Goal: Communication & Community: Share content

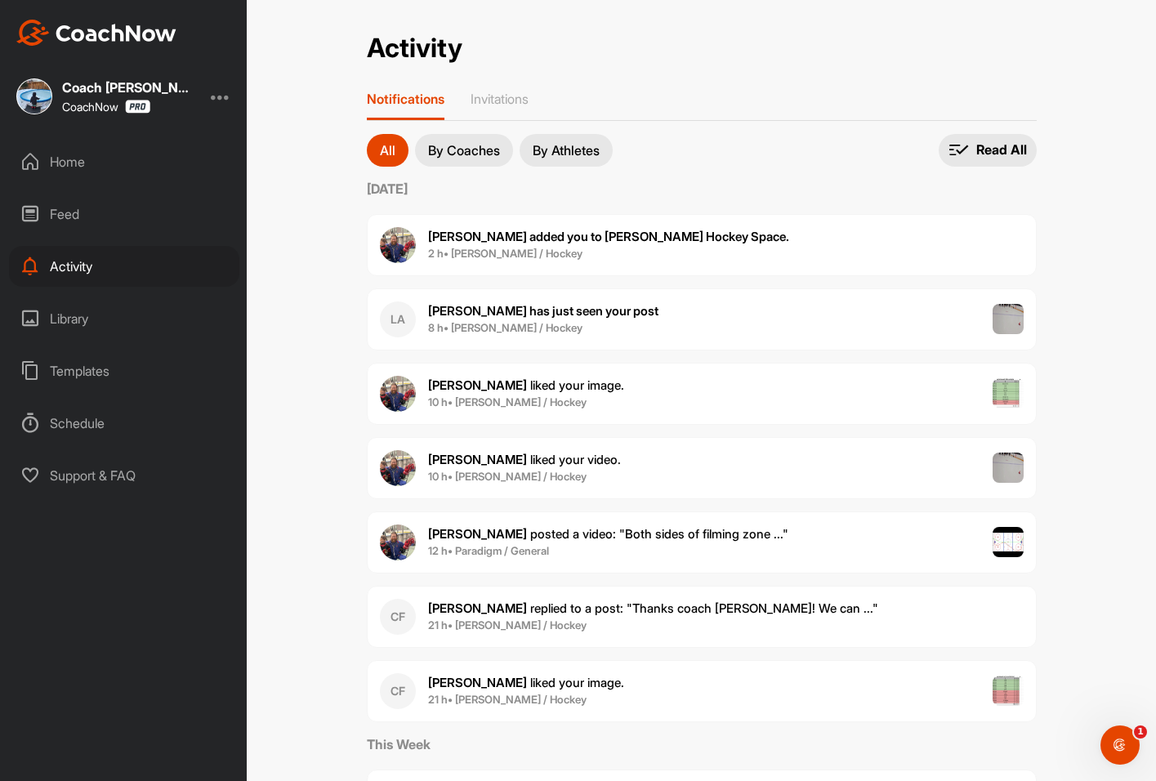
click at [50, 153] on div "Home" at bounding box center [124, 161] width 230 height 41
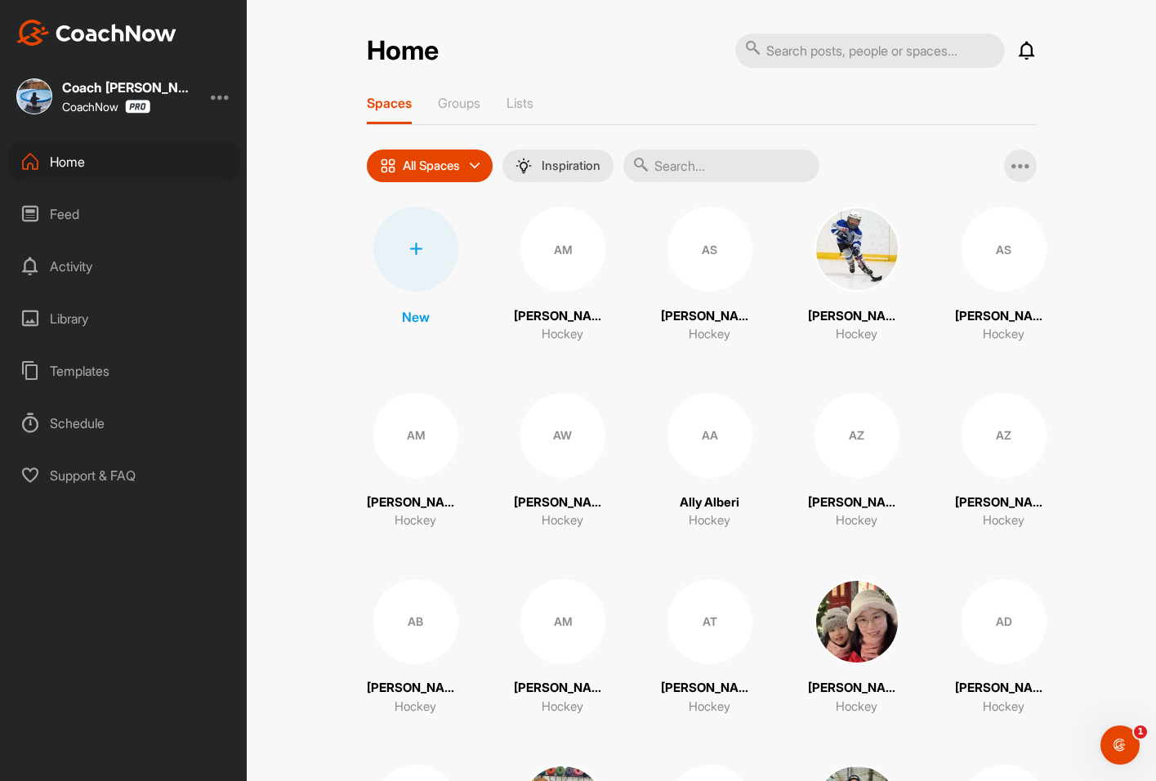
click at [805, 55] on input "text" at bounding box center [870, 50] width 270 height 34
type input "[PERSON_NAME]"
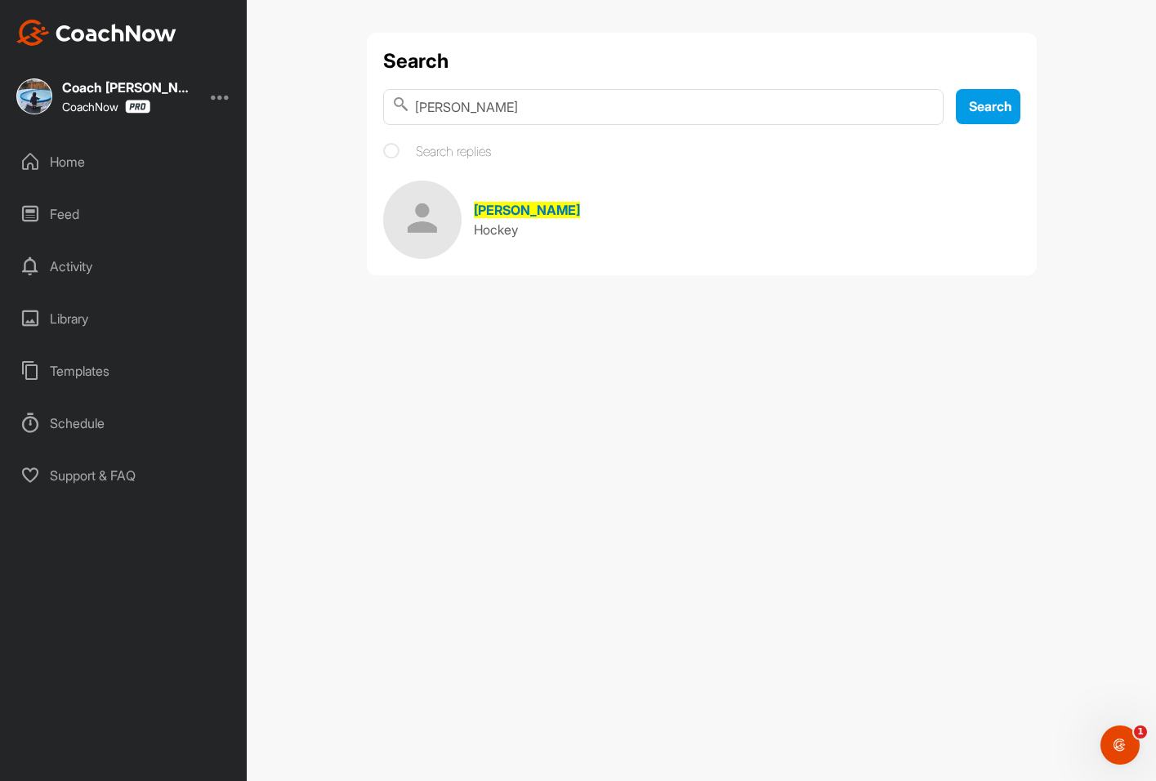
click at [517, 214] on span "[PERSON_NAME]" at bounding box center [527, 210] width 106 height 16
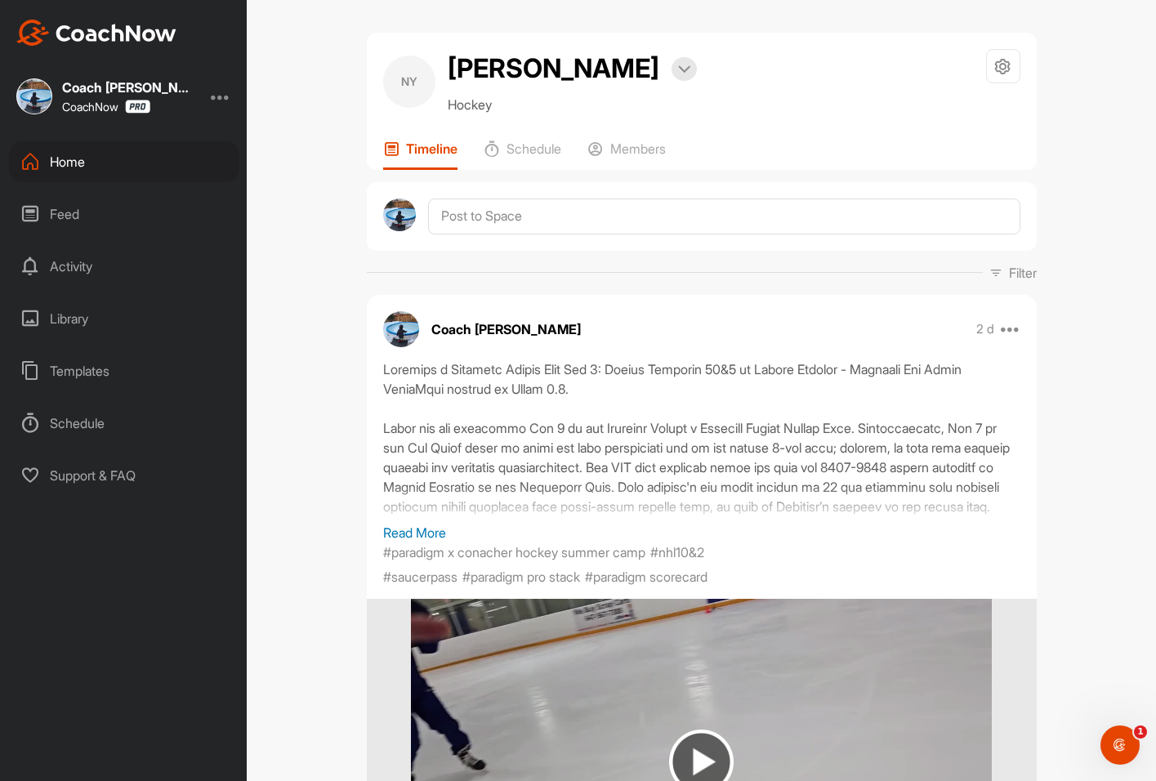
click at [65, 158] on div "Home" at bounding box center [124, 161] width 230 height 41
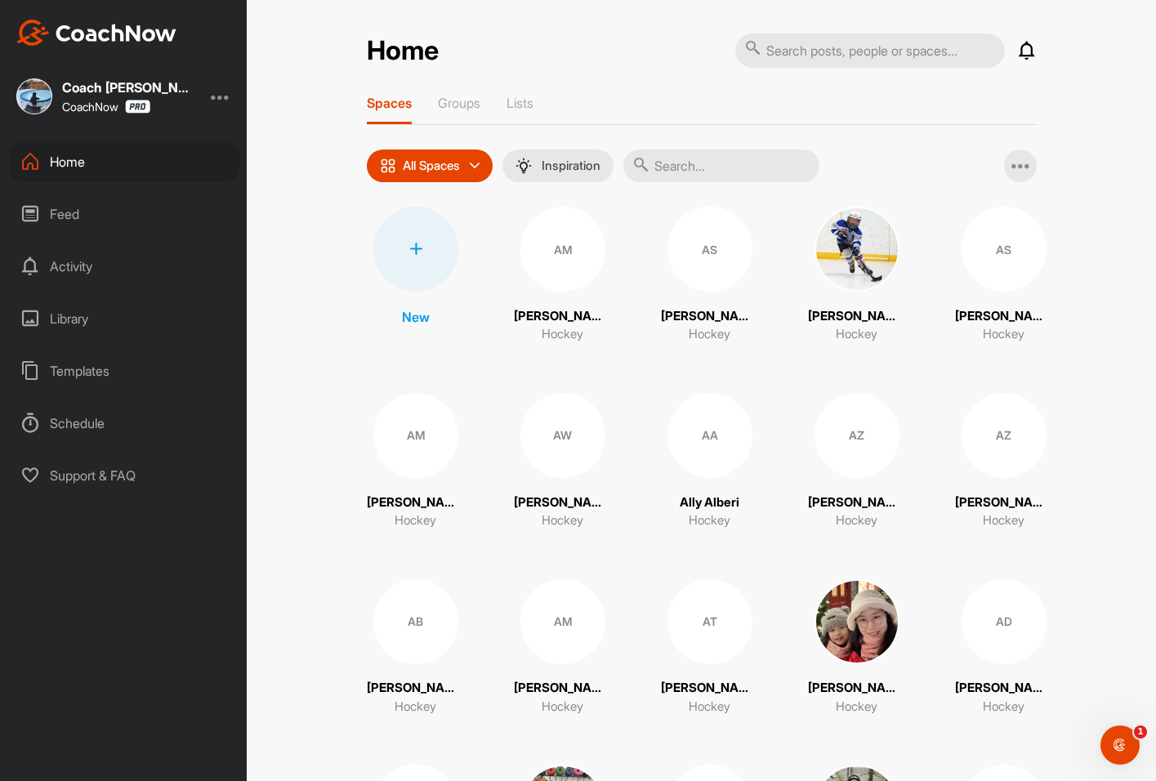
click at [833, 53] on input "text" at bounding box center [870, 50] width 270 height 34
type input "[PERSON_NAME]"
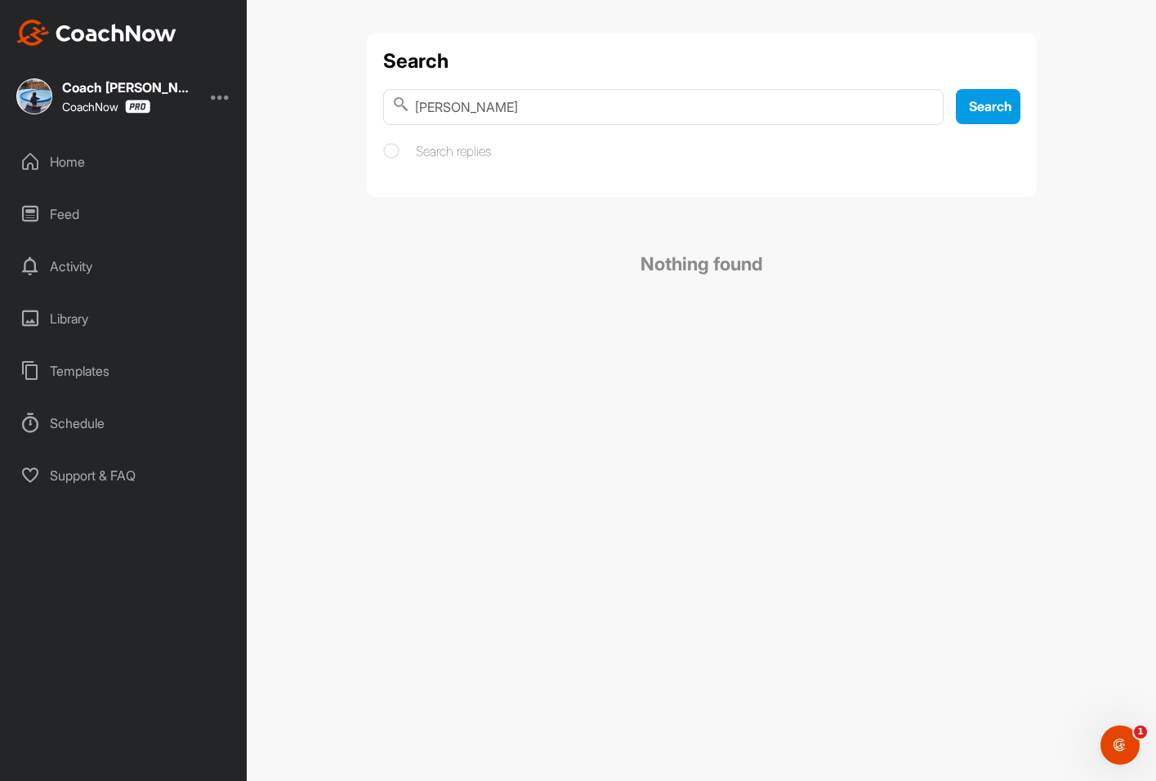
click at [87, 165] on div "Home" at bounding box center [124, 161] width 230 height 41
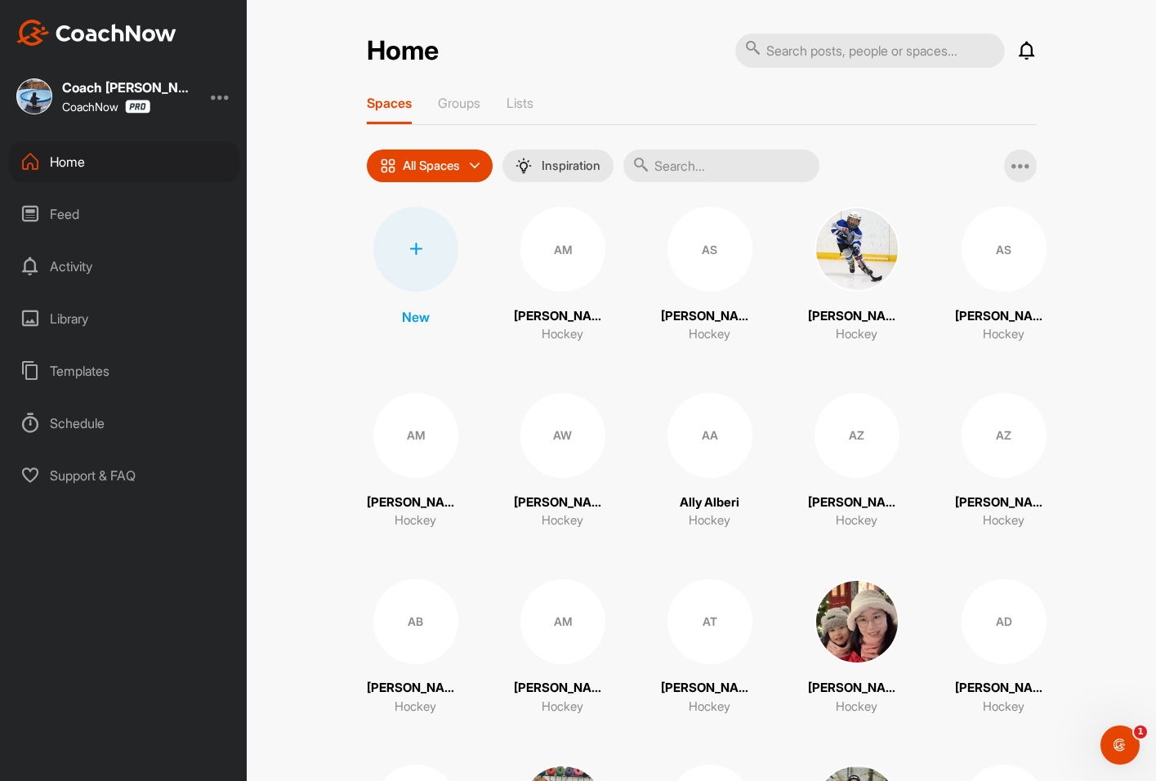
click at [686, 172] on input "text" at bounding box center [721, 165] width 196 height 33
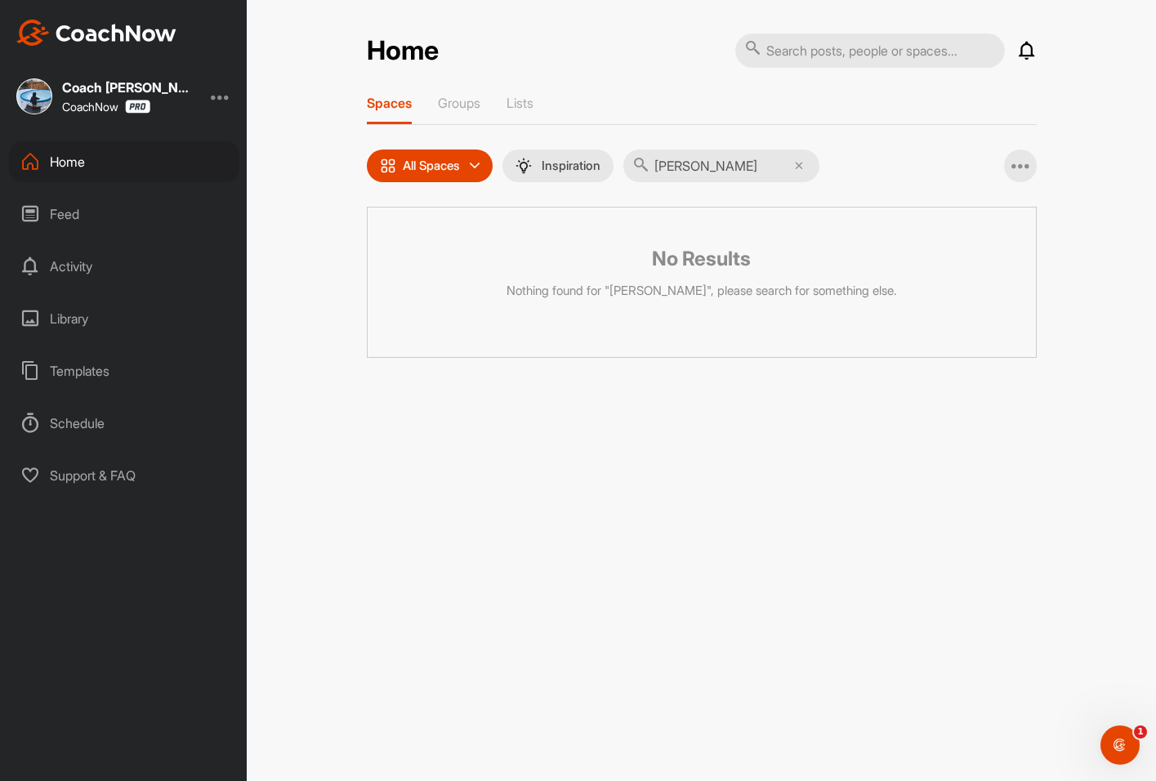
click at [686, 168] on input "harison" at bounding box center [721, 165] width 196 height 33
click at [680, 167] on input "harison" at bounding box center [721, 165] width 196 height 33
type input "harrison"
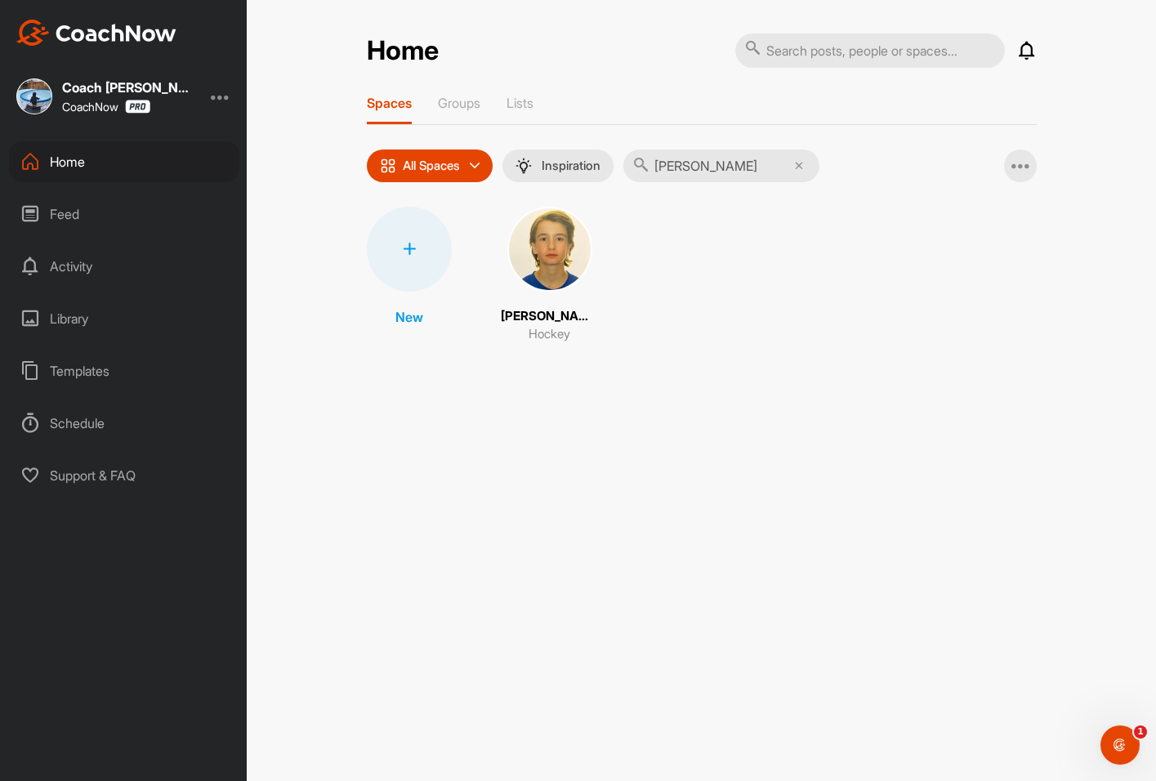
click at [537, 252] on img at bounding box center [549, 249] width 85 height 85
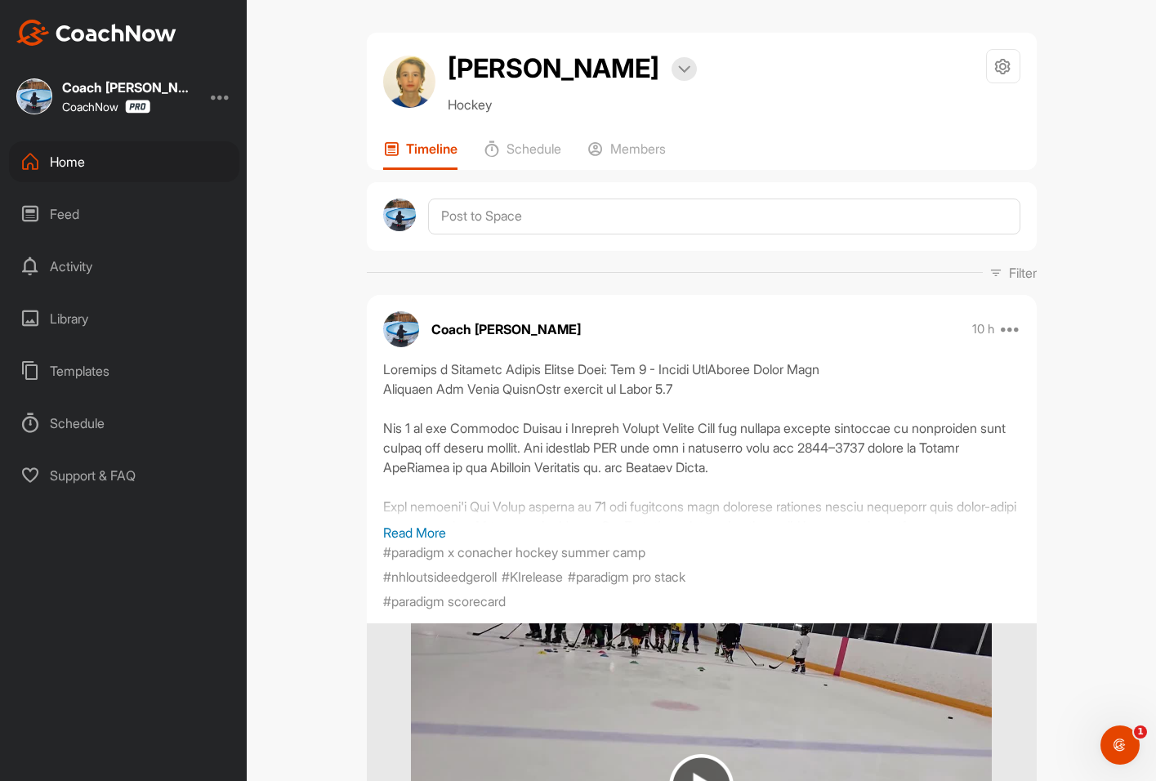
click at [412, 533] on p "Read More" at bounding box center [701, 533] width 637 height 20
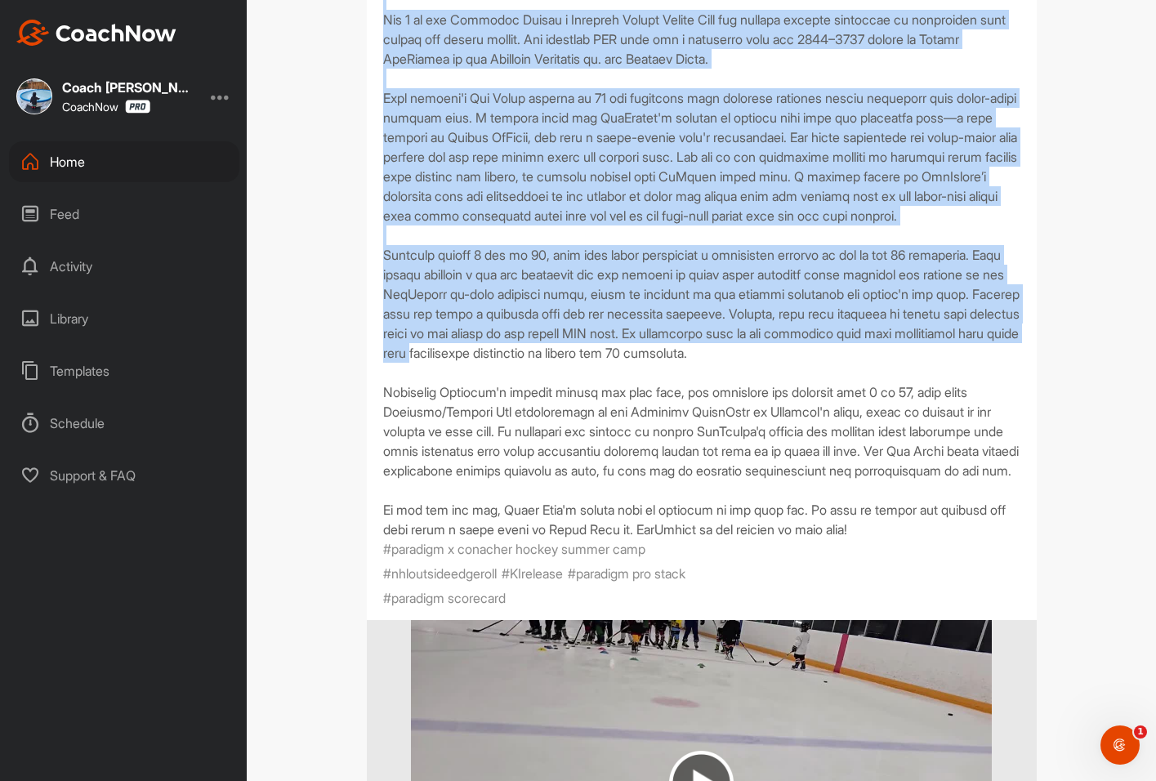
scroll to position [572, 0]
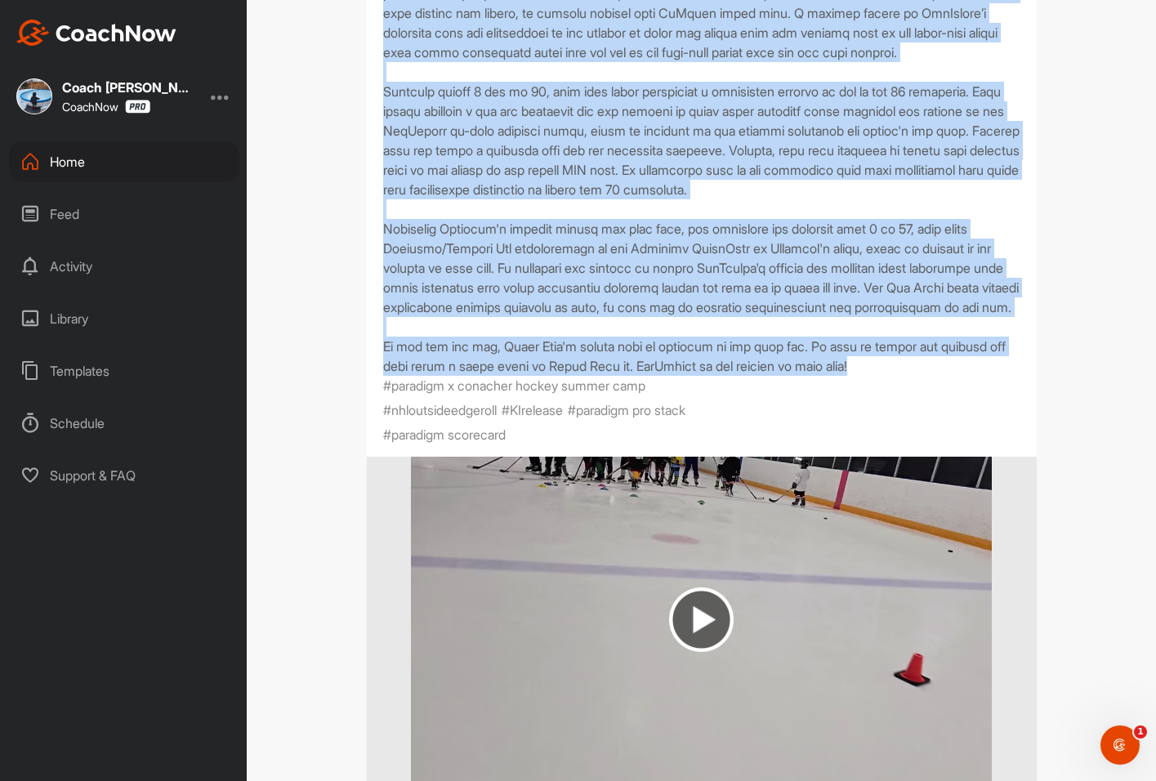
drag, startPoint x: 377, startPoint y: 203, endPoint x: 900, endPoint y: 433, distance: 571.7
click at [900, 376] on div at bounding box center [701, 82] width 637 height 588
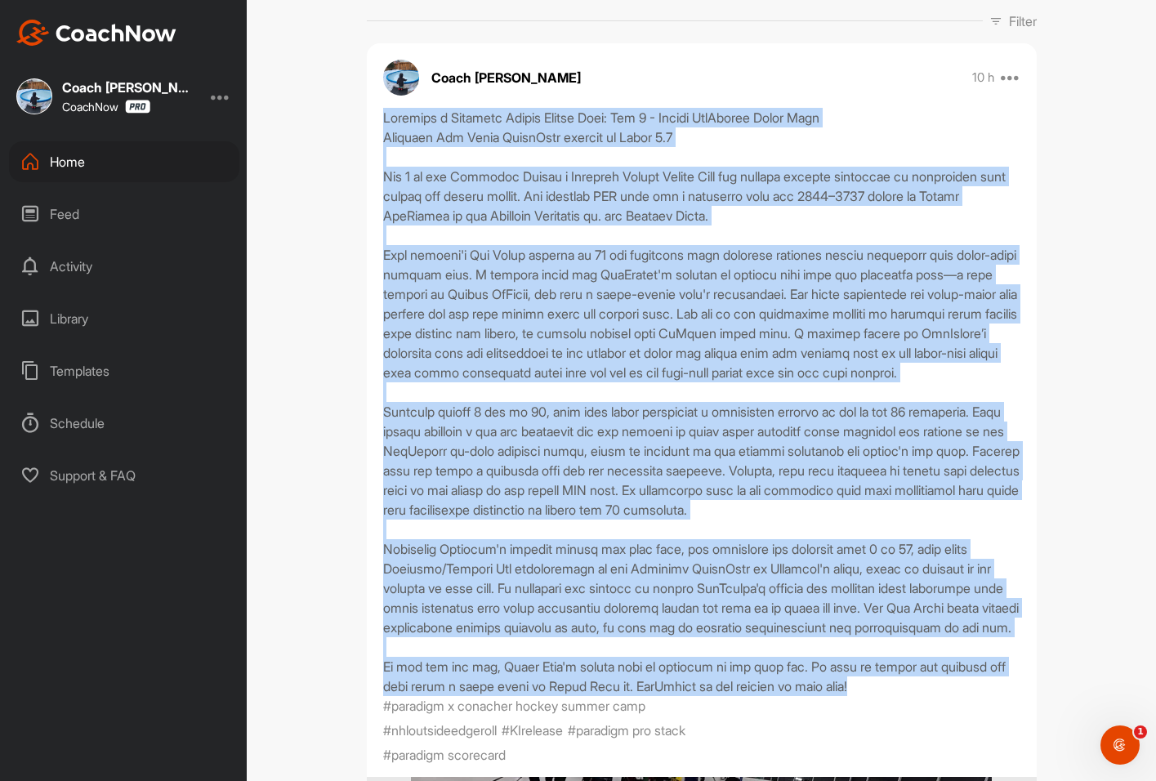
scroll to position [245, 0]
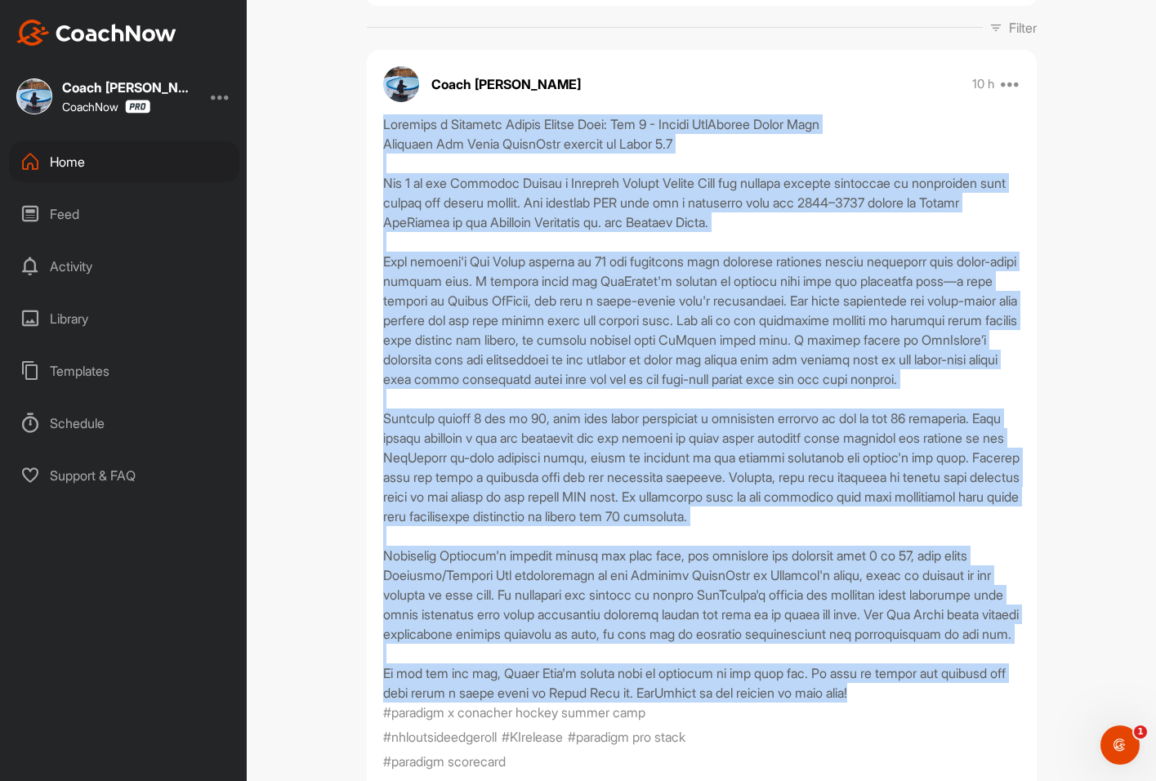
copy div "Paradigm x Conacher Hockey Summer Camp: Day 2 - Nathan MacKinnon Drive Wide Par…"
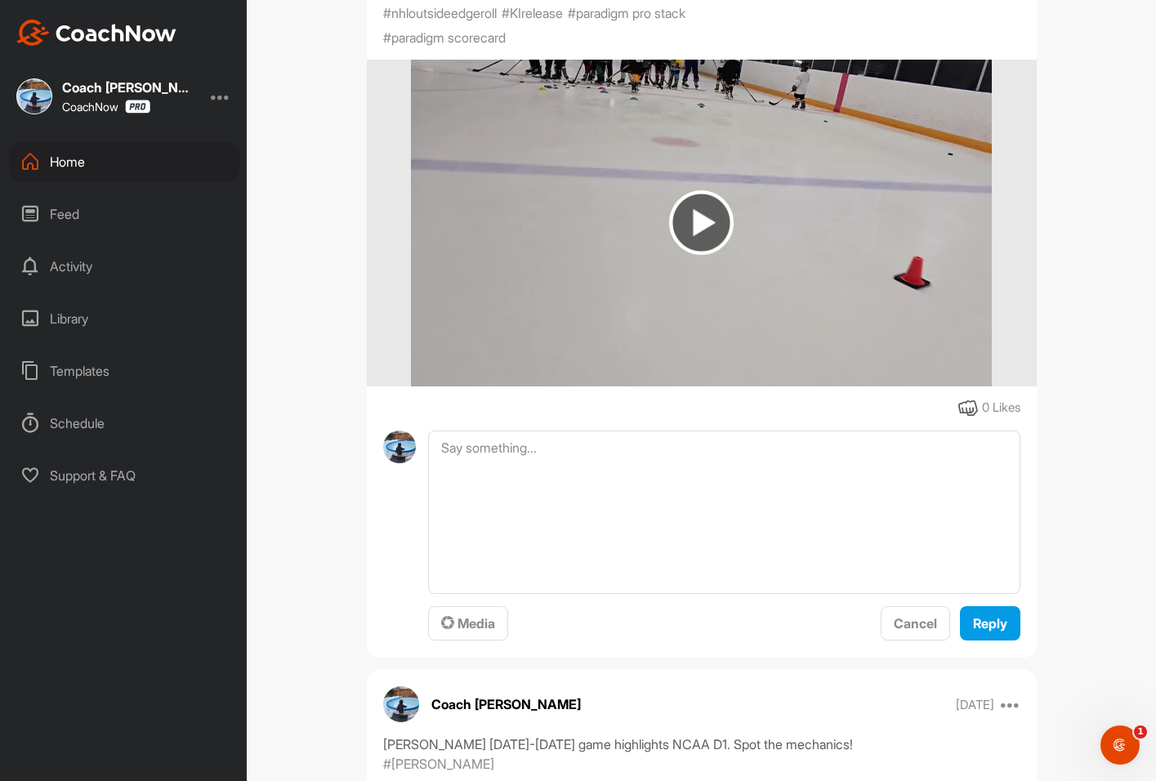
scroll to position [735, 0]
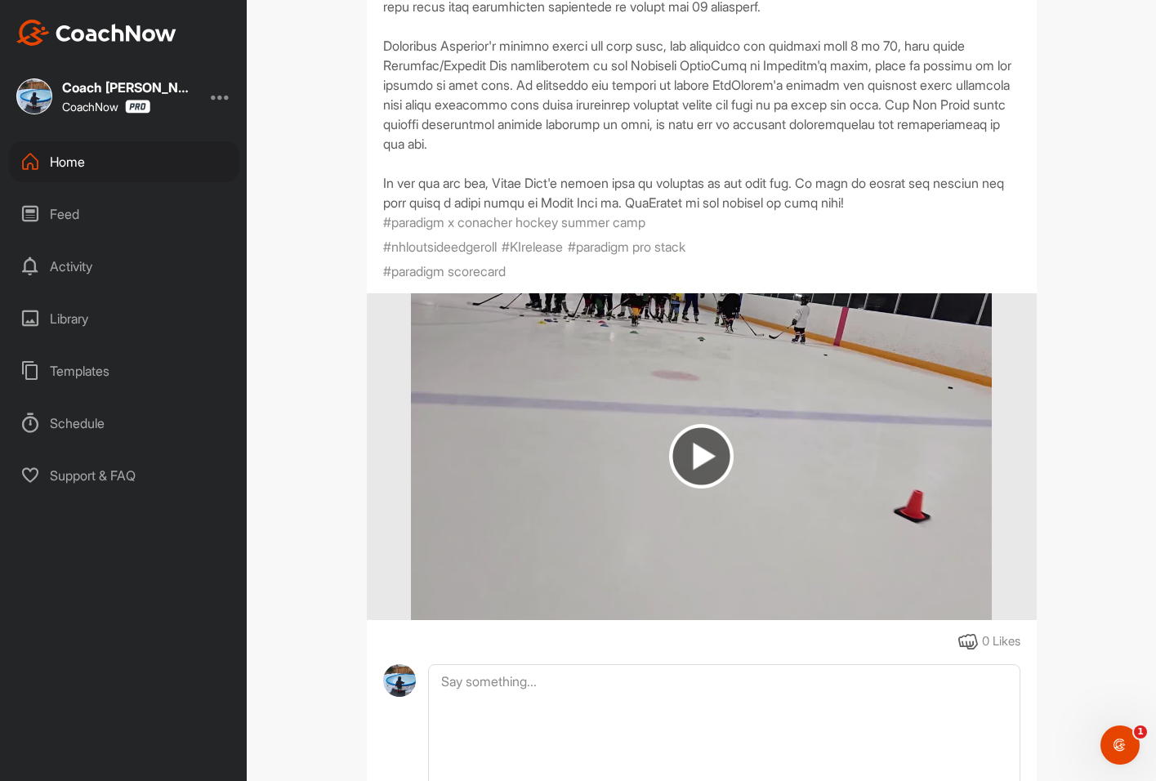
click at [69, 167] on div "Home" at bounding box center [124, 161] width 230 height 41
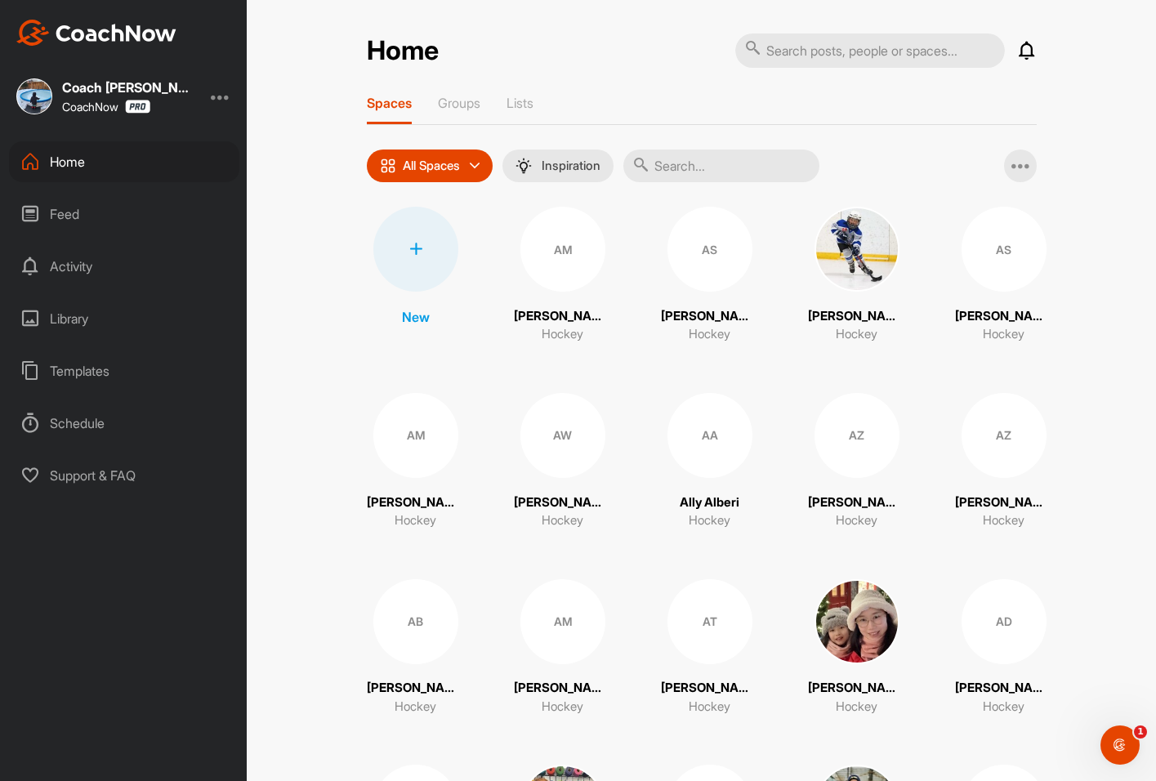
click at [698, 167] on input "text" at bounding box center [721, 165] width 196 height 33
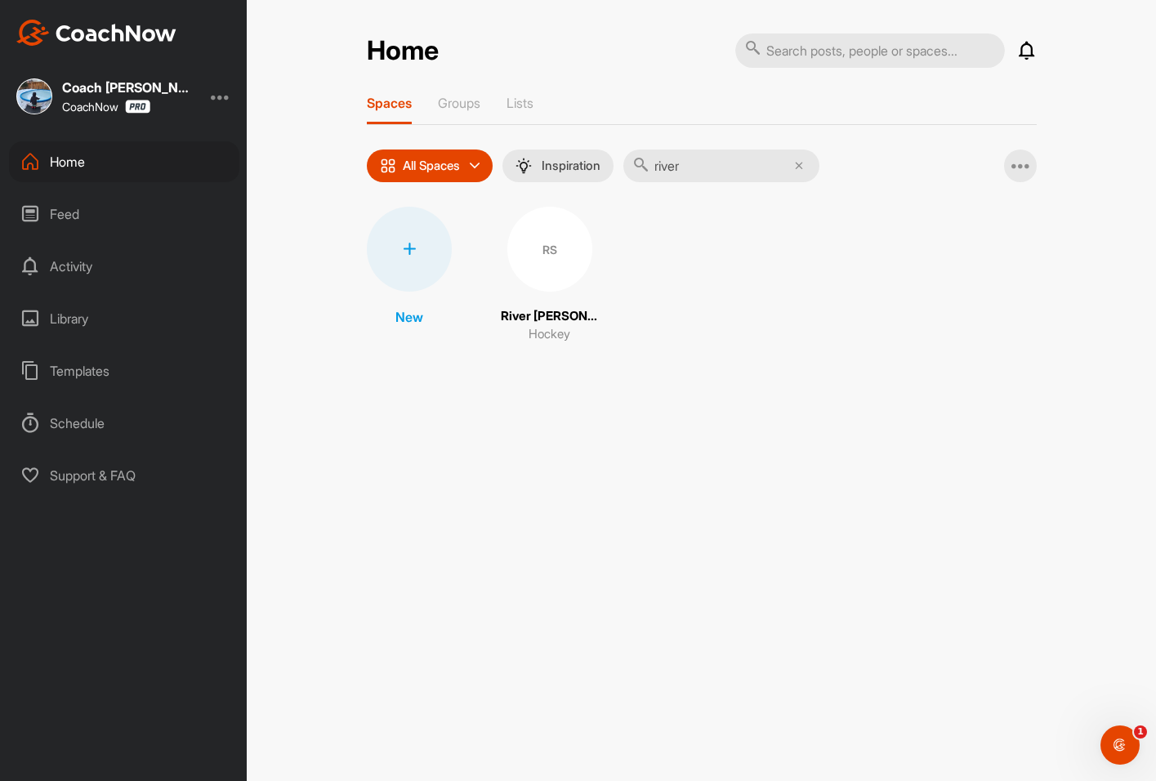
type input "river"
click at [559, 244] on div "RS" at bounding box center [549, 249] width 85 height 85
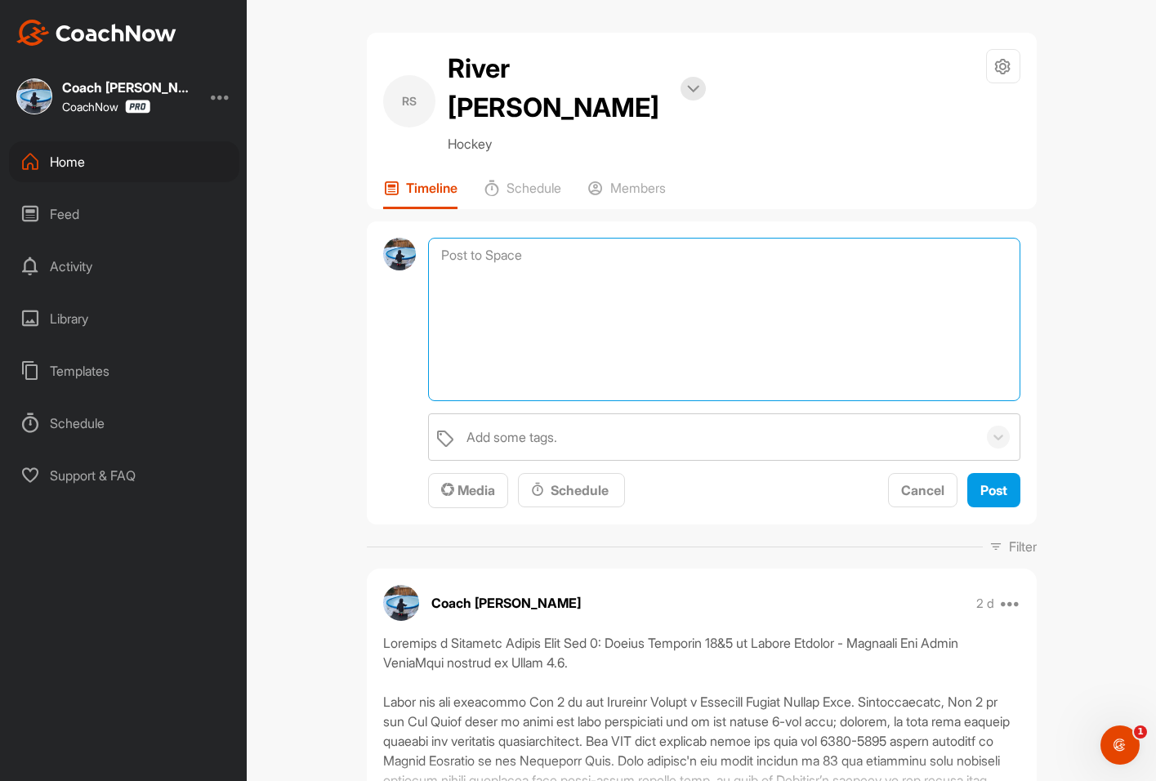
click at [497, 238] on textarea at bounding box center [723, 319] width 591 height 163
paste textarea "Paradigm x Conacher Hockey Summer Camp: Day 2 - Nathan MacKinnon Drive Wide Par…"
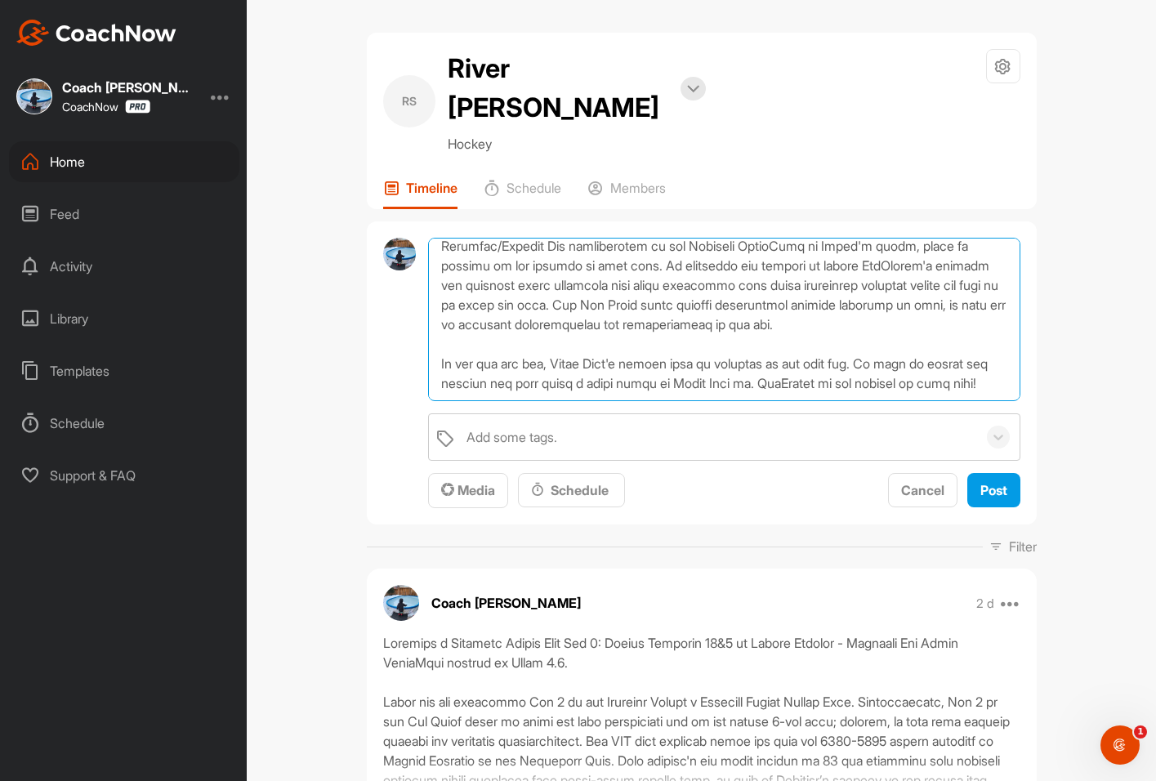
scroll to position [537, 0]
type textarea "Paradigm x Conacher Hockey Summer Camp: Day 2 - Nathan MacKinnon Drive Wide Par…"
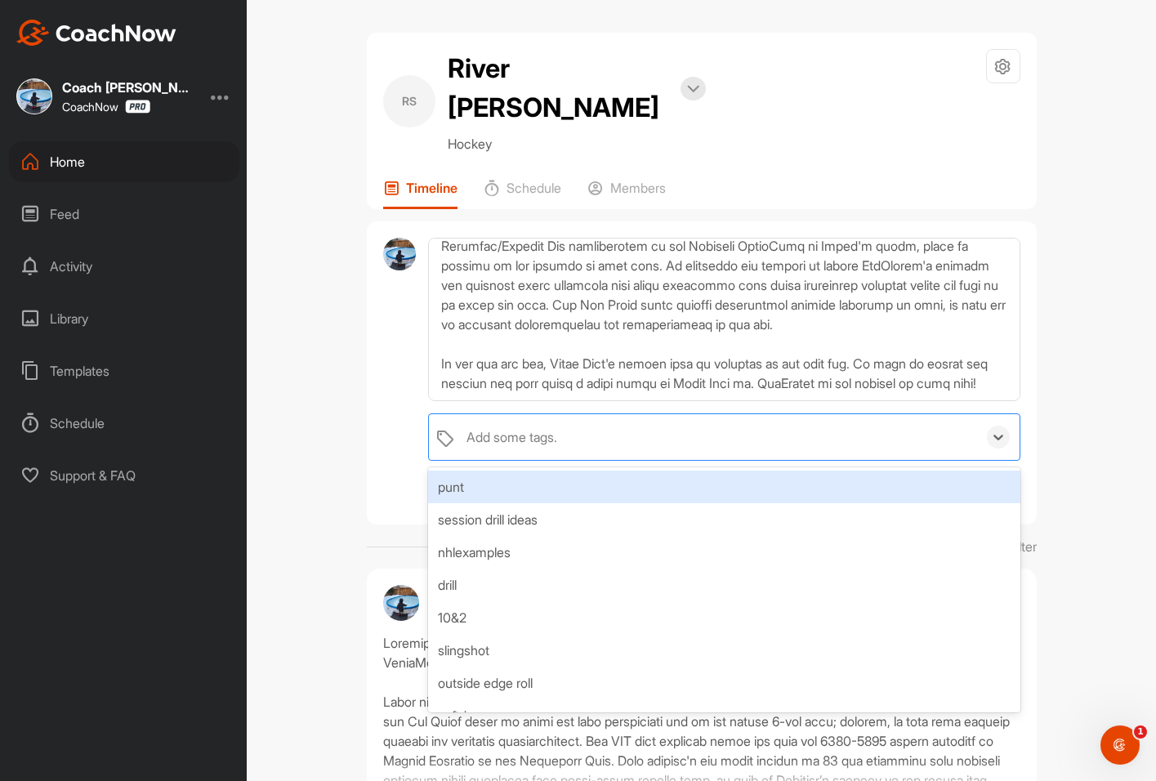
click at [542, 427] on div "Add some tags." at bounding box center [511, 437] width 91 height 20
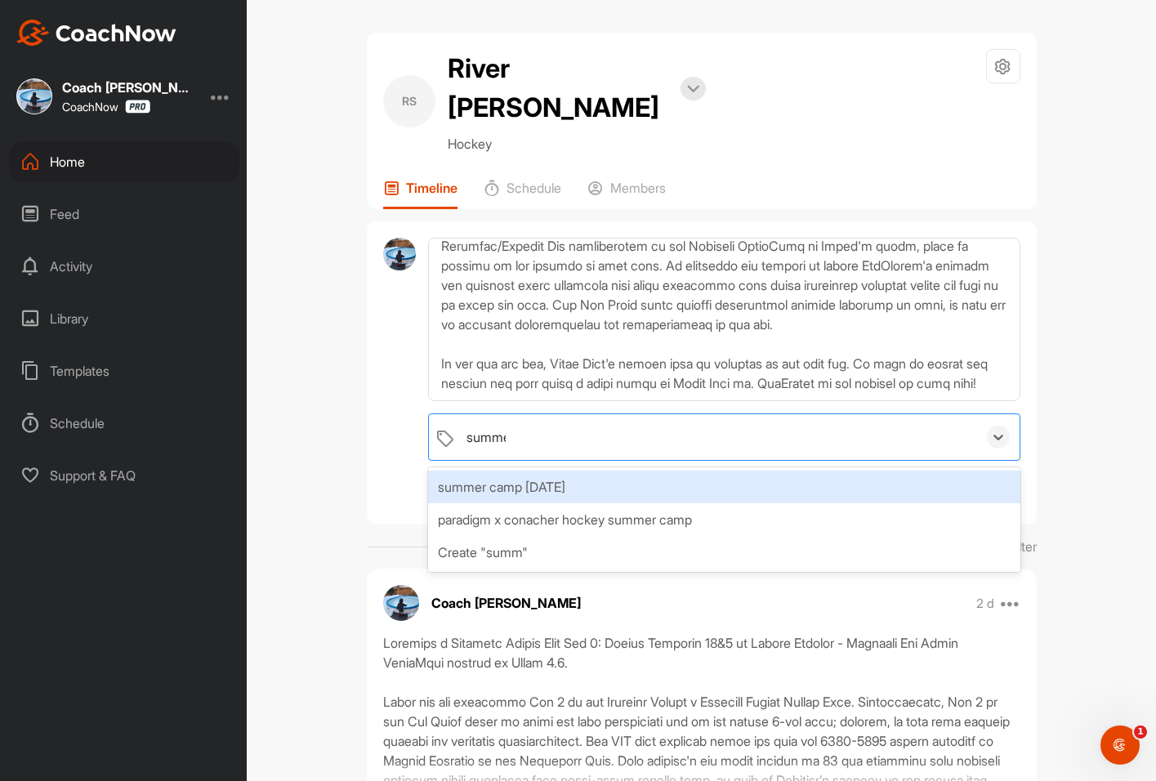
type input "summer"
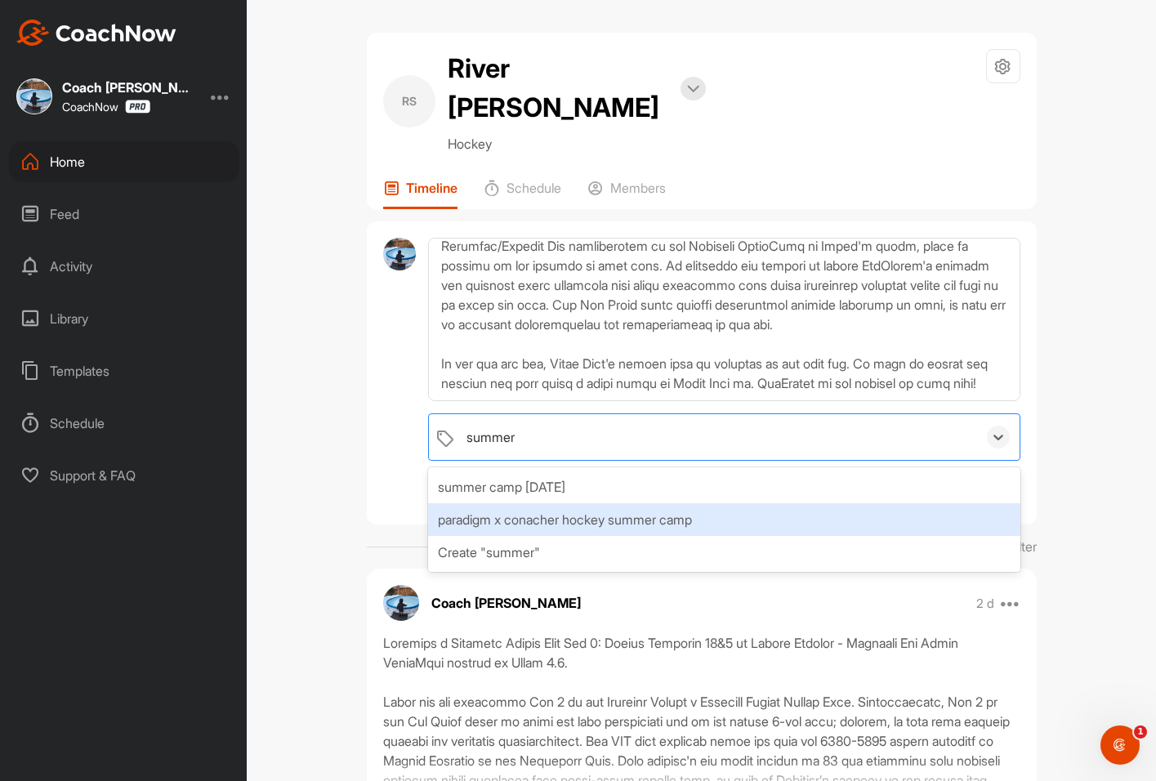
click at [537, 503] on div "paradigm x conacher hockey summer camp" at bounding box center [723, 519] width 591 height 33
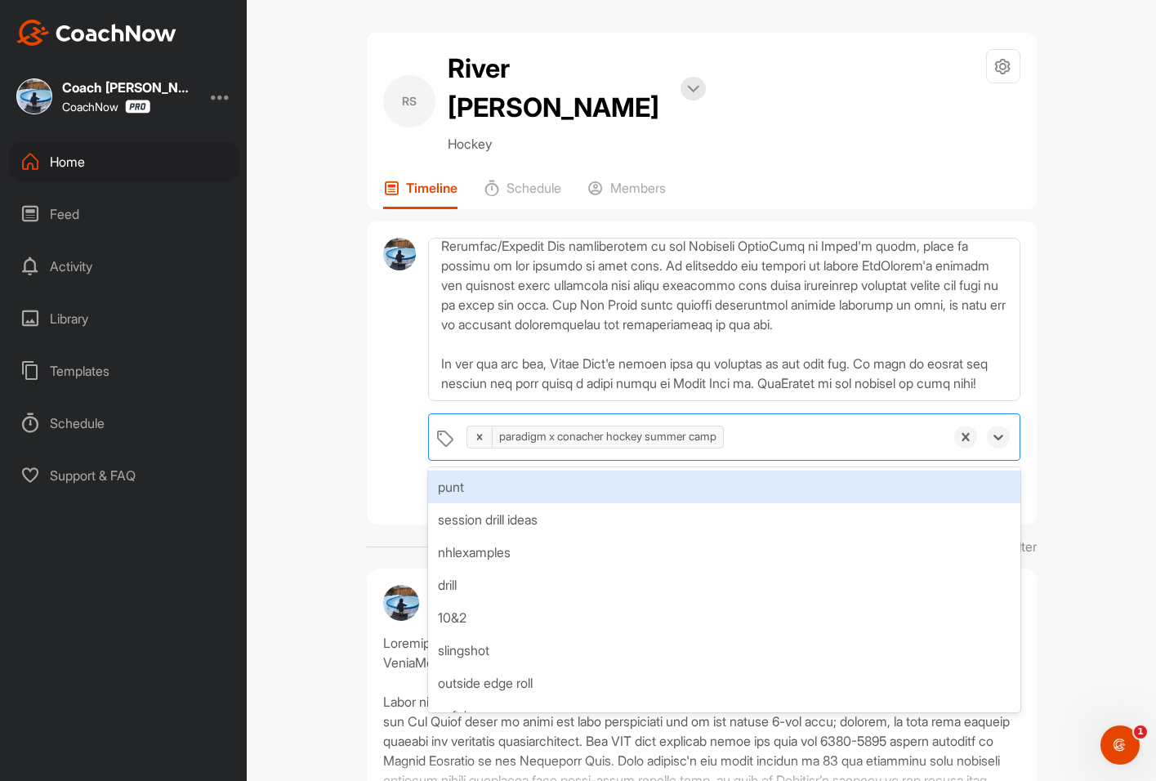
click at [778, 414] on div "paradigm x conacher hockey summer camp" at bounding box center [700, 437] width 485 height 46
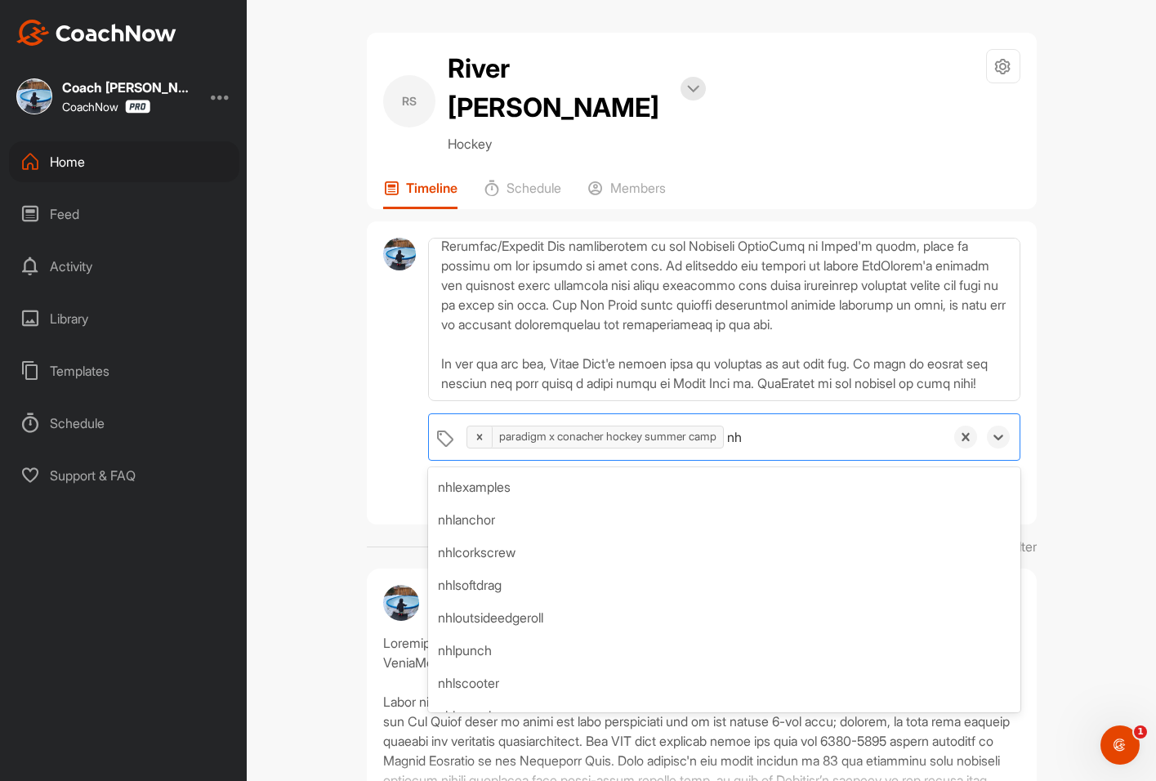
type input "nhl"
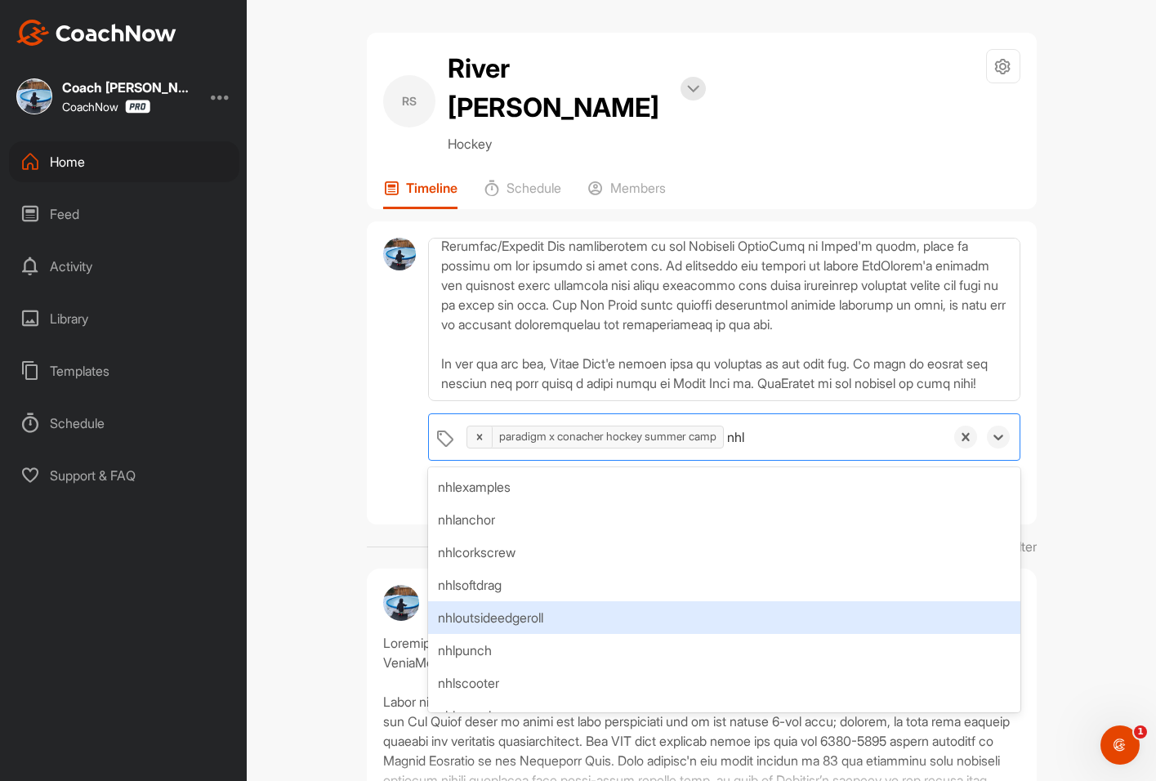
click at [517, 601] on div "nhloutsideedgeroll" at bounding box center [723, 617] width 591 height 33
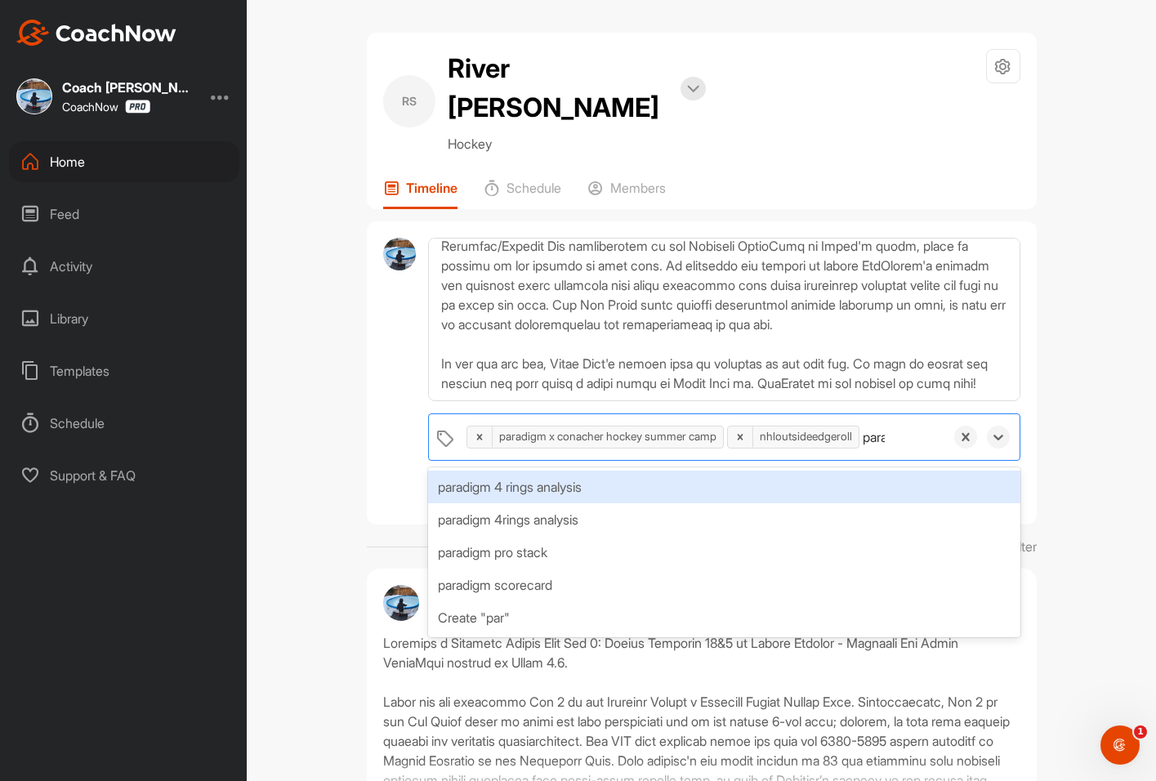
type input "parad"
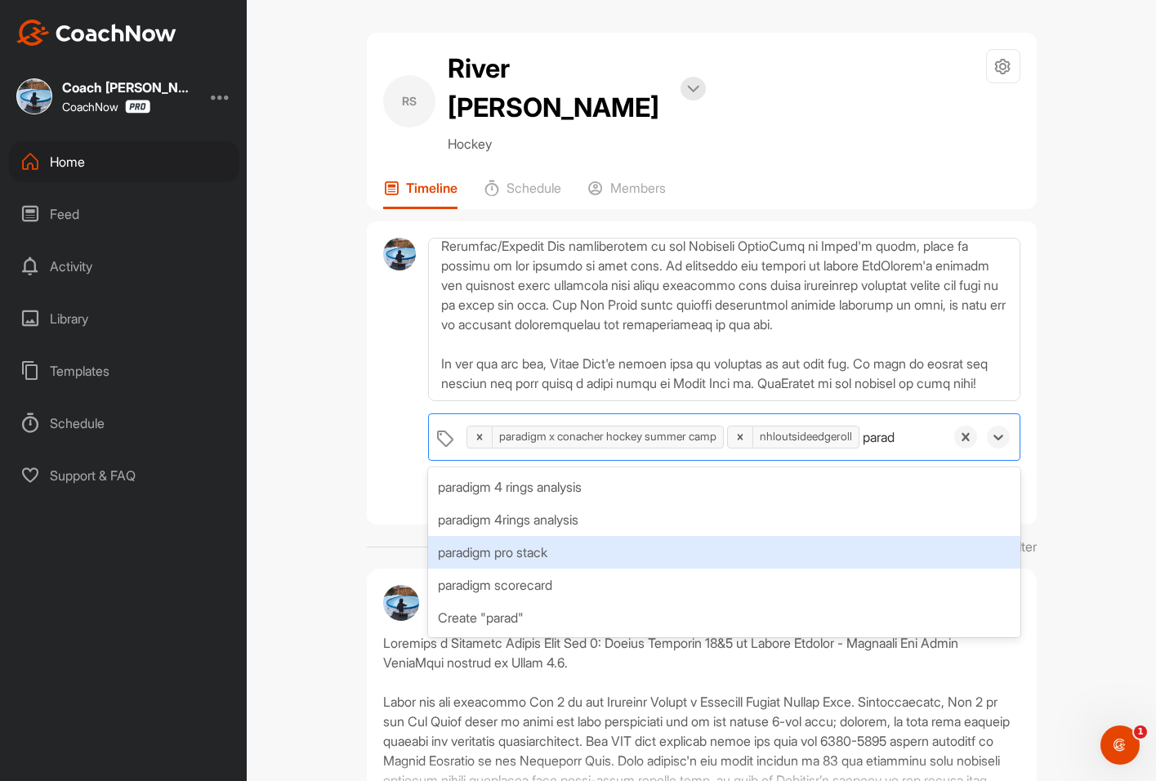
click at [586, 536] on div "paradigm pro stack" at bounding box center [723, 552] width 591 height 33
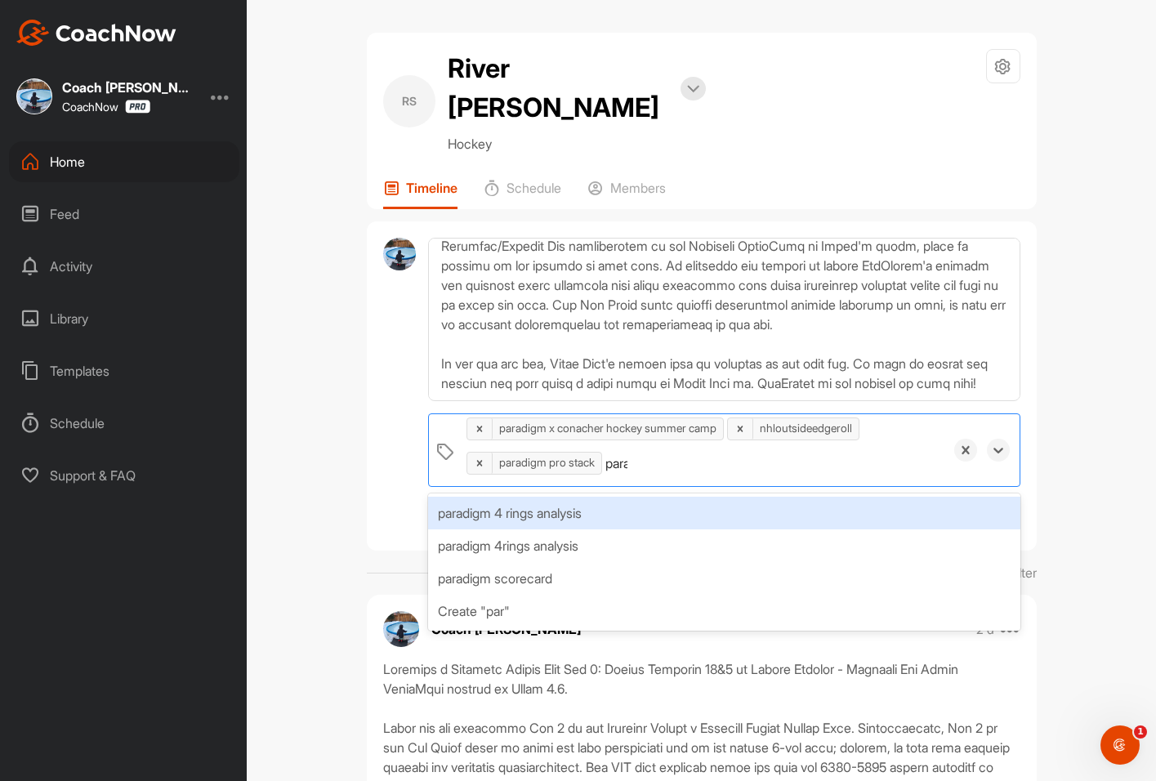
type input "parad"
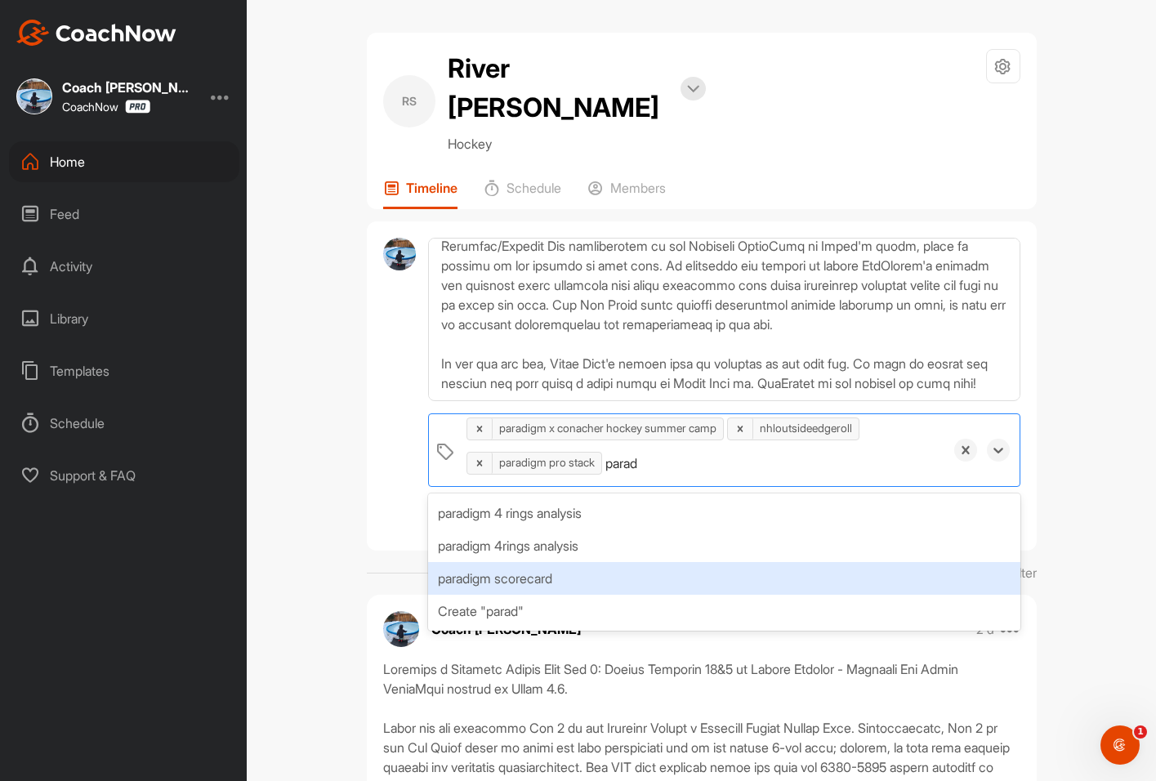
click at [575, 562] on div "paradigm scorecard" at bounding box center [723, 578] width 591 height 33
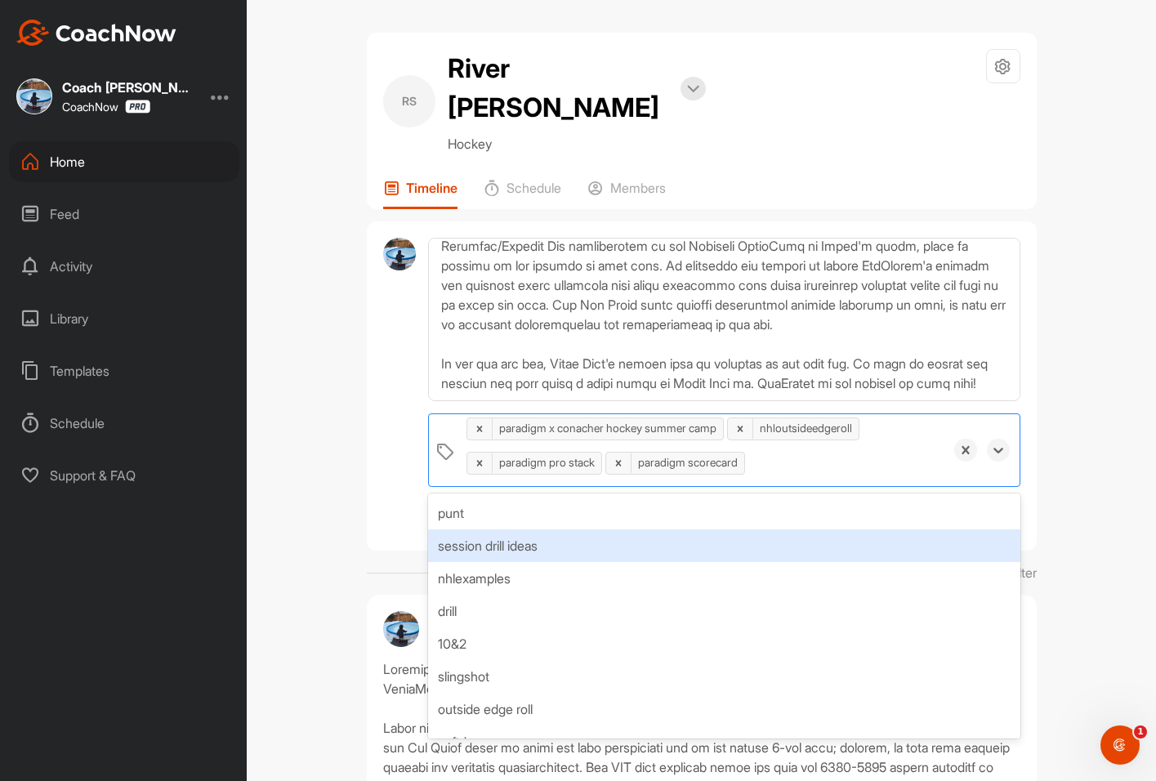
click at [369, 484] on div "option paradigm scorecard, selected. option session drill ideas focused, 2 of 1…" at bounding box center [702, 386] width 670 height 330
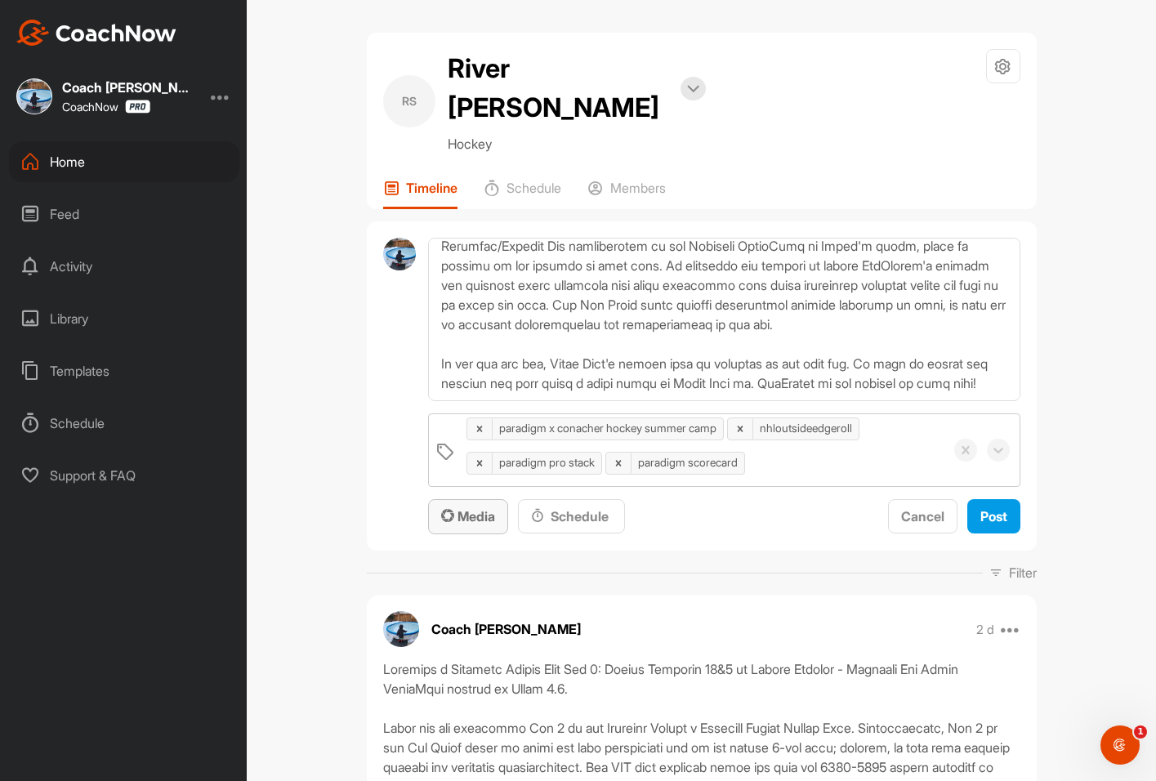
click at [454, 508] on span "Media" at bounding box center [468, 516] width 54 height 16
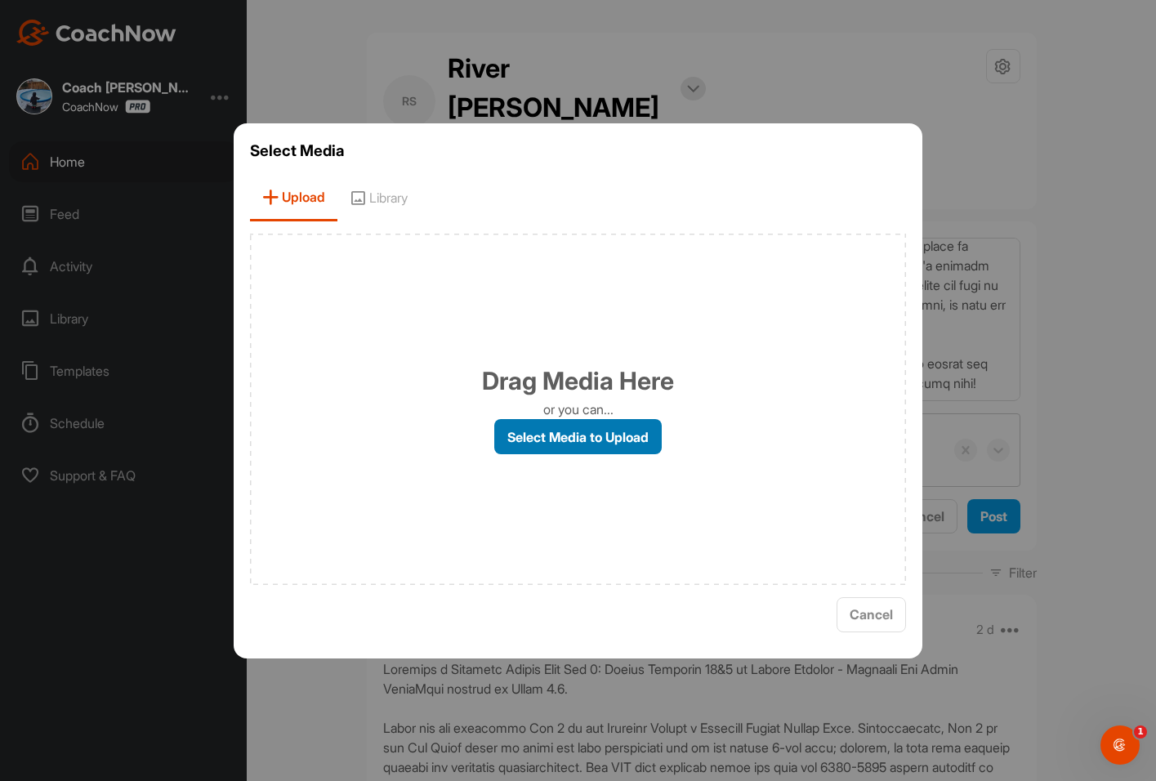
click at [585, 427] on label "Select Media to Upload" at bounding box center [577, 436] width 167 height 35
click at [0, 0] on input "Select Media to Upload" at bounding box center [0, 0] width 0 height 0
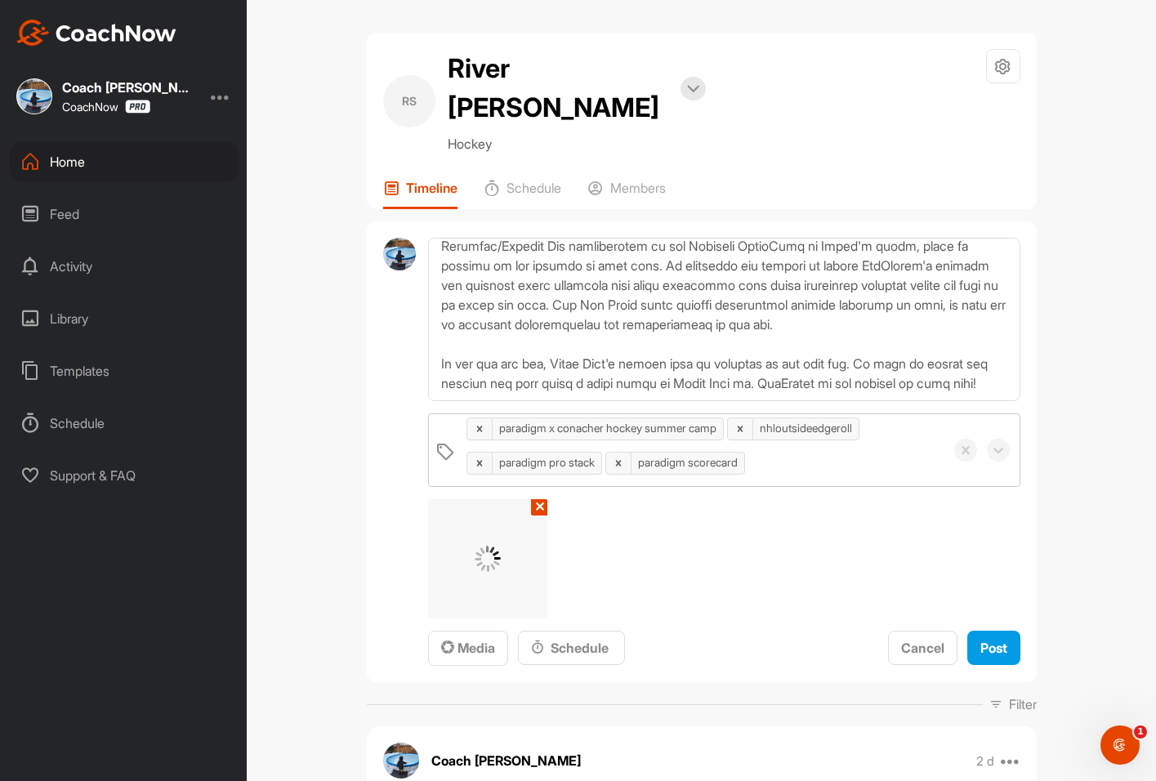
click at [1066, 482] on div "RS River Sloan Bookings Hockey Space Settings Your Notifications Leave Space Ti…" at bounding box center [701, 390] width 909 height 781
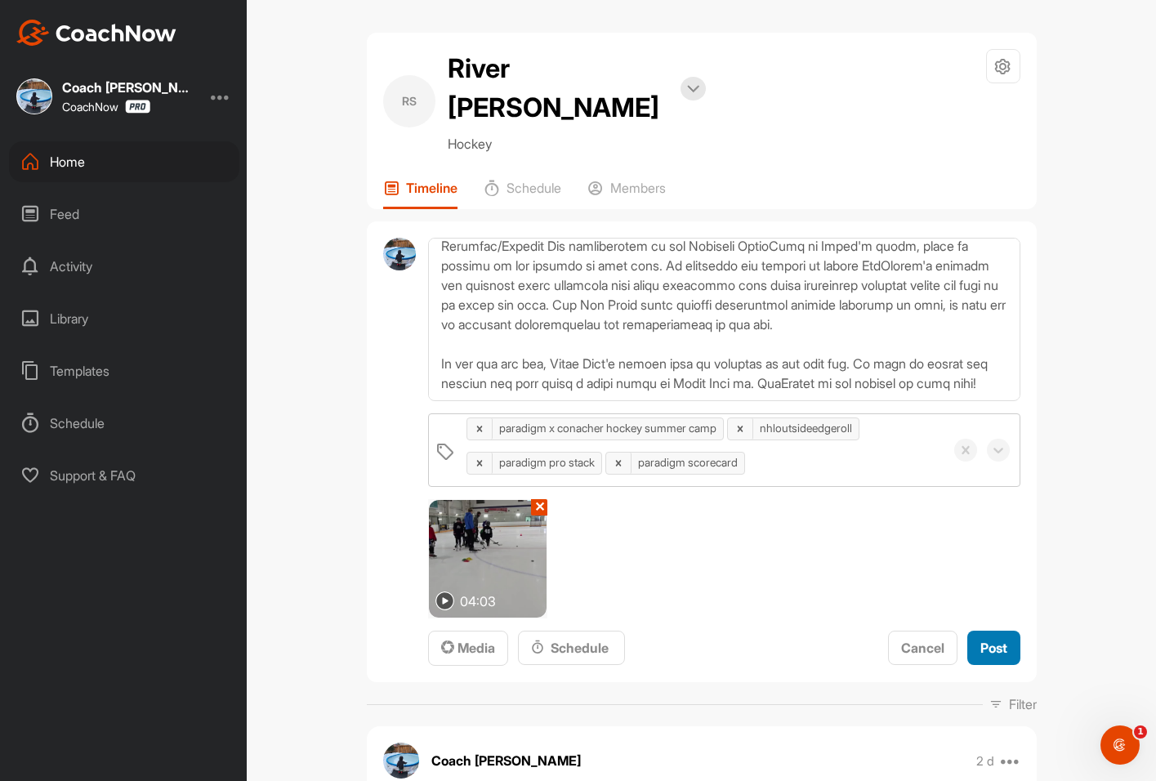
click at [983, 640] on span "Post" at bounding box center [993, 648] width 27 height 16
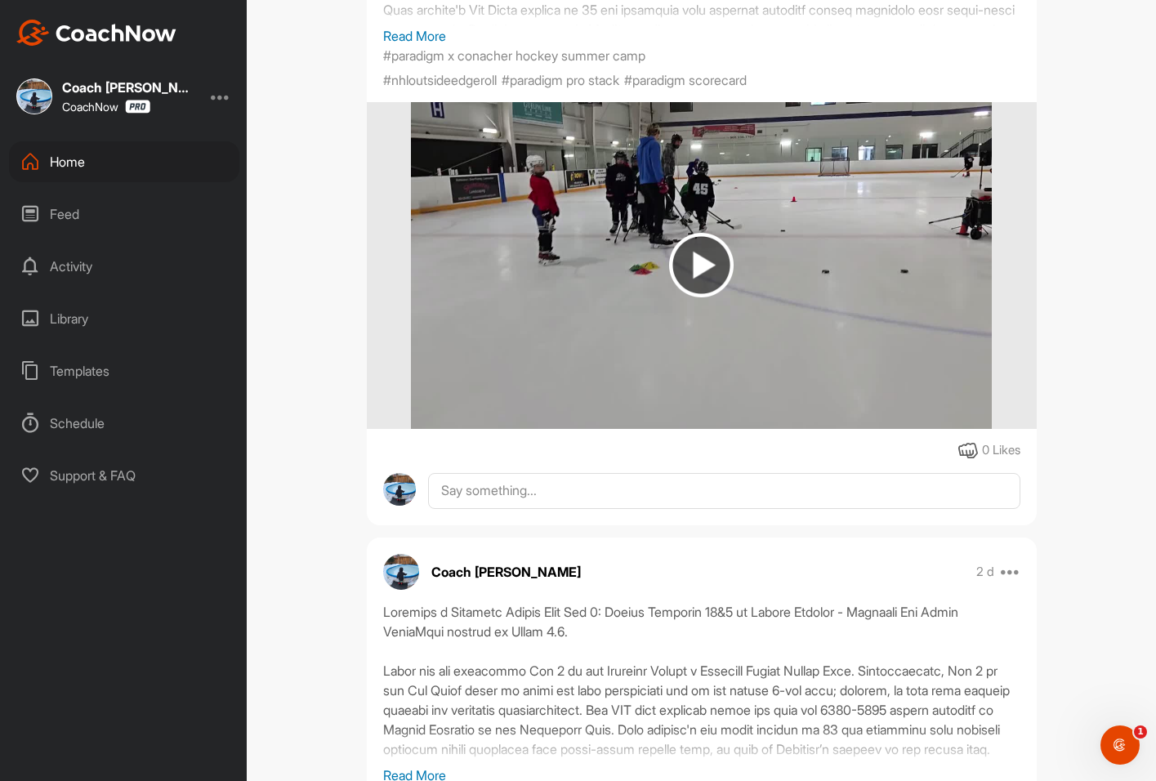
scroll to position [572, 0]
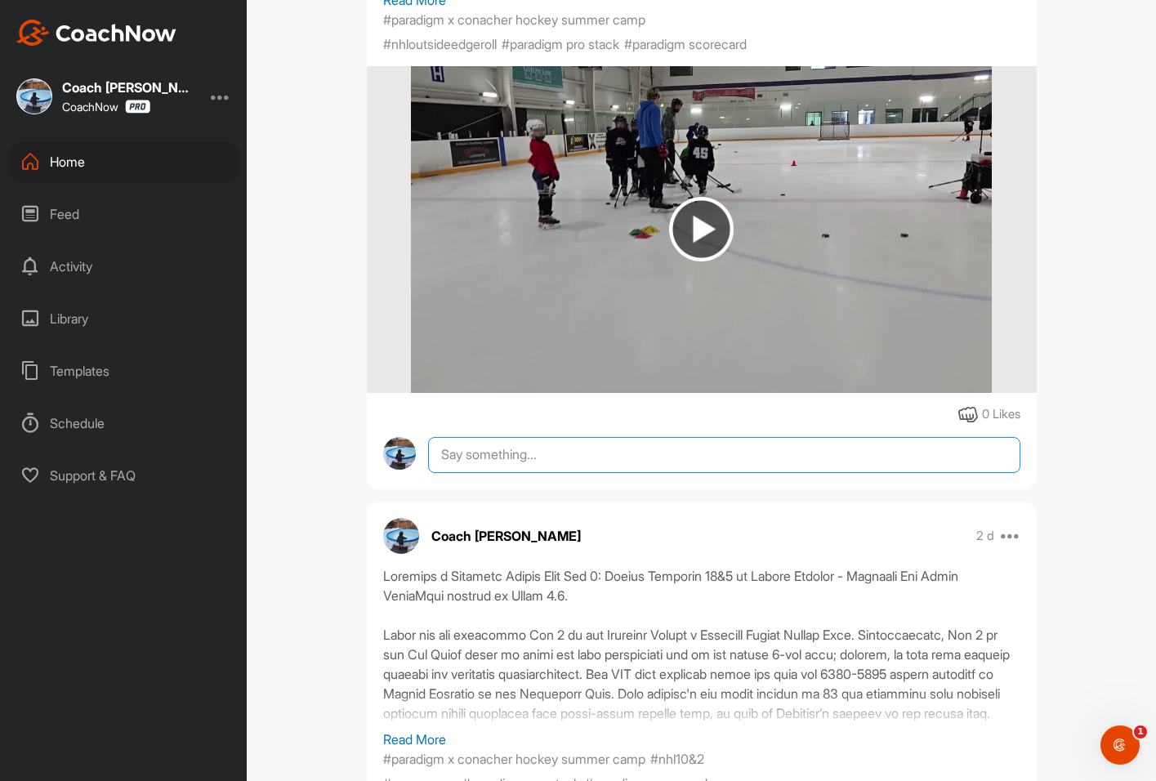
click at [591, 439] on textarea at bounding box center [723, 455] width 591 height 36
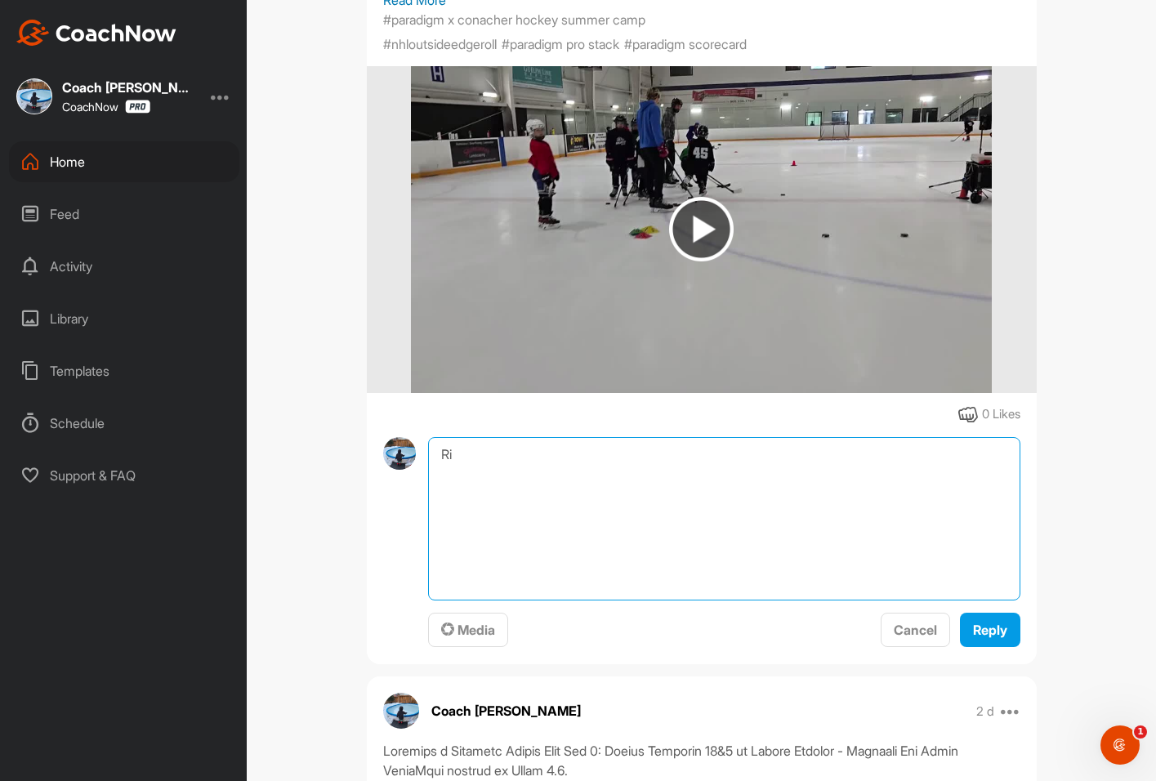
type textarea "R"
click at [489, 477] on textarea at bounding box center [723, 518] width 591 height 163
paste textarea "Akkadius' Paradigm ScoreCard for Day 1, great job Akkadius!"
drag, startPoint x: 495, startPoint y: 442, endPoint x: 417, endPoint y: 438, distance: 78.5
click at [428, 437] on textarea "Akkadius' Paradigm ScoreCard for Day 1, great job Akkadius!" at bounding box center [723, 518] width 591 height 163
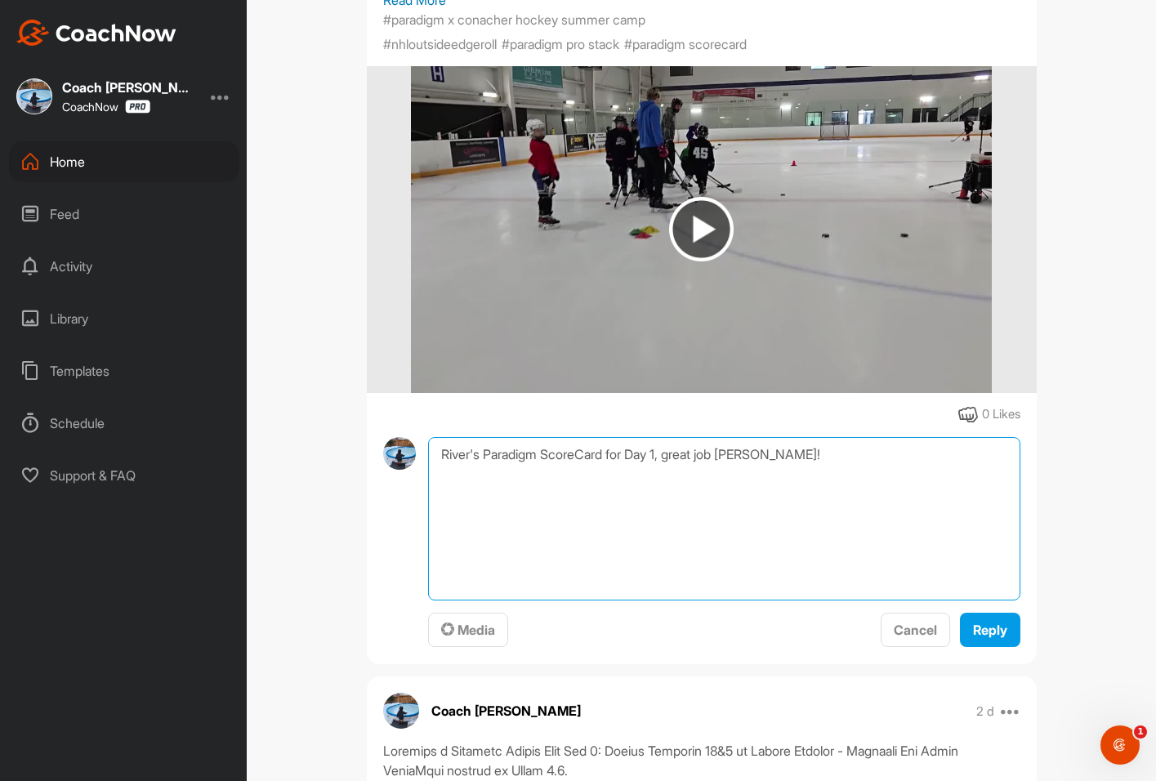
click at [790, 441] on textarea "River's Paradigm ScoreCard for Day 1, great job Akkadius!" at bounding box center [723, 518] width 591 height 163
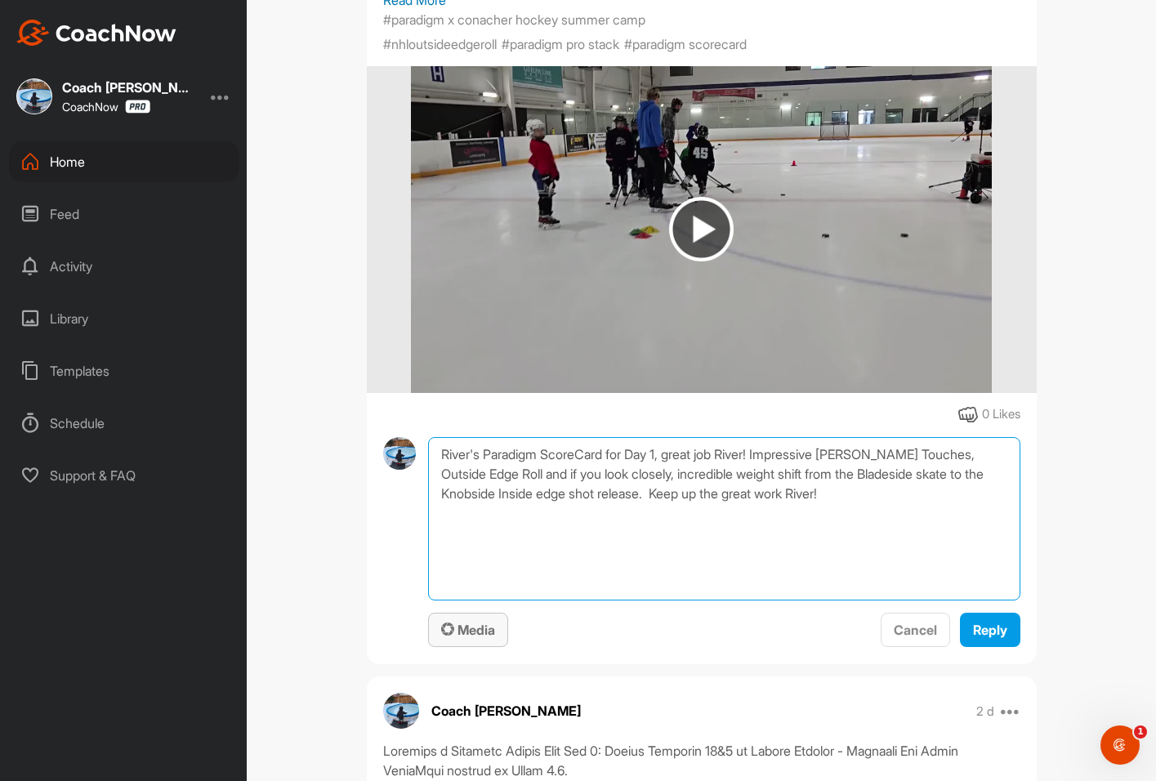
type textarea "River's Paradigm ScoreCard for Day 1, great job River! Impressive [PERSON_NAME]…"
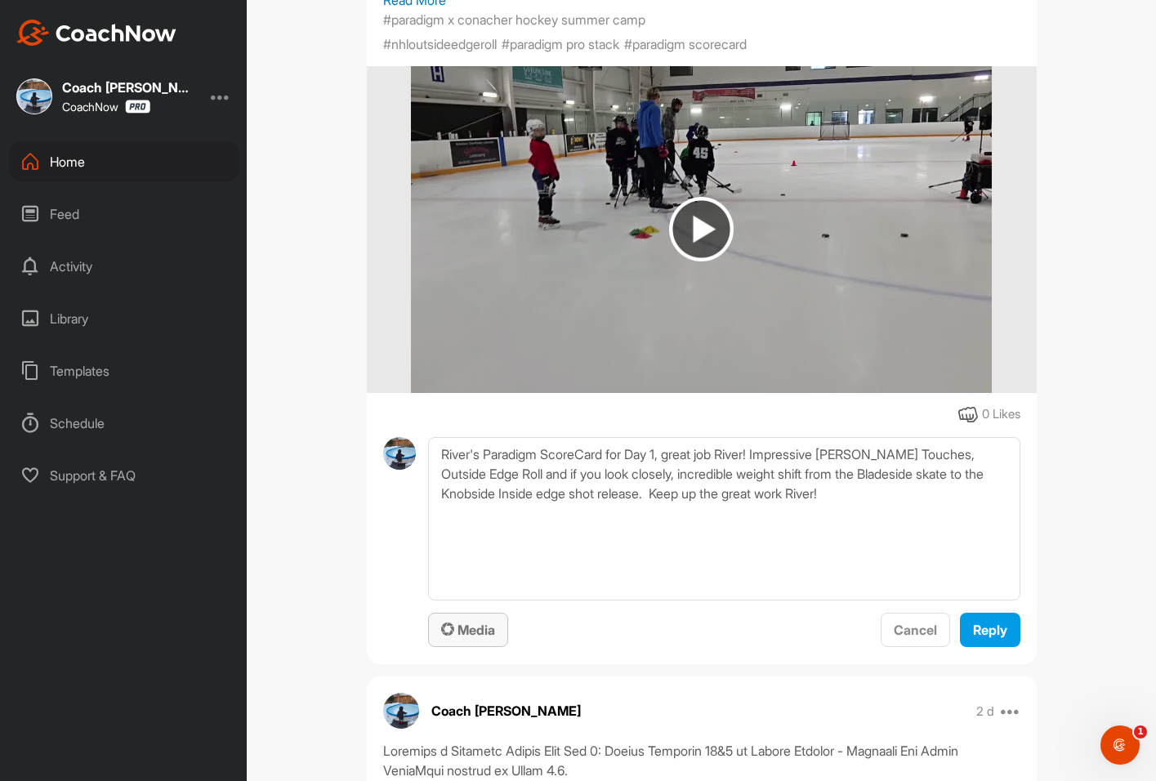
click at [470, 622] on span "Media" at bounding box center [468, 630] width 54 height 16
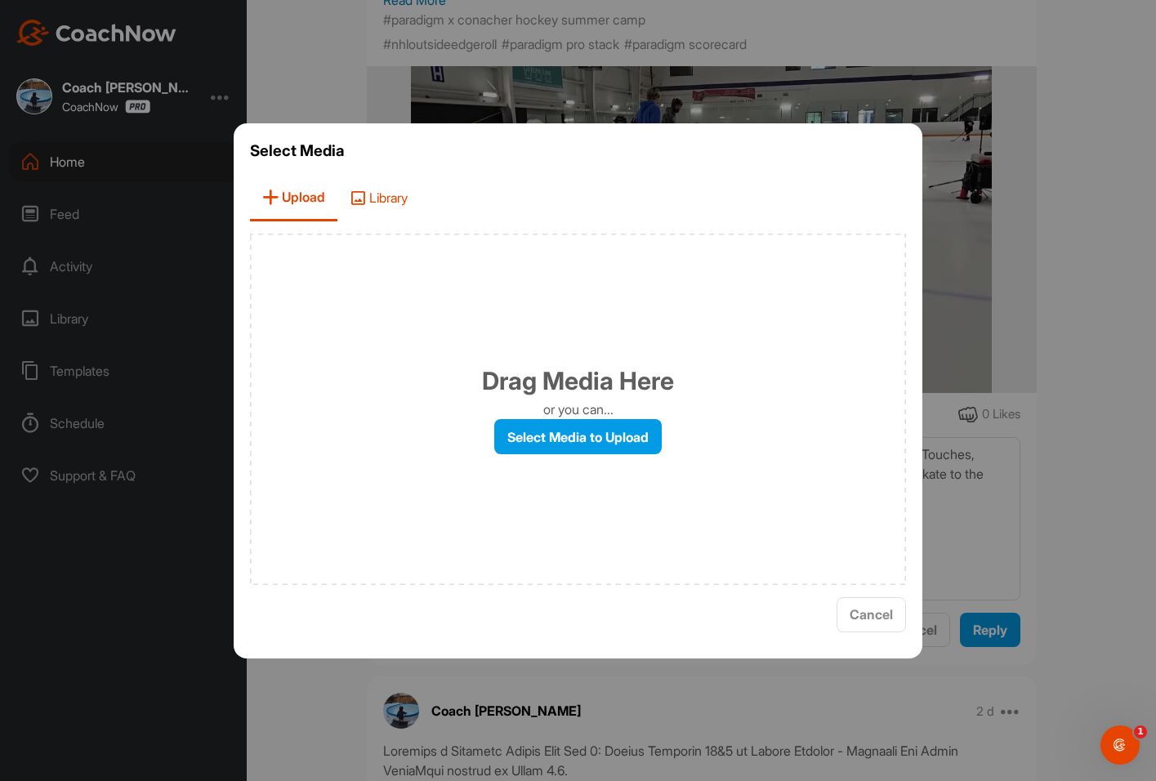
click at [399, 198] on span "Library" at bounding box center [378, 198] width 82 height 47
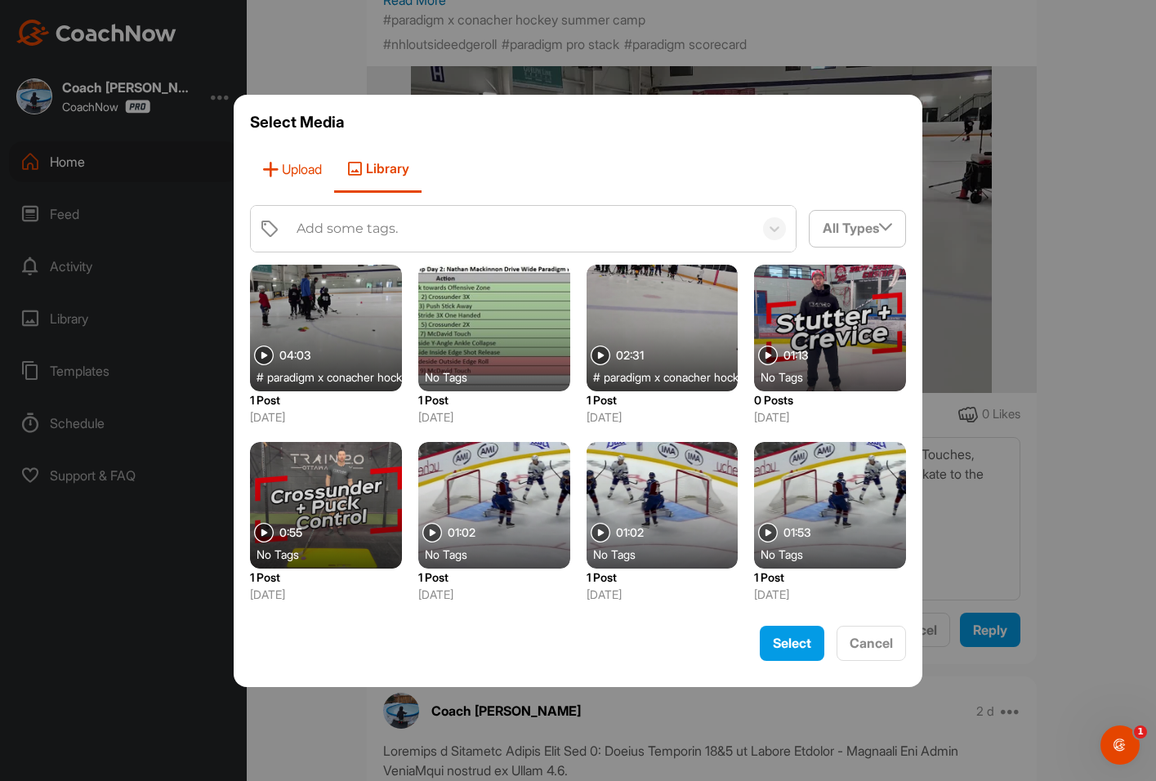
click at [303, 171] on span "Upload" at bounding box center [292, 169] width 84 height 47
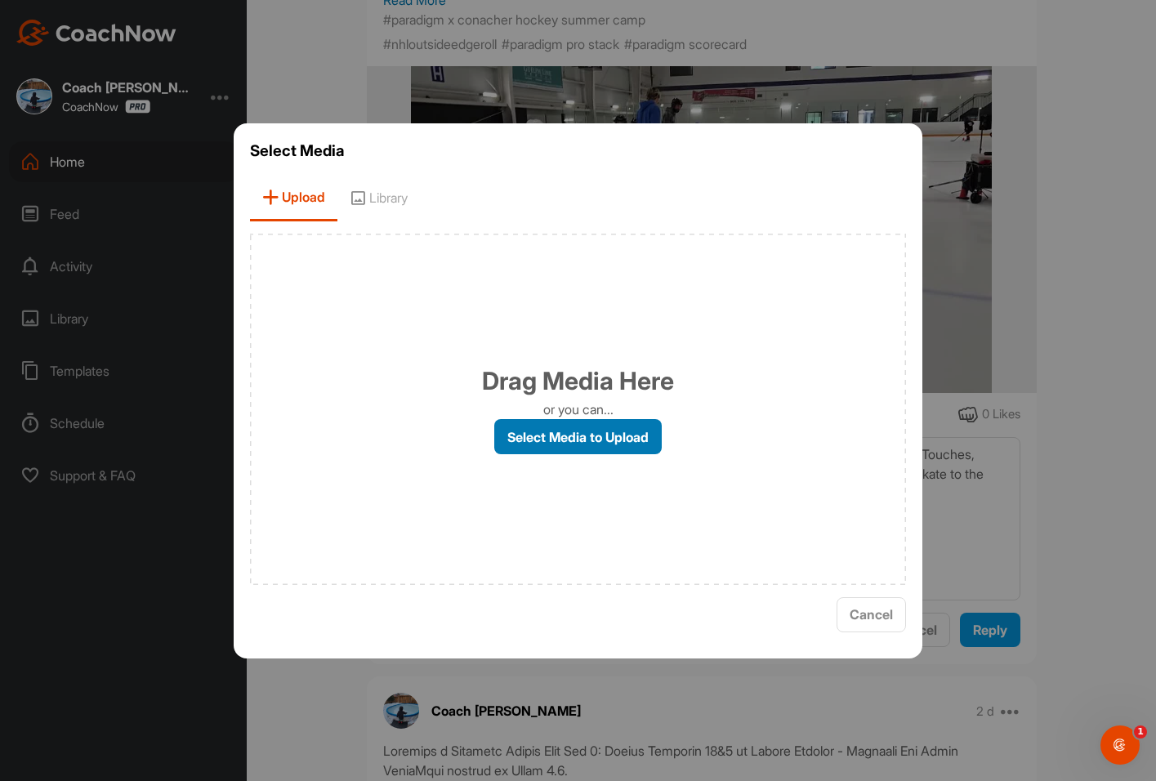
click at [560, 445] on label "Select Media to Upload" at bounding box center [577, 436] width 167 height 35
click at [0, 0] on input "Select Media to Upload" at bounding box center [0, 0] width 0 height 0
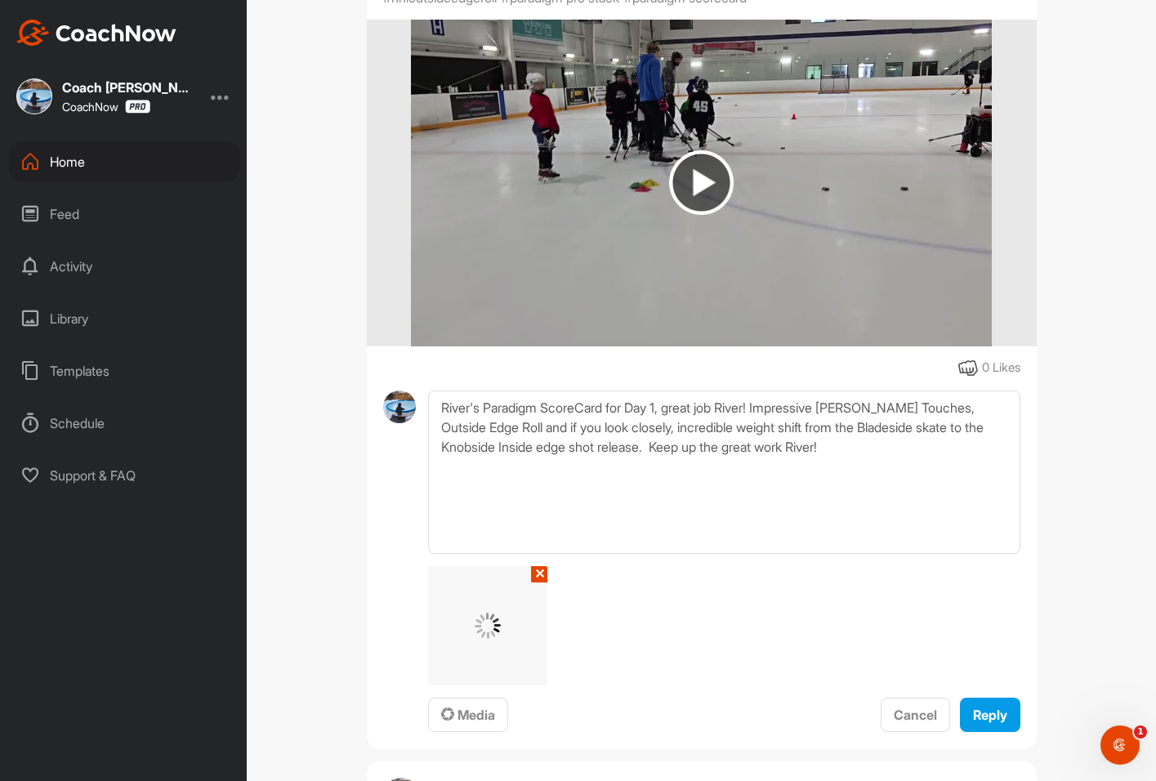
scroll to position [653, 0]
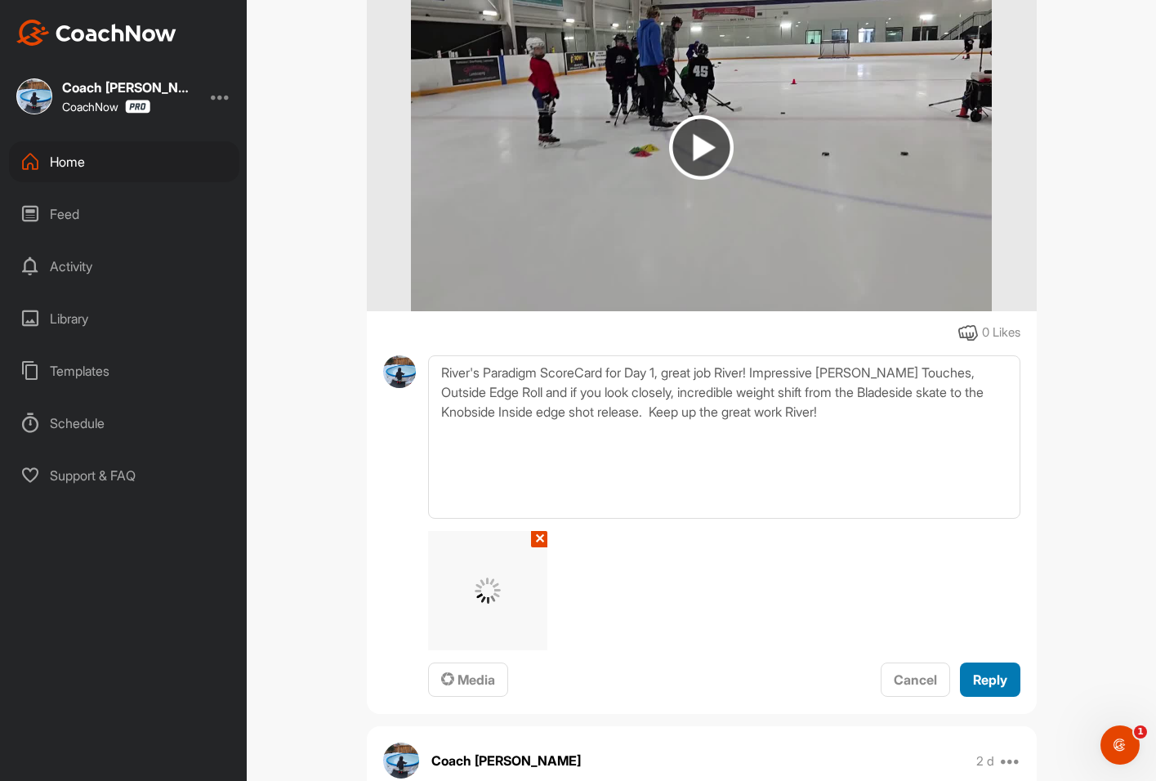
click at [983, 671] on span "Reply" at bounding box center [990, 679] width 34 height 16
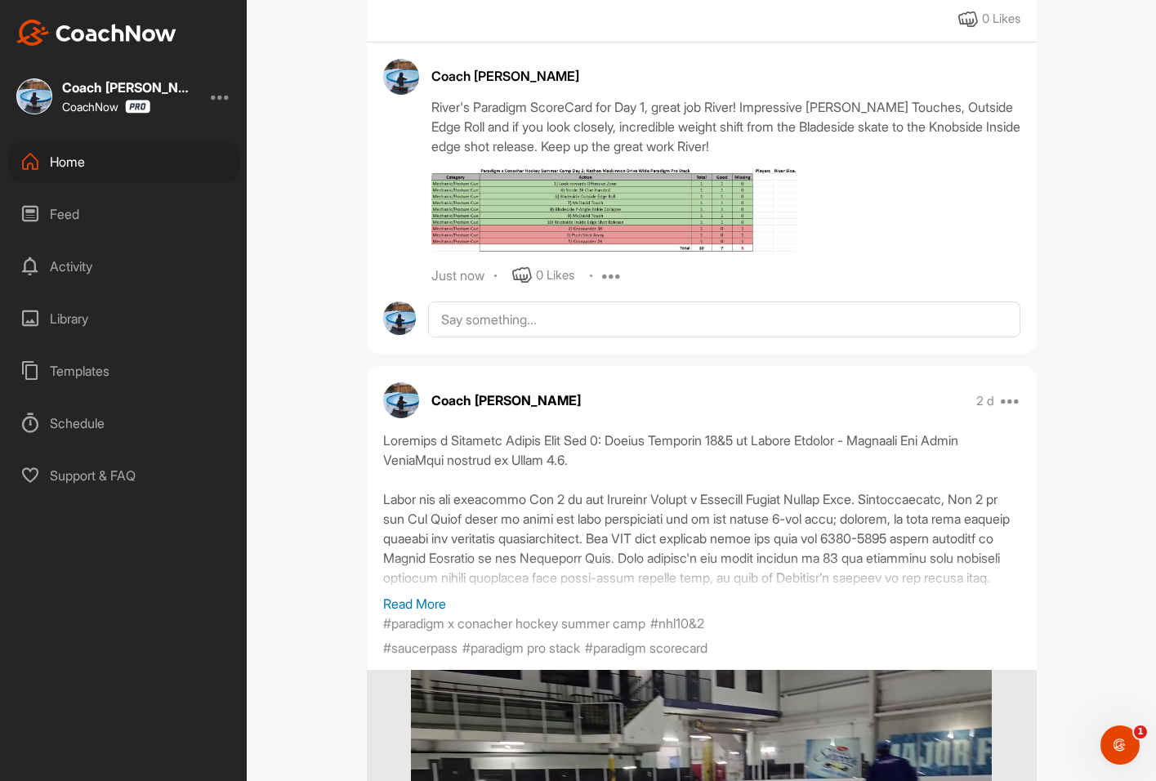
scroll to position [1062, 0]
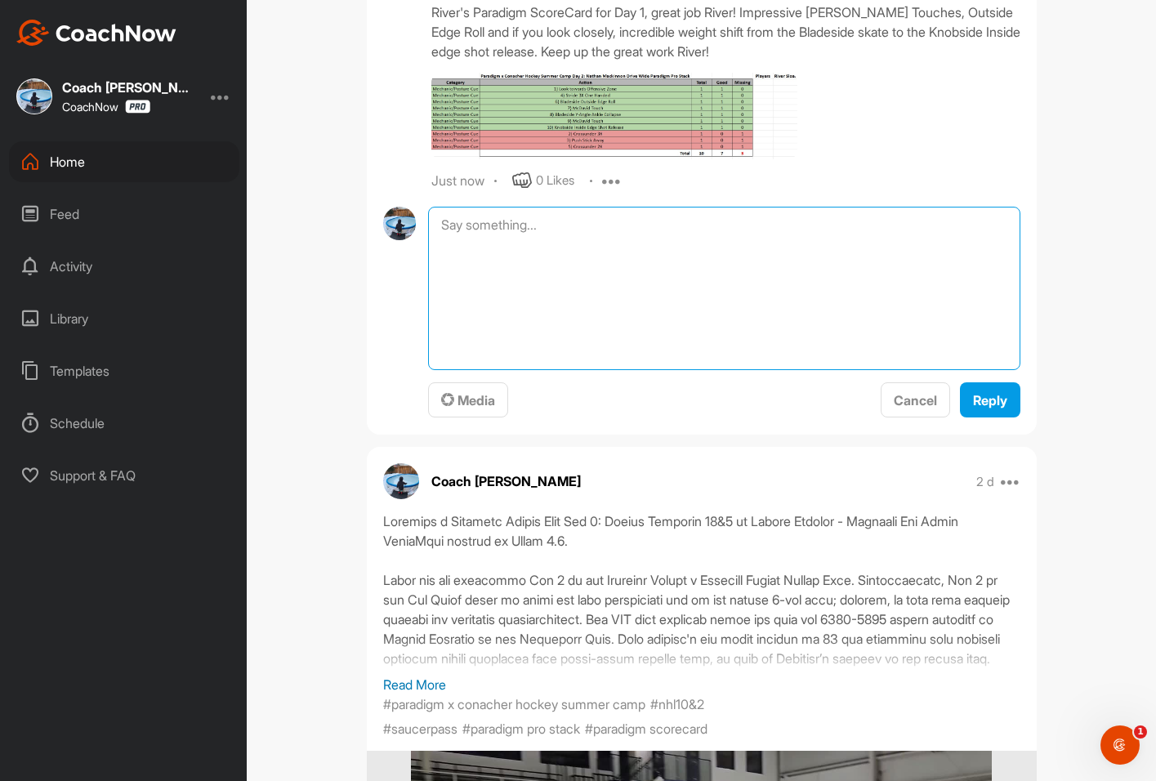
click at [484, 220] on textarea at bounding box center [723, 288] width 591 height 163
paste textarea "Game highlights: October 18, 2024: Colorado won 4-3 in overtime, with MacKinnon…"
click at [612, 210] on textarea "Here are the Game highlights: October 18, 2024: Colorado won 4-3 in overtime, w…" at bounding box center [723, 288] width 591 height 163
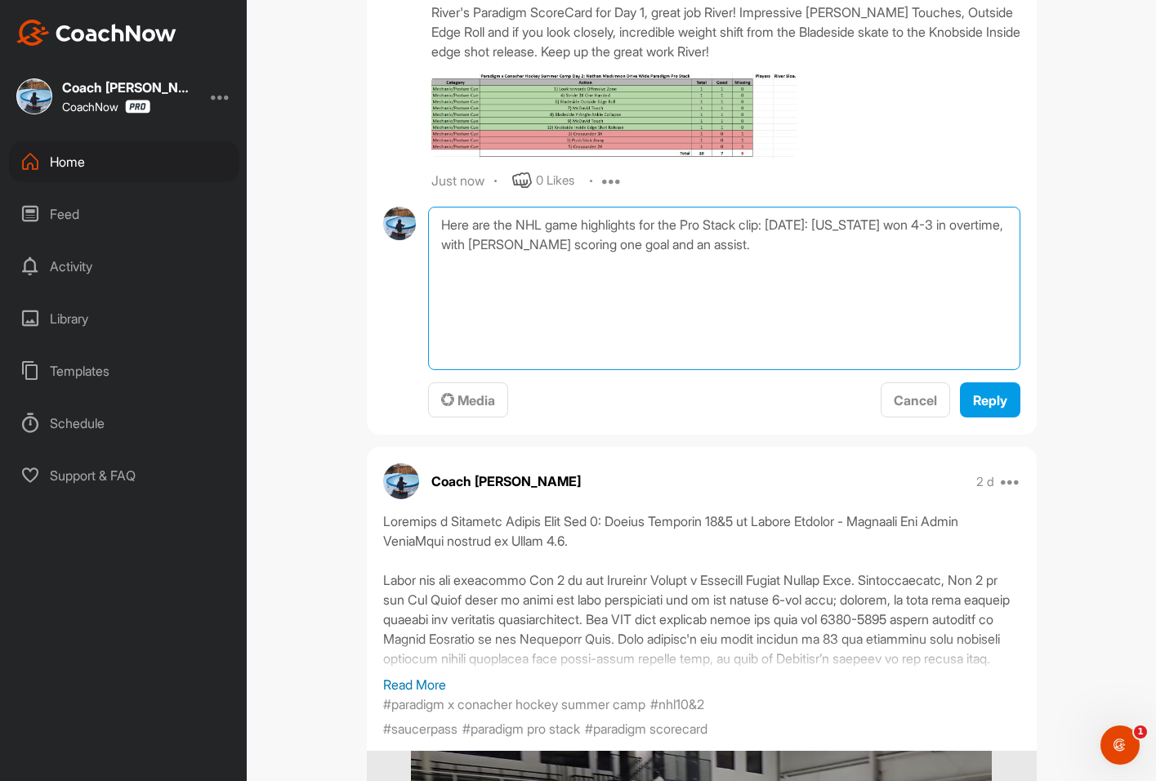
click at [854, 245] on textarea "Here are the NHL game highlights for the Pro Stack clip: October 18, 2024: Colo…" at bounding box center [723, 288] width 591 height 163
type textarea "Here are the NHL game highlights for the Pro Stack clip: October 18, 2024: Colo…"
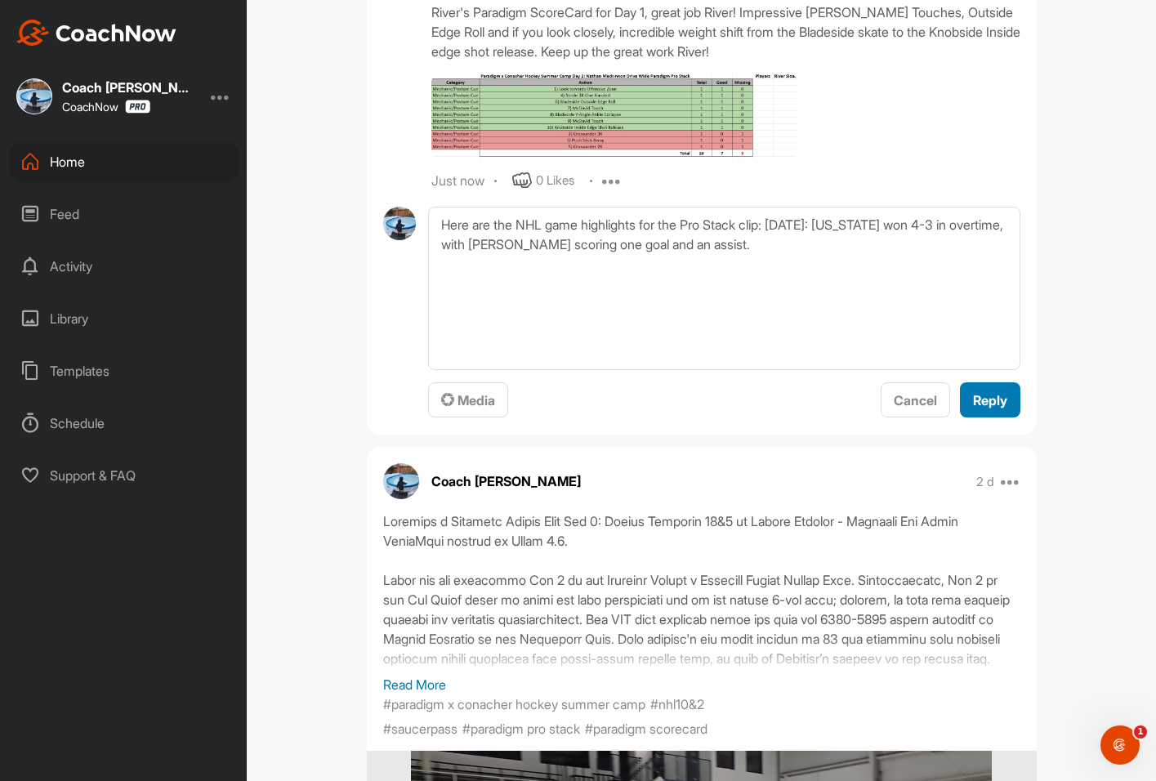
click at [997, 392] on span "Reply" at bounding box center [990, 400] width 34 height 16
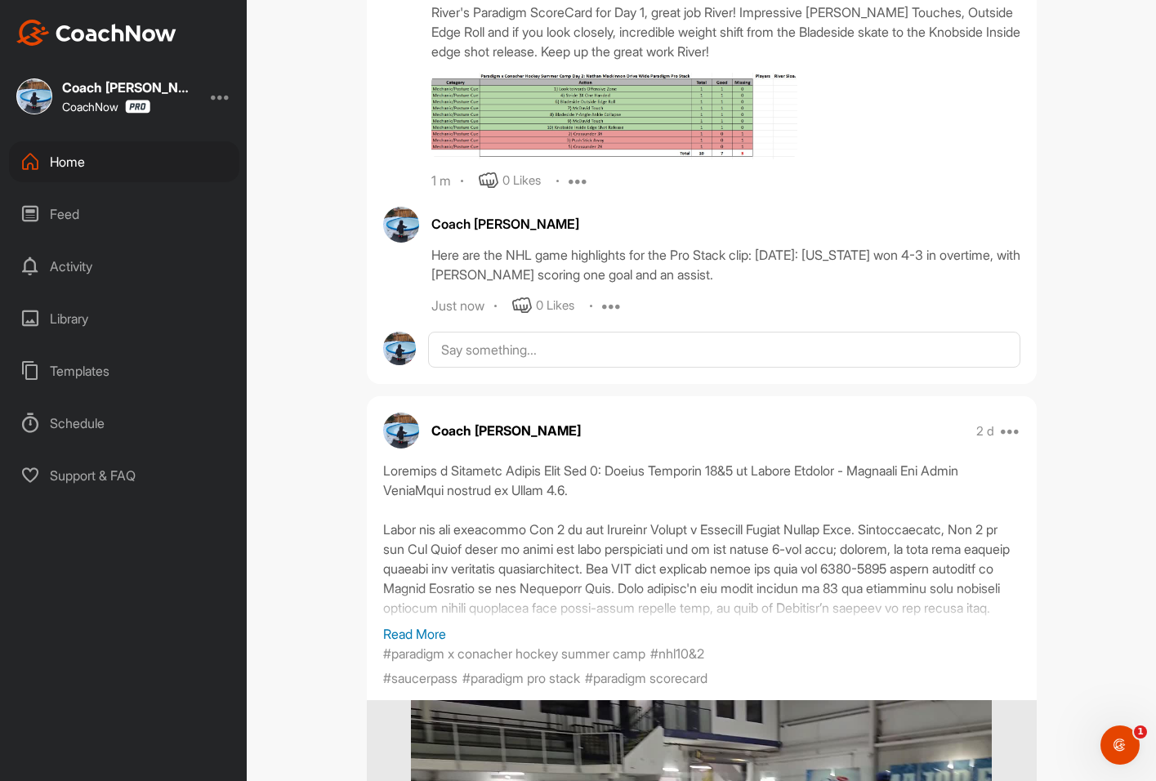
click at [605, 296] on icon at bounding box center [612, 306] width 20 height 20
click at [607, 352] on p "Edit" at bounding box center [610, 360] width 22 height 17
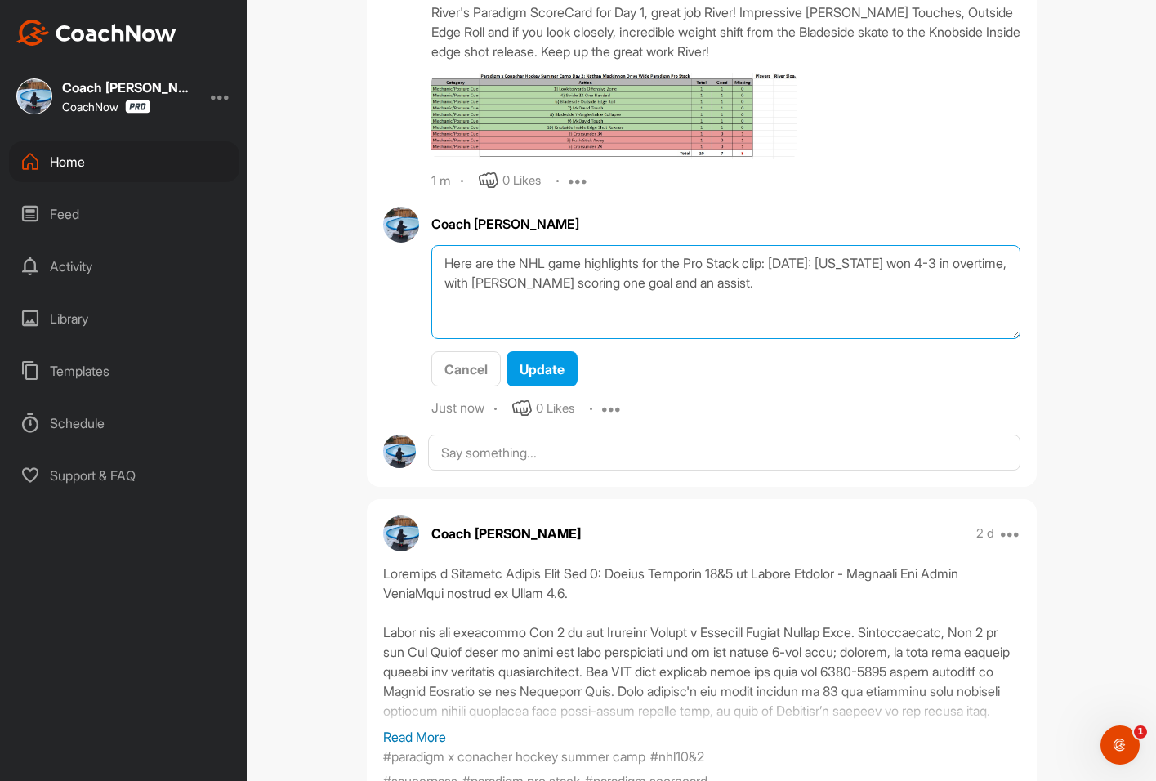
drag, startPoint x: 860, startPoint y: 278, endPoint x: 414, endPoint y: 243, distance: 447.3
click at [414, 243] on div "Coach Bruce Wayne Here are the NHL game highlights for the Pro Stack clip: Octo…" at bounding box center [701, 313] width 637 height 212
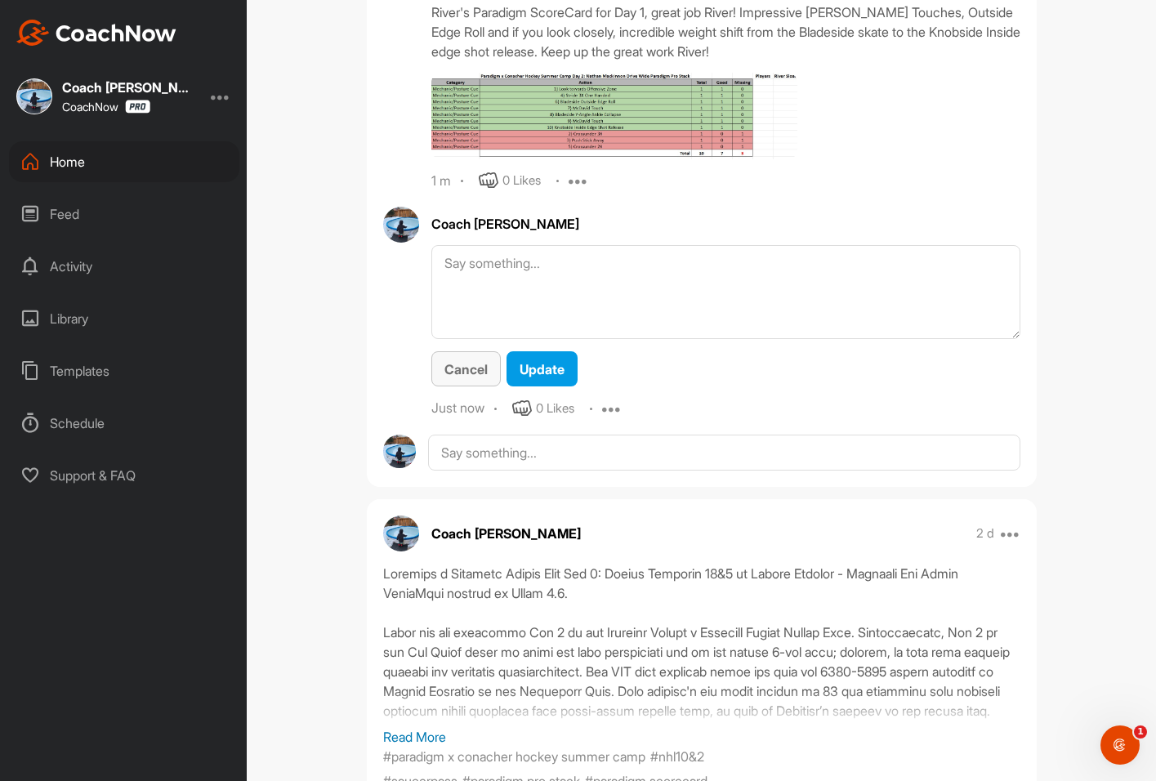
click at [460, 351] on button "Cancel" at bounding box center [465, 368] width 69 height 35
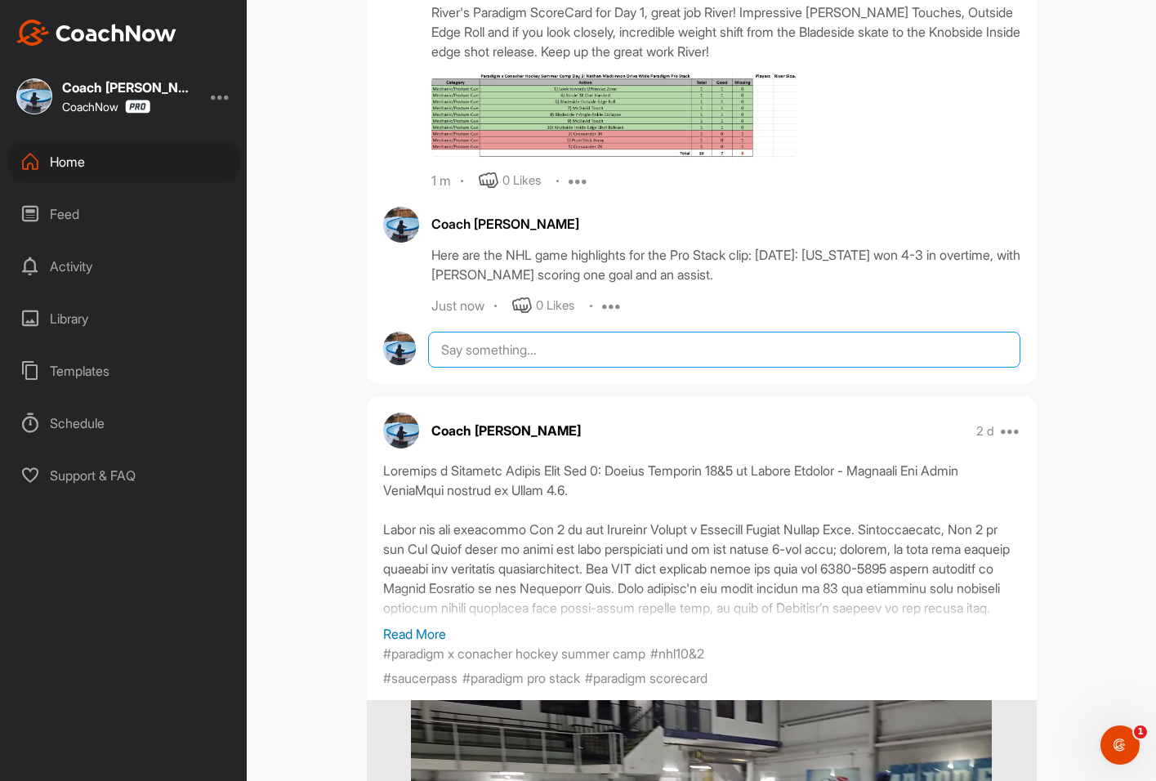
click at [513, 337] on textarea at bounding box center [723, 350] width 591 height 36
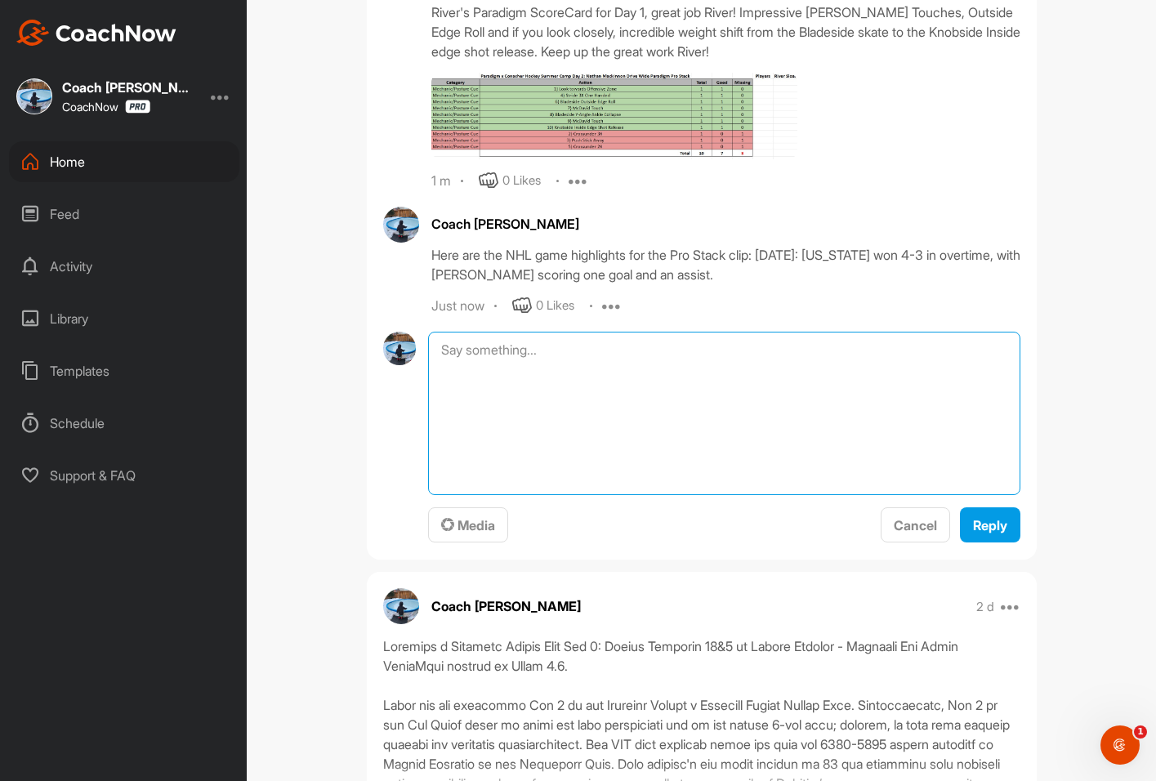
paste textarea "Here are the NHL game highlights for the Pro Stack clip: October 18, 2024: Colo…"
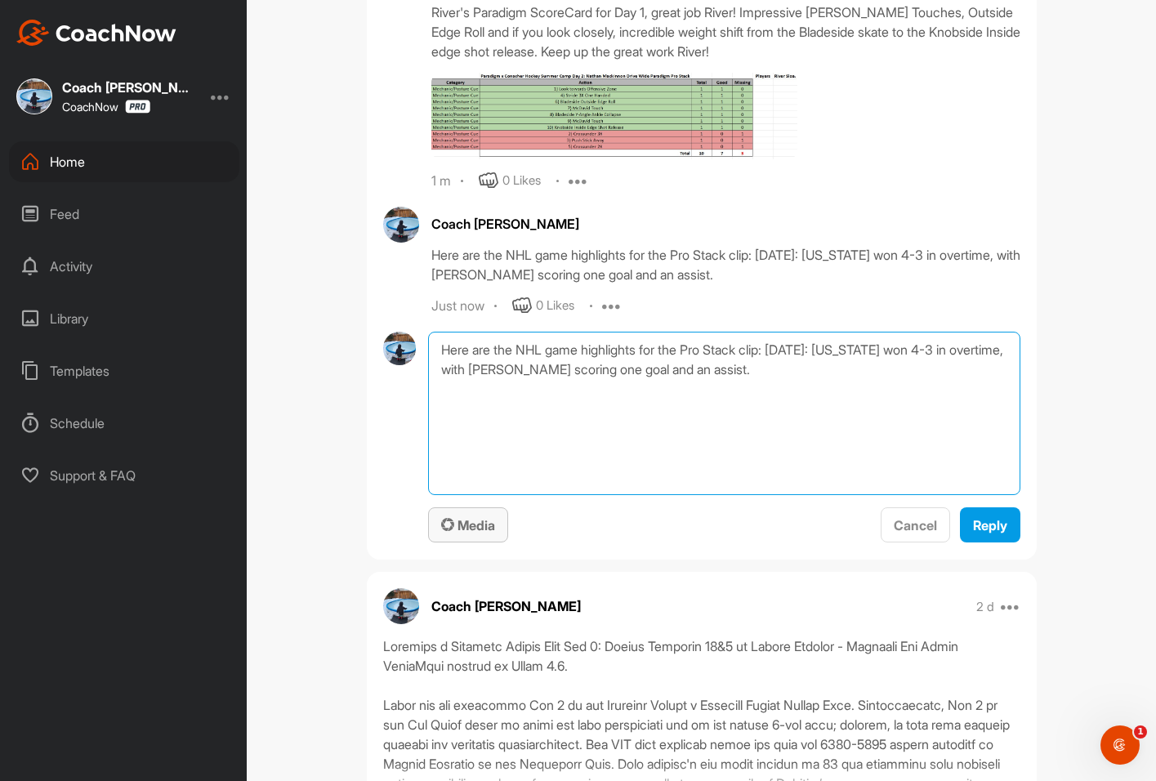
type textarea "Here are the NHL game highlights for the Pro Stack clip: October 18, 2024: Colo…"
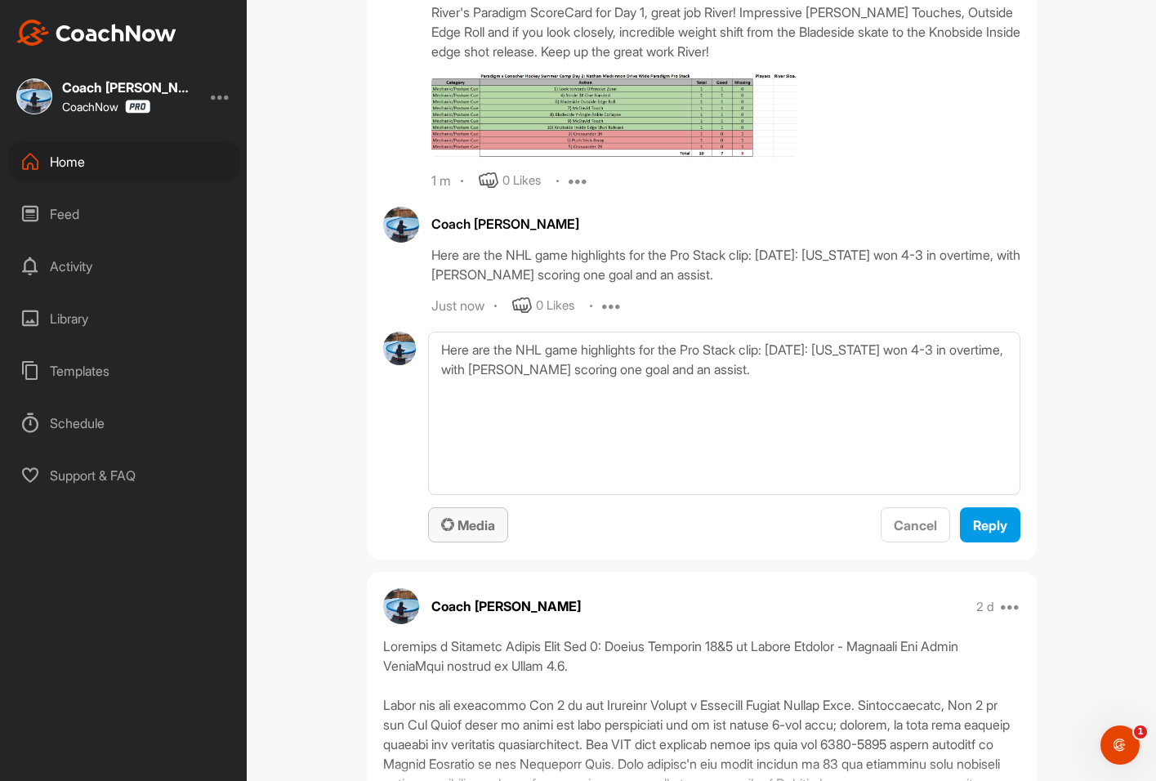
click at [460, 517] on span "Media" at bounding box center [468, 525] width 54 height 16
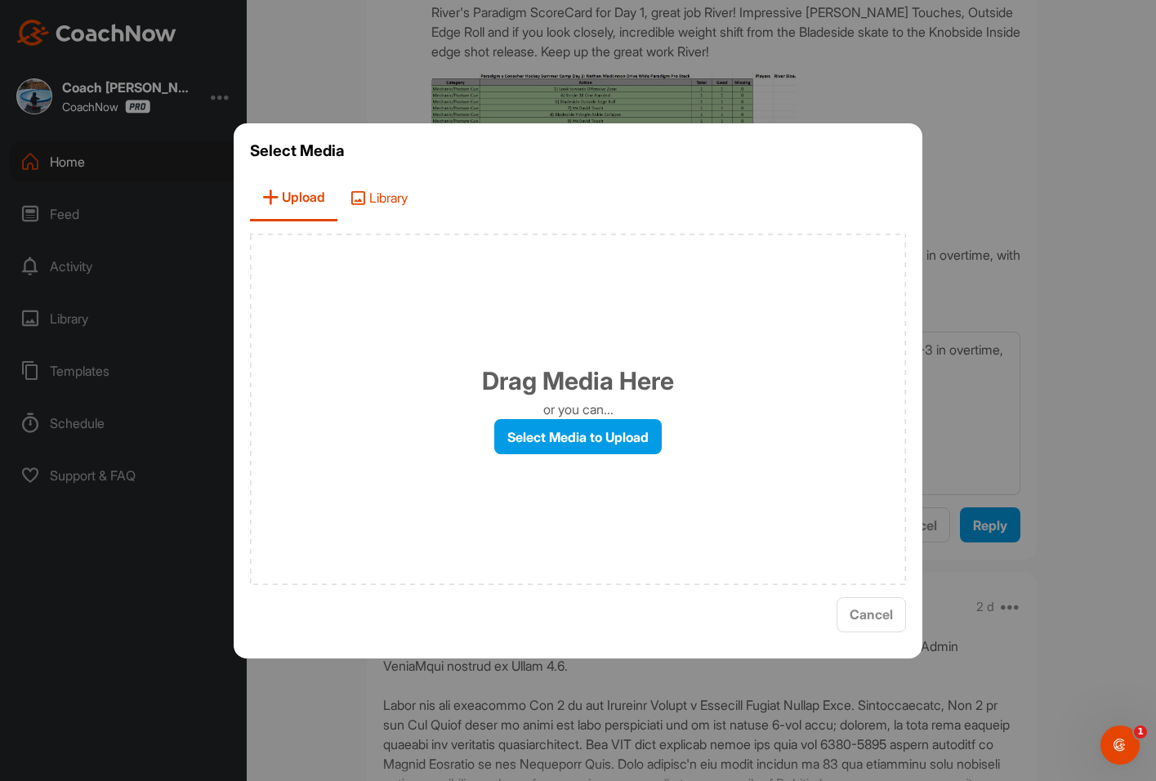
click at [402, 203] on span "Library" at bounding box center [378, 198] width 82 height 47
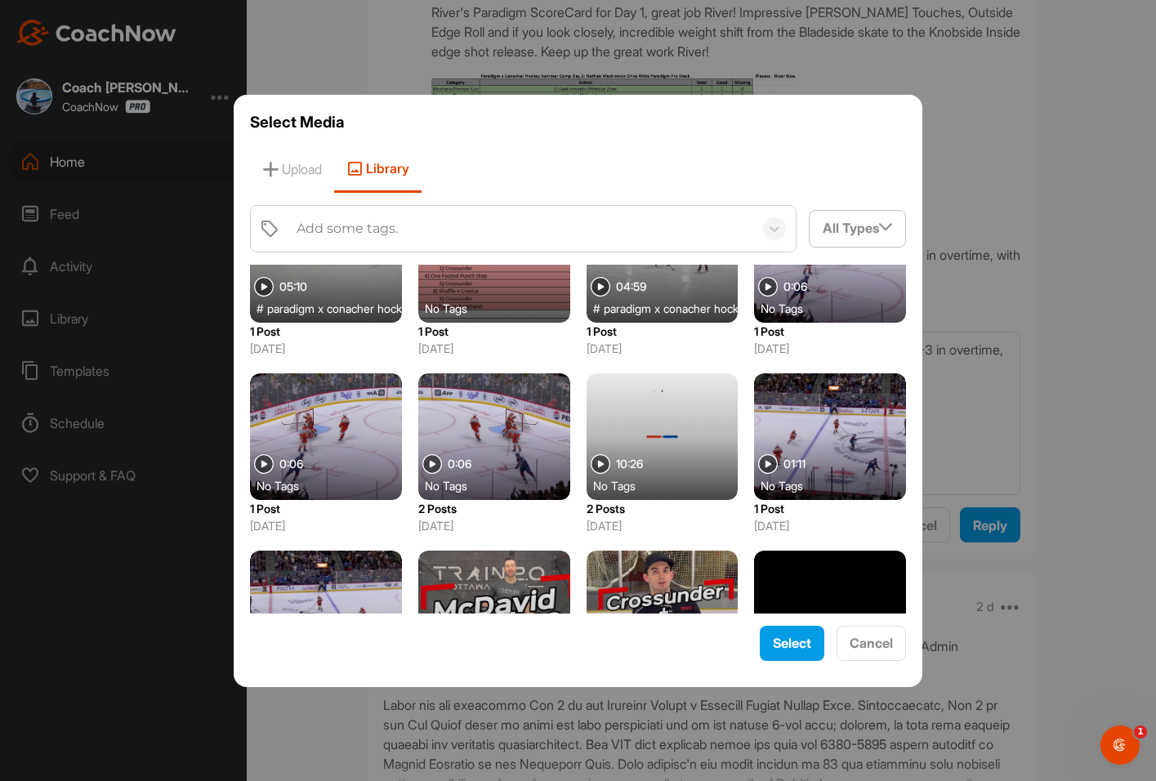
scroll to position [2375, 0]
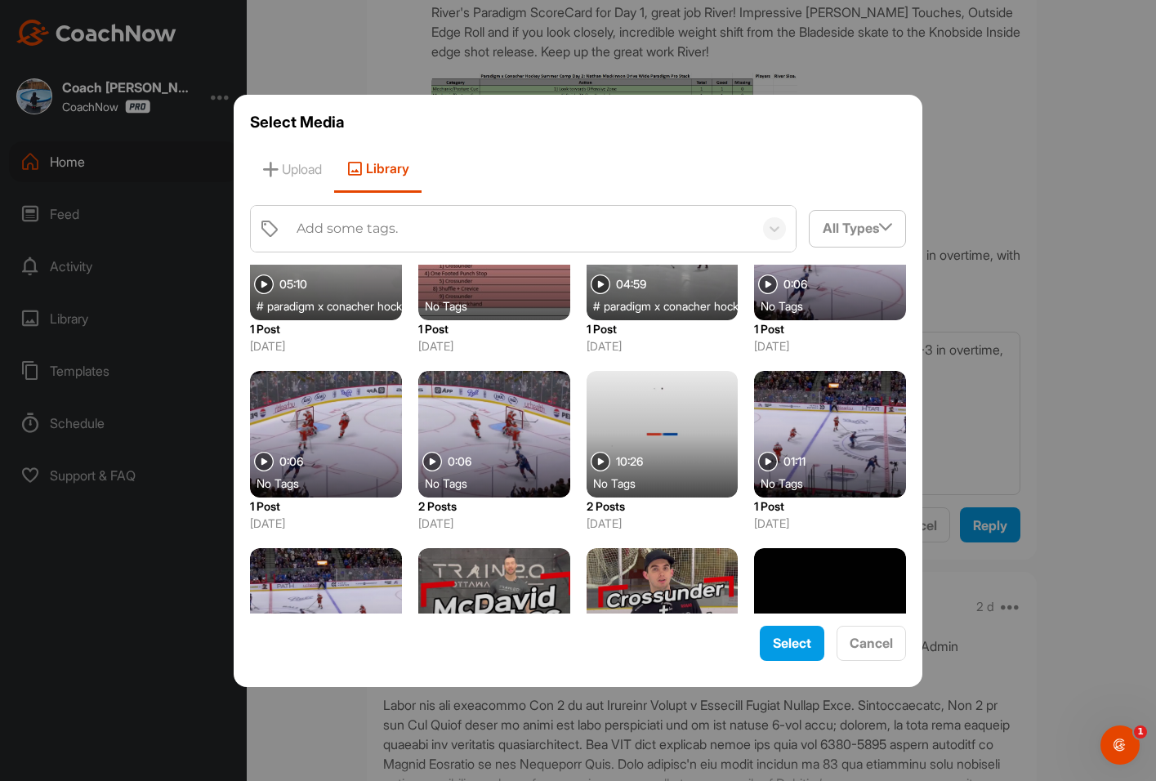
click at [646, 420] on div at bounding box center [662, 434] width 152 height 127
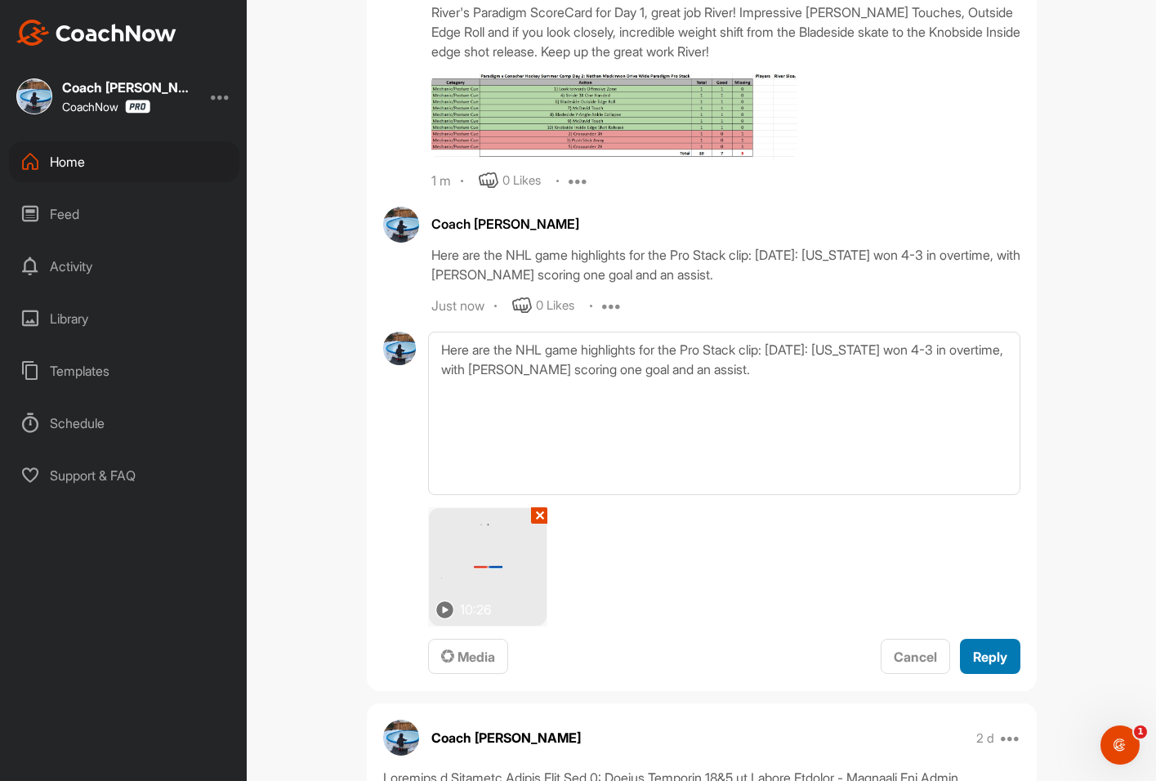
click at [981, 649] on span "Reply" at bounding box center [990, 657] width 34 height 16
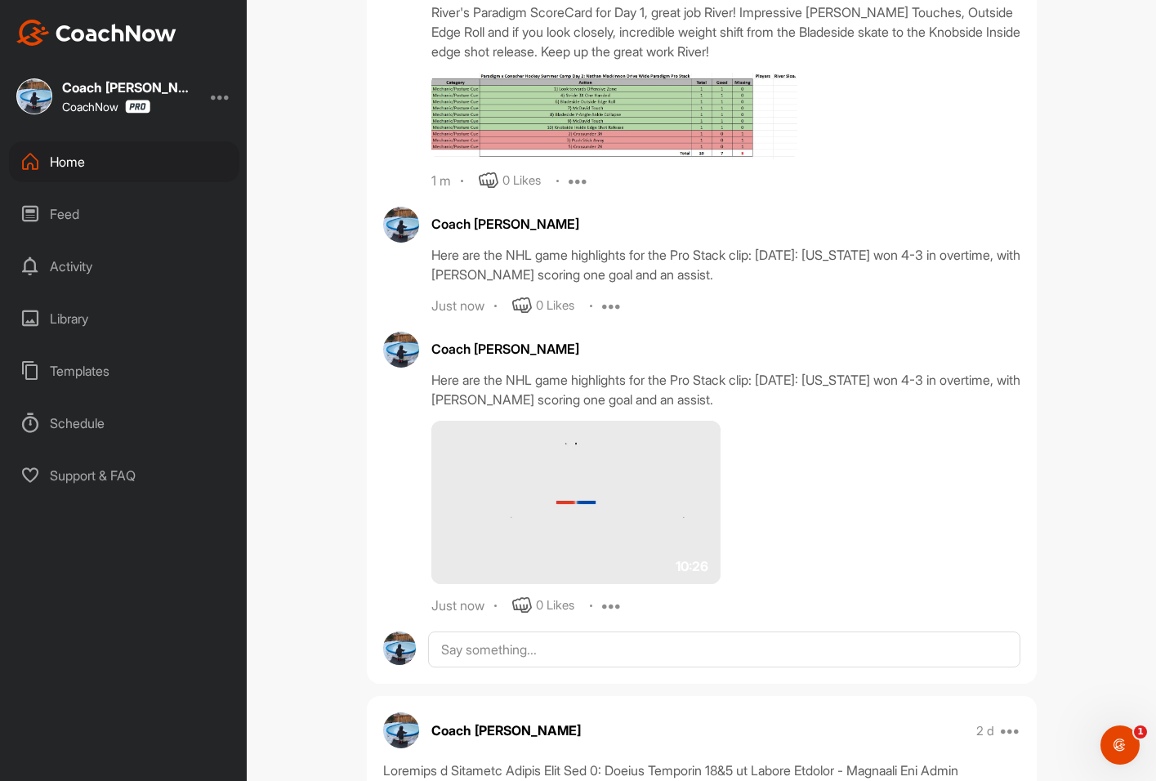
click at [577, 450] on img at bounding box center [576, 502] width 290 height 163
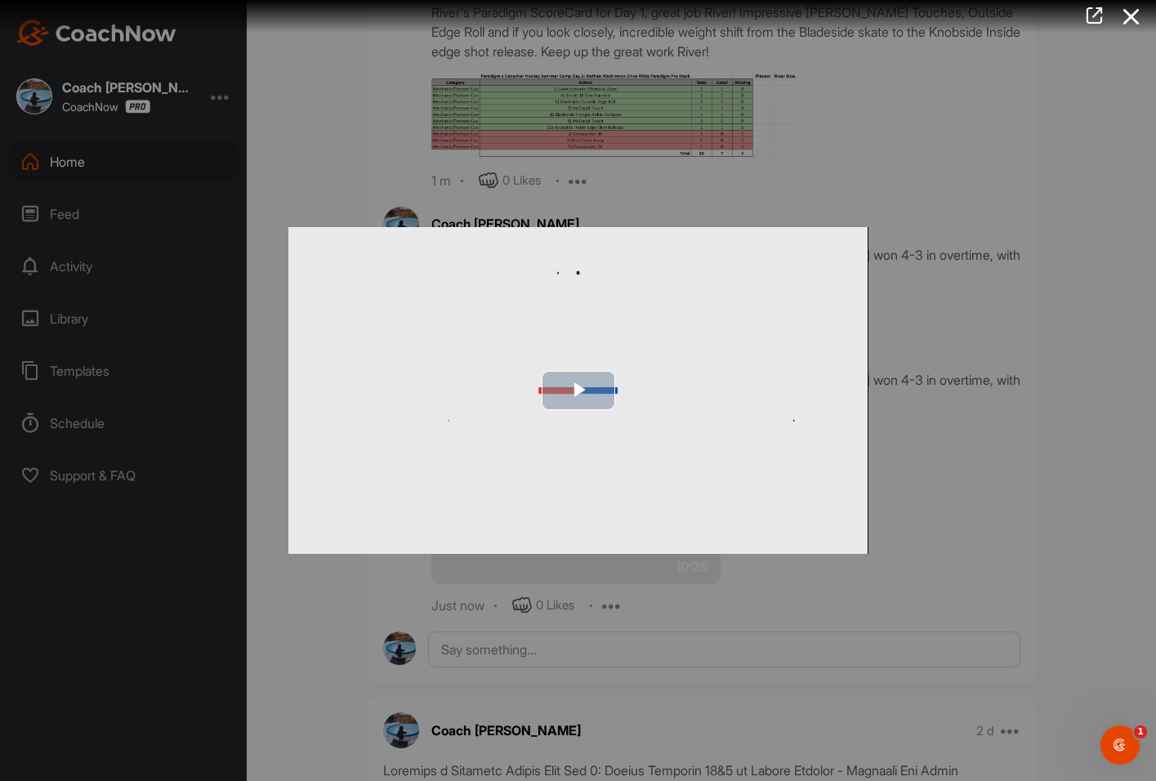
click at [578, 390] on span "Video Player" at bounding box center [578, 390] width 0 height 0
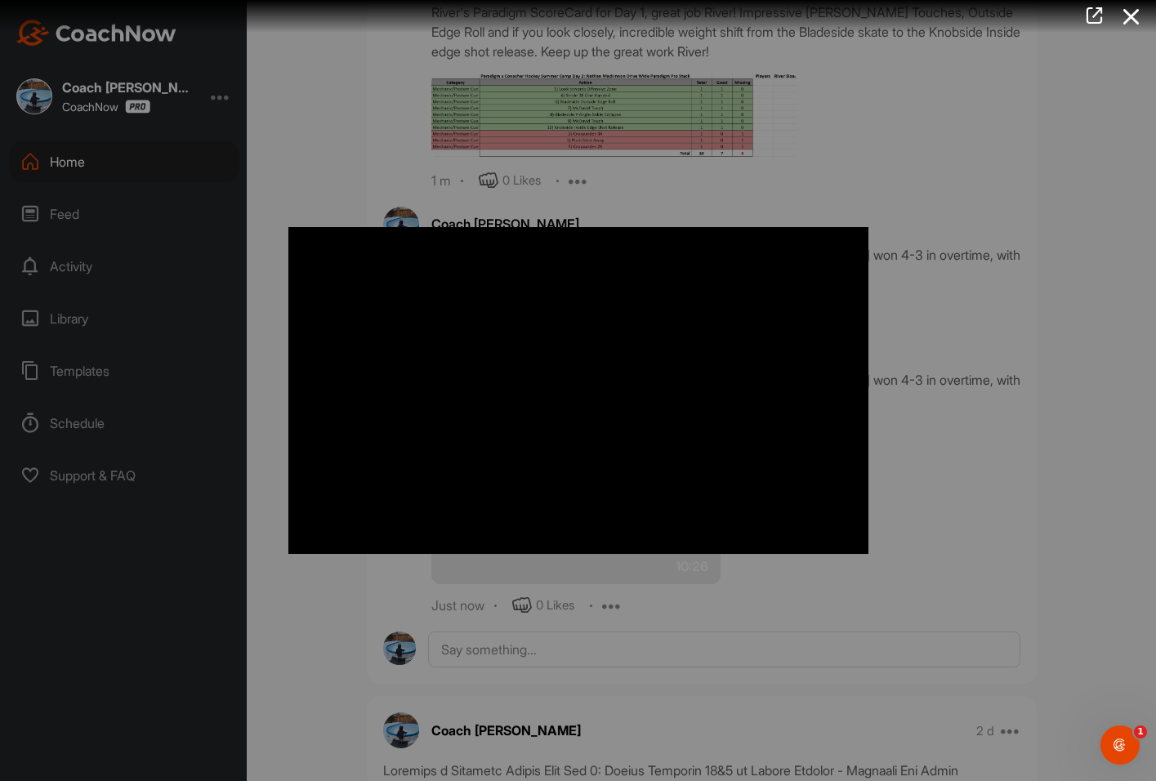
click at [1044, 302] on div at bounding box center [578, 390] width 1156 height 781
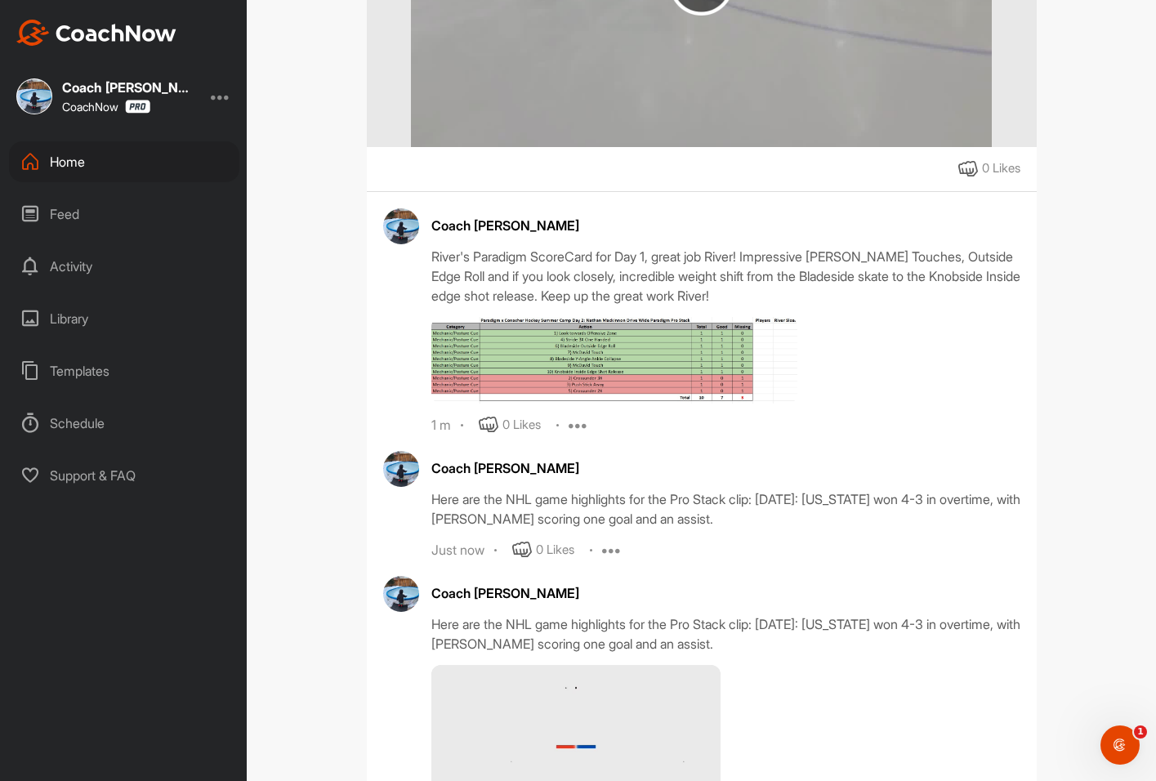
scroll to position [898, 0]
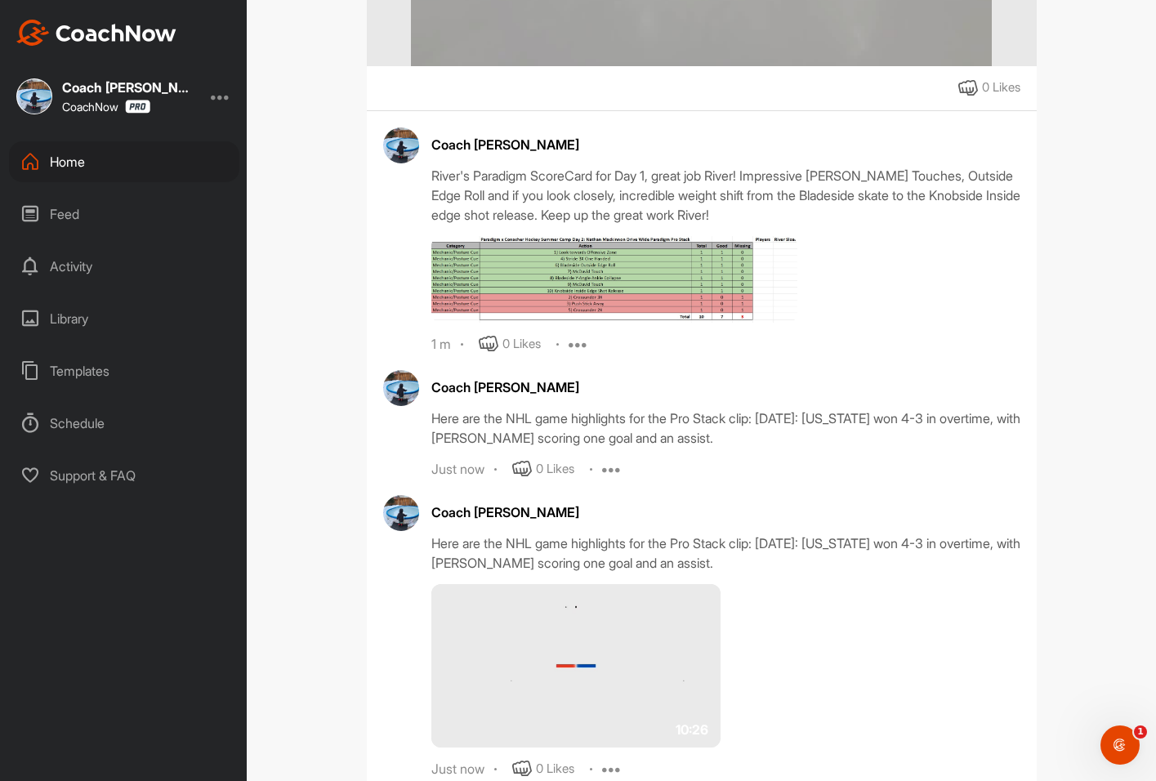
click at [761, 247] on img at bounding box center [614, 279] width 366 height 87
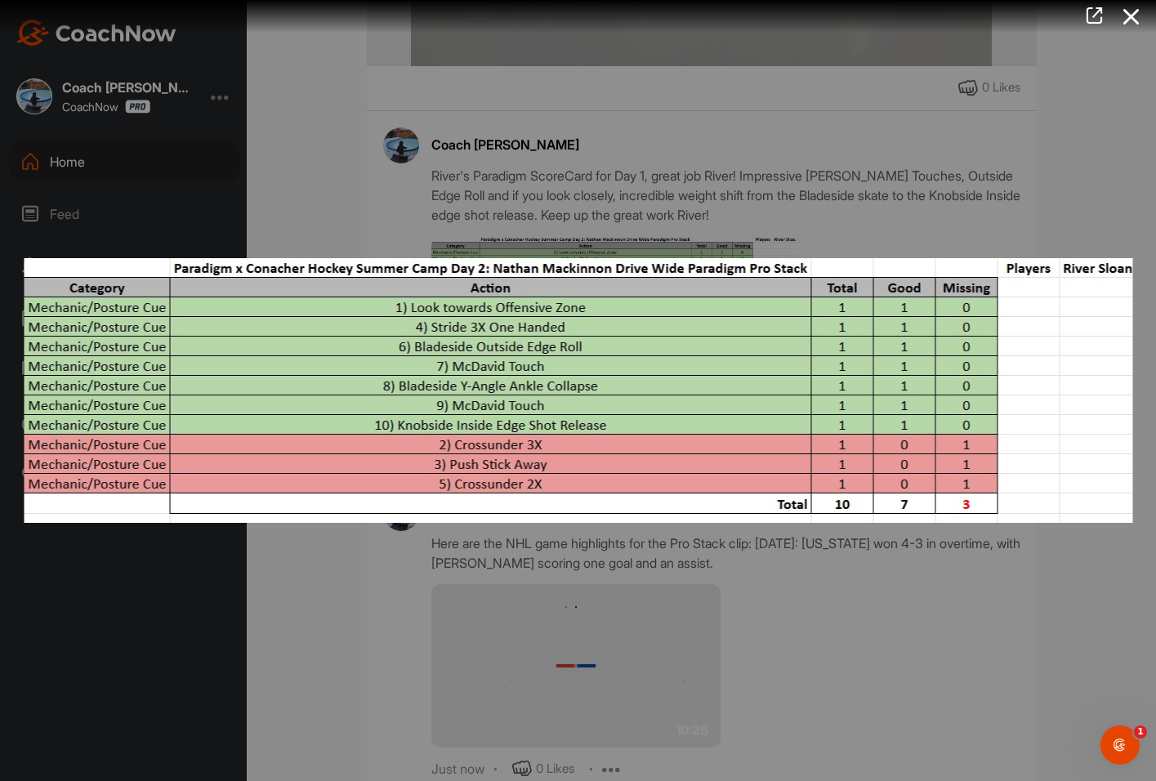
click at [1073, 191] on div at bounding box center [578, 390] width 1156 height 781
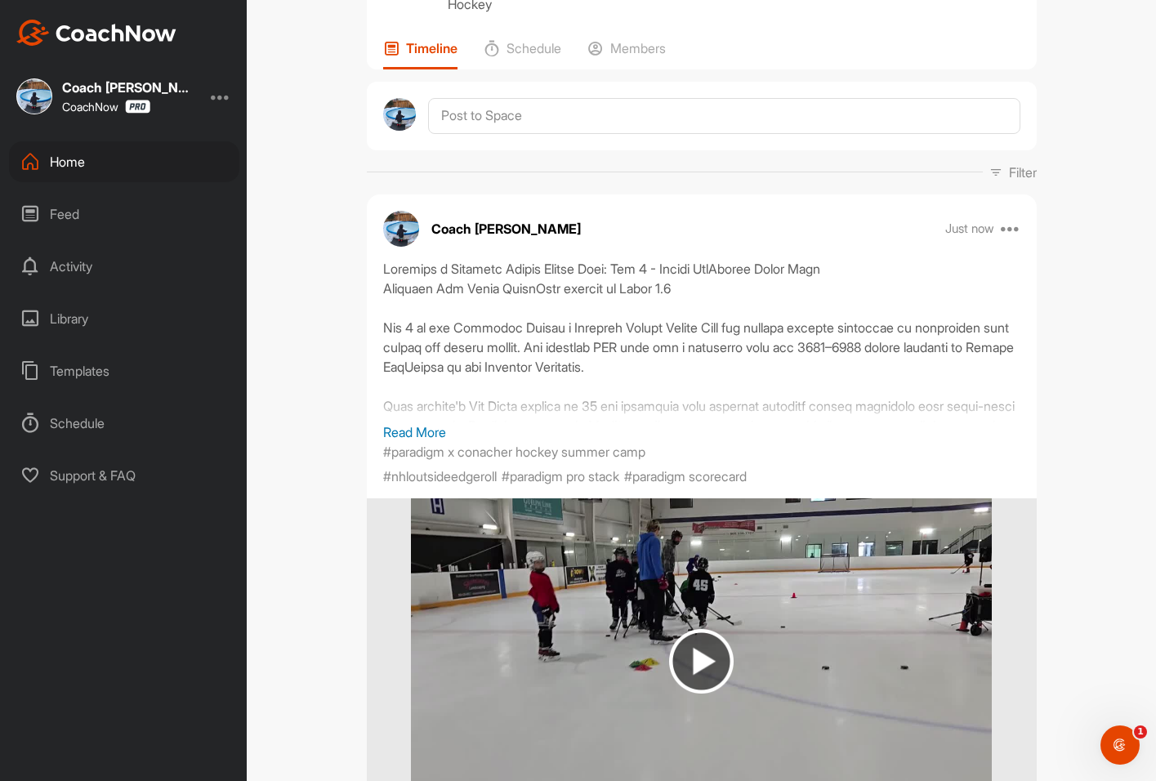
scroll to position [163, 0]
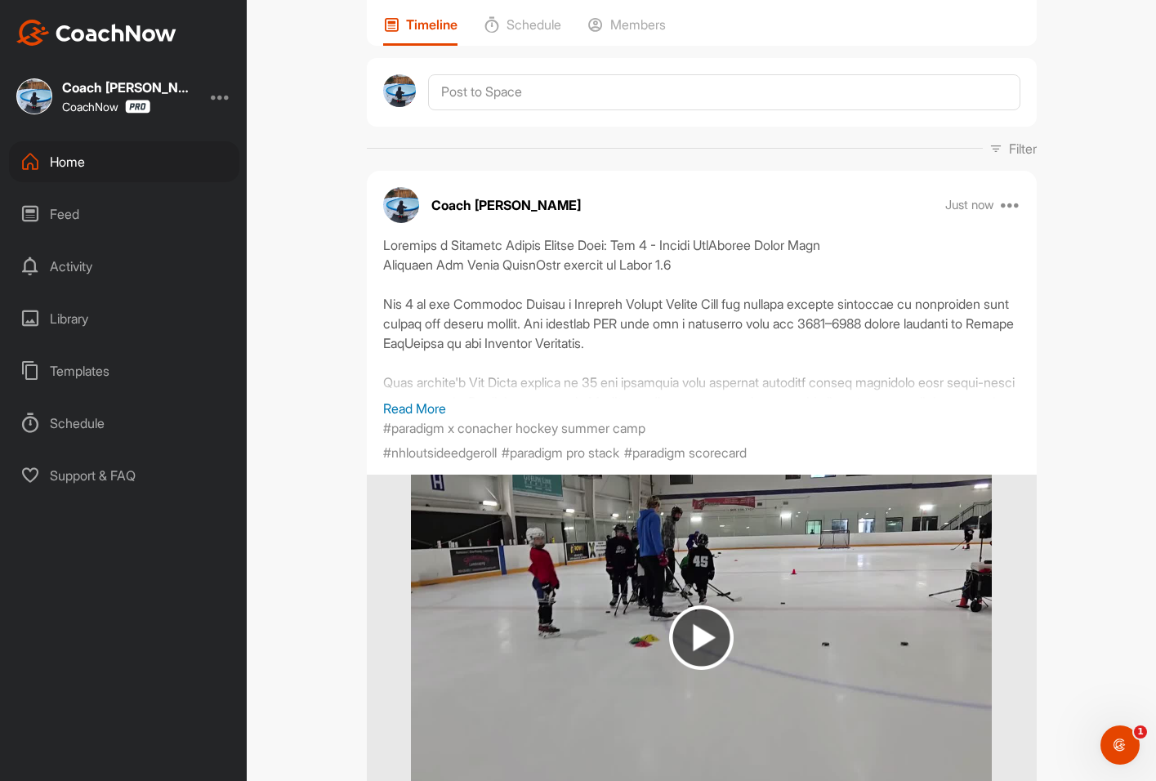
click at [421, 399] on p "Read More" at bounding box center [701, 409] width 637 height 20
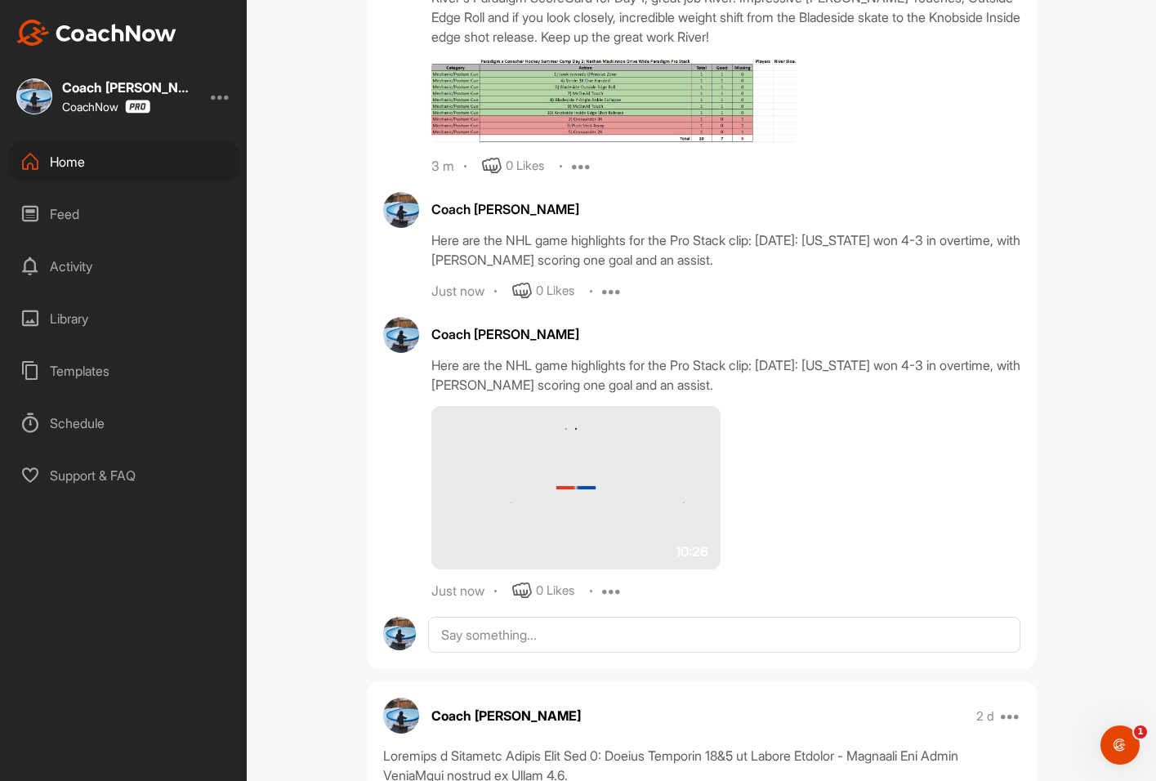
scroll to position [1470, 0]
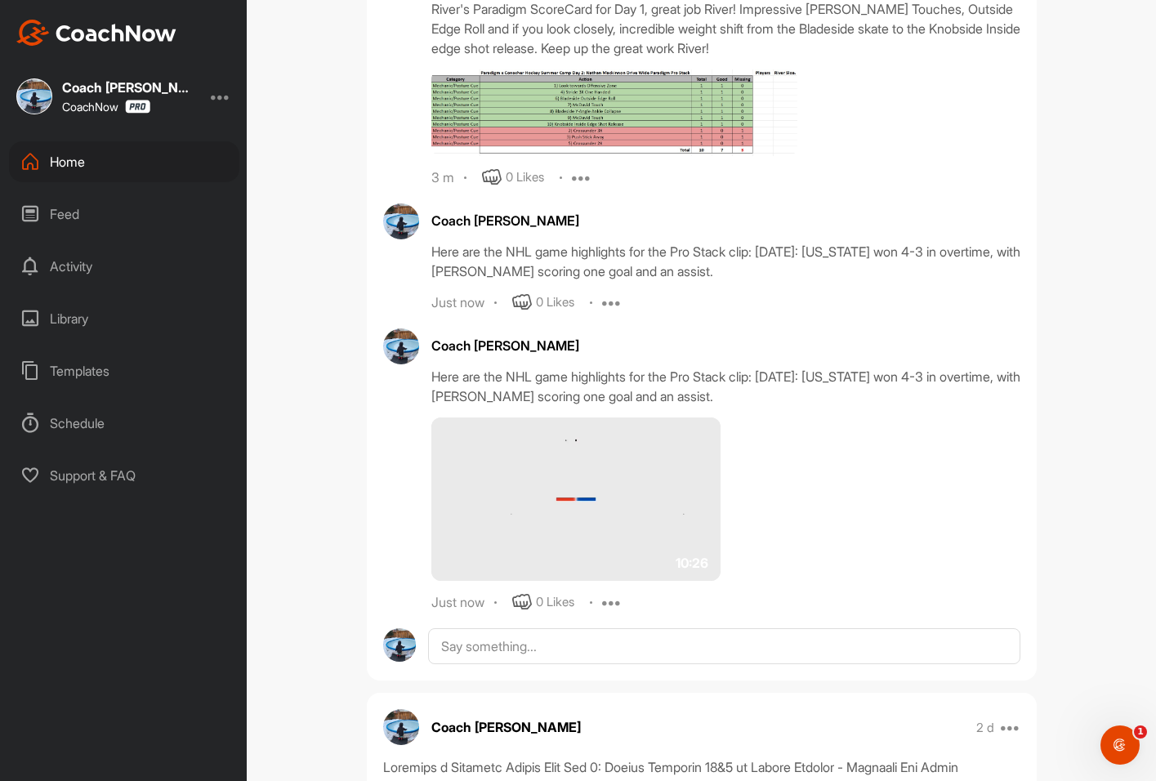
click at [614, 612] on icon at bounding box center [612, 602] width 20 height 20
click at [621, 673] on button "Edit" at bounding box center [602, 657] width 99 height 54
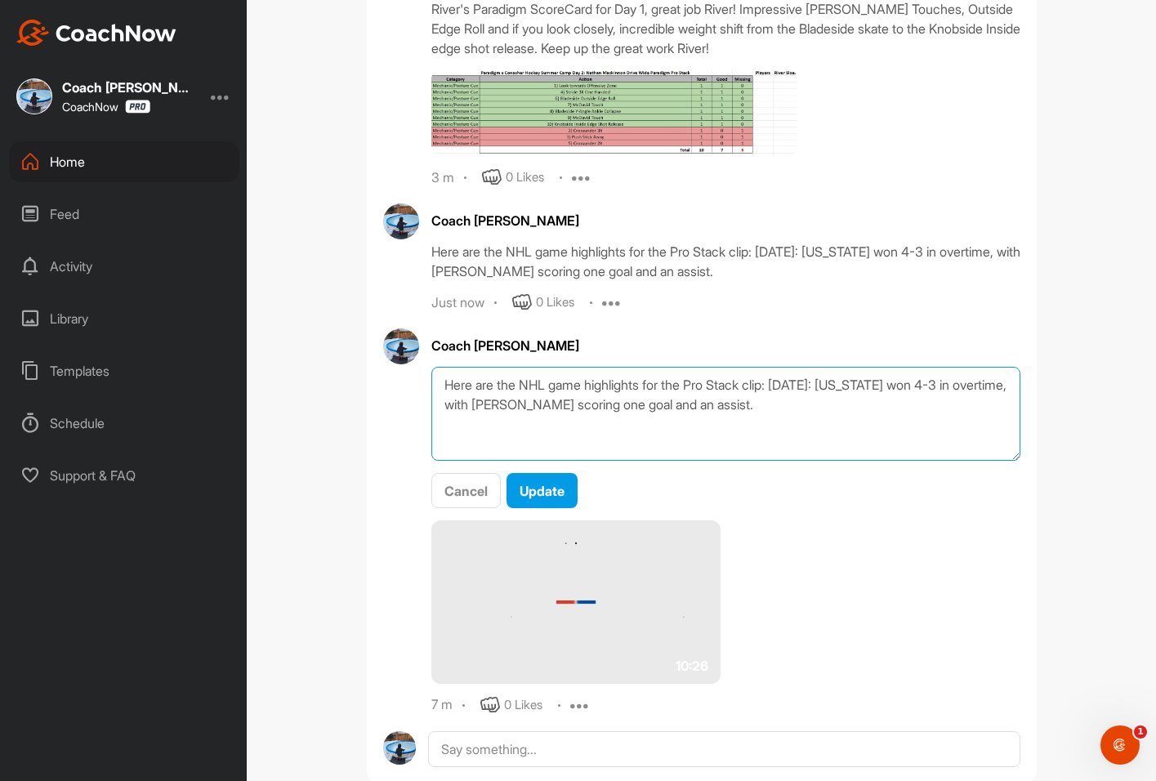
click at [553, 429] on textarea "Here are the NHL game highlights for the Pro Stack clip: October 18, 2024: Colo…" at bounding box center [725, 414] width 589 height 94
type textarea "Here are the NHL game highlights for the Pro Stack clip: [DATE]: [US_STATE] won…"
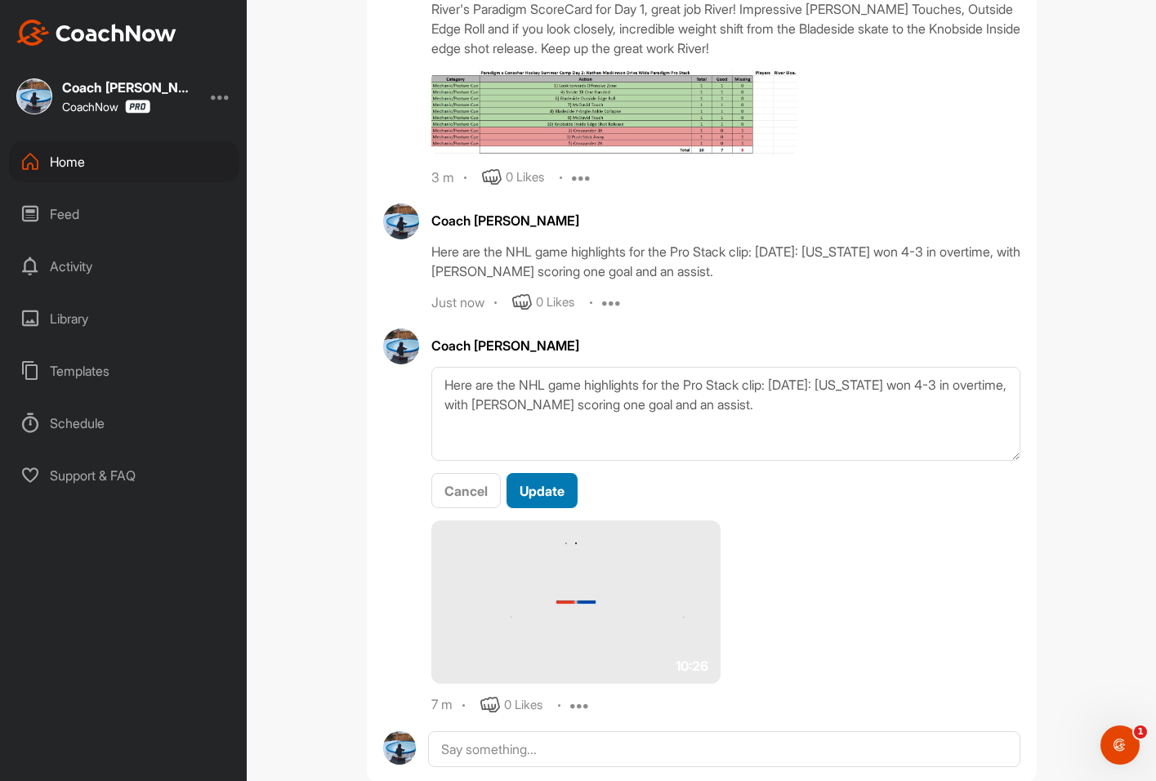
click at [534, 499] on span "Update" at bounding box center [541, 491] width 45 height 16
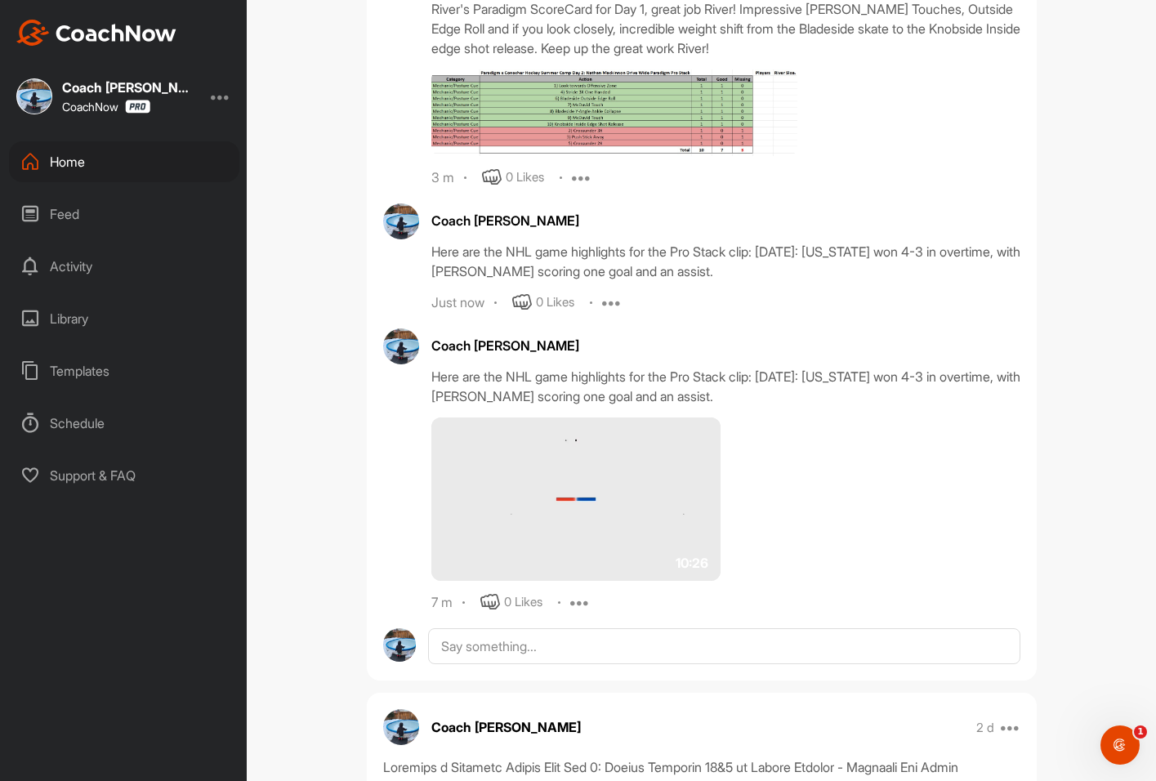
click at [597, 312] on div "Just now 0 Likes Edit Delete" at bounding box center [725, 302] width 589 height 20
click at [609, 312] on icon at bounding box center [612, 302] width 20 height 20
click at [618, 419] on p "Delete" at bounding box center [617, 410] width 36 height 17
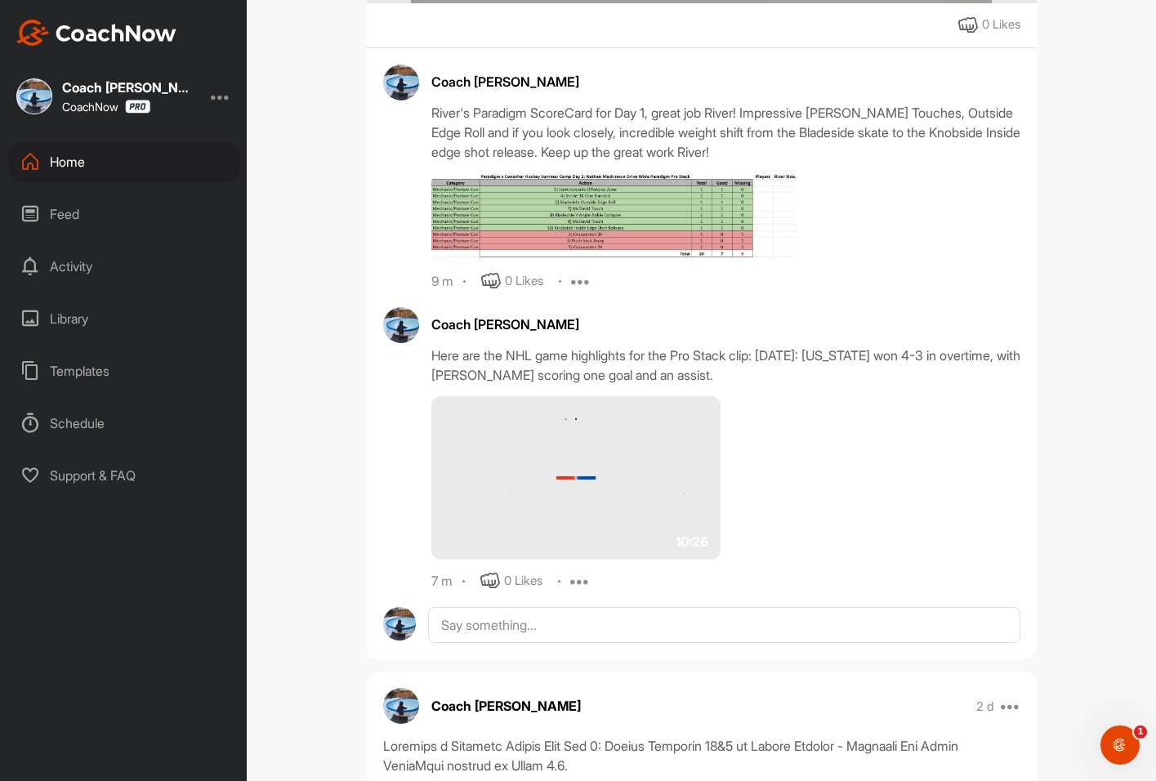
scroll to position [1389, 0]
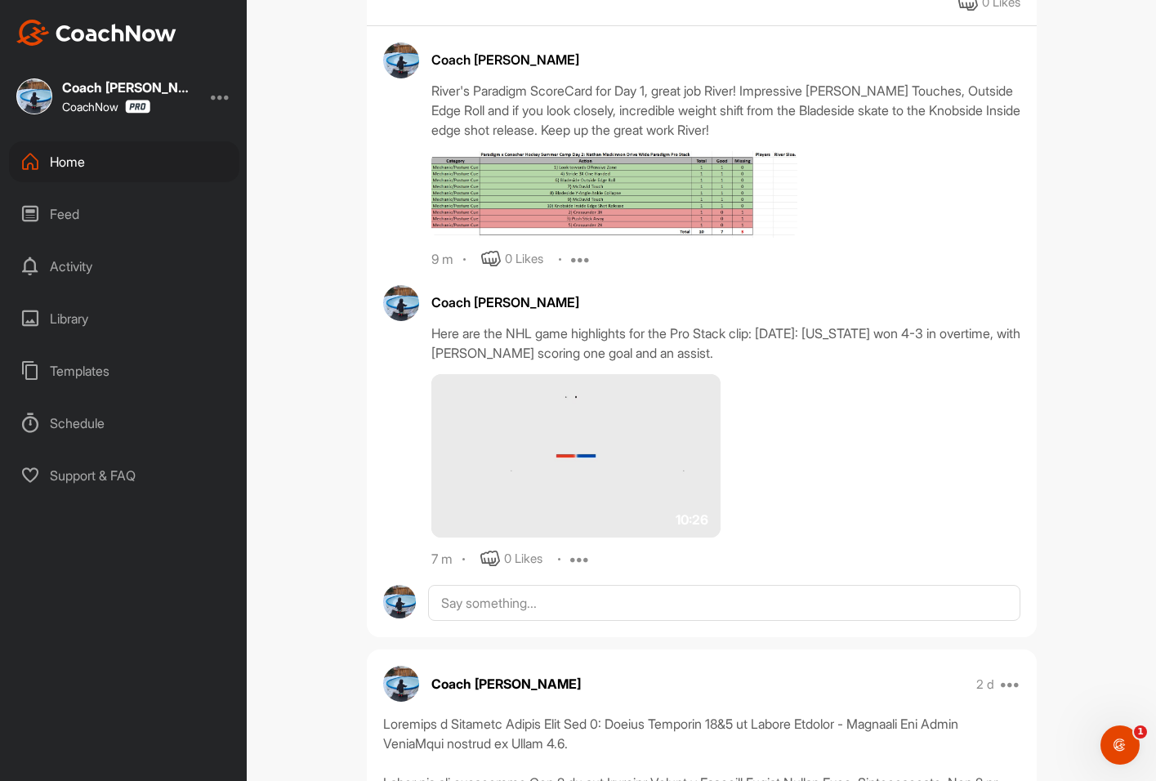
click at [689, 232] on img at bounding box center [614, 194] width 366 height 87
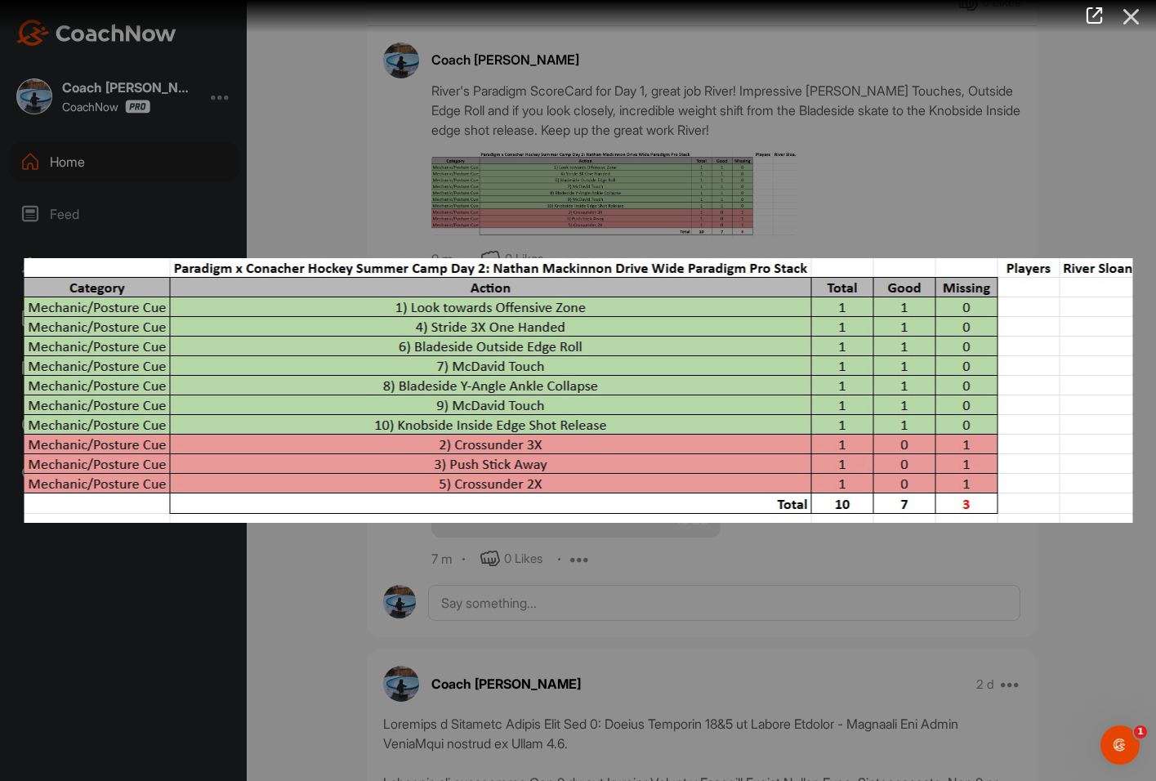
click at [1144, 13] on icon at bounding box center [1131, 17] width 38 height 30
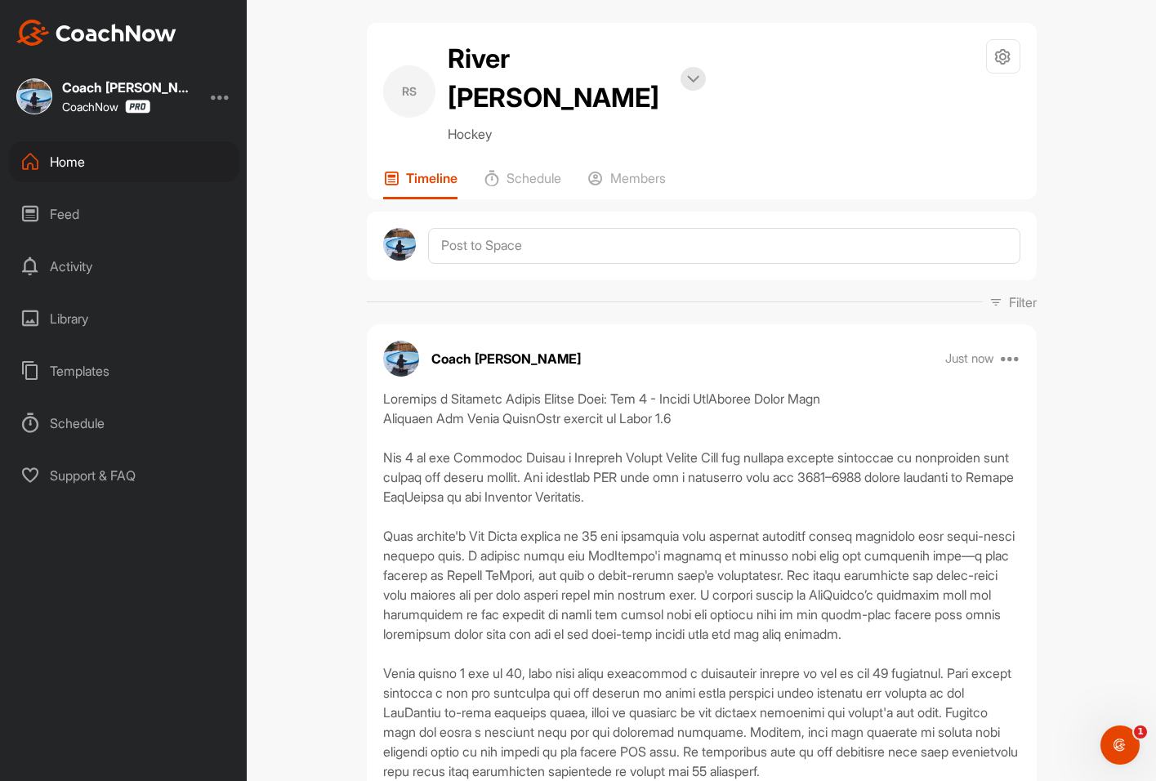
scroll to position [0, 0]
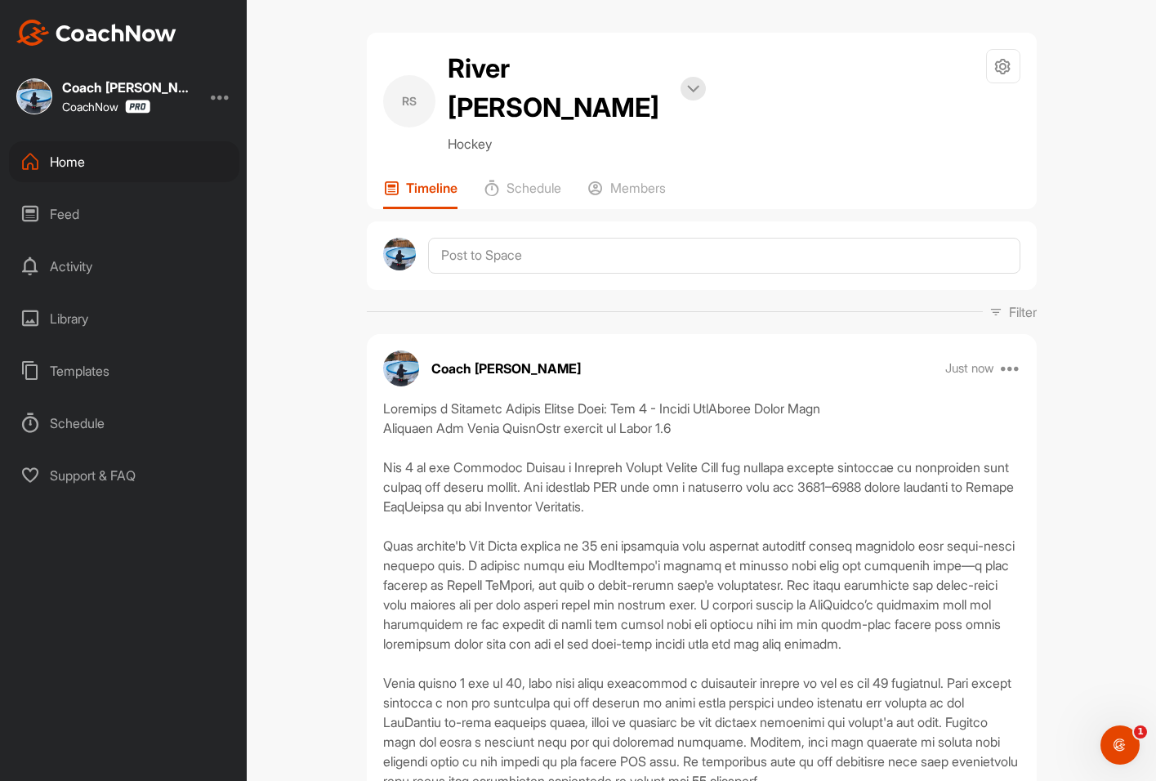
click at [118, 170] on div "Home" at bounding box center [124, 161] width 230 height 41
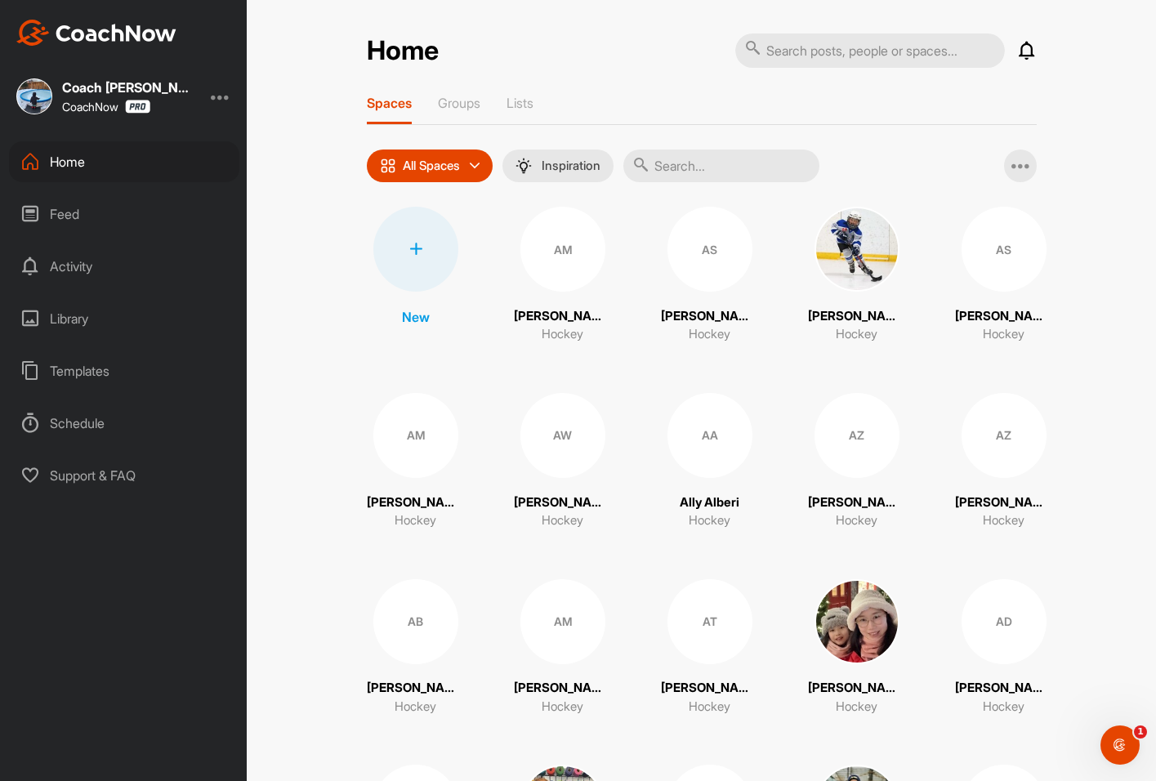
click at [668, 167] on input "text" at bounding box center [721, 165] width 196 height 33
type input "avery"
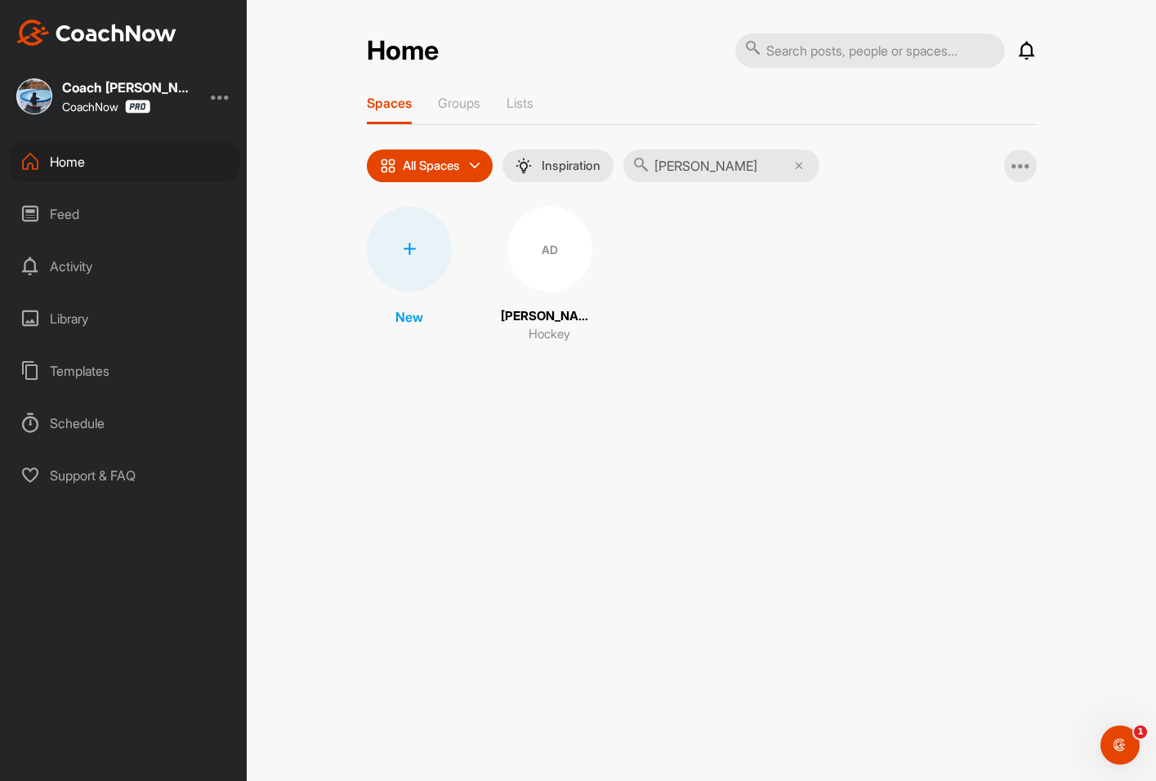
click at [555, 227] on div "AD" at bounding box center [549, 249] width 85 height 85
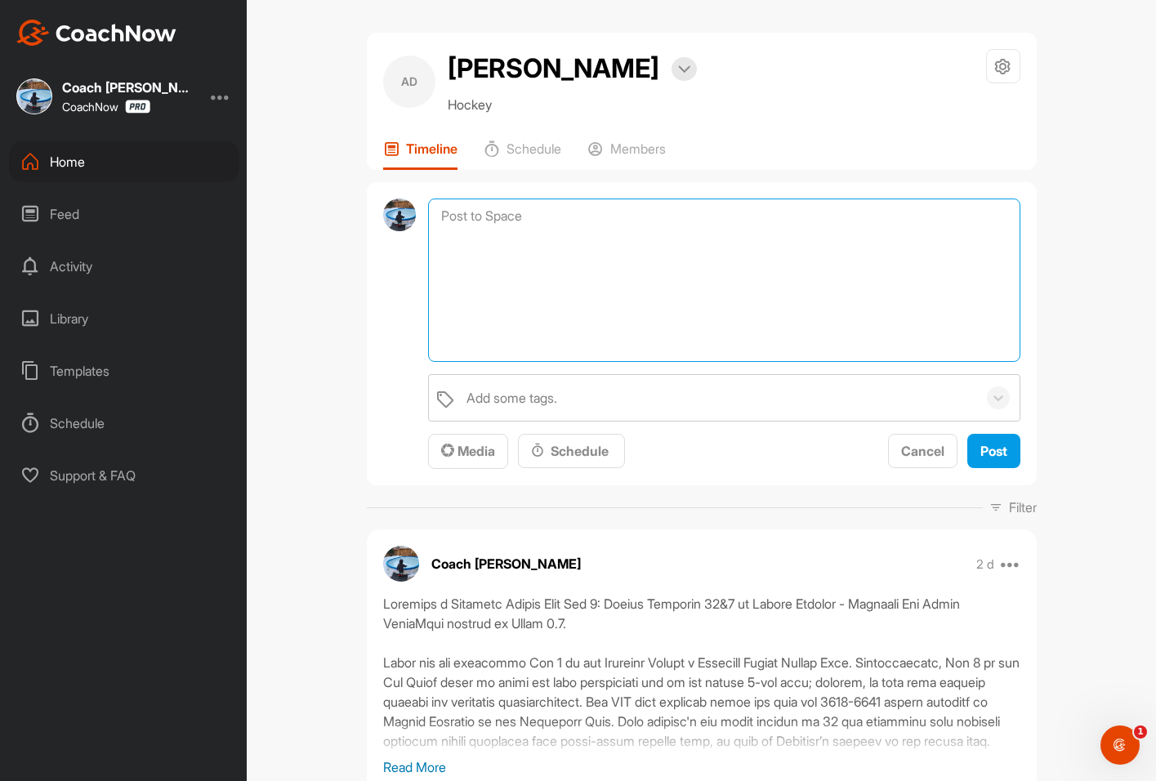
click at [482, 233] on textarea at bounding box center [723, 279] width 591 height 163
paste textarea "Paradigm x Conacher Hockey Summer Camp: Day 2 - Nathan MacKinnon Drive Wide Par…"
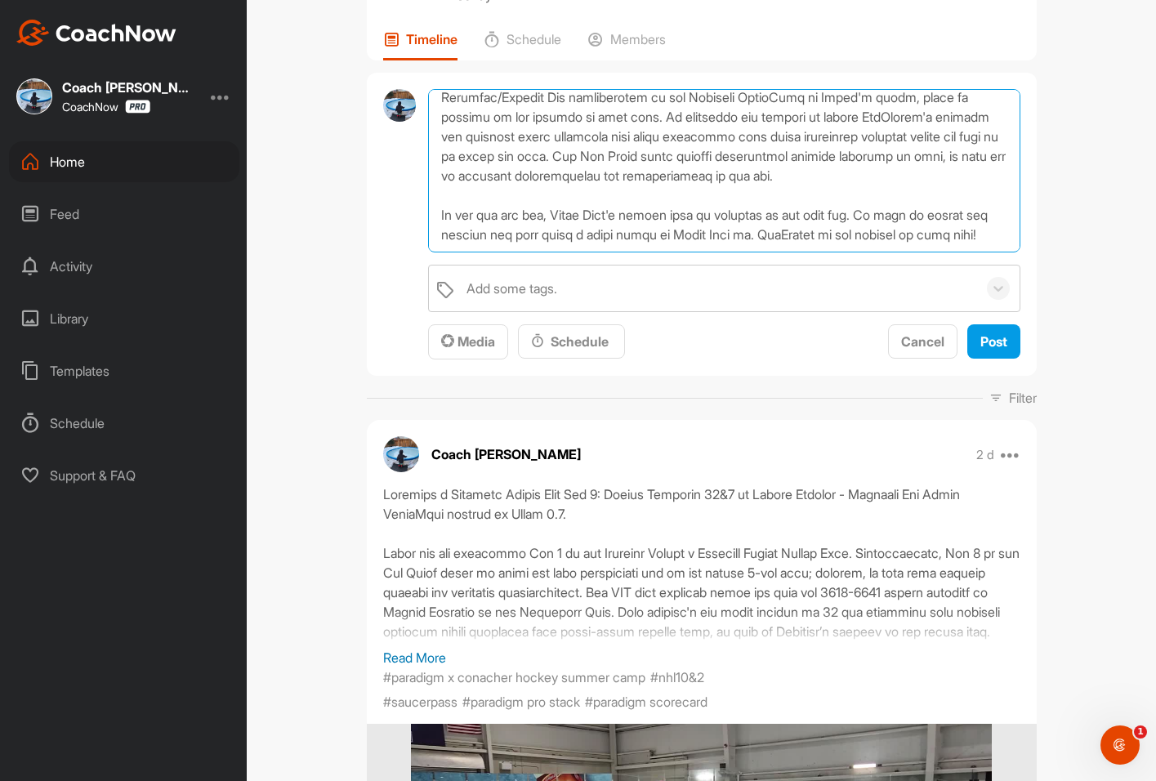
scroll to position [163, 0]
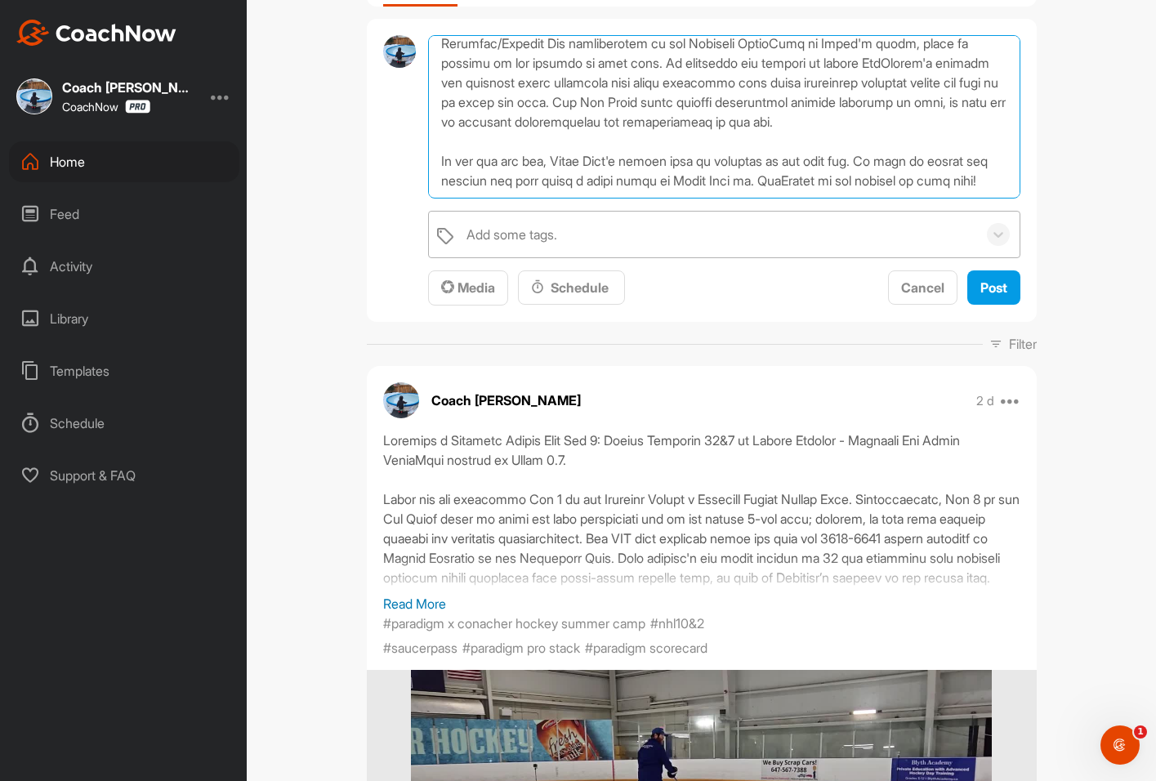
type textarea "Paradigm x Conacher Hockey Summer Camp: Day 2 - Nathan MacKinnon Drive Wide Par…"
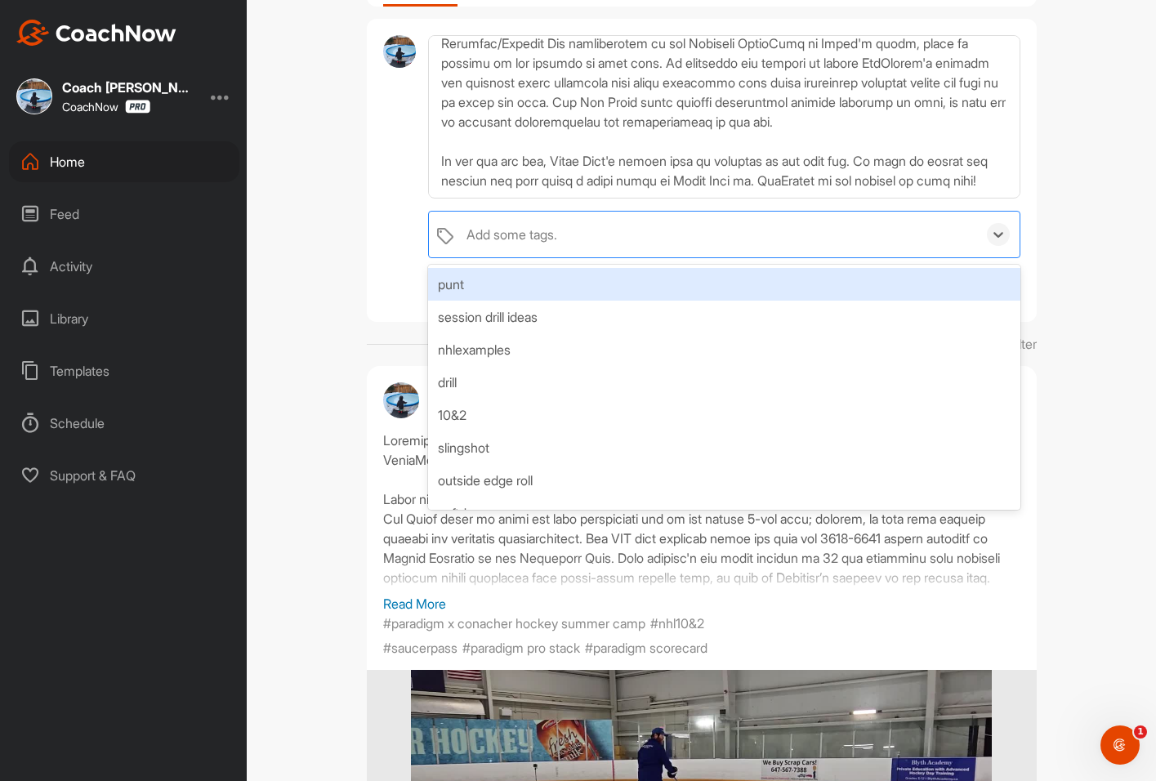
click at [490, 240] on div "Add some tags." at bounding box center [511, 235] width 91 height 20
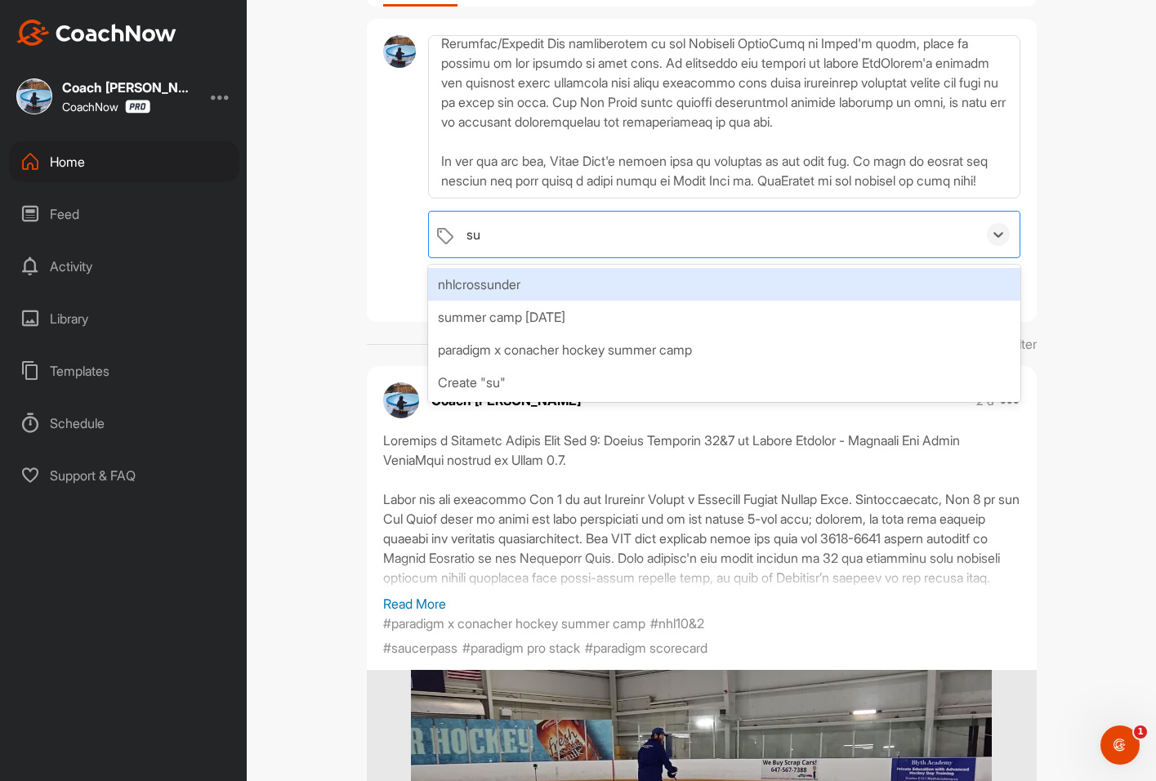
type input "s"
type input "summ"
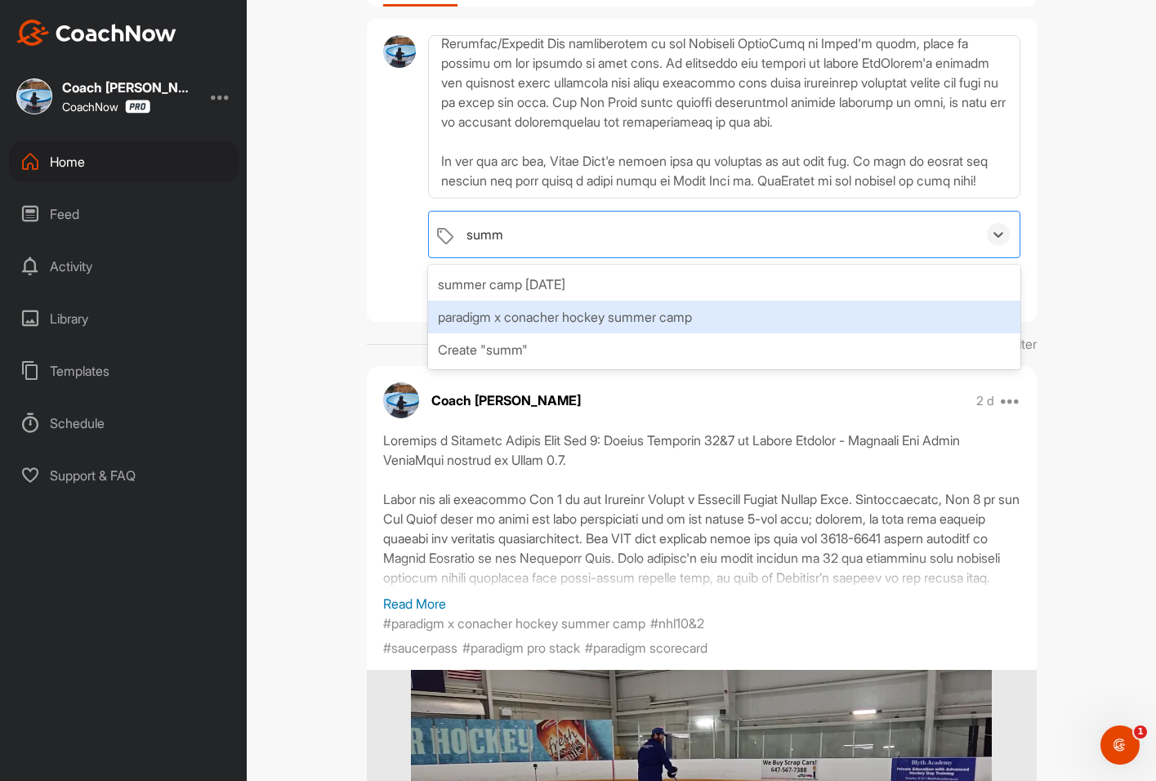
click at [501, 305] on div "paradigm x conacher hockey summer camp" at bounding box center [723, 317] width 591 height 33
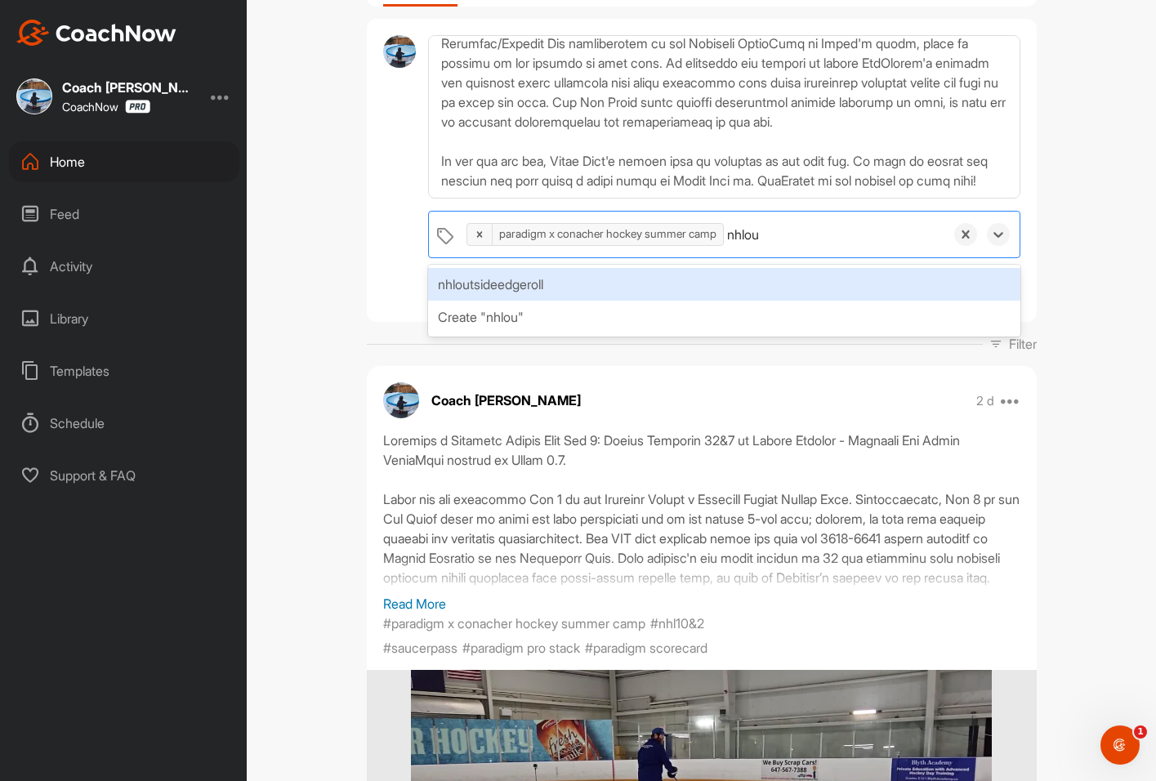
type input "nhlout"
click at [567, 297] on div "nhloutsideedgeroll" at bounding box center [723, 284] width 591 height 33
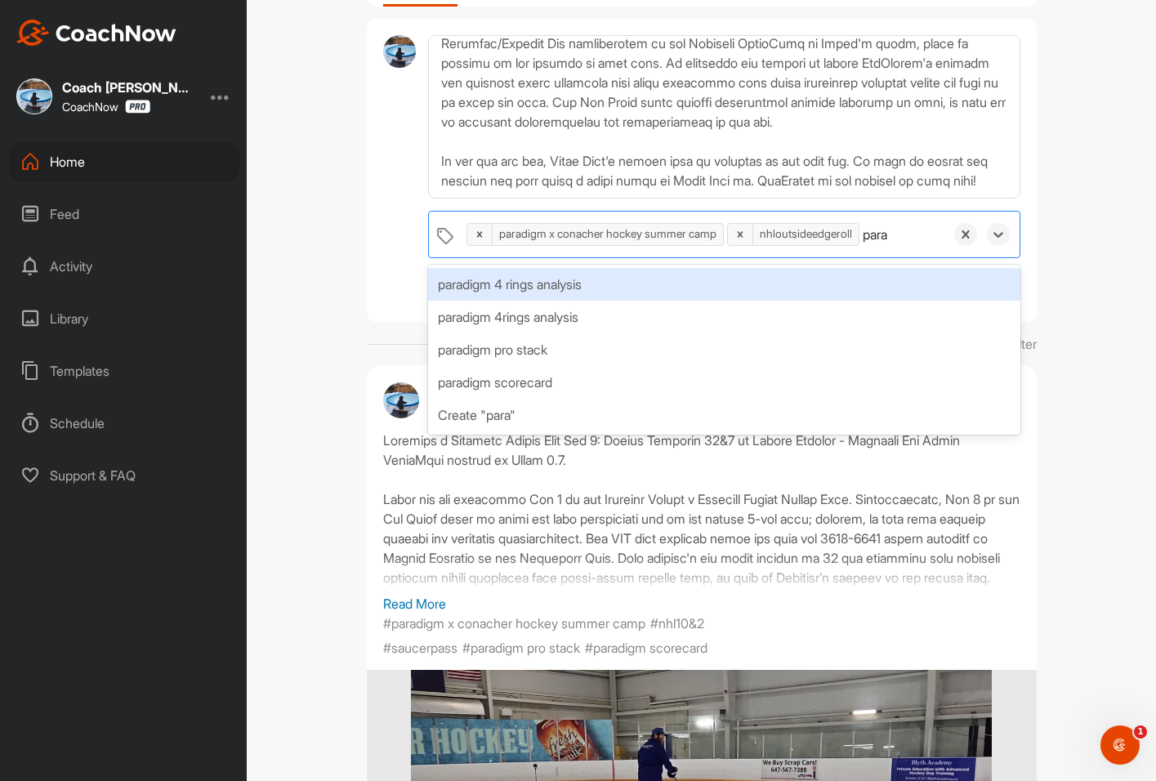
type input "parad"
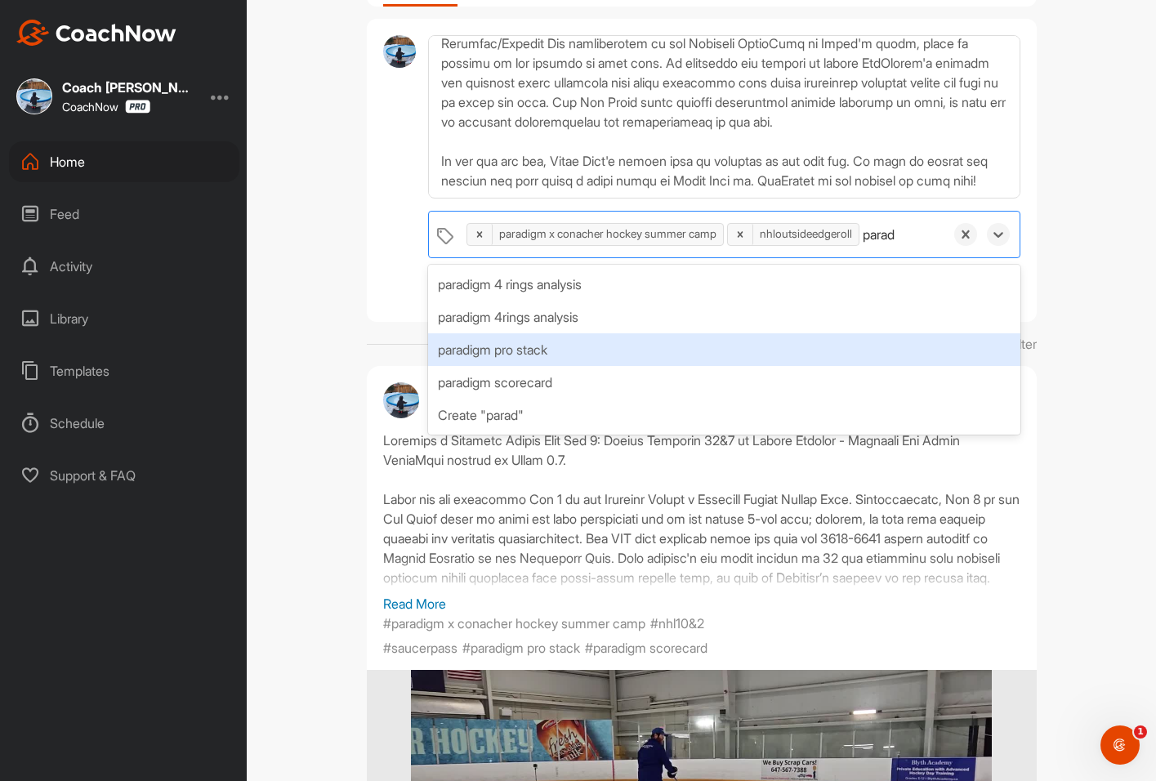
click at [567, 347] on div "paradigm pro stack" at bounding box center [723, 349] width 591 height 33
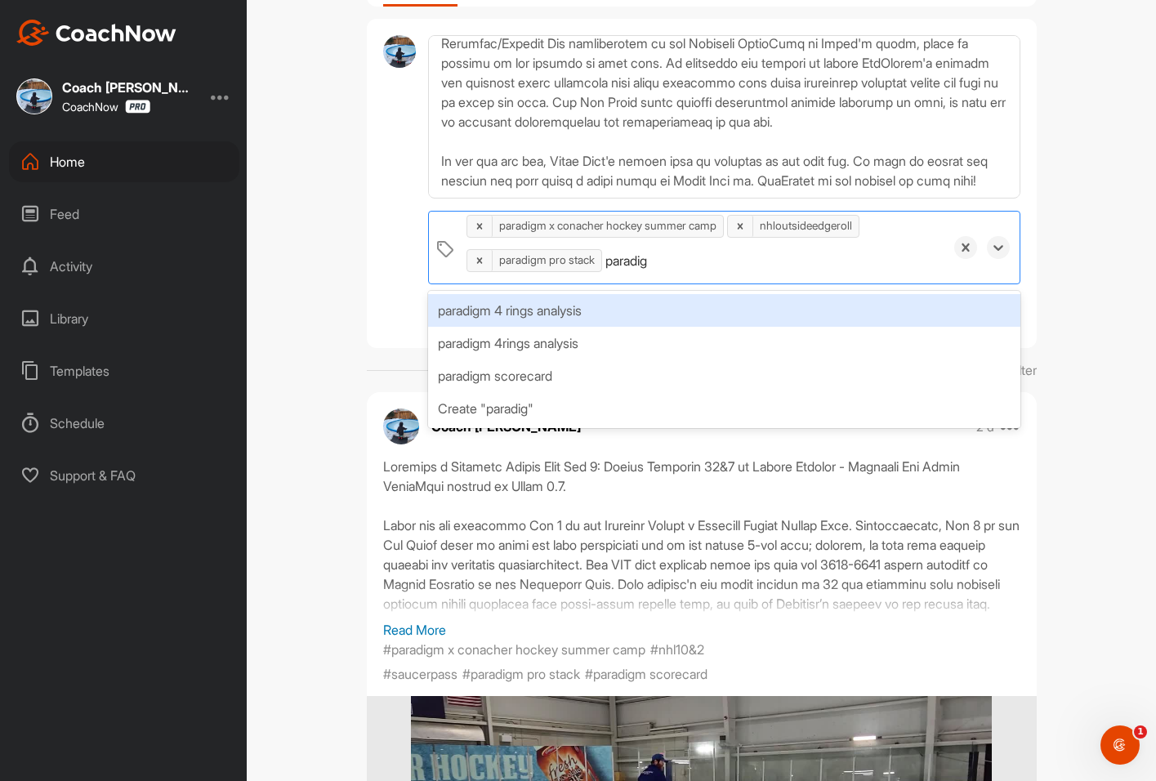
type input "paradigm"
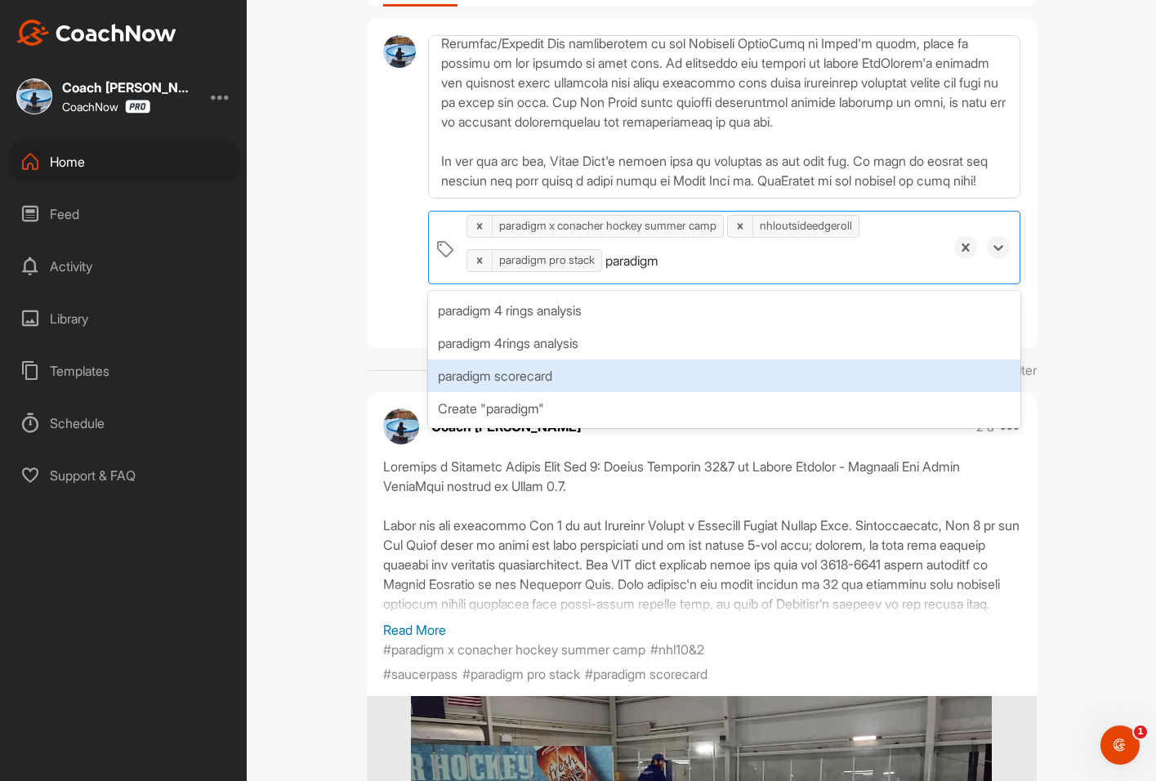
click at [542, 377] on div "paradigm scorecard" at bounding box center [723, 375] width 591 height 33
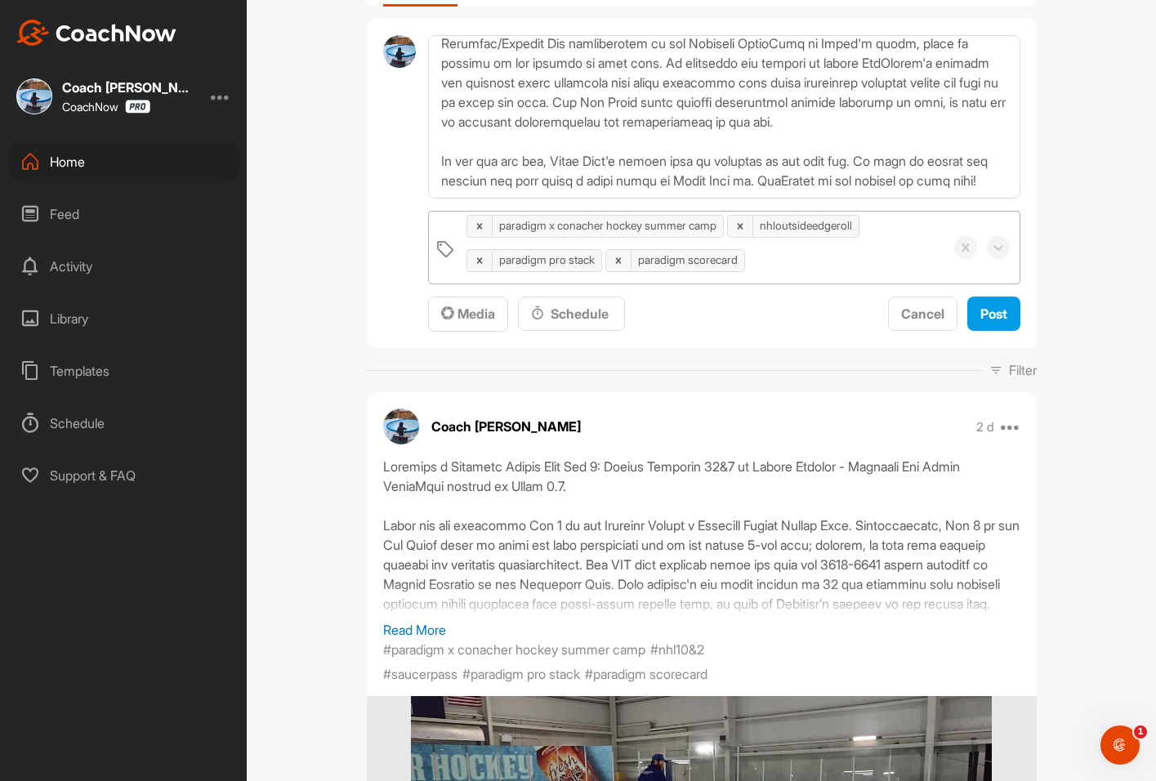
drag, startPoint x: 346, startPoint y: 313, endPoint x: 365, endPoint y: 318, distance: 19.4
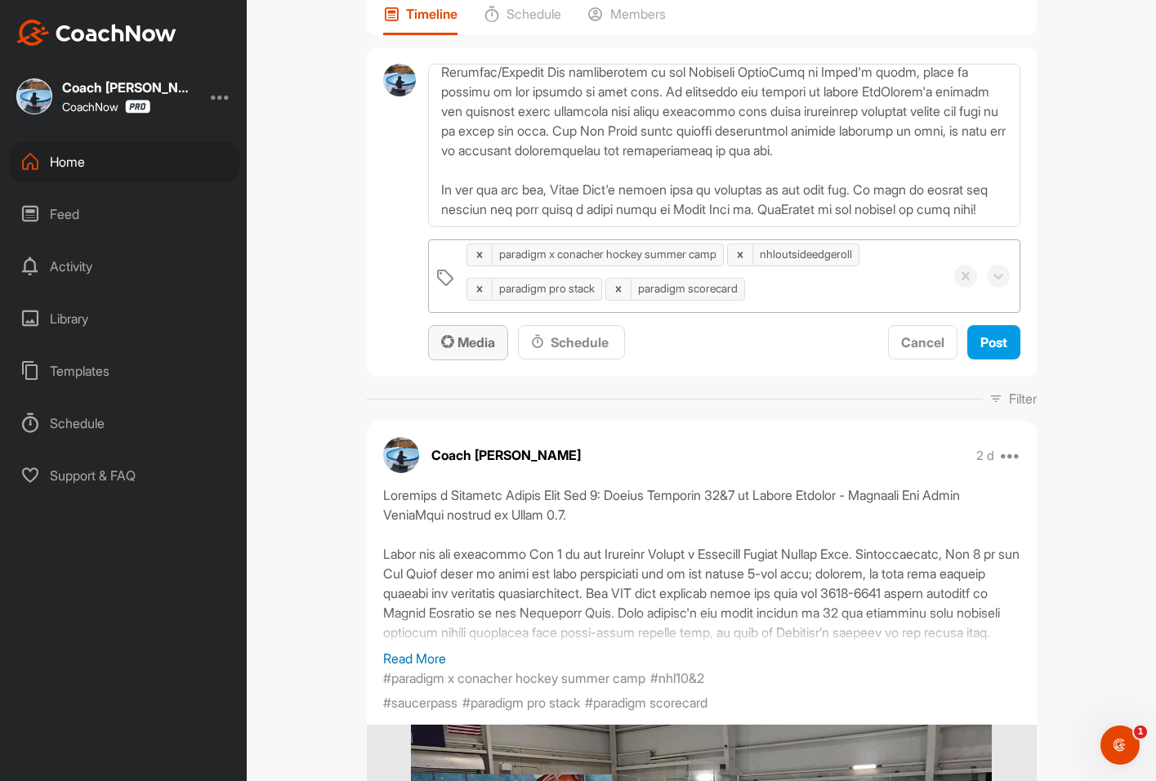
scroll to position [0, 0]
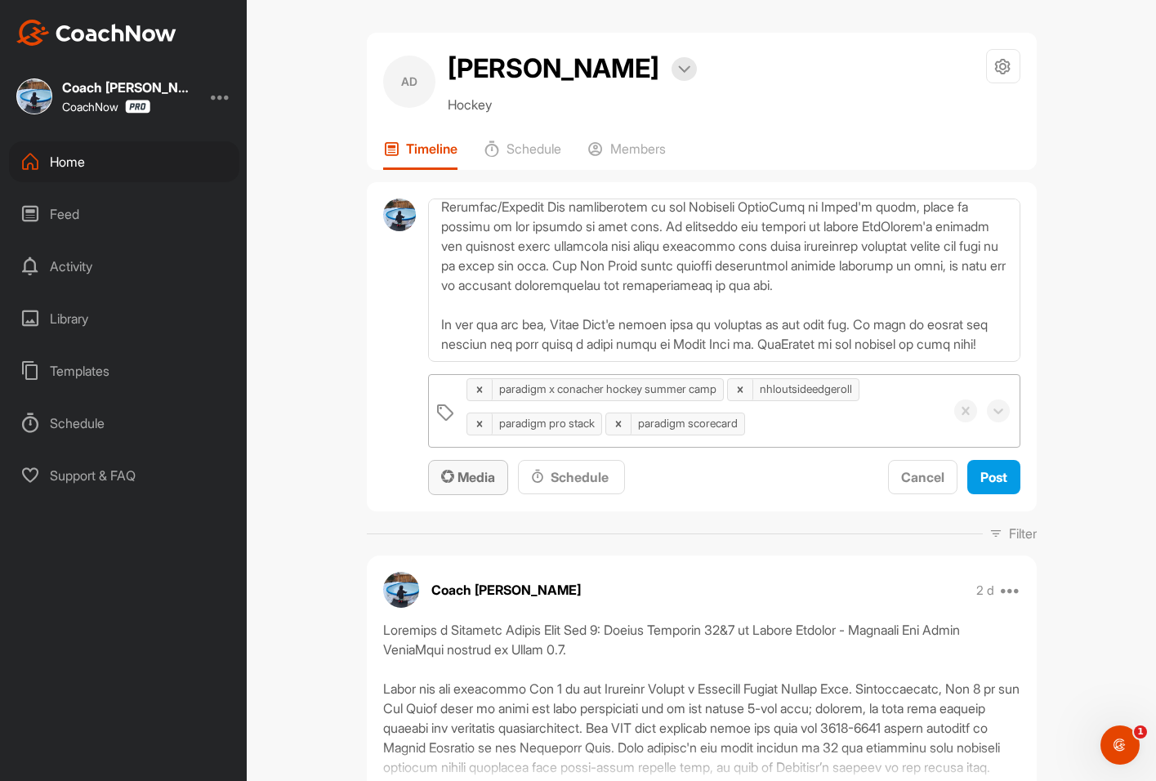
click at [470, 475] on span "Media" at bounding box center [468, 477] width 54 height 16
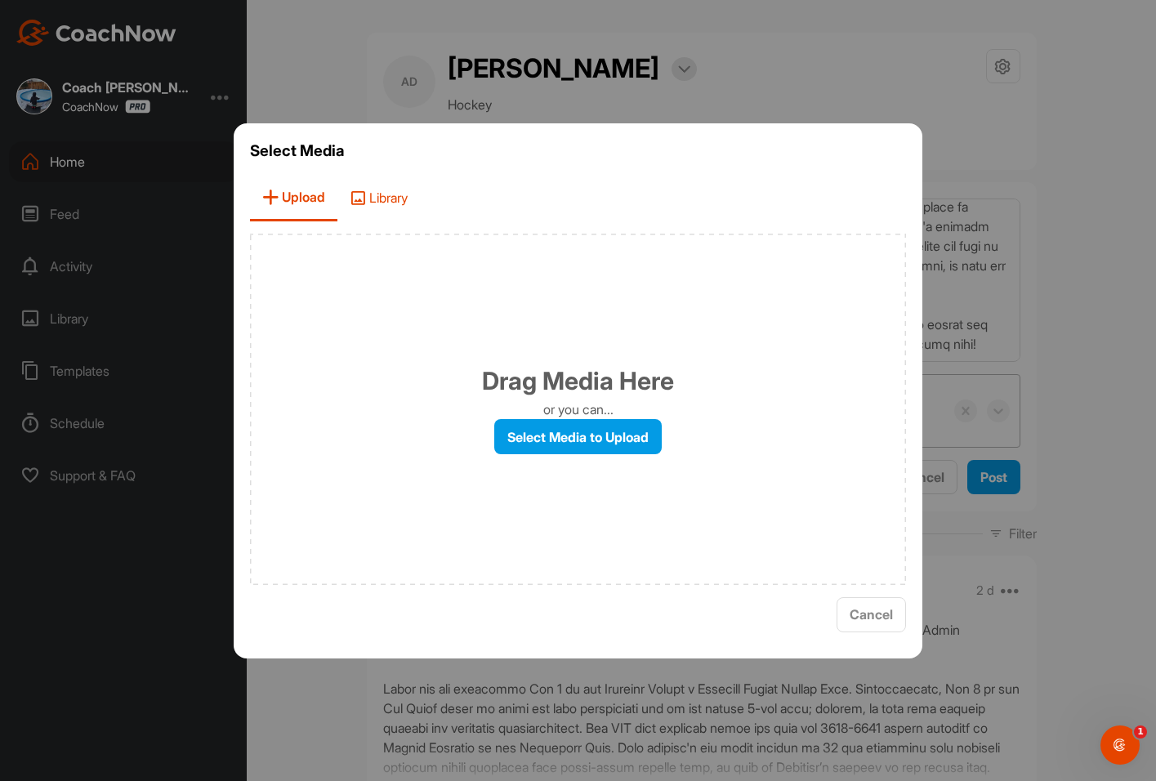
click at [410, 198] on span "Library" at bounding box center [378, 198] width 82 height 47
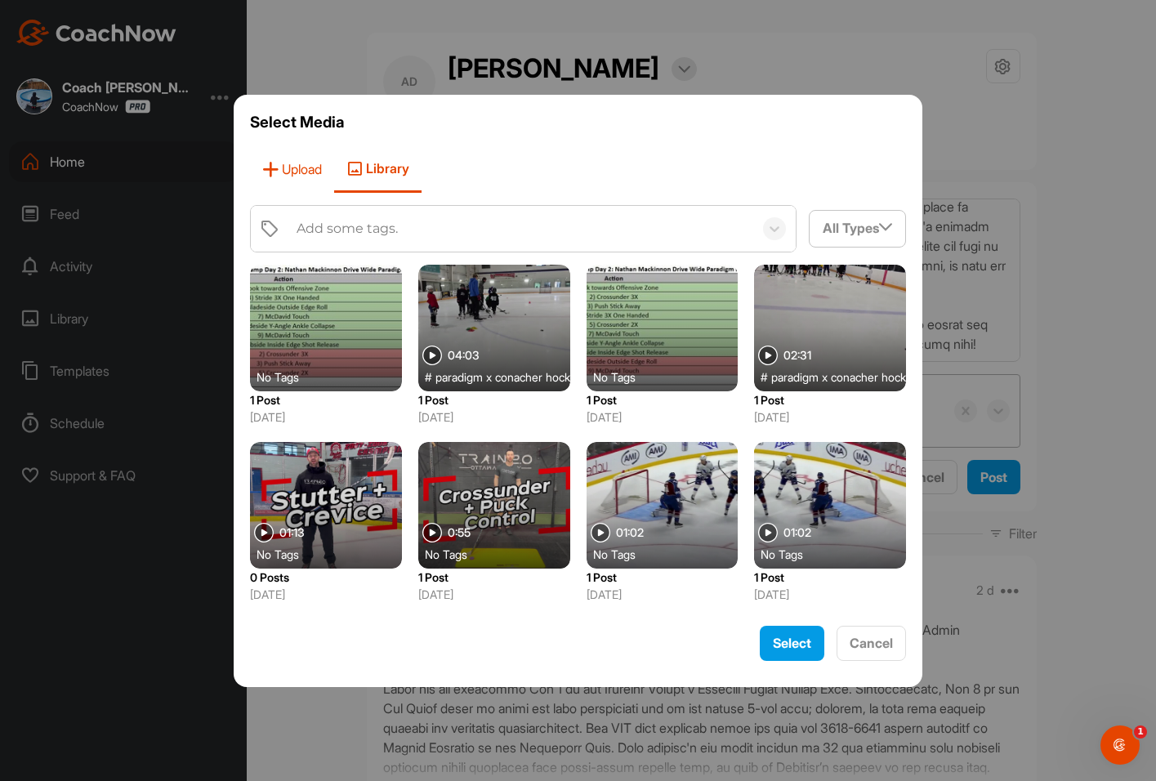
click at [299, 177] on span "Upload" at bounding box center [292, 169] width 84 height 47
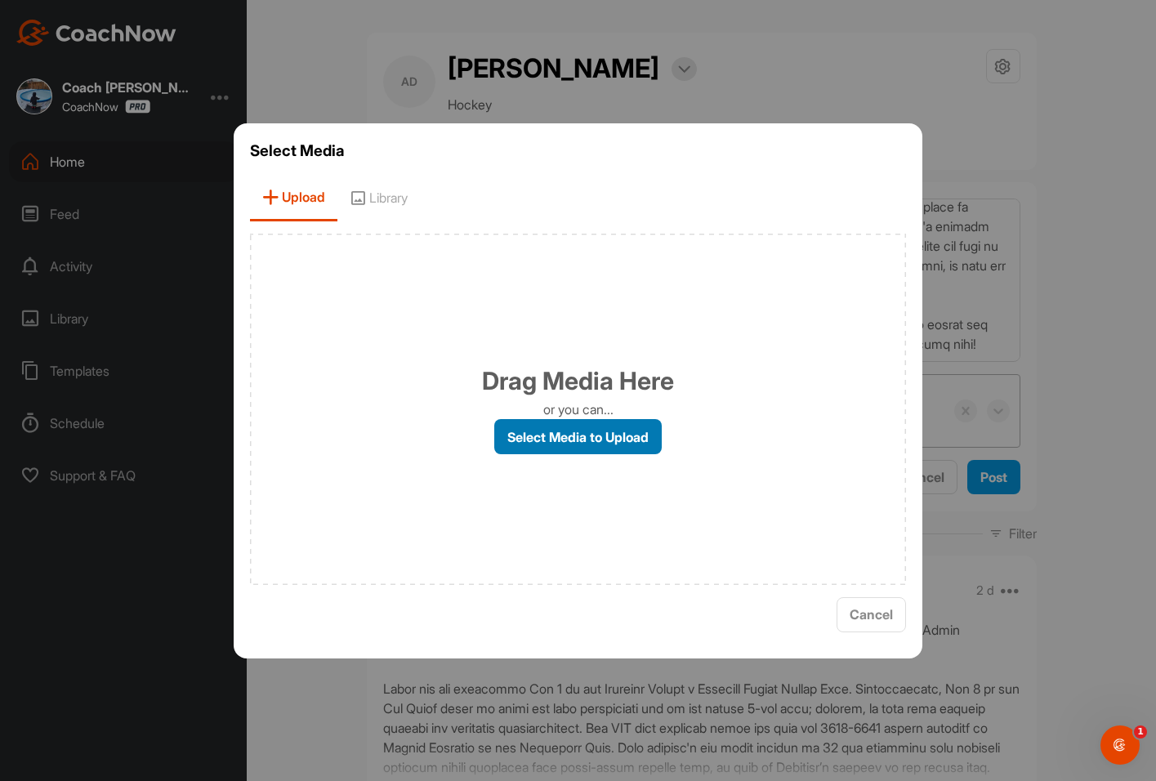
click at [551, 446] on label "Select Media to Upload" at bounding box center [577, 436] width 167 height 35
click at [0, 0] on input "Select Media to Upload" at bounding box center [0, 0] width 0 height 0
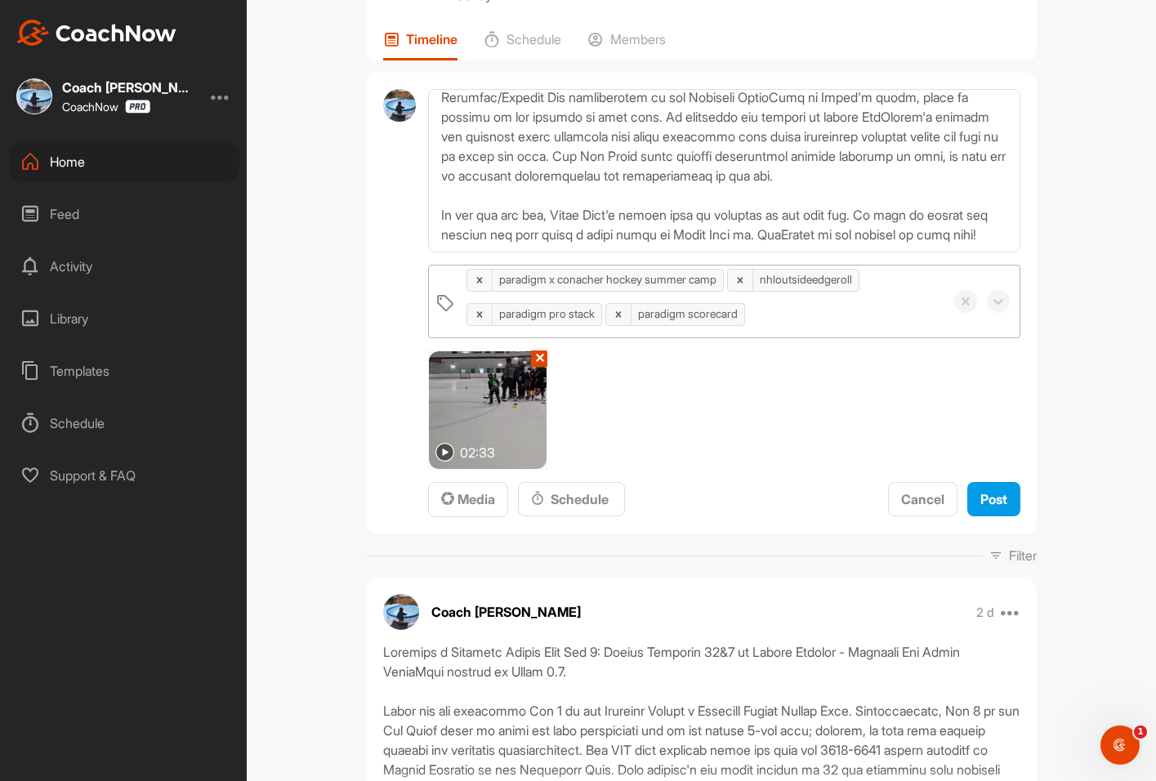
scroll to position [163, 0]
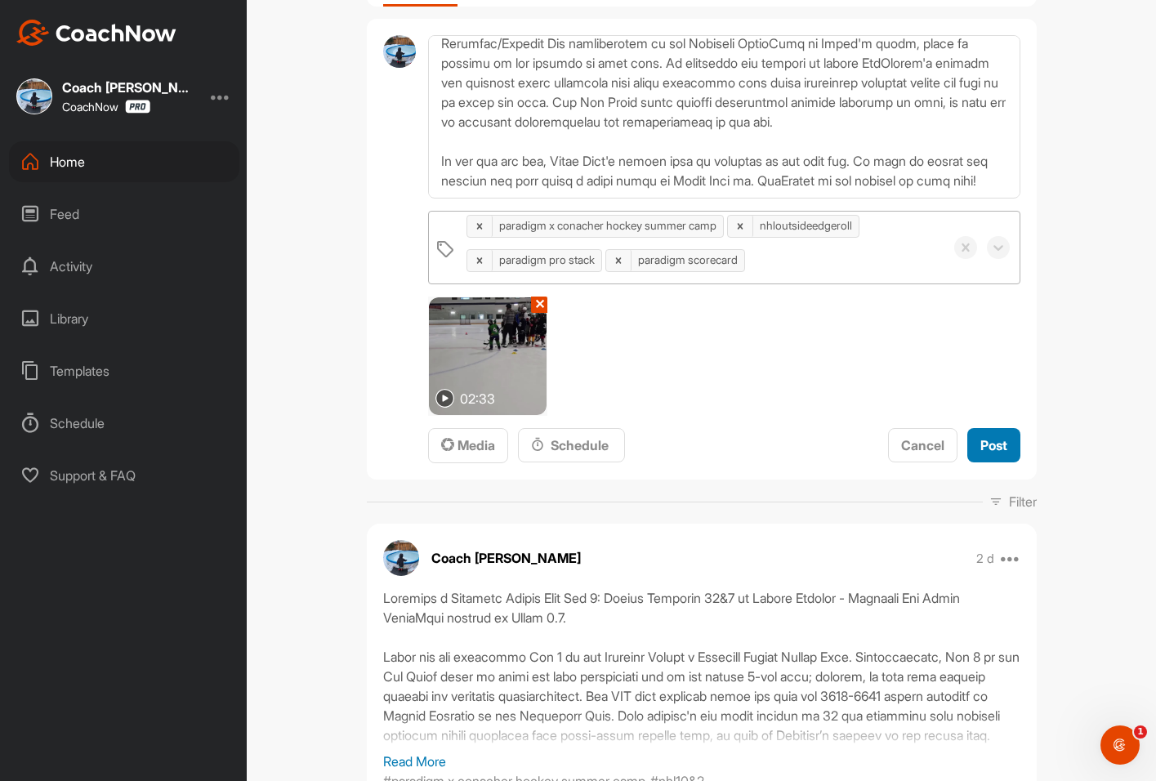
click at [996, 440] on span "Post" at bounding box center [993, 445] width 27 height 16
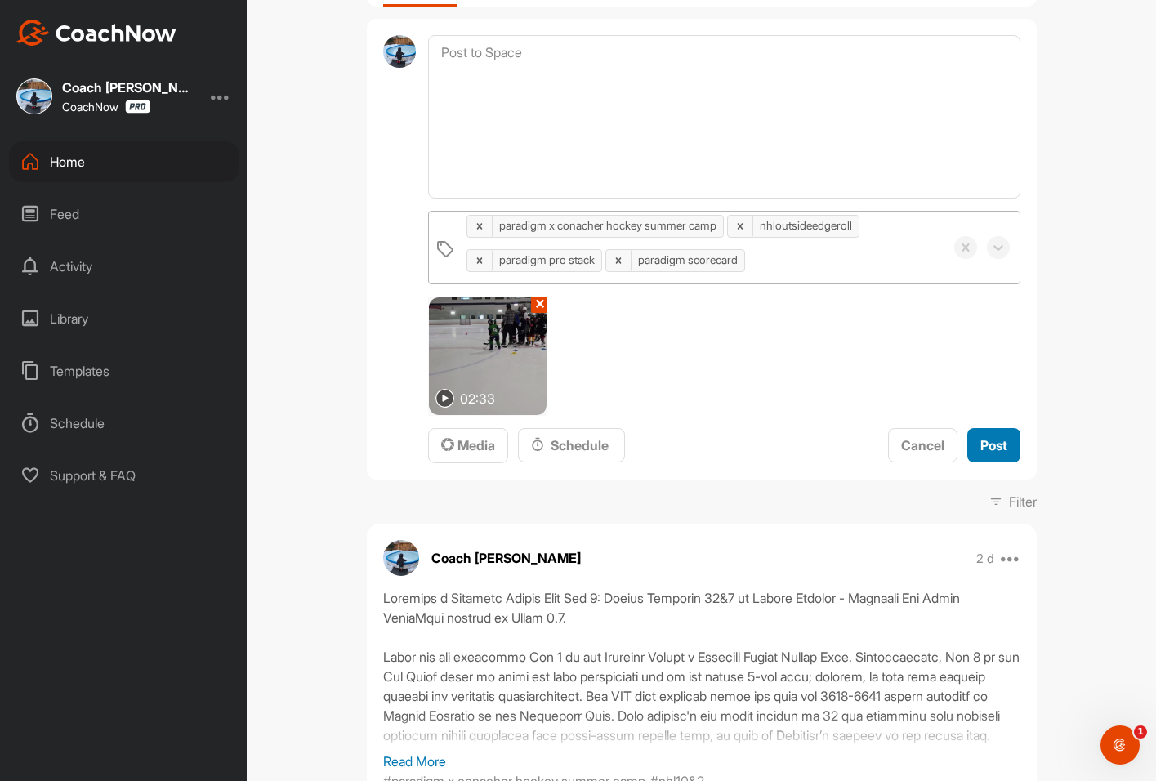
scroll to position [0, 0]
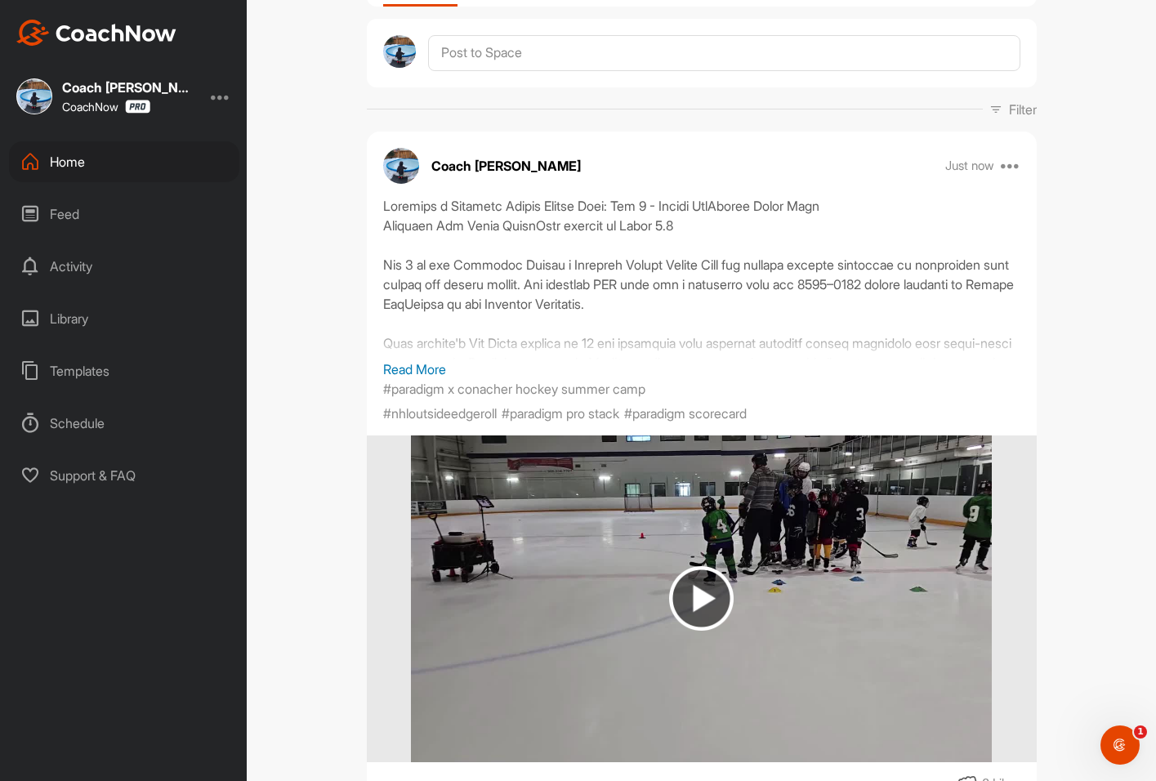
click at [417, 359] on div at bounding box center [701, 277] width 637 height 163
click at [421, 368] on p "Read More" at bounding box center [701, 369] width 637 height 20
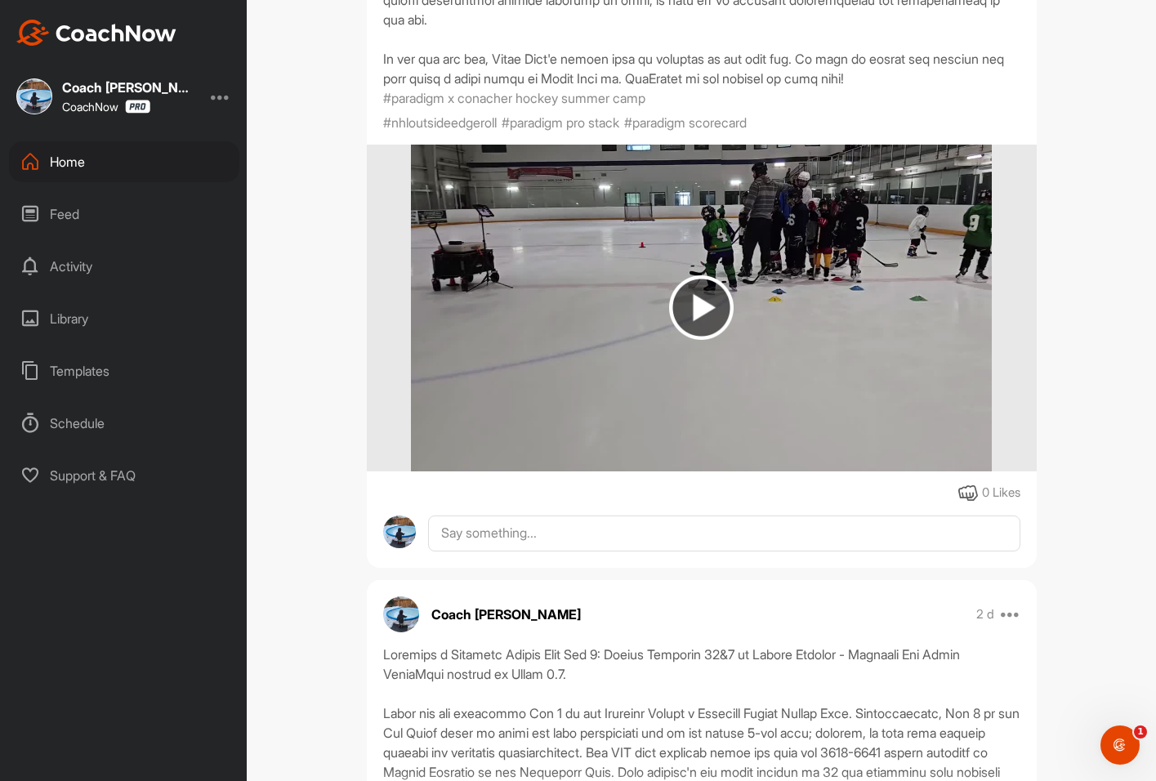
scroll to position [1062, 0]
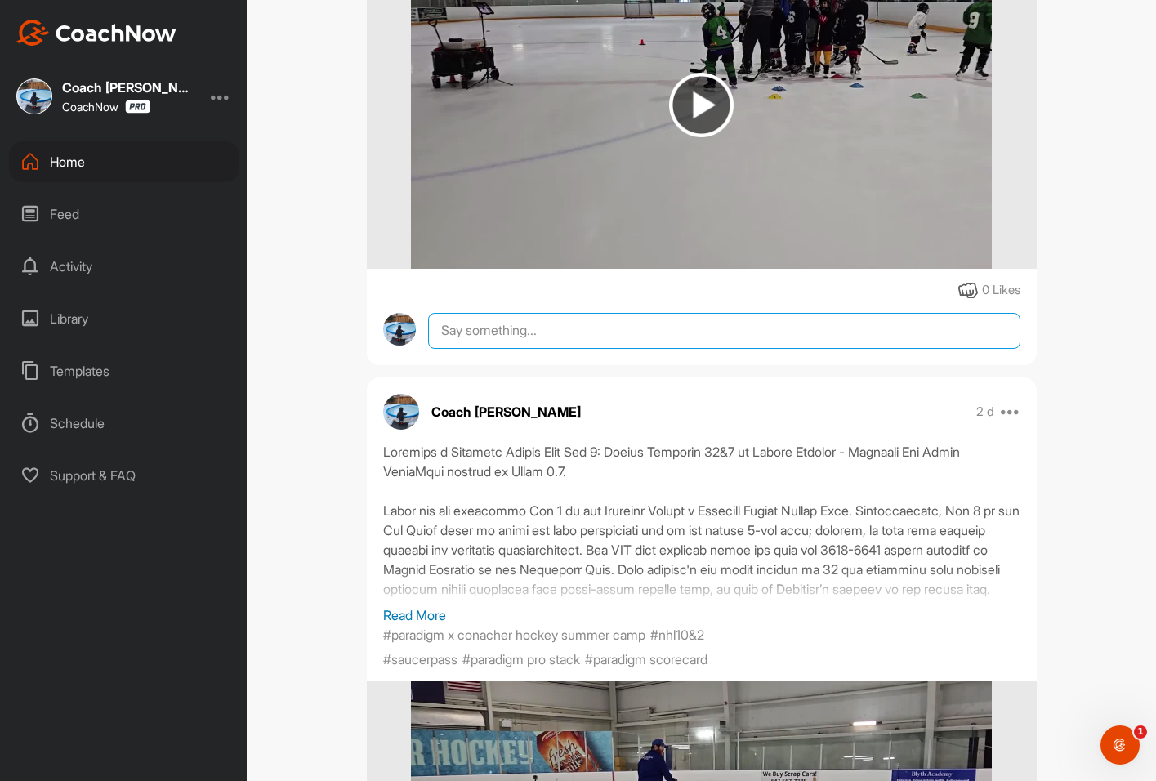
click at [499, 349] on textarea at bounding box center [723, 331] width 591 height 36
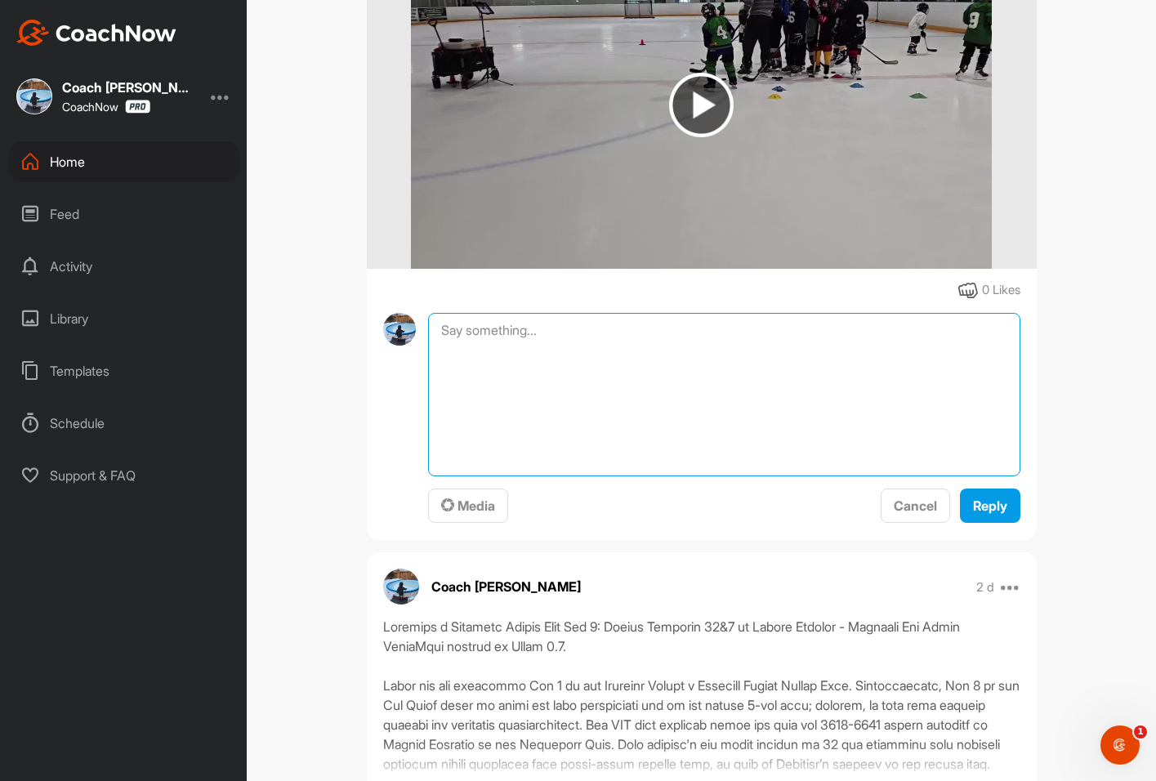
paste textarea "Akkadius' Paradigm ScoreCard for Day 1, great job Akkadius!"
drag, startPoint x: 497, startPoint y: 394, endPoint x: 399, endPoint y: 391, distance: 98.9
click at [410, 391] on div "Akkadius' Paradigm ScoreCard for Day 1, great job Akkadius! Media Cancel Reply" at bounding box center [701, 419] width 637 height 212
drag, startPoint x: 796, startPoint y: 392, endPoint x: 733, endPoint y: 396, distance: 62.2
click at [733, 396] on textarea "Avery's Paradigm ScoreCard for Day 1, great job Akkadius!" at bounding box center [723, 394] width 591 height 163
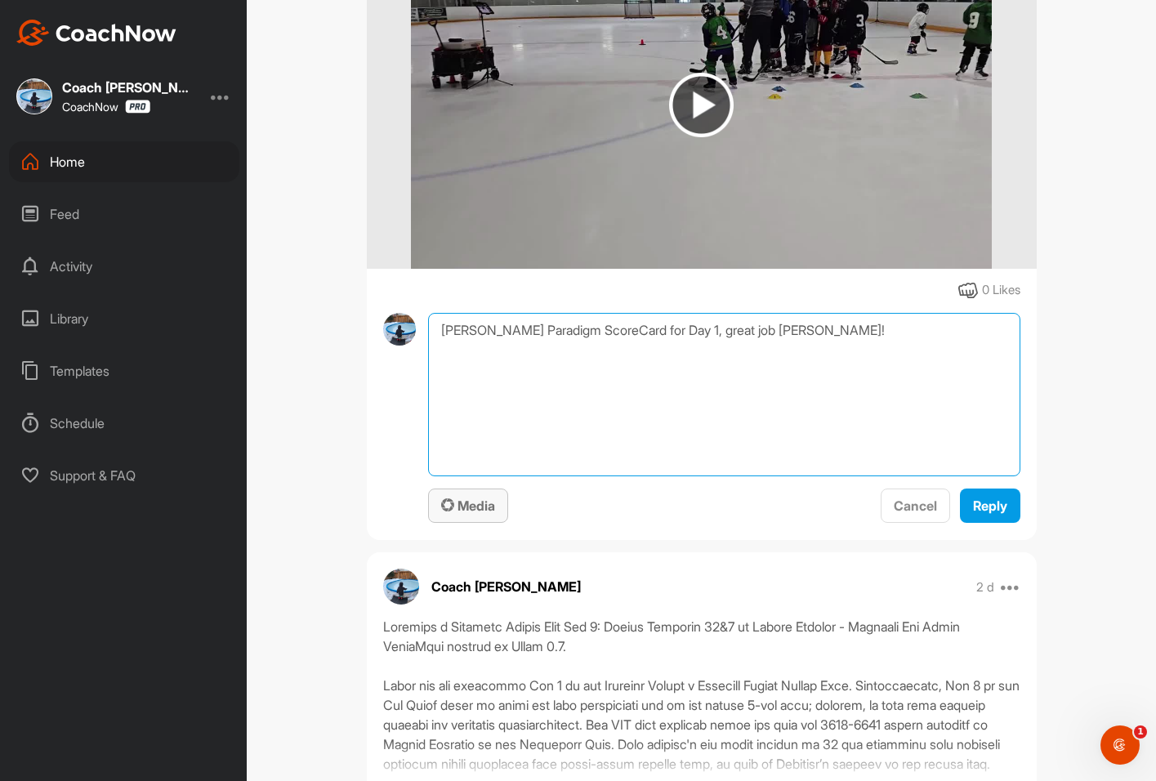
type textarea "Avery's Paradigm ScoreCard for Day 1, great job Avery!"
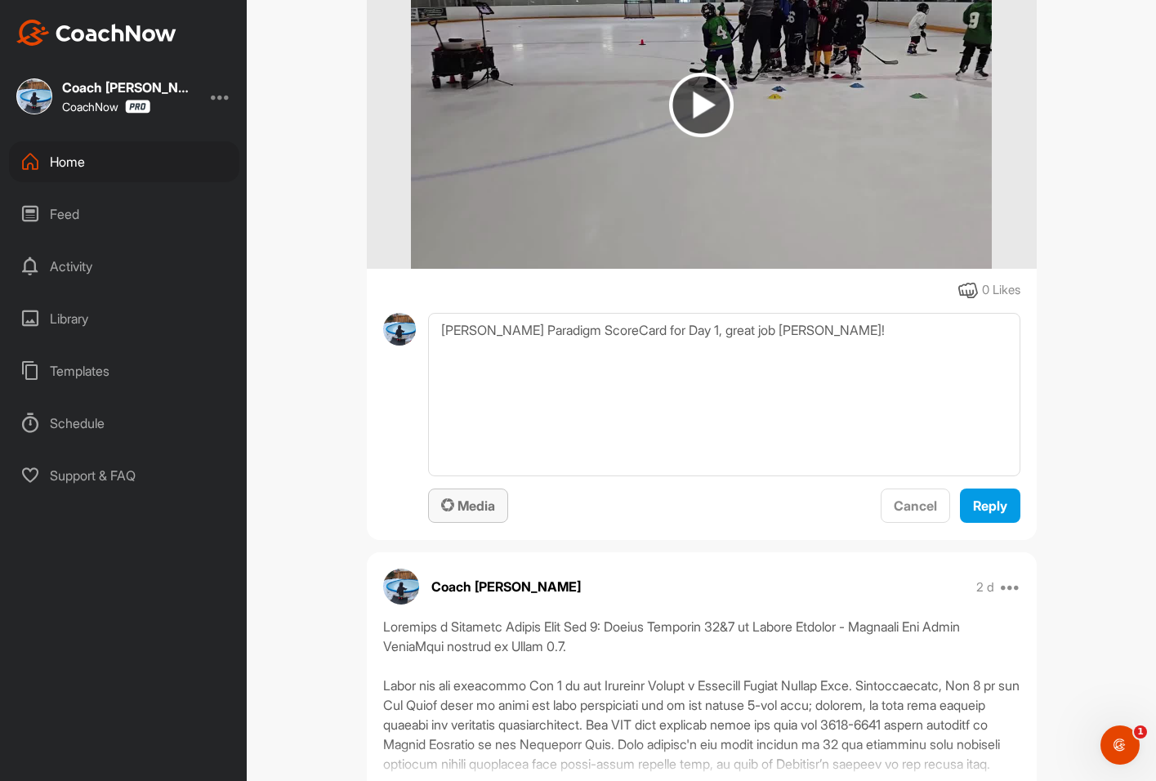
click at [458, 514] on span "Media" at bounding box center [468, 505] width 54 height 16
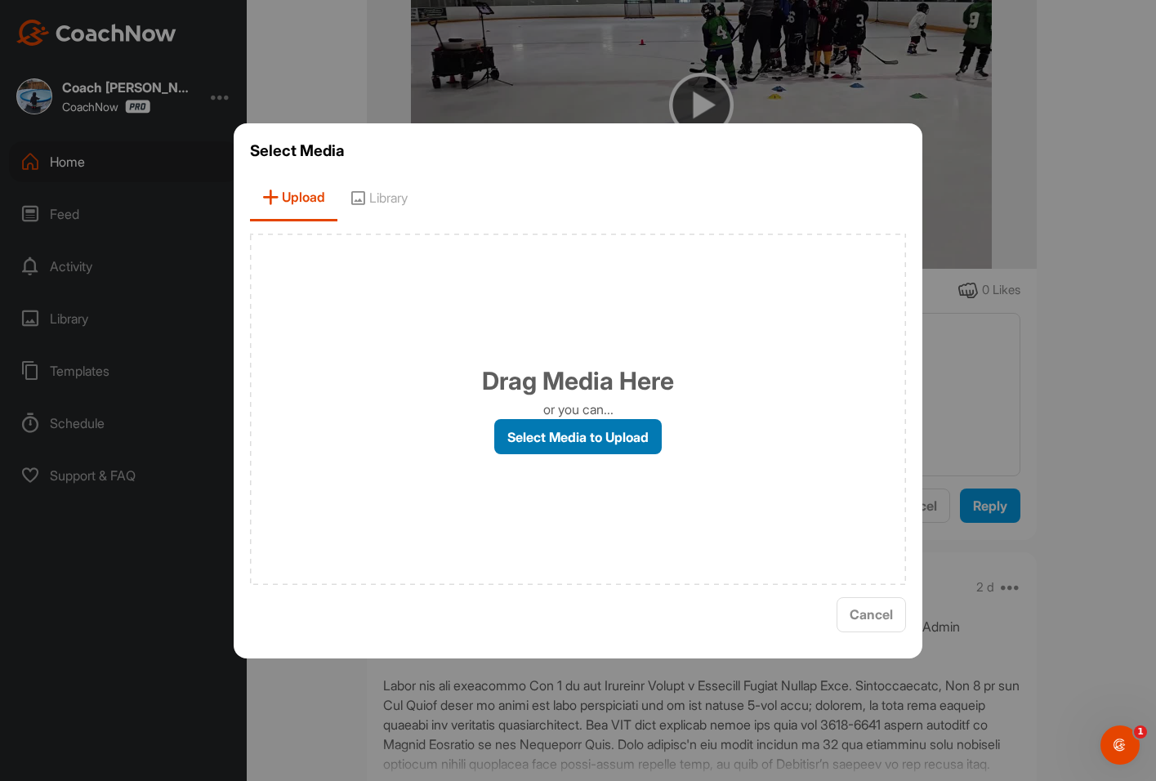
click at [589, 436] on label "Select Media to Upload" at bounding box center [577, 436] width 167 height 35
click at [0, 0] on input "Select Media to Upload" at bounding box center [0, 0] width 0 height 0
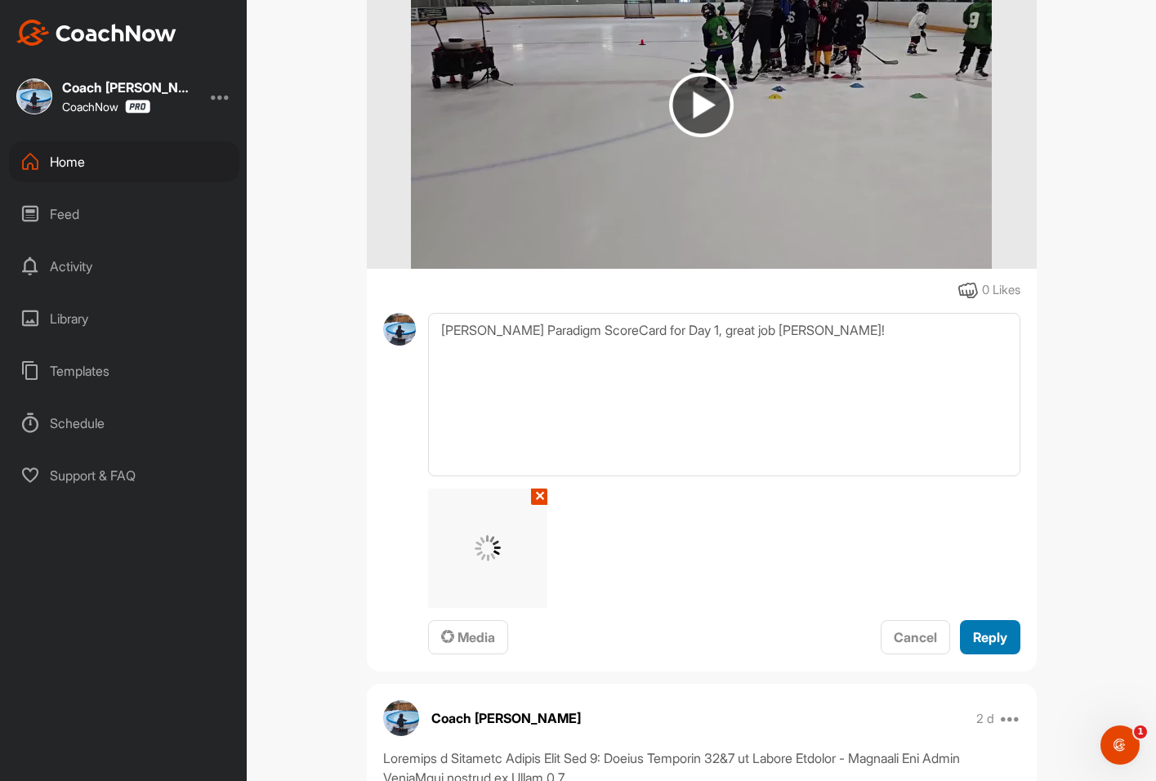
click at [974, 645] on span "Reply" at bounding box center [990, 637] width 34 height 16
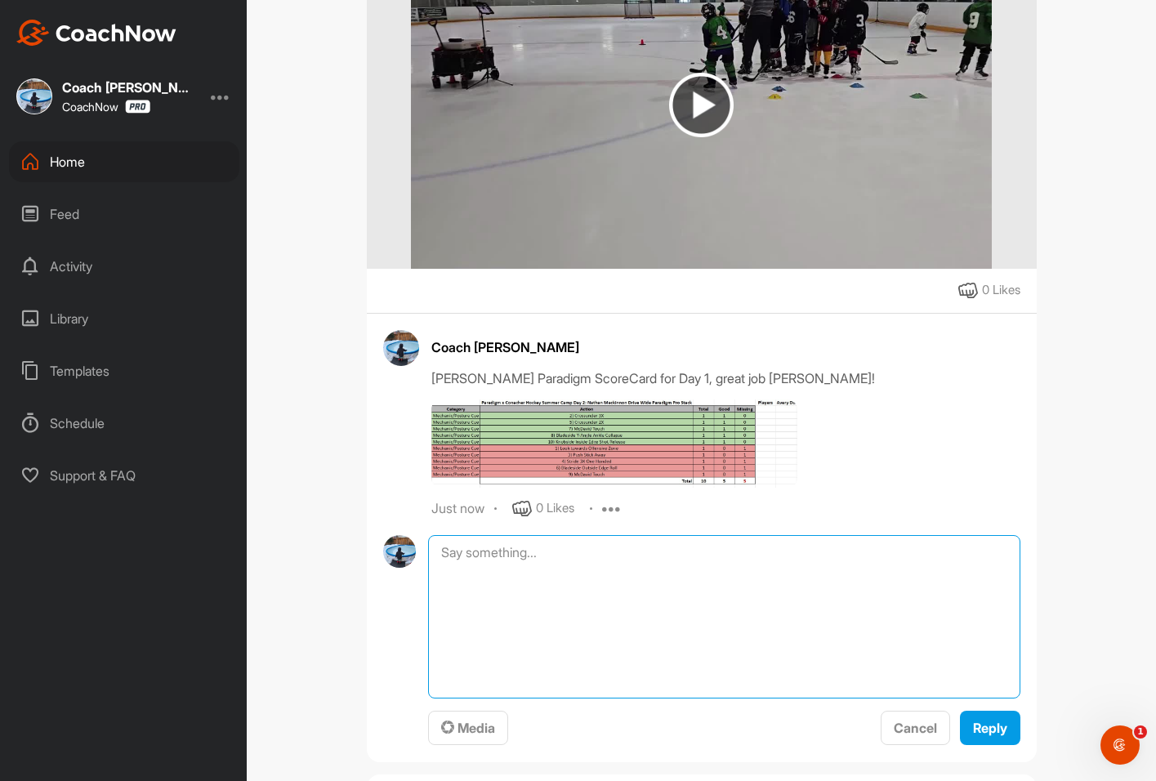
click at [466, 618] on textarea at bounding box center [723, 616] width 591 height 163
paste textarea "Here are the NHL game highlights for the Pro Stack clip: [DATE]: [US_STATE] won…"
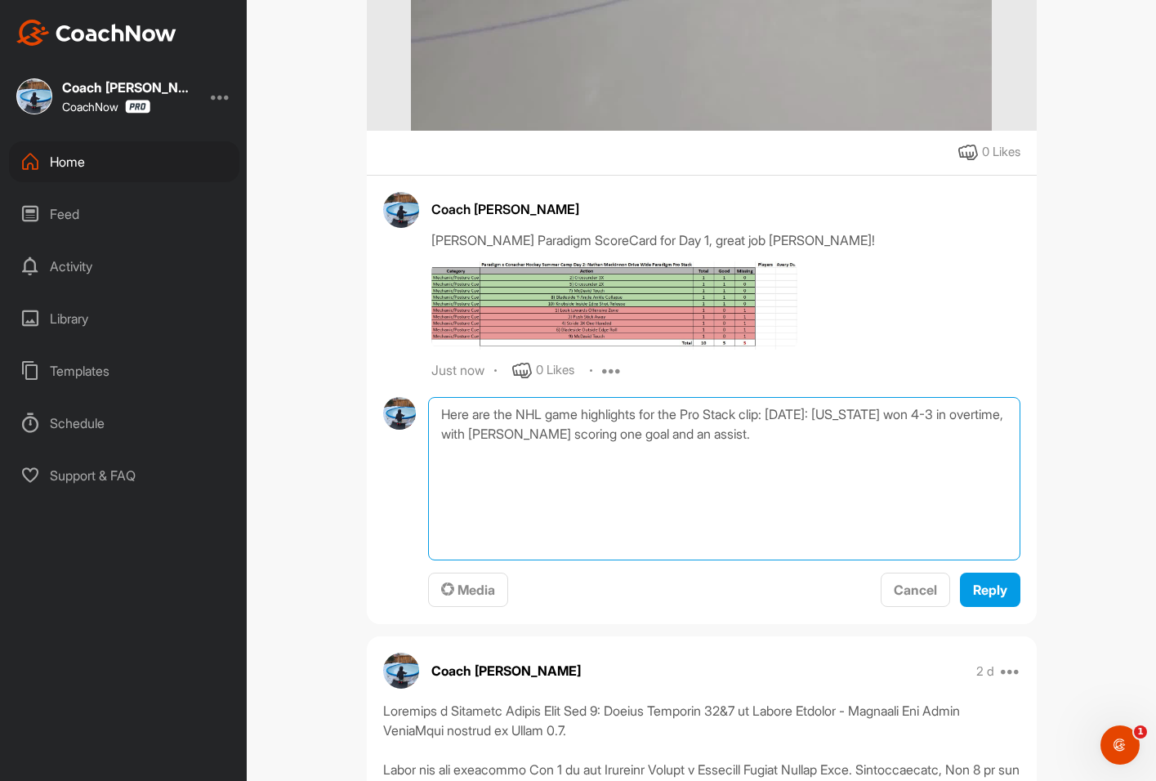
scroll to position [1225, 0]
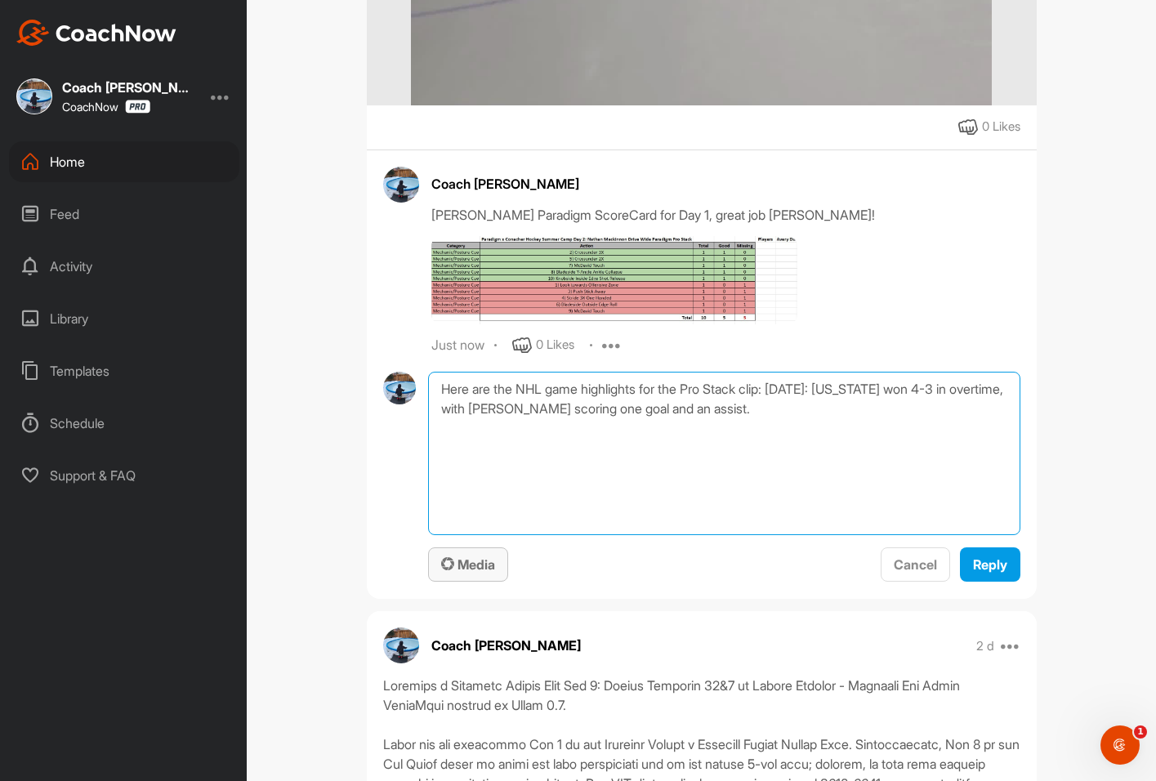
type textarea "Here are the NHL game highlights for the Pro Stack clip: [DATE]: [US_STATE] won…"
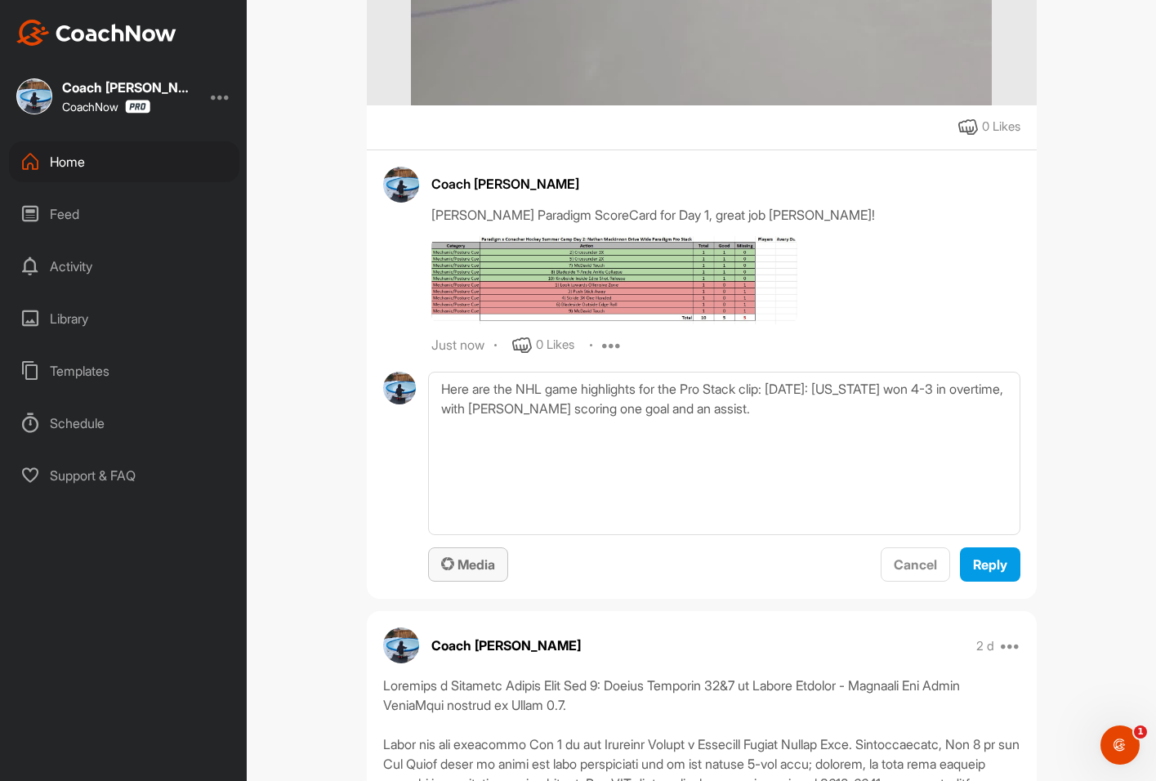
click at [463, 573] on span "Media" at bounding box center [468, 564] width 54 height 16
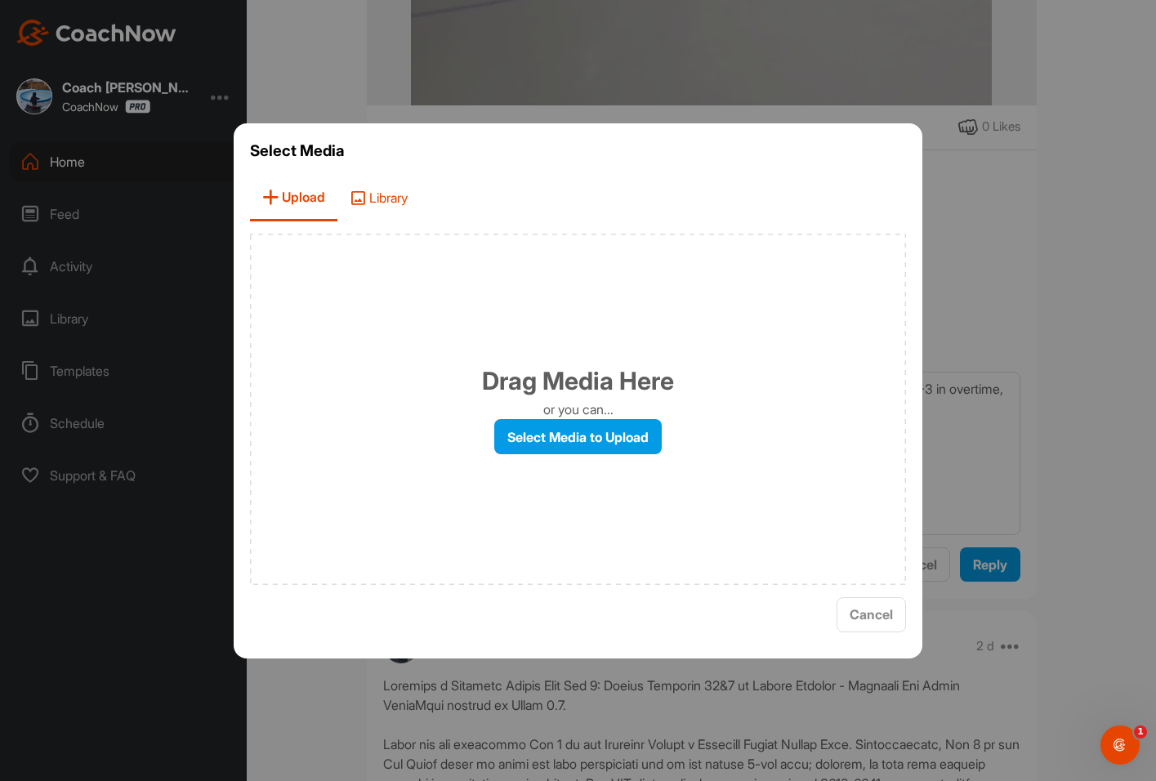
click at [362, 202] on icon at bounding box center [358, 197] width 16 height 16
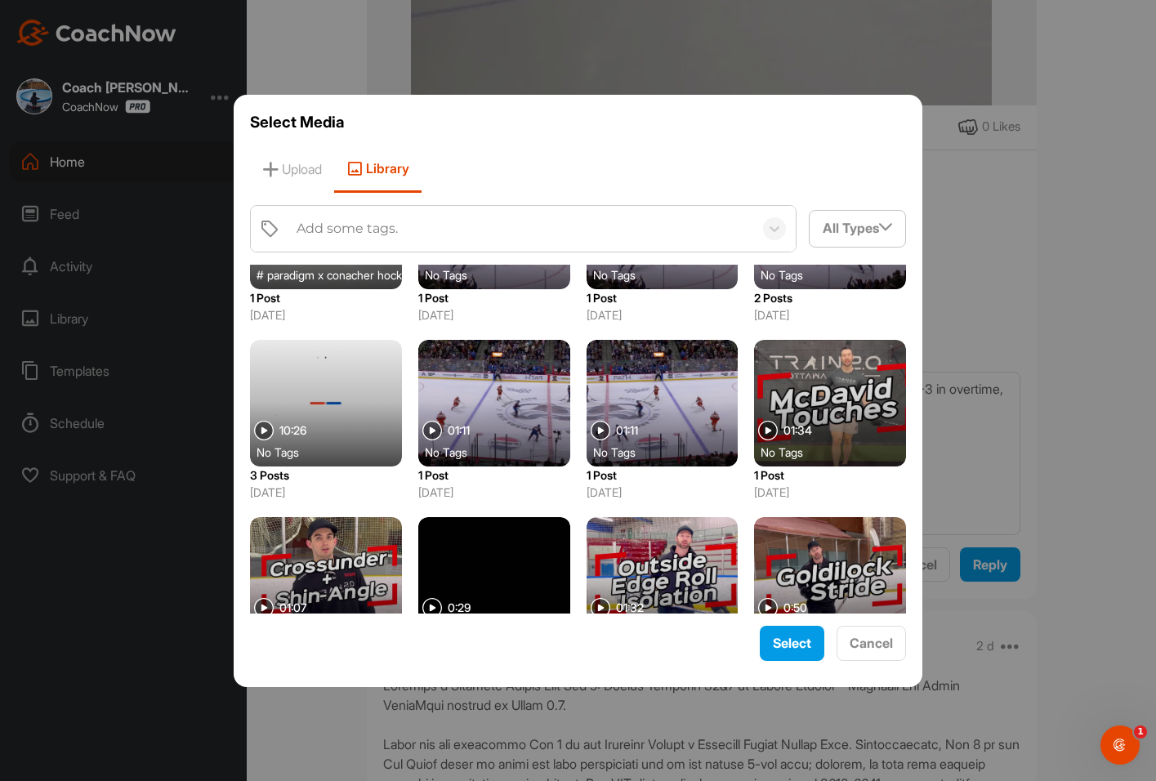
scroll to position [2539, 0]
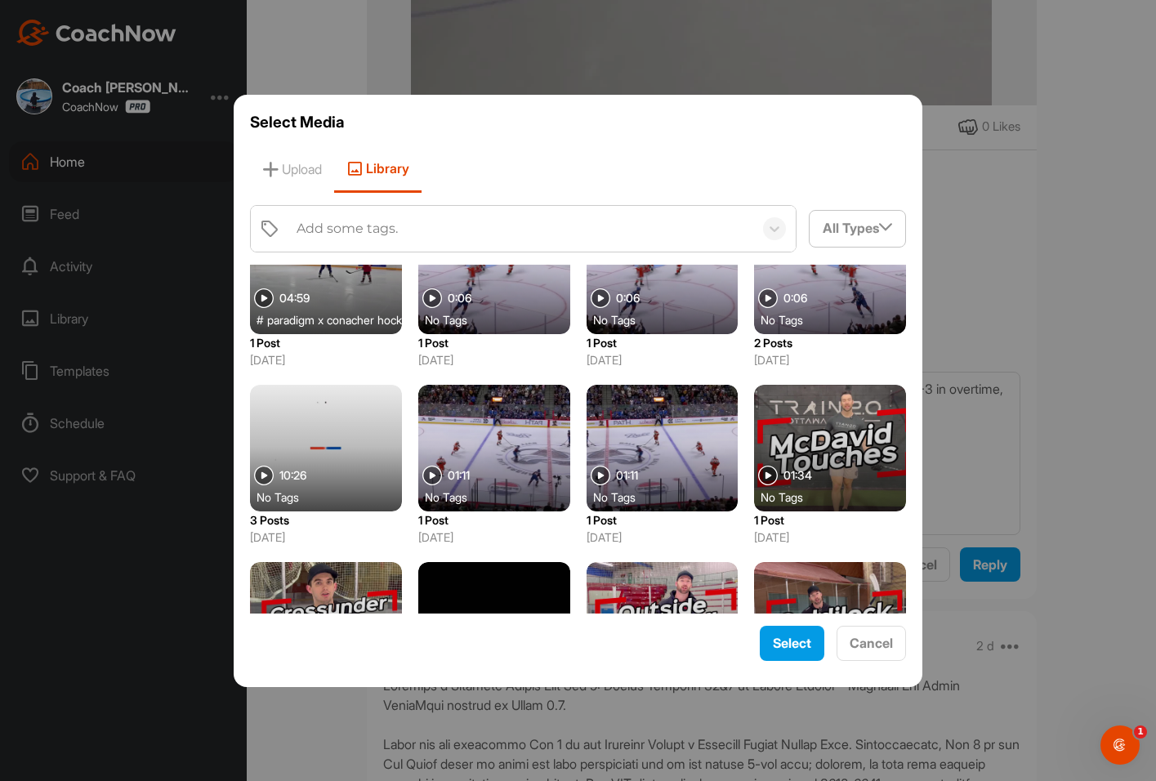
click at [342, 435] on div at bounding box center [326, 448] width 152 height 127
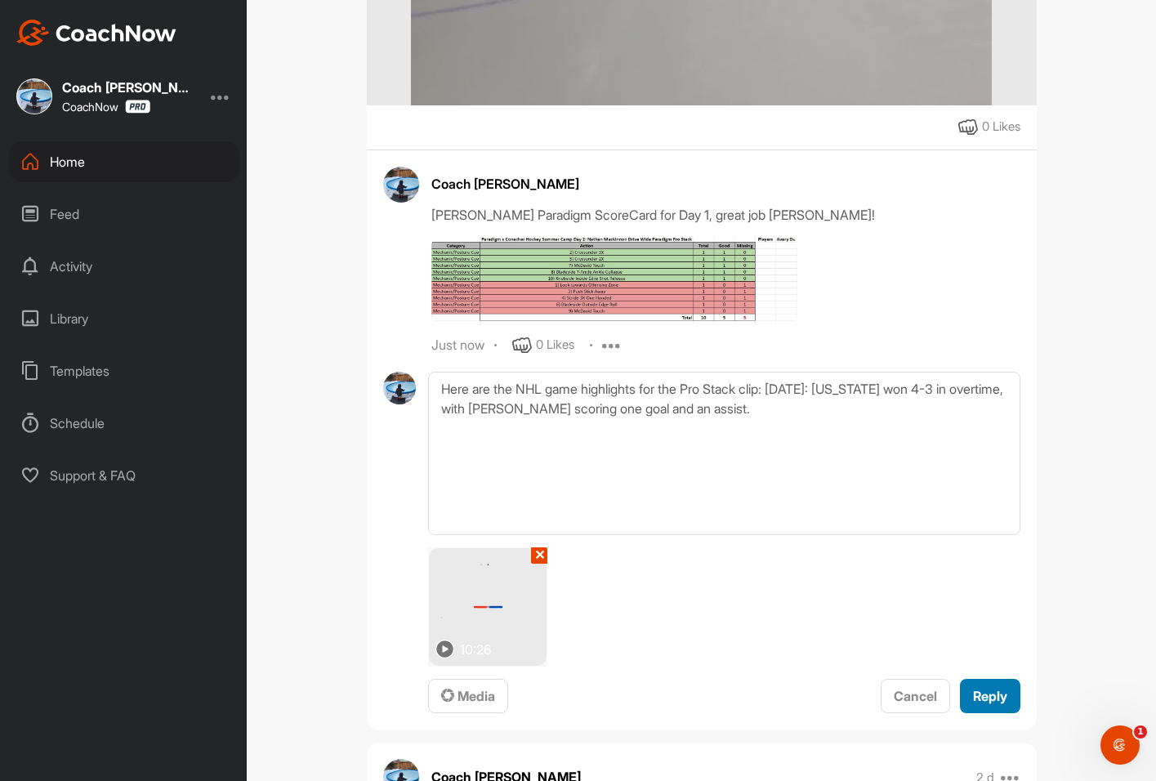
click at [982, 704] on span "Reply" at bounding box center [990, 696] width 34 height 16
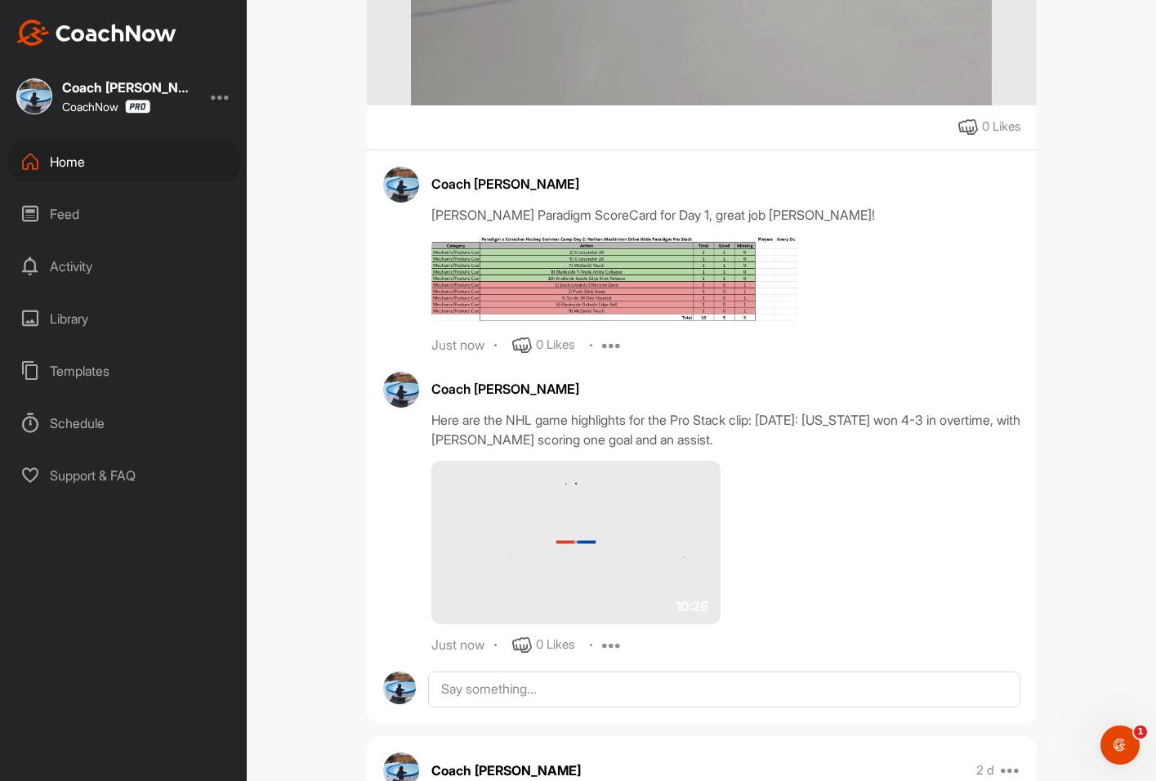
click at [573, 577] on img at bounding box center [576, 542] width 290 height 163
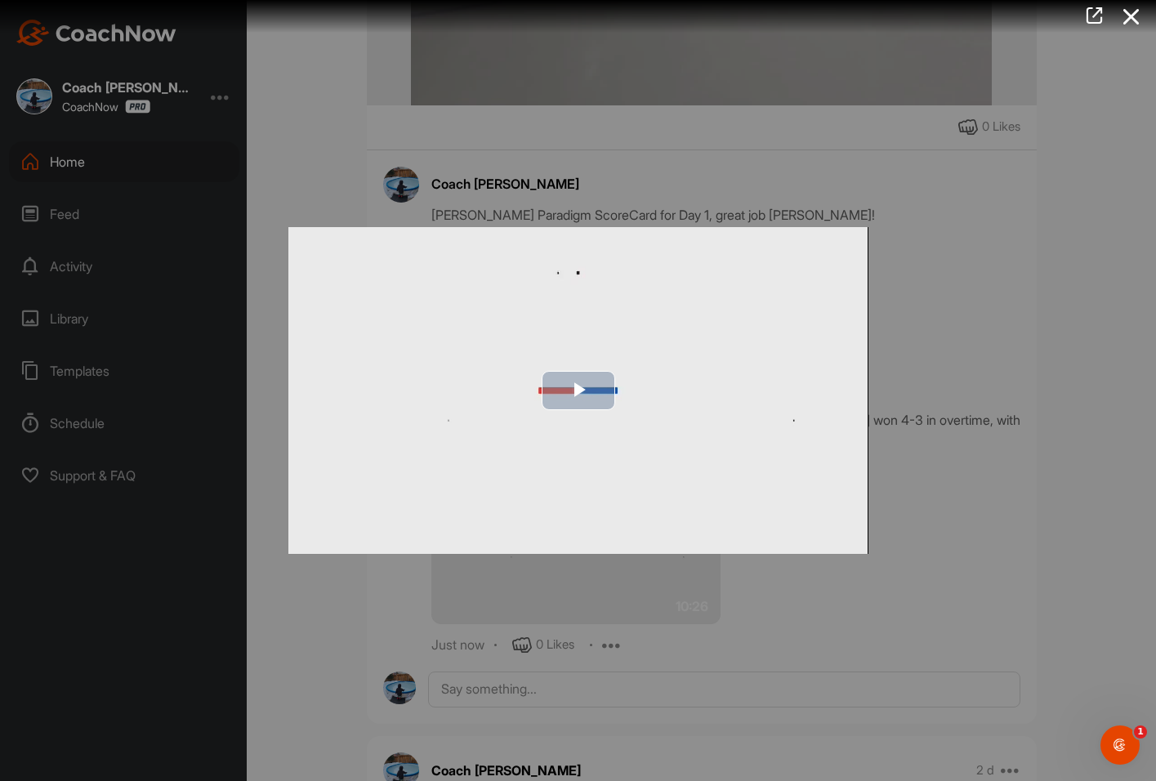
click at [578, 390] on span "Video Player" at bounding box center [578, 390] width 0 height 0
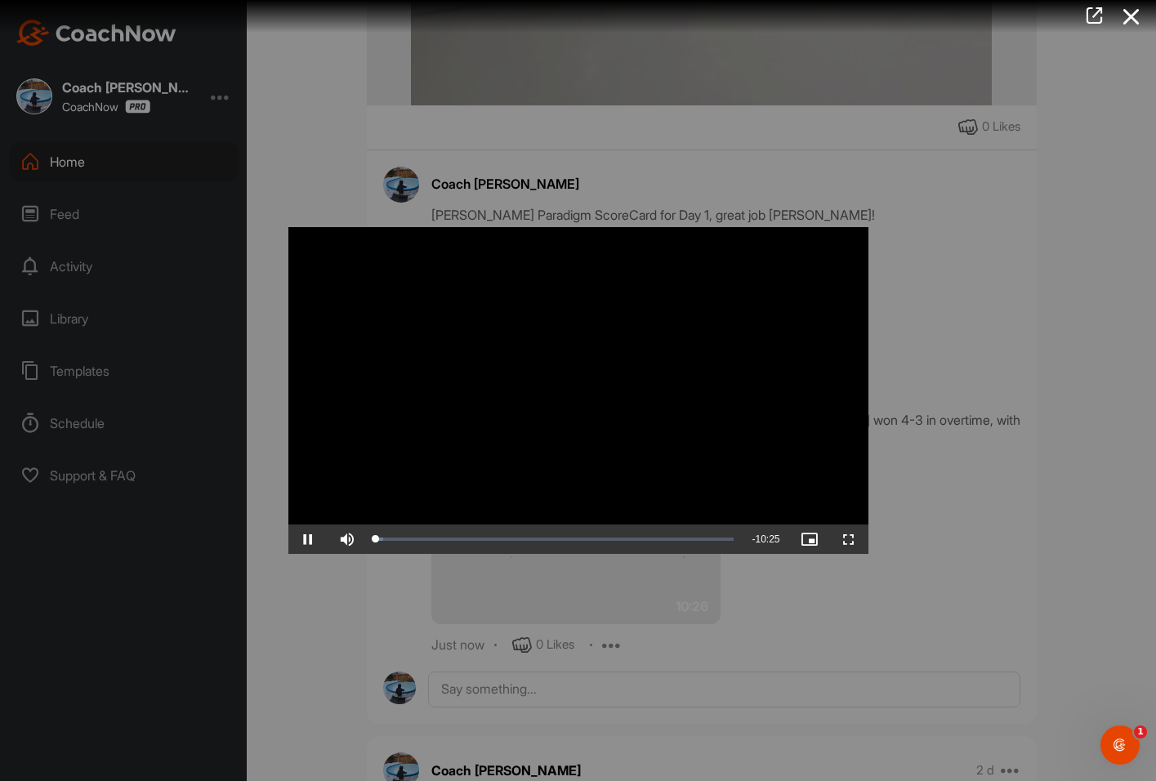
drag, startPoint x: 1097, startPoint y: 524, endPoint x: 1086, endPoint y: 497, distance: 29.3
click at [1097, 523] on div at bounding box center [578, 390] width 1156 height 781
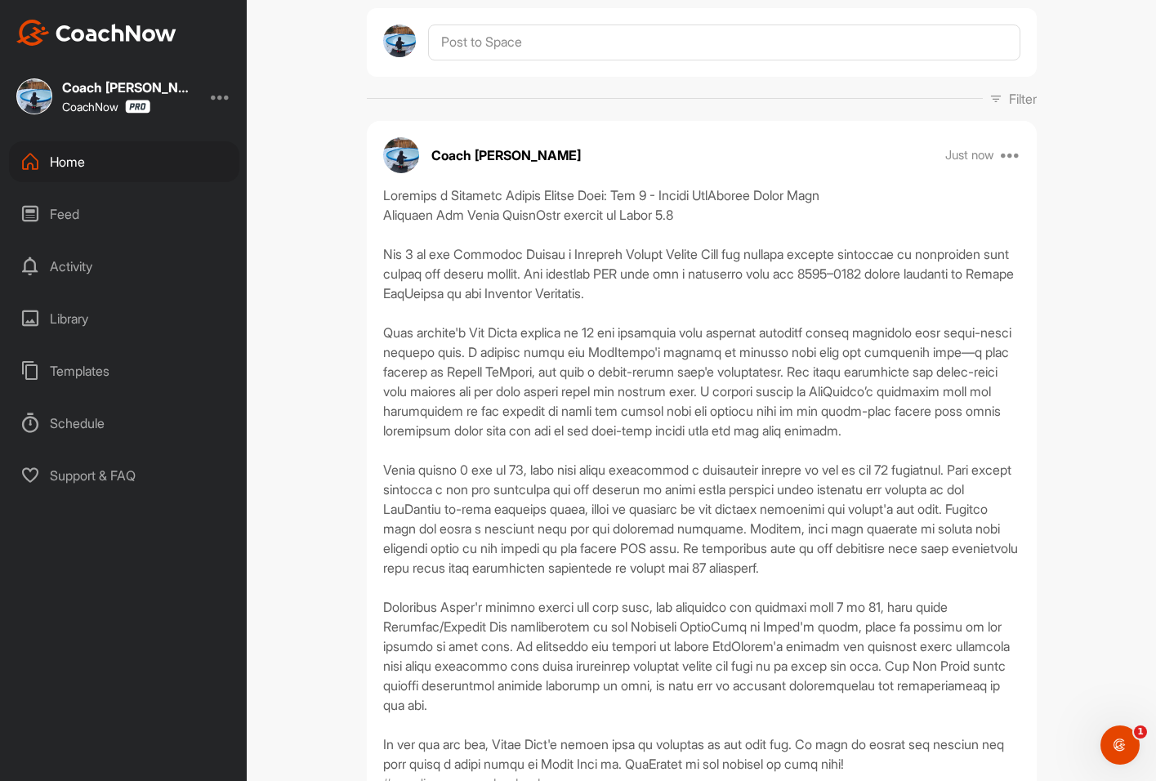
scroll to position [163, 0]
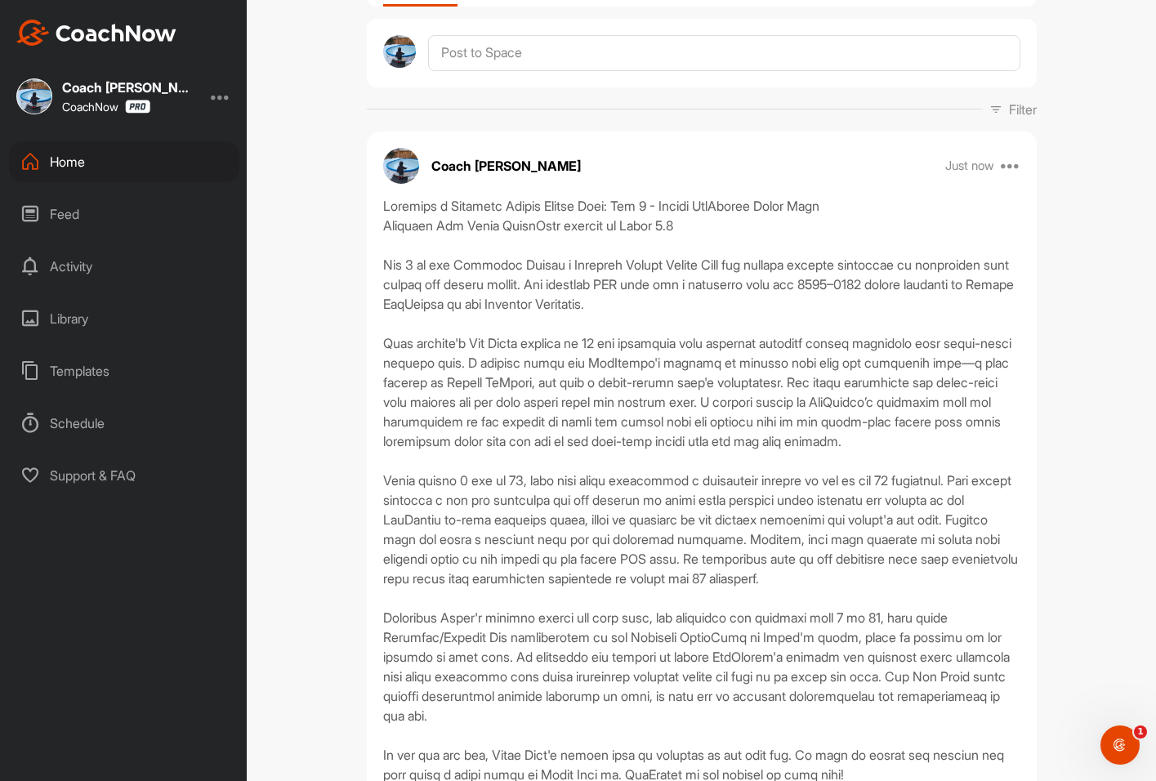
click at [1014, 167] on div "Coach Bruce Wayne Just now Move to ... Copy to ... Edit Edit Tags Pin to top De…" at bounding box center [702, 166] width 670 height 36
drag, startPoint x: 1003, startPoint y: 167, endPoint x: 1002, endPoint y: 175, distance: 8.2
click at [1003, 167] on icon at bounding box center [1011, 166] width 20 height 20
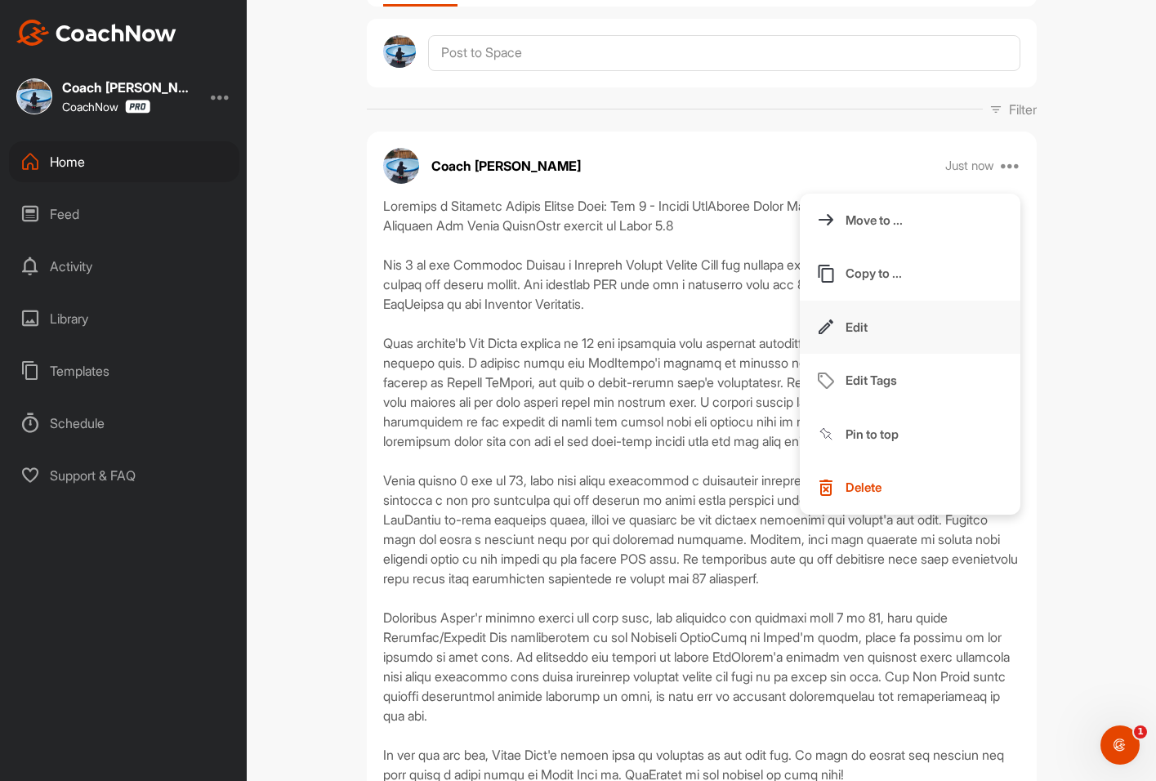
click at [862, 319] on button "Edit" at bounding box center [910, 328] width 221 height 54
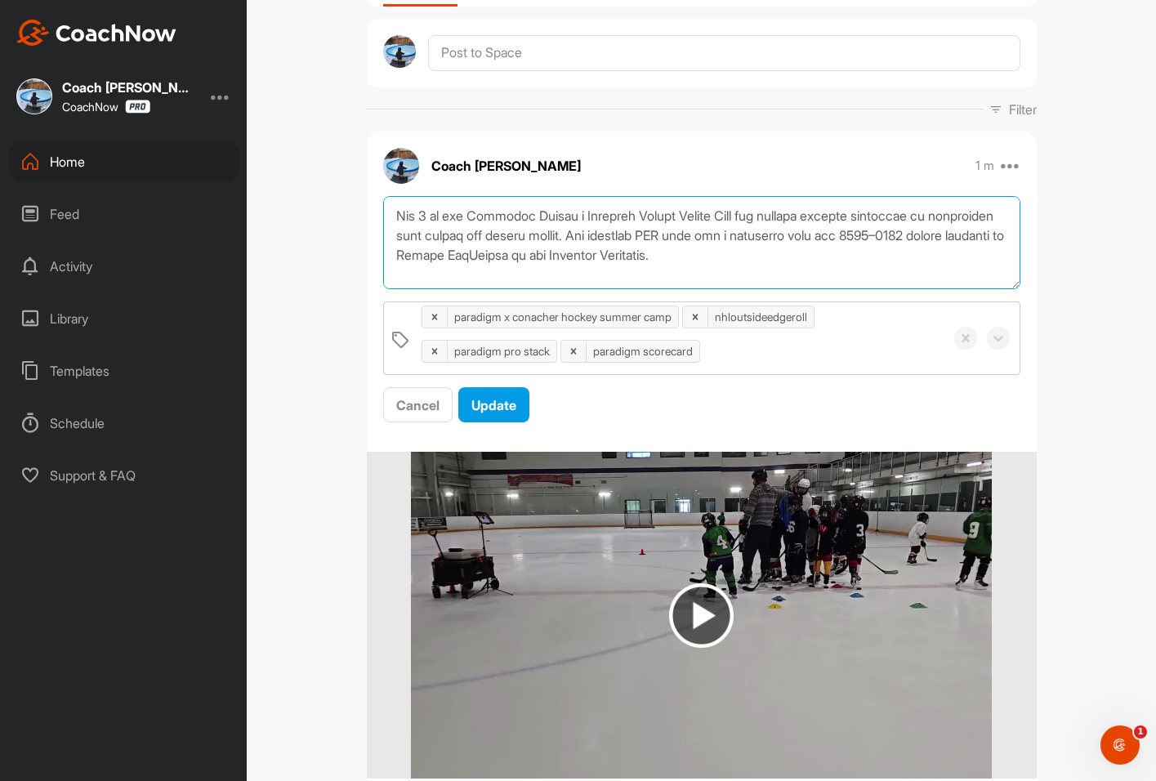
scroll to position [65, 0]
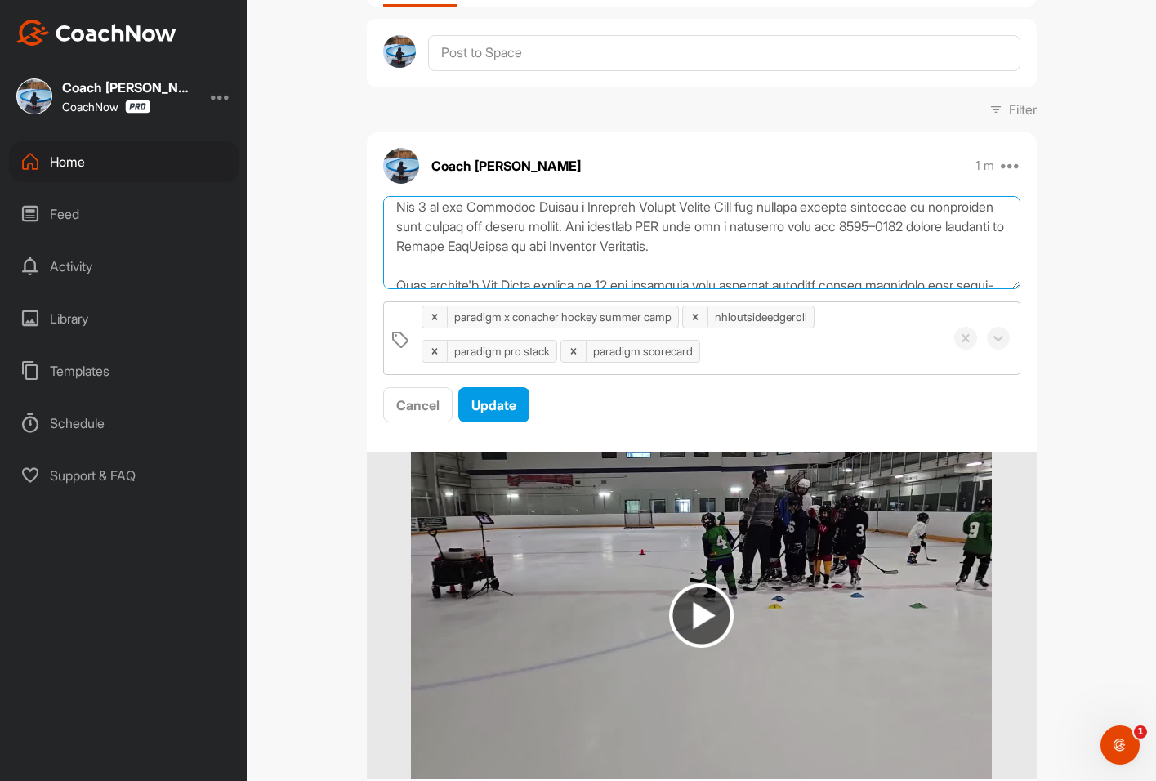
drag, startPoint x: 587, startPoint y: 247, endPoint x: 531, endPoint y: 241, distance: 56.6
click at [531, 241] on textarea at bounding box center [701, 243] width 637 height 94
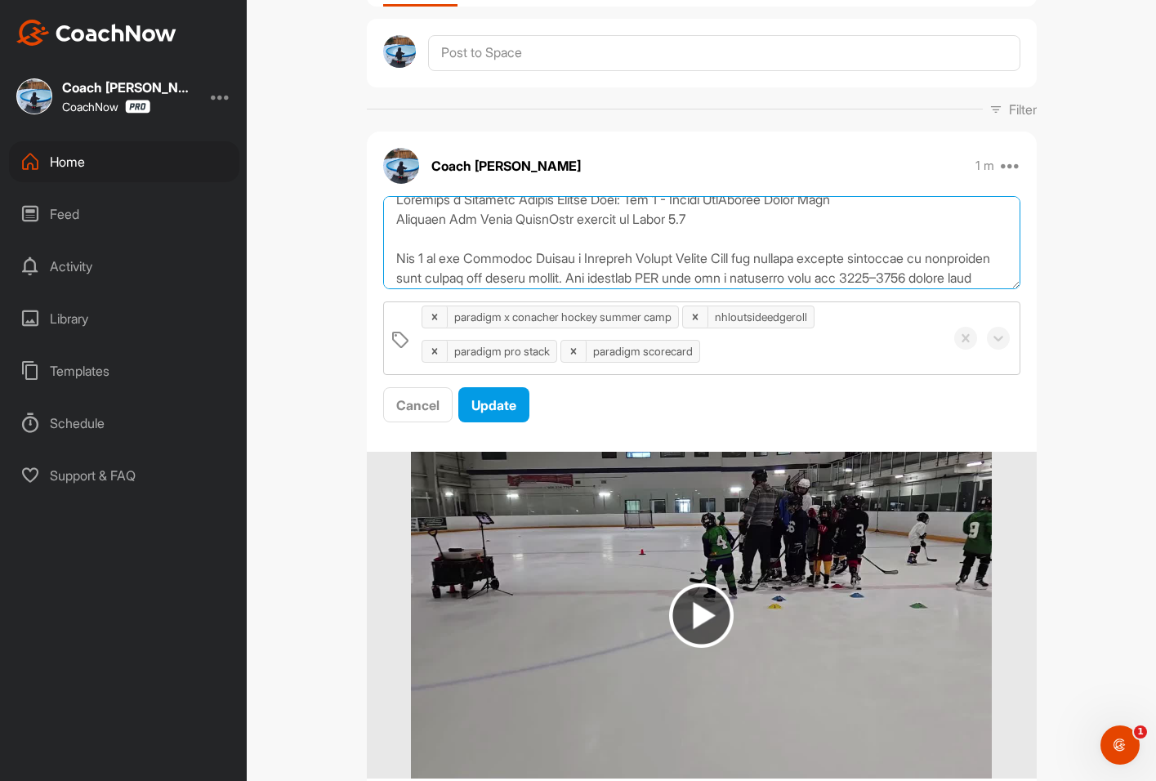
scroll to position [0, 0]
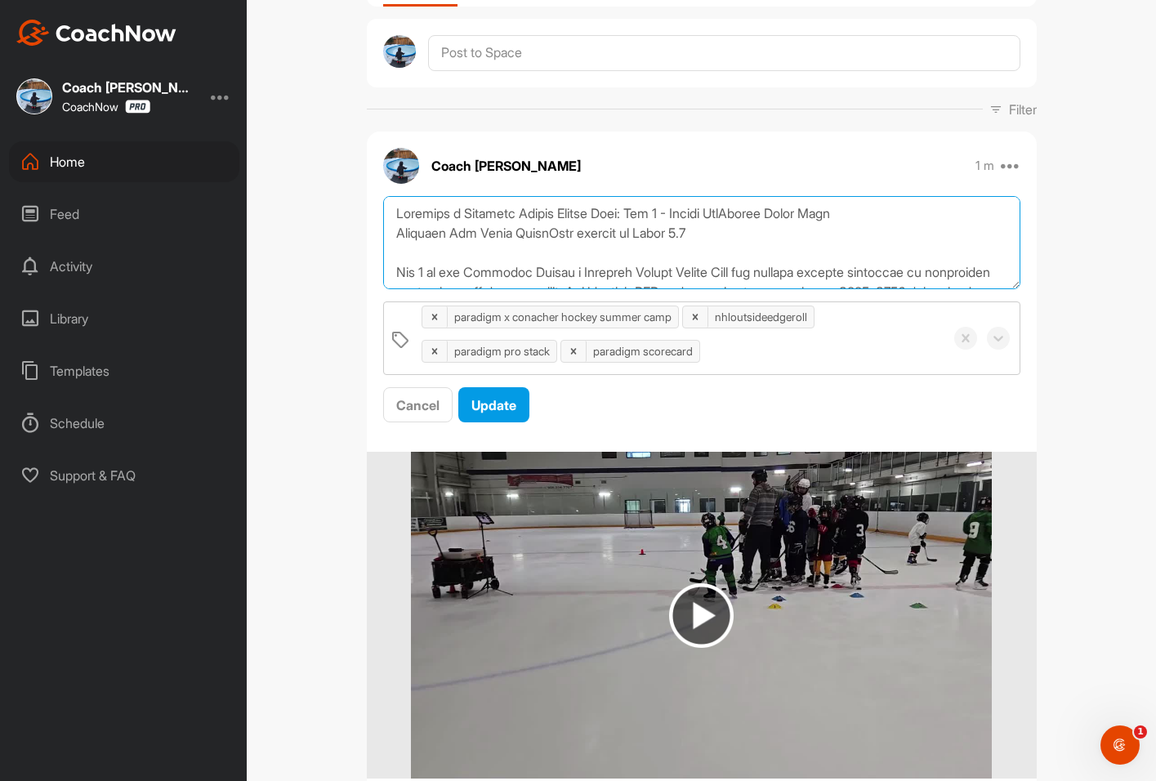
drag, startPoint x: 881, startPoint y: 254, endPoint x: 380, endPoint y: 272, distance: 501.8
click at [383, 272] on textarea at bounding box center [701, 243] width 637 height 94
type textarea "Paradigm x Conacher Hockey Summer Camp: Day 2 - Nathan MacKinnon Drive Wide Par…"
click at [479, 403] on span "Update" at bounding box center [493, 405] width 45 height 16
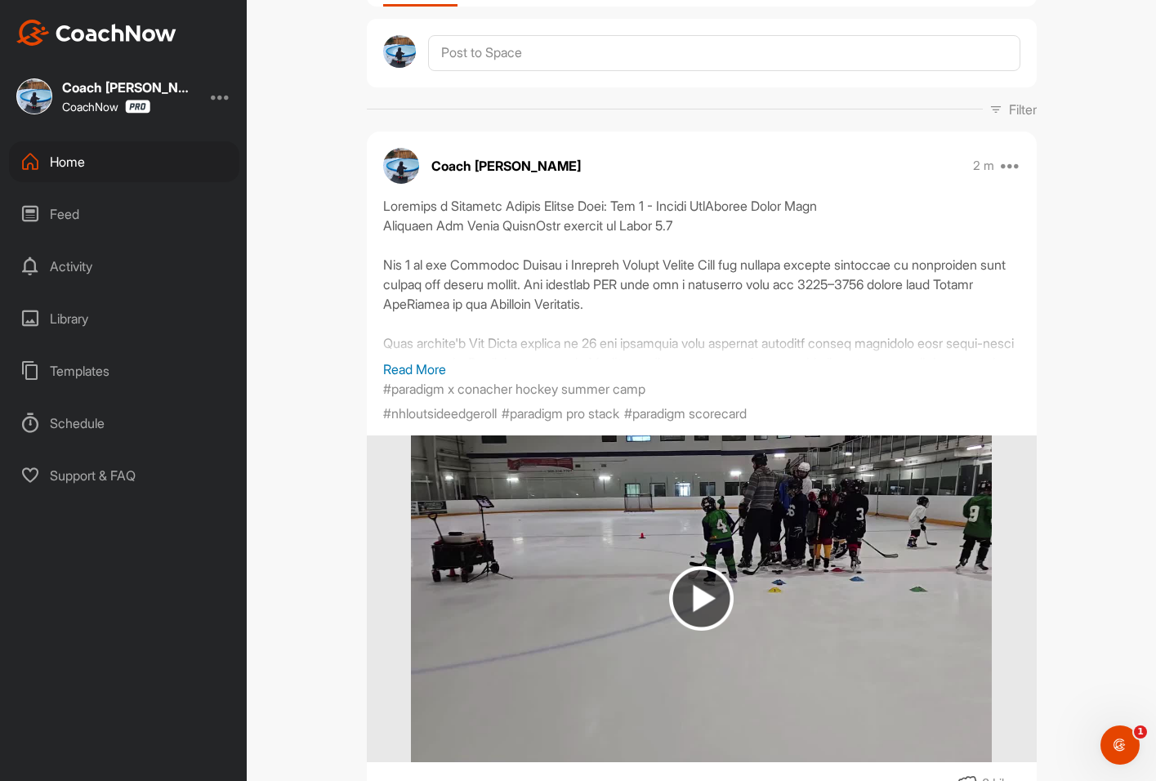
click at [104, 149] on div "Home" at bounding box center [124, 161] width 230 height 41
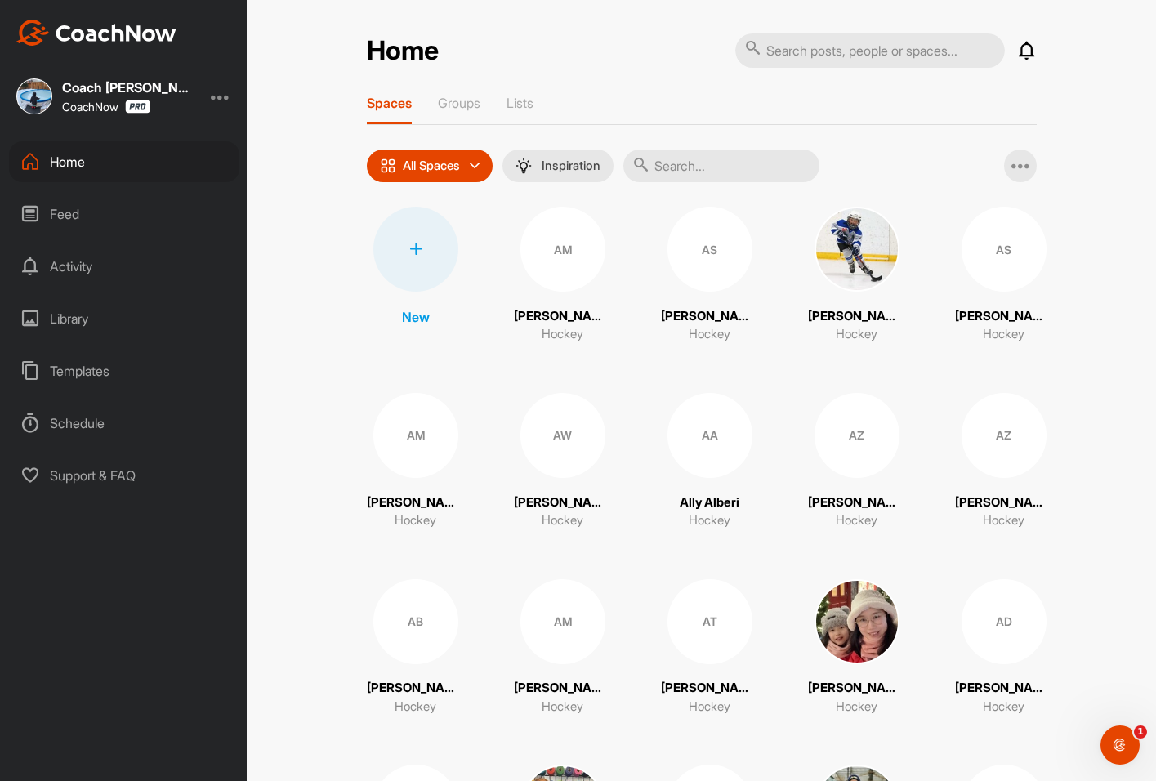
click at [700, 158] on input "text" at bounding box center [721, 165] width 196 height 33
type input "river"
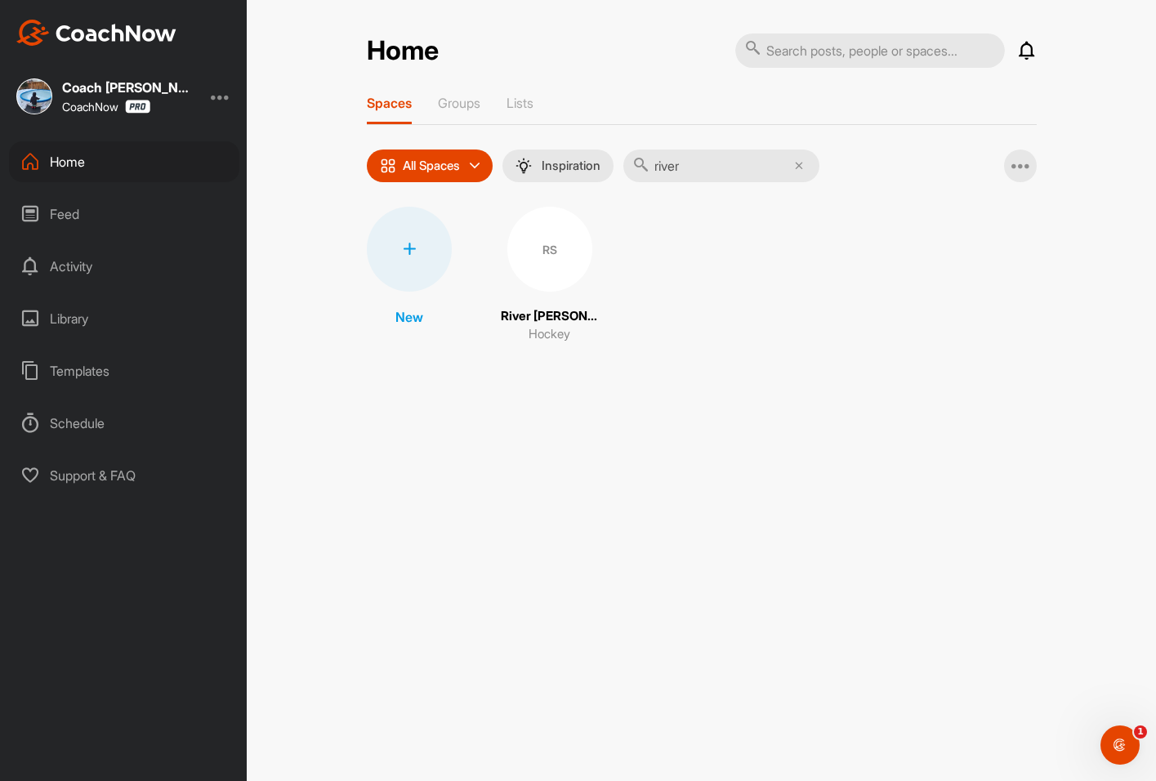
click at [526, 244] on div "RS" at bounding box center [549, 249] width 85 height 85
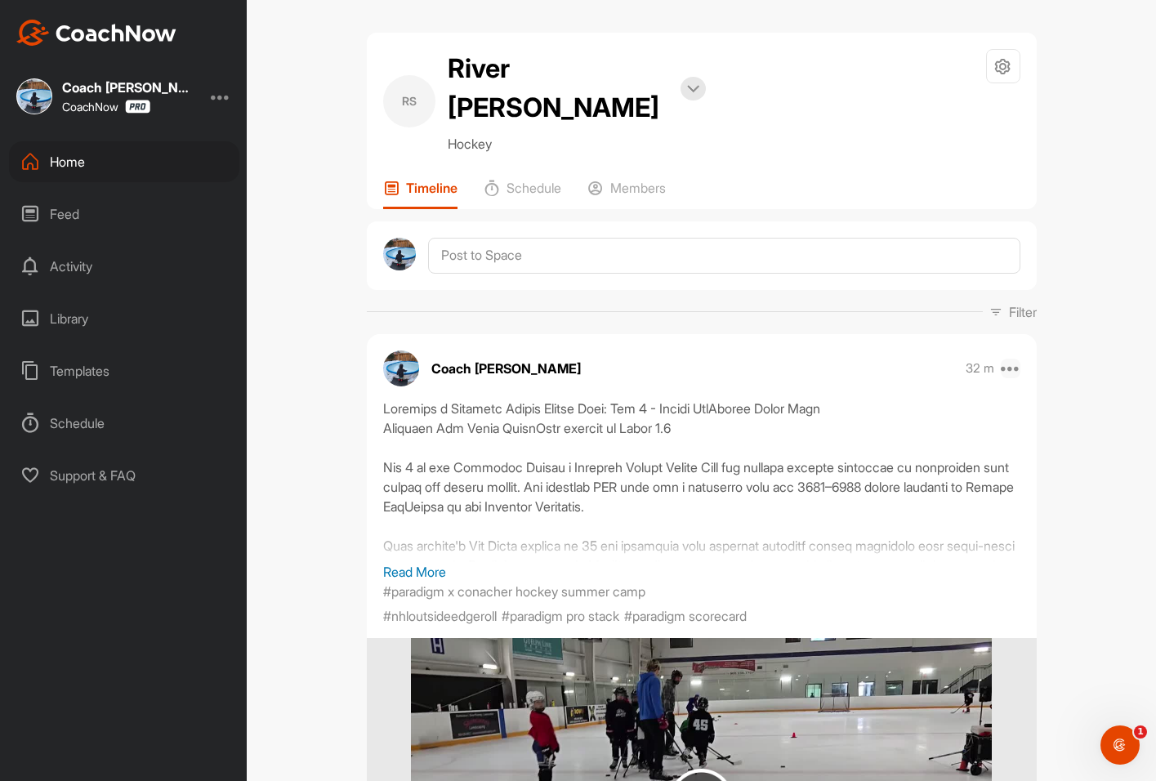
click at [1003, 359] on icon at bounding box center [1011, 369] width 20 height 20
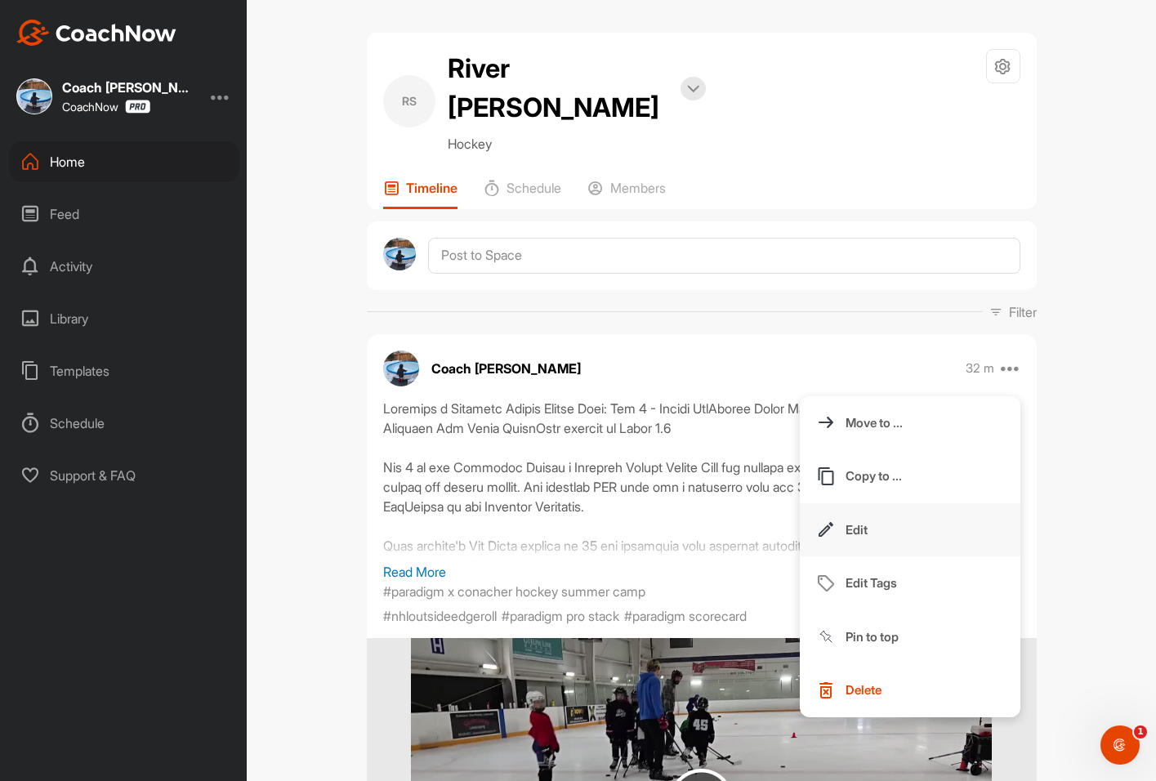
click at [855, 503] on button "Edit" at bounding box center [910, 530] width 221 height 54
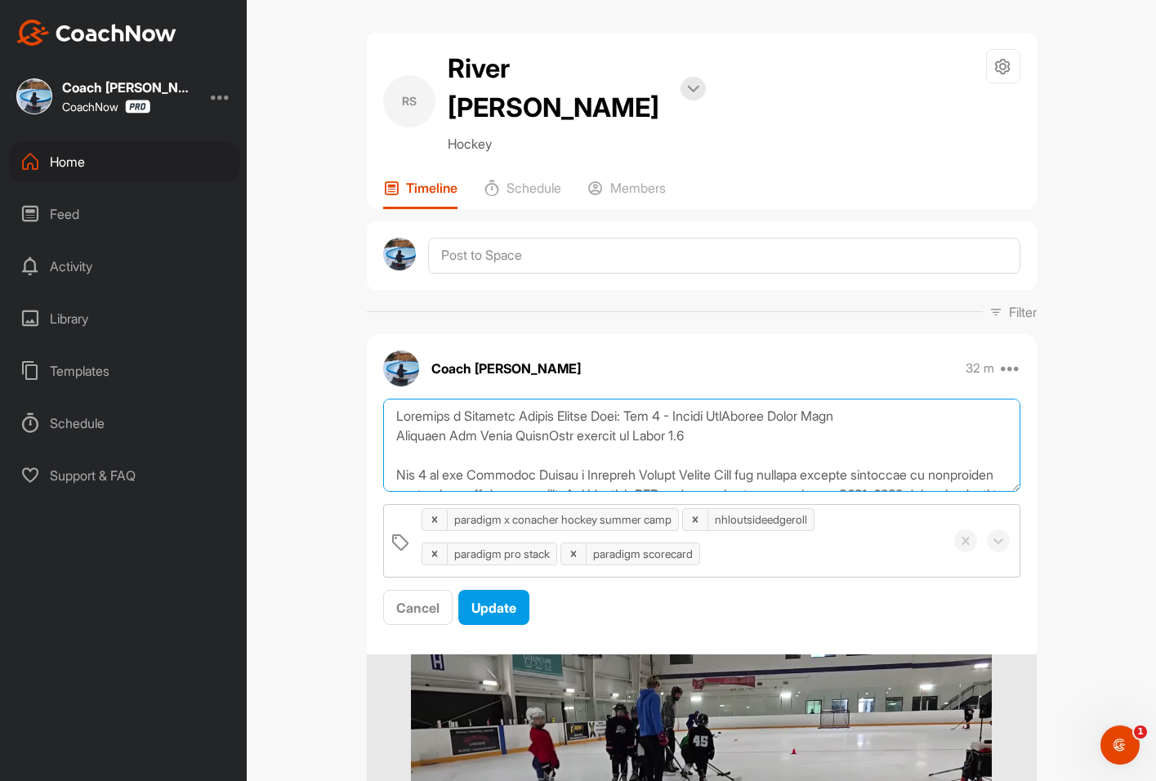
drag, startPoint x: 841, startPoint y: 394, endPoint x: 401, endPoint y: 433, distance: 442.0
click at [390, 435] on textarea at bounding box center [701, 446] width 637 height 94
paste textarea "Day 2 of our Paradigm Hockey x Conacher Hockey Summer Camp was another session …"
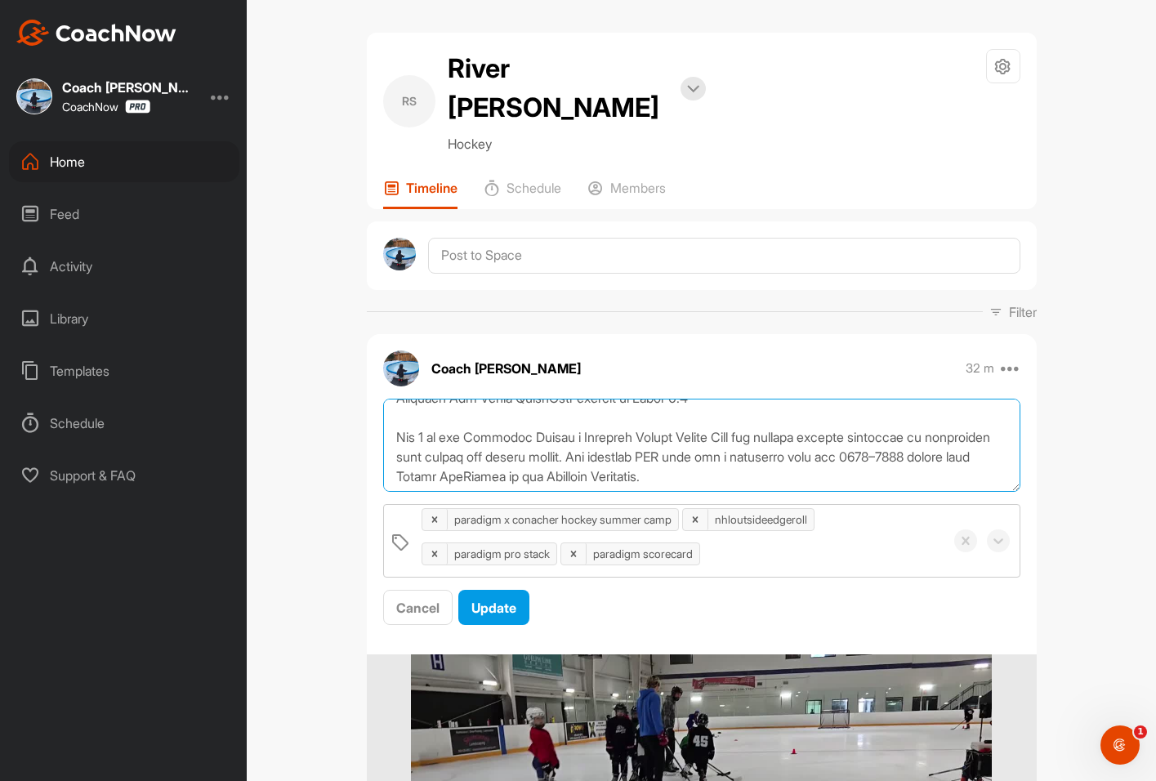
scroll to position [31, 0]
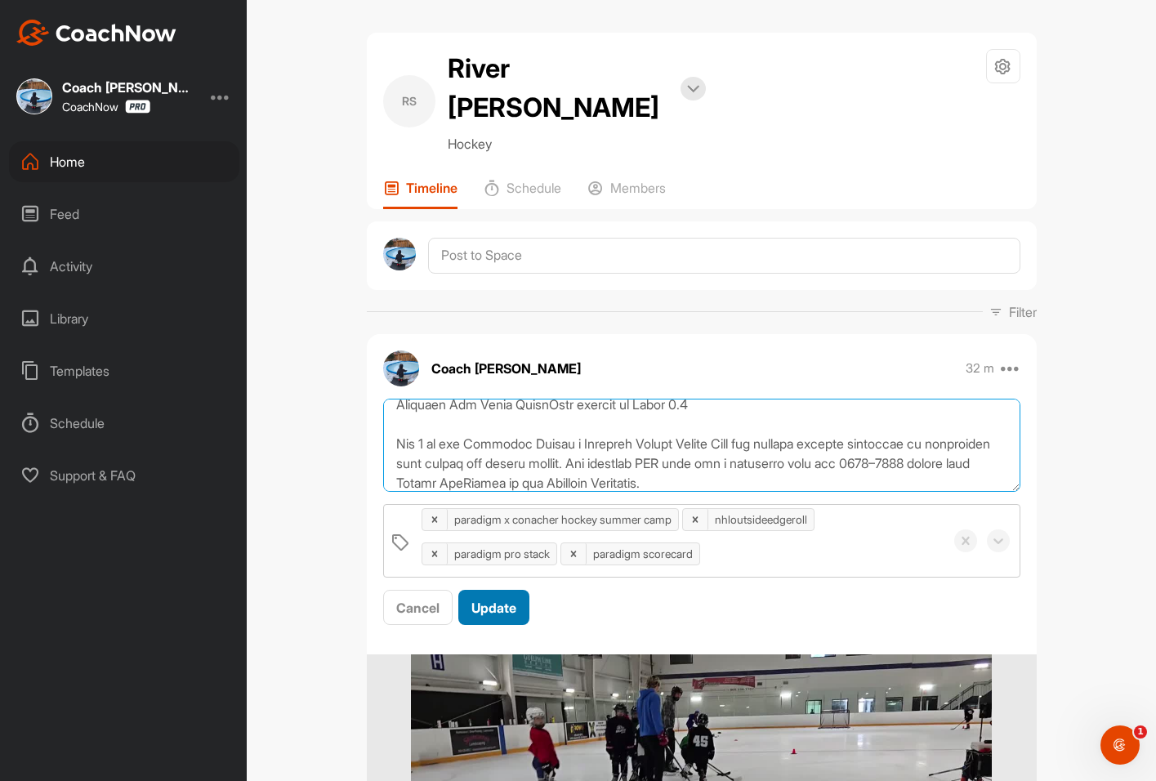
type textarea "Paradigm x Conacher Hockey Summer Camp: Day 2 - Nathan MacKinnon Drive Wide Par…"
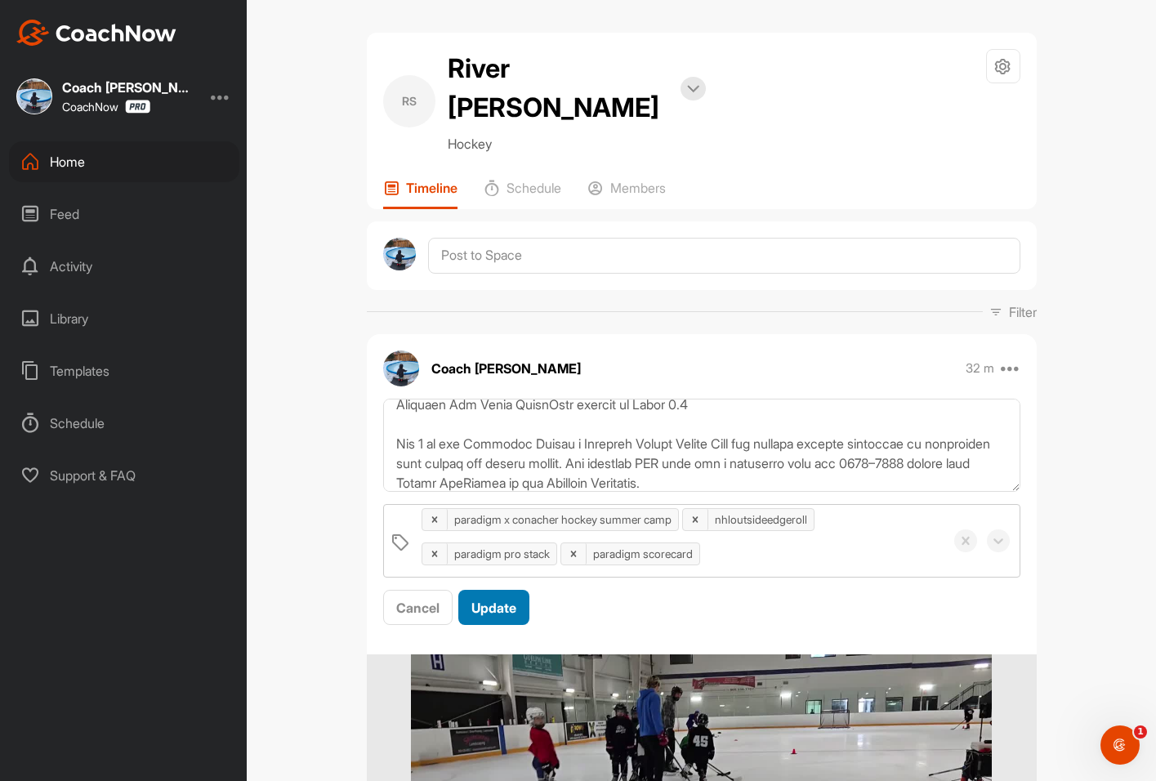
click at [502, 600] on span "Update" at bounding box center [493, 608] width 45 height 16
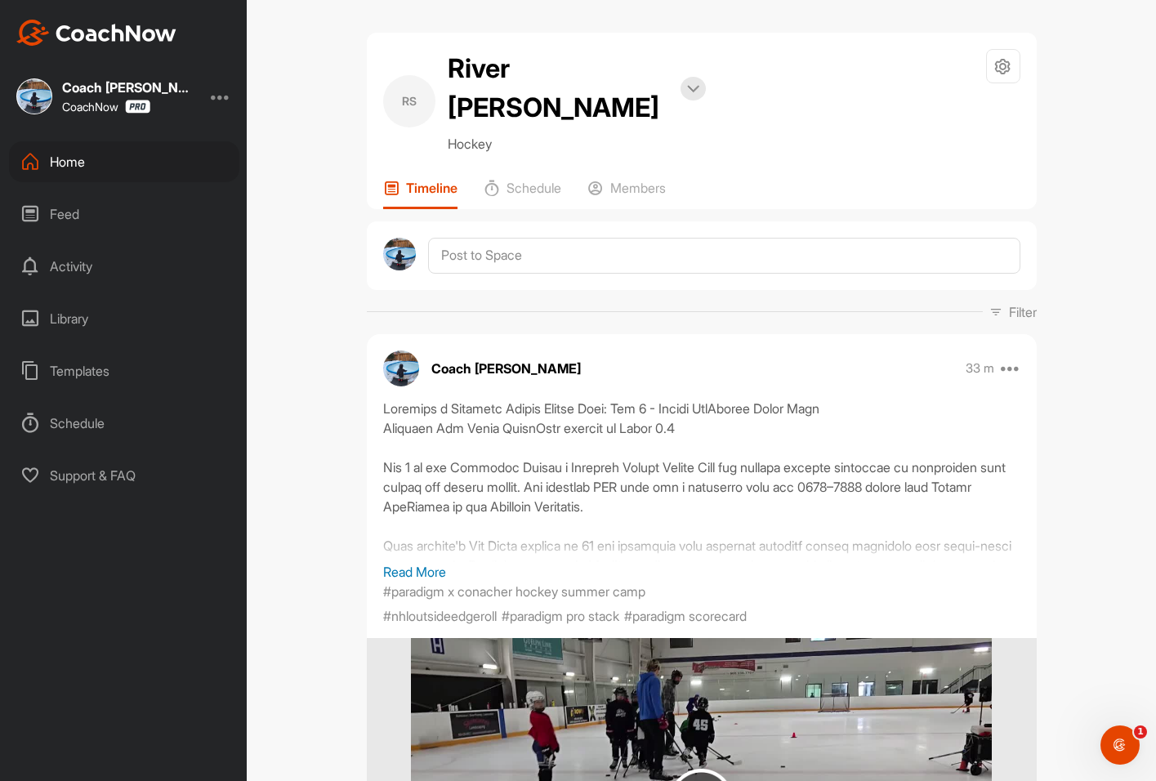
click at [121, 163] on div "Home" at bounding box center [124, 161] width 230 height 41
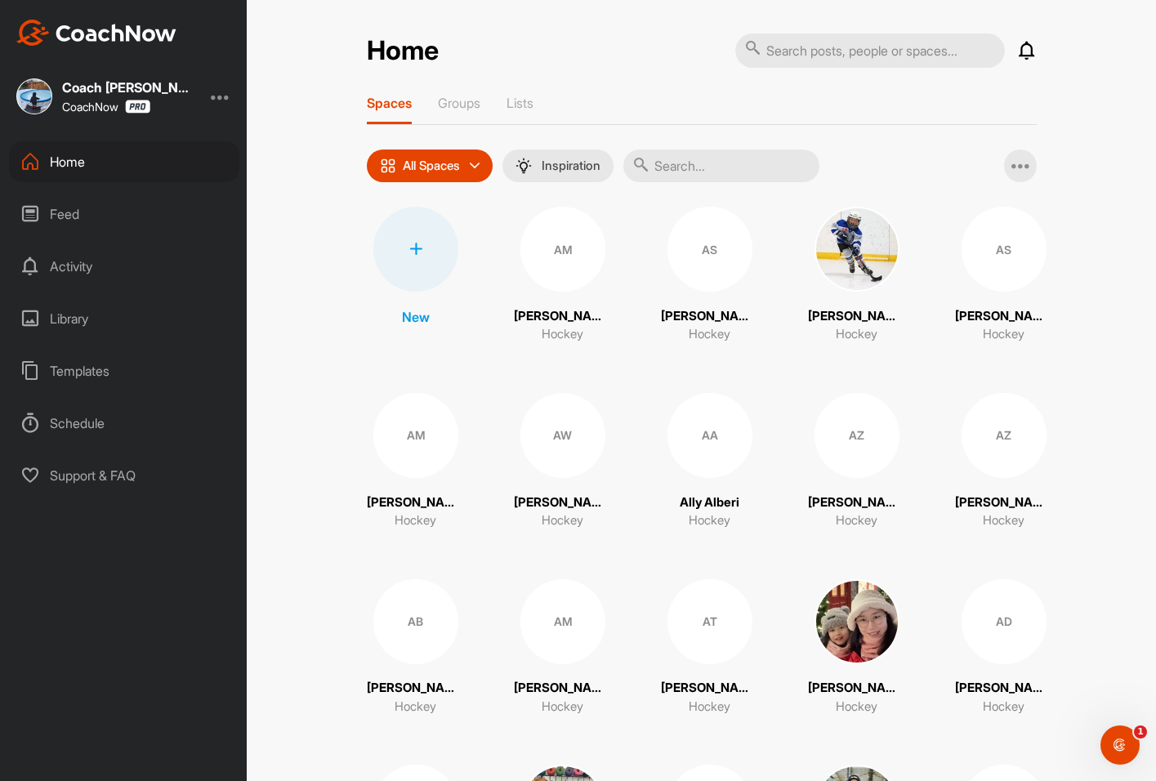
click at [698, 172] on input "text" at bounding box center [721, 165] width 196 height 33
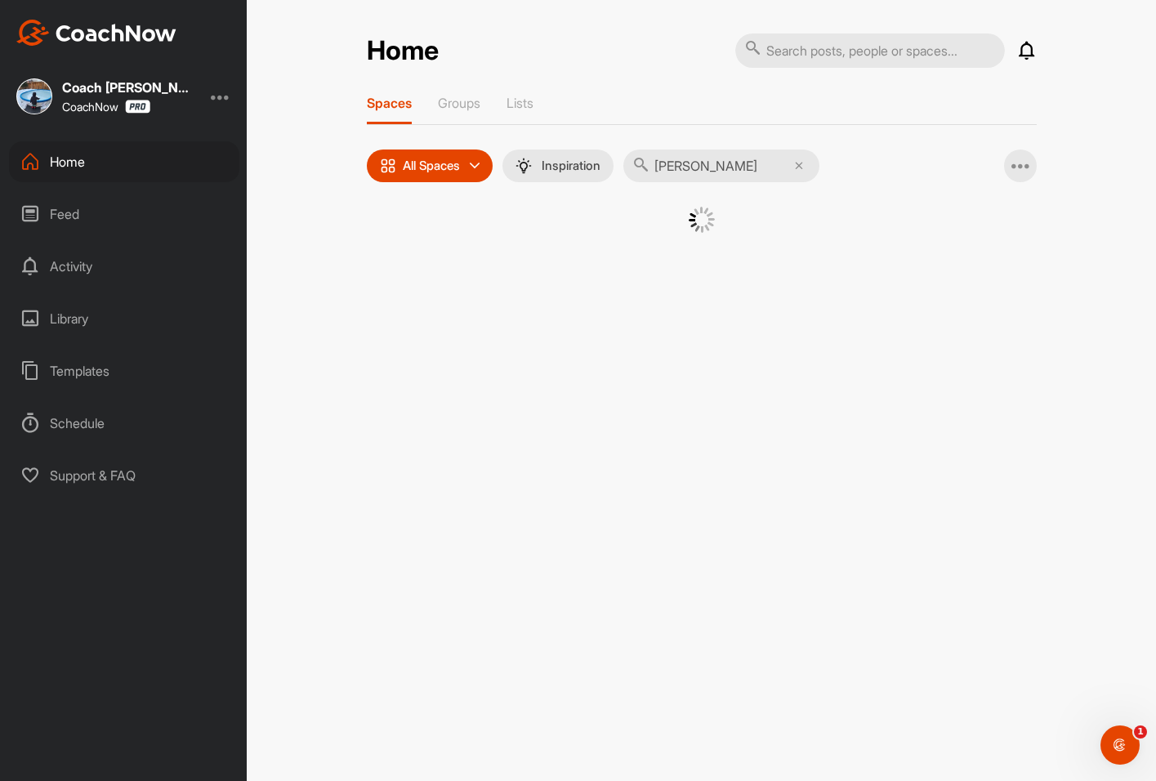
type input "Harrison"
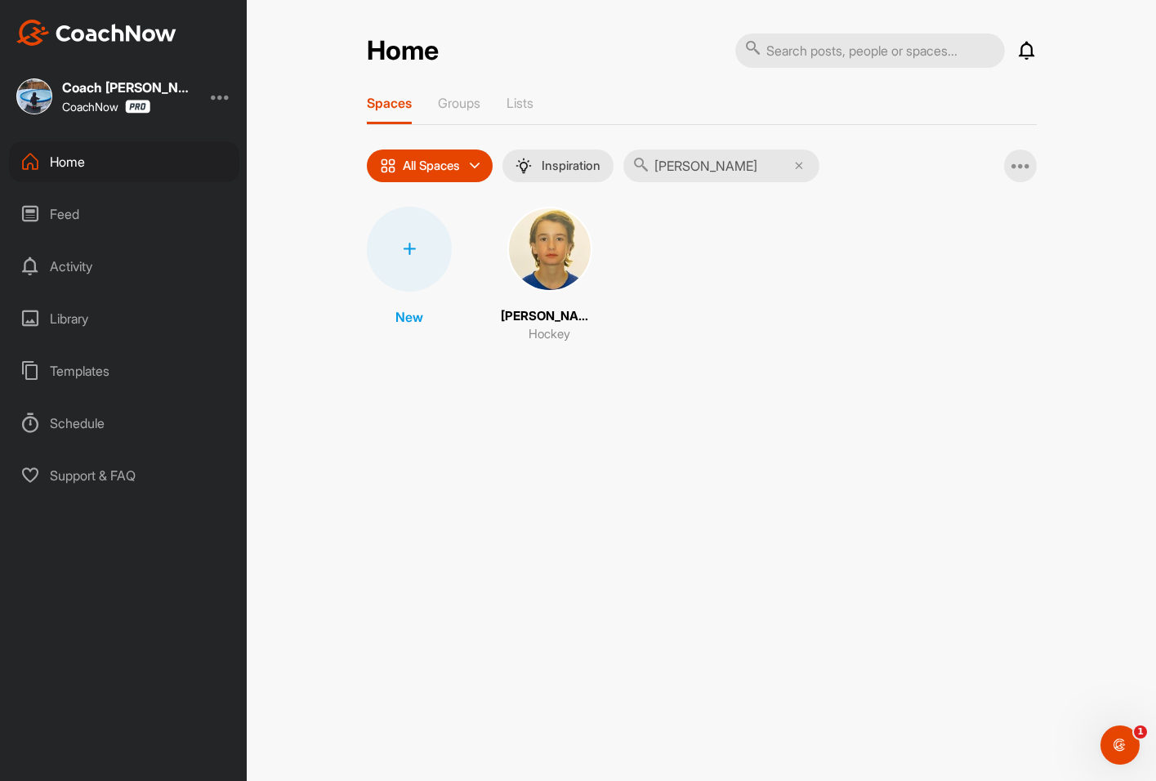
click at [566, 230] on img at bounding box center [549, 249] width 85 height 85
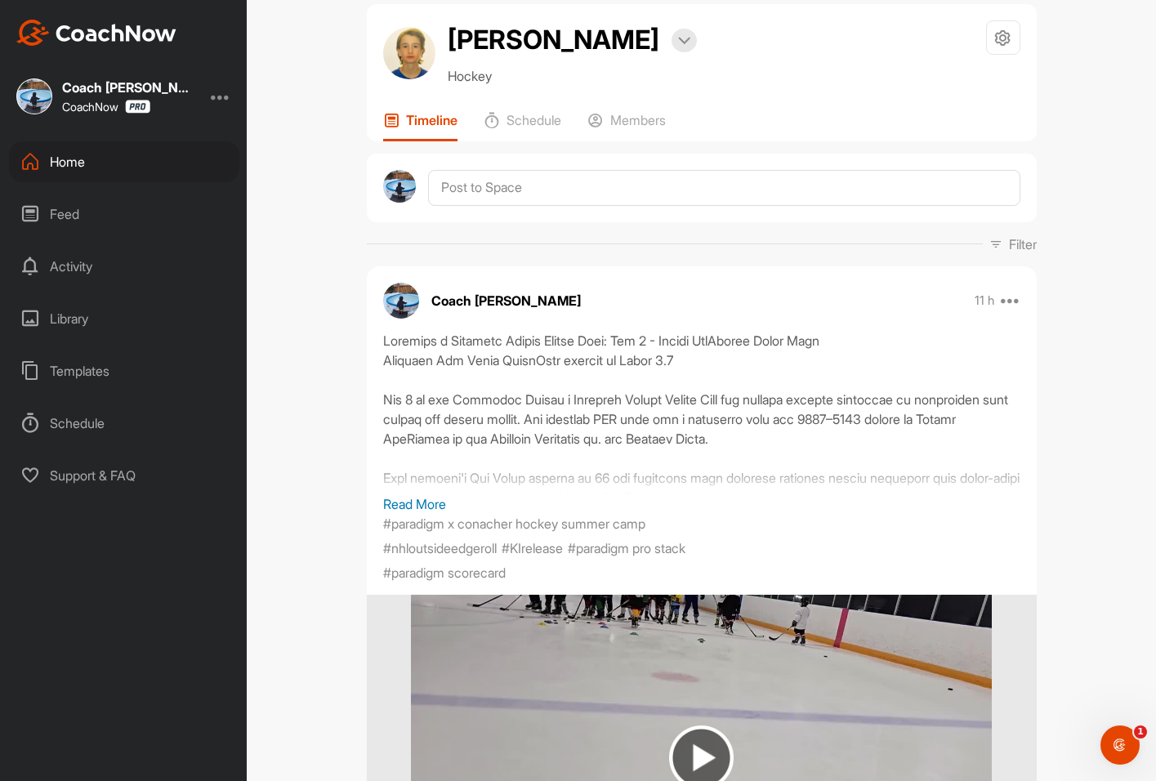
scroll to position [82, 0]
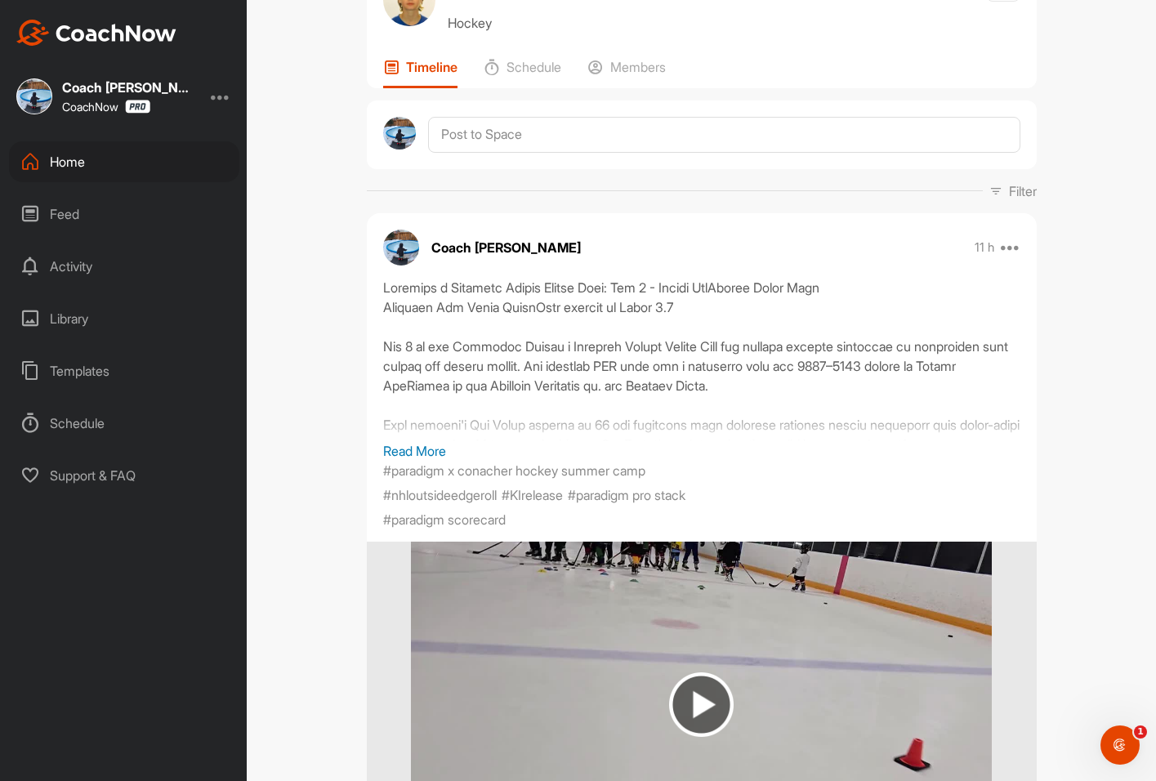
click at [409, 453] on p "Read More" at bounding box center [701, 451] width 637 height 20
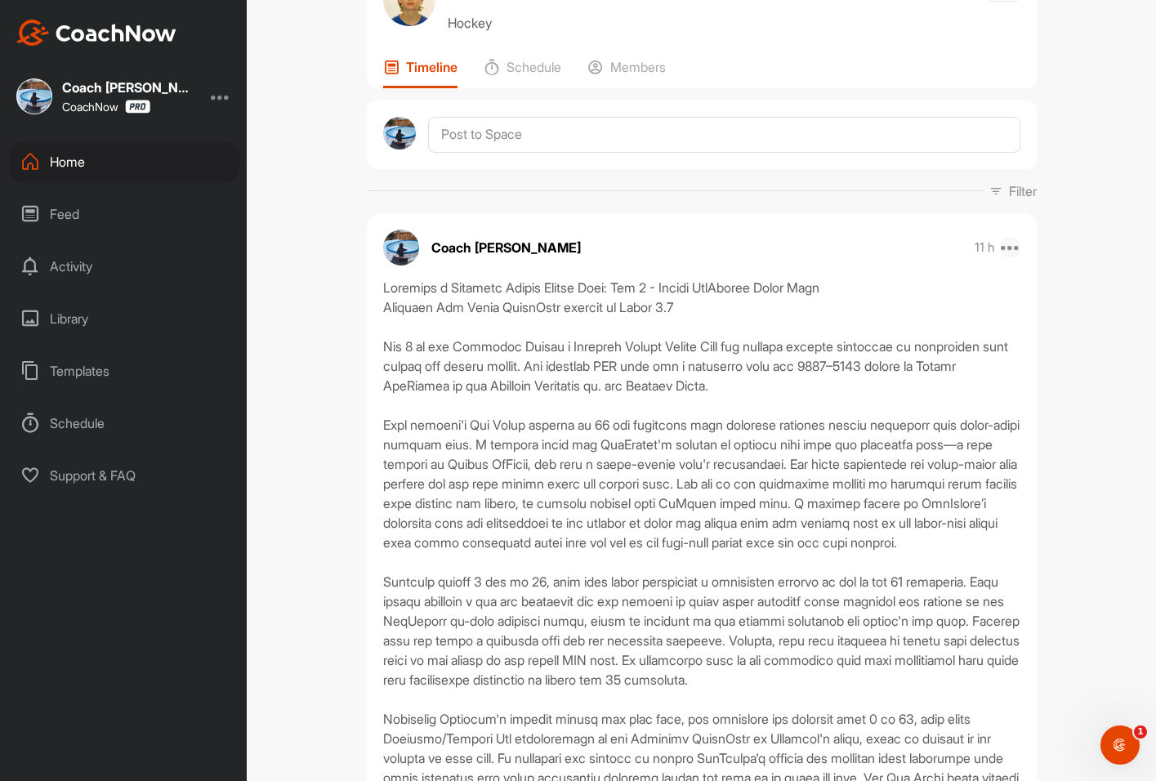
click at [1006, 252] on icon at bounding box center [1011, 248] width 20 height 20
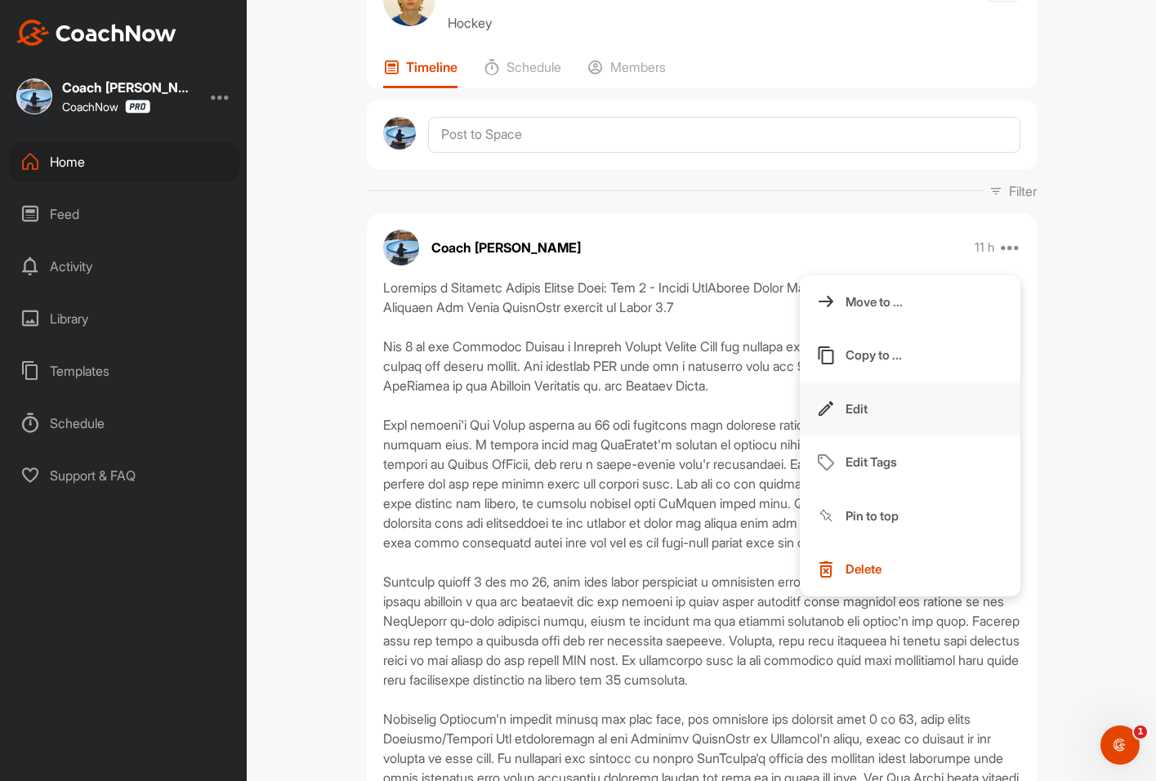
click at [867, 408] on button "Edit" at bounding box center [910, 409] width 221 height 54
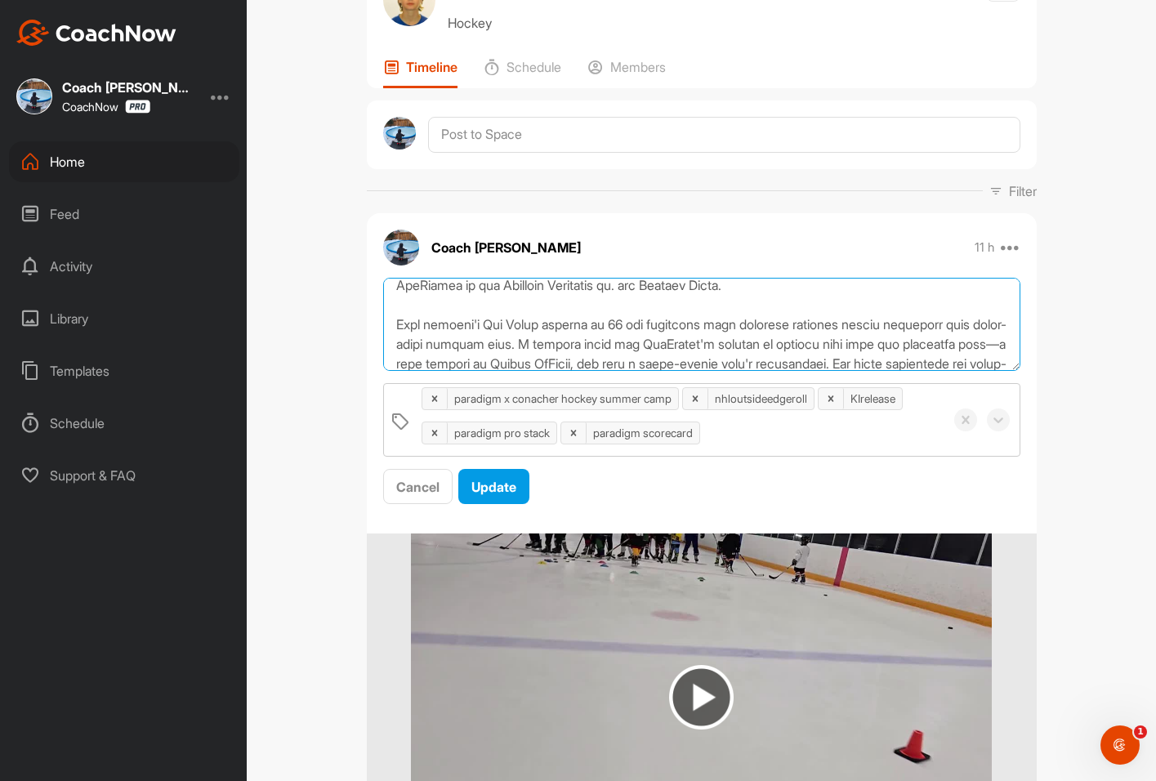
scroll to position [0, 0]
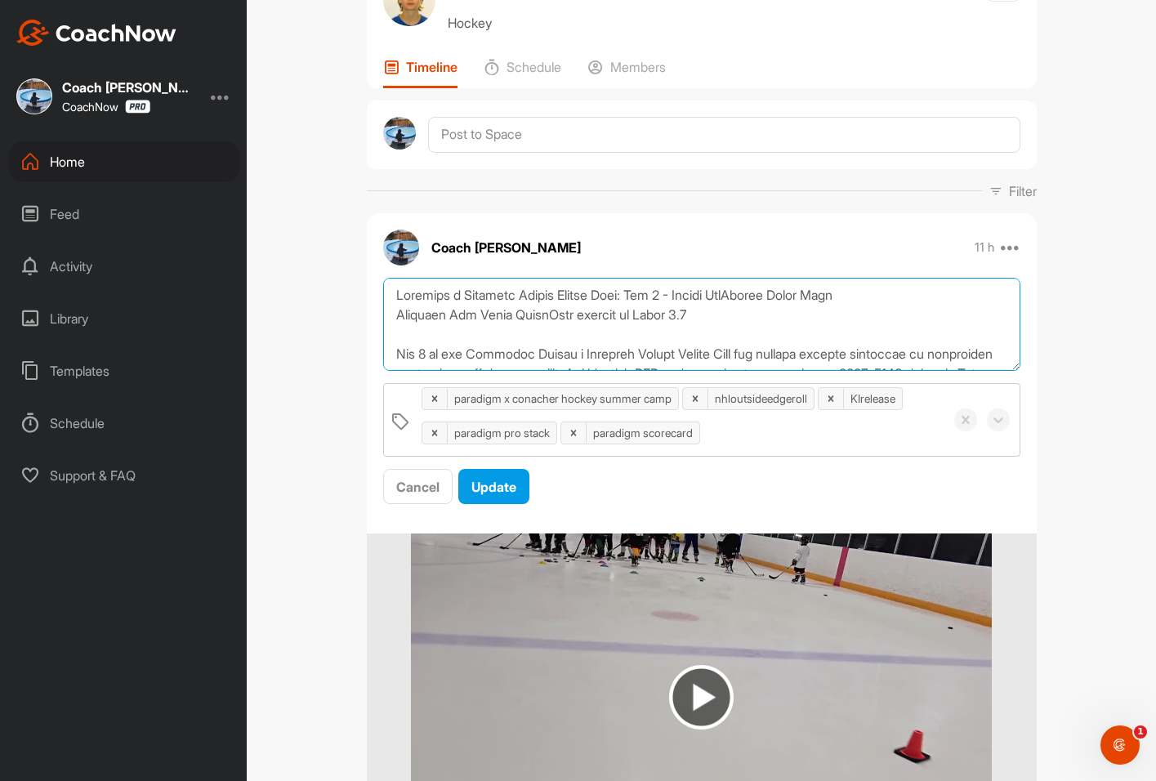
drag, startPoint x: 988, startPoint y: 313, endPoint x: 387, endPoint y: 346, distance: 601.3
click at [387, 346] on textarea at bounding box center [701, 325] width 637 height 94
paste textarea "Day 2 of our Paradigm Hockey x Conacher Hockey Summer Camp was another session …"
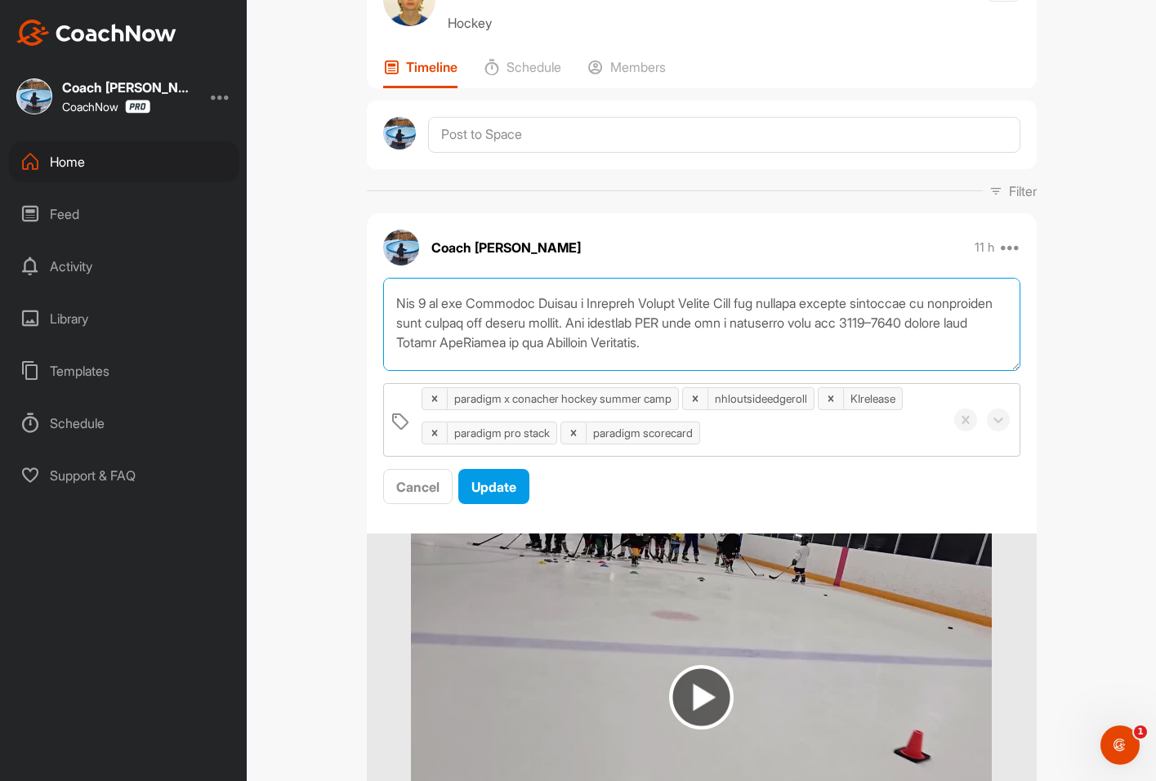
scroll to position [70, 0]
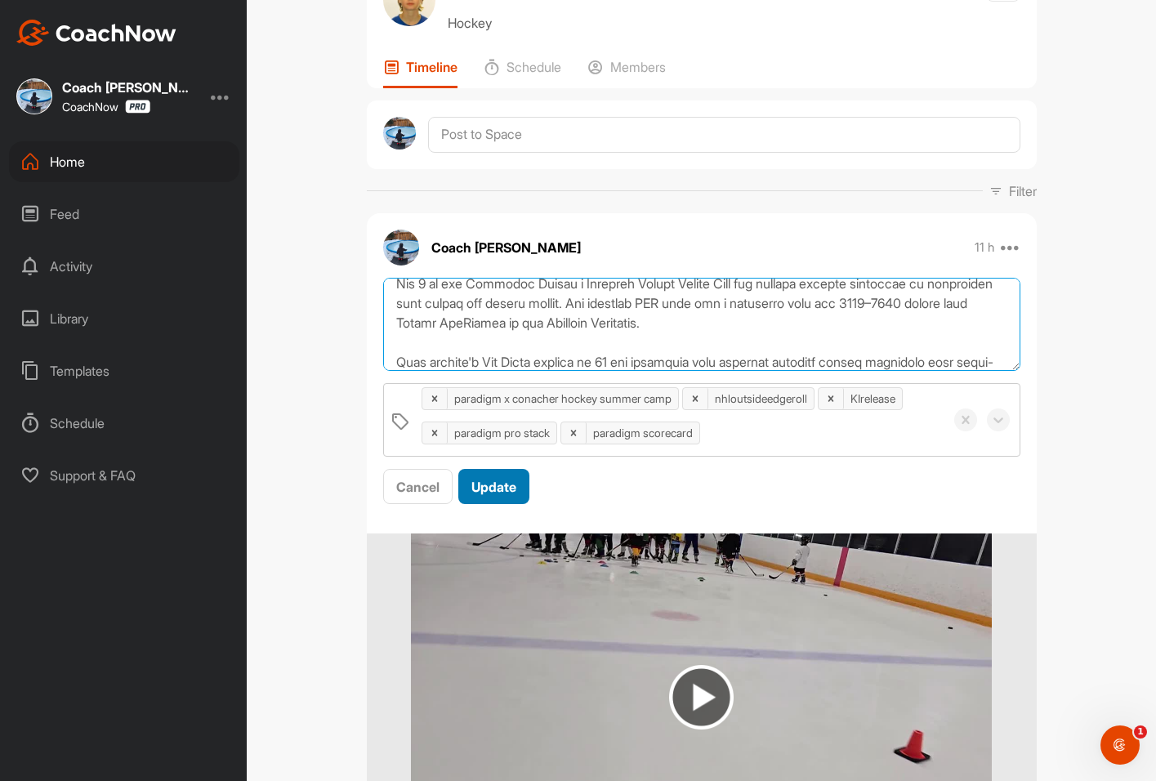
type textarea "Paradigm x Conacher Hockey Summer Camp: Day 2 - Nathan MacKinnon Drive Wide Par…"
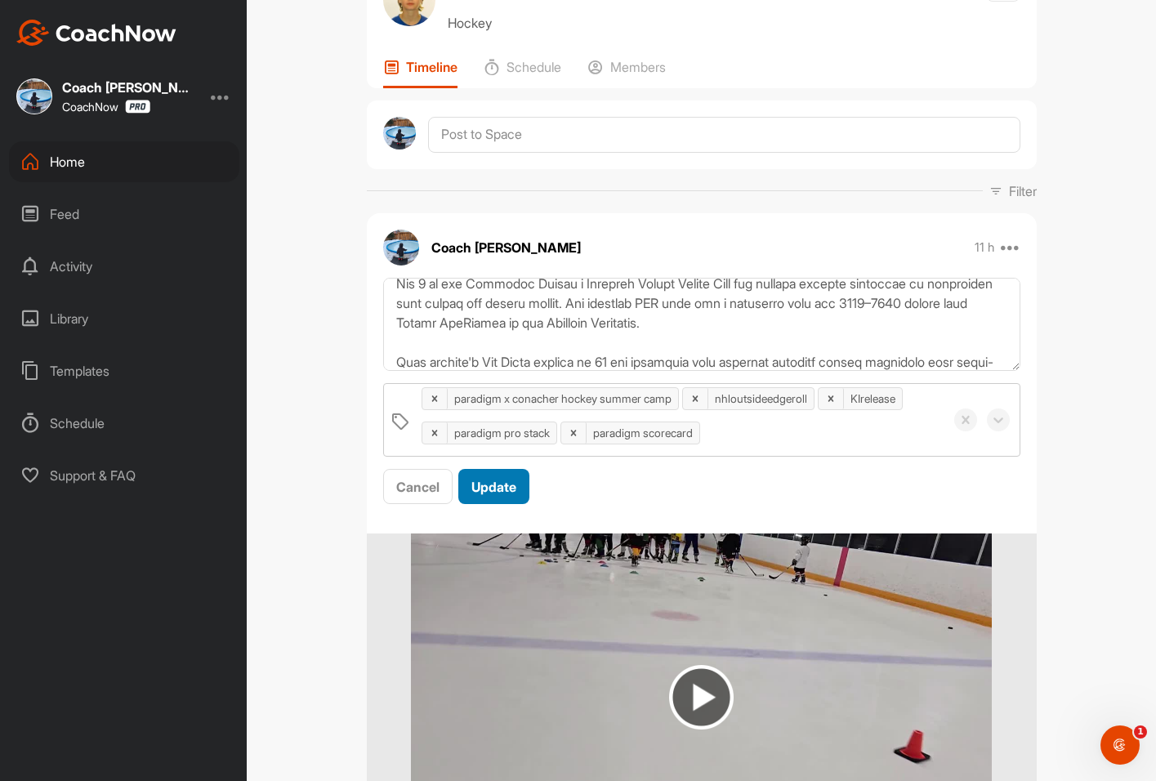
click at [498, 484] on span "Update" at bounding box center [493, 487] width 45 height 16
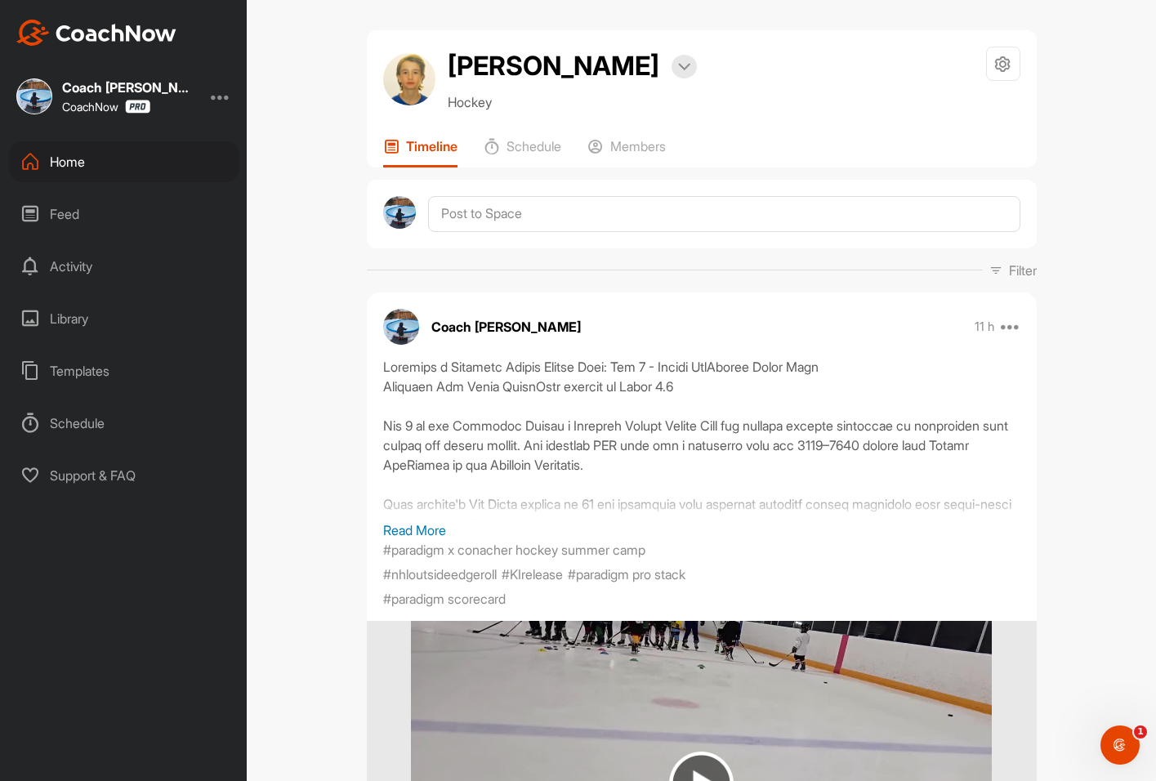
scroll to position [0, 0]
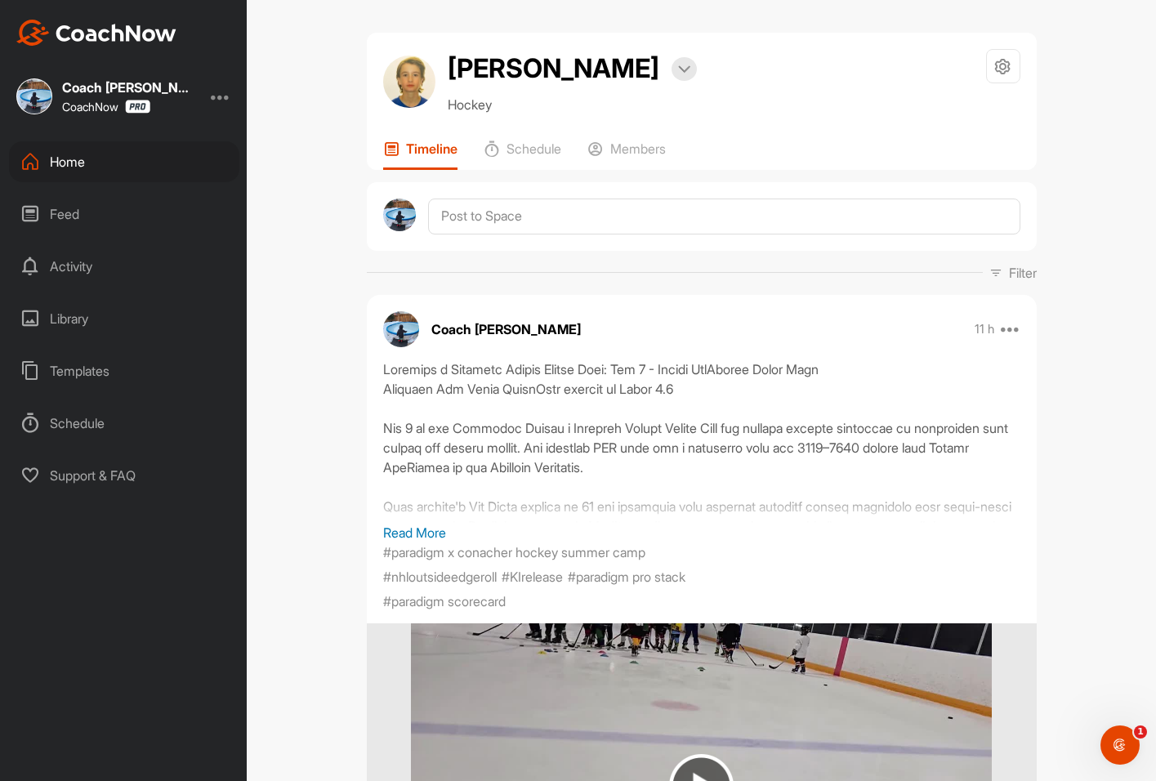
click at [105, 160] on div "Home" at bounding box center [124, 161] width 230 height 41
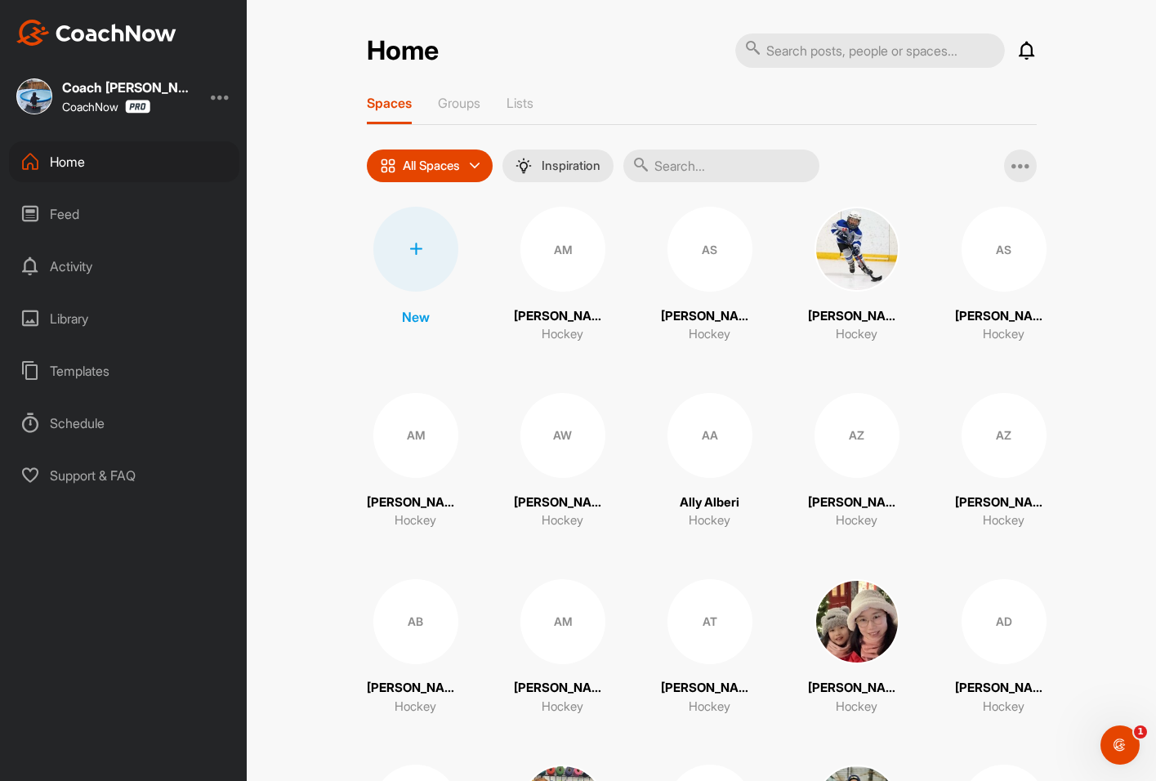
click at [675, 163] on input "text" at bounding box center [721, 165] width 196 height 33
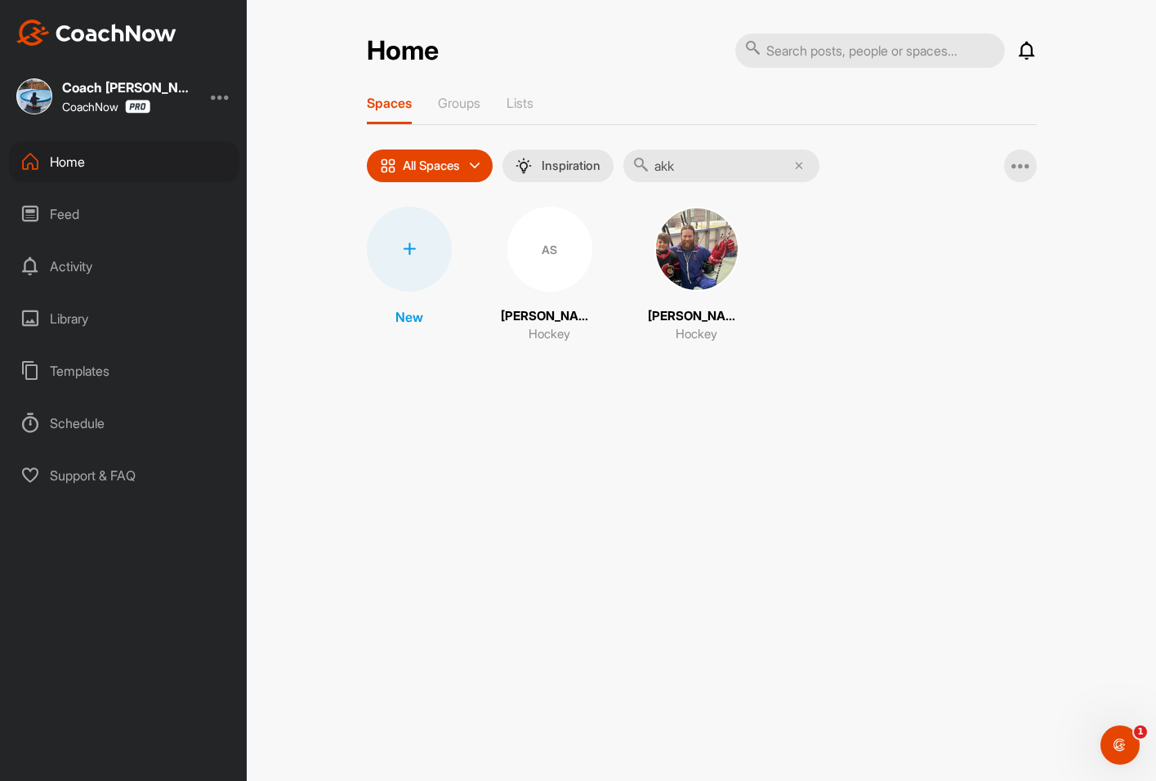
type input "akkadius"
click at [552, 256] on div "AS" at bounding box center [549, 249] width 85 height 85
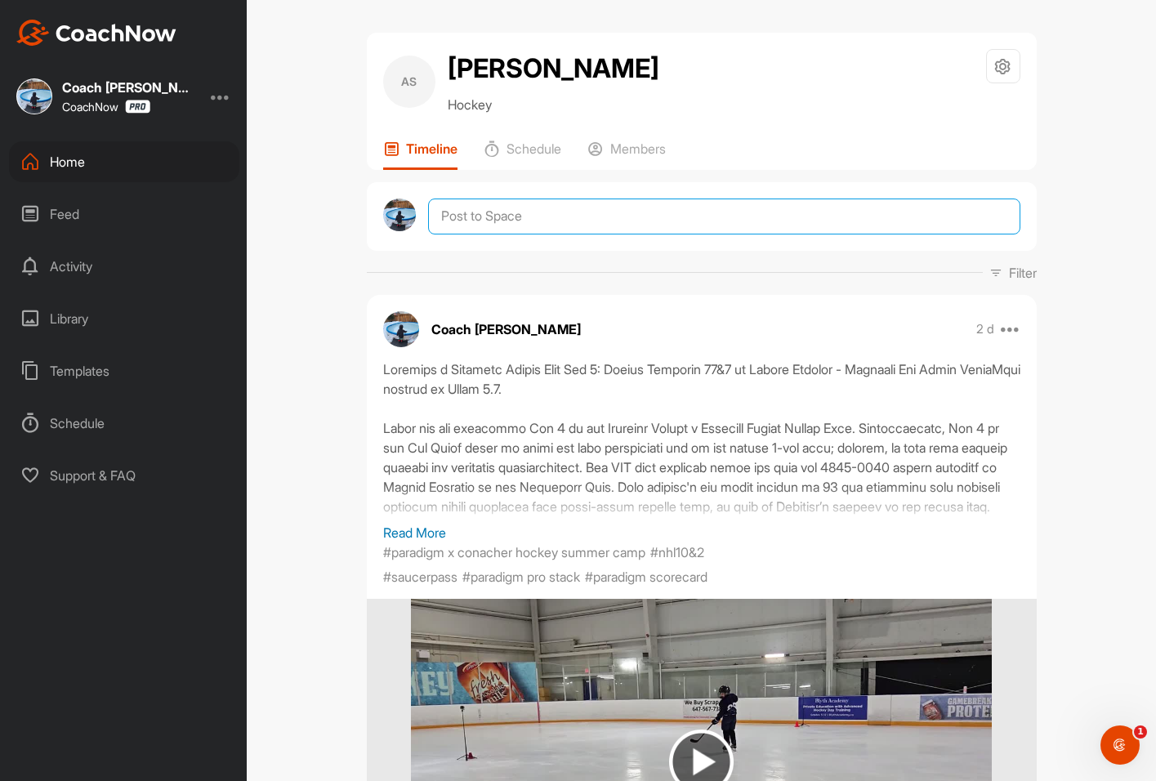
click at [479, 227] on textarea at bounding box center [723, 216] width 591 height 36
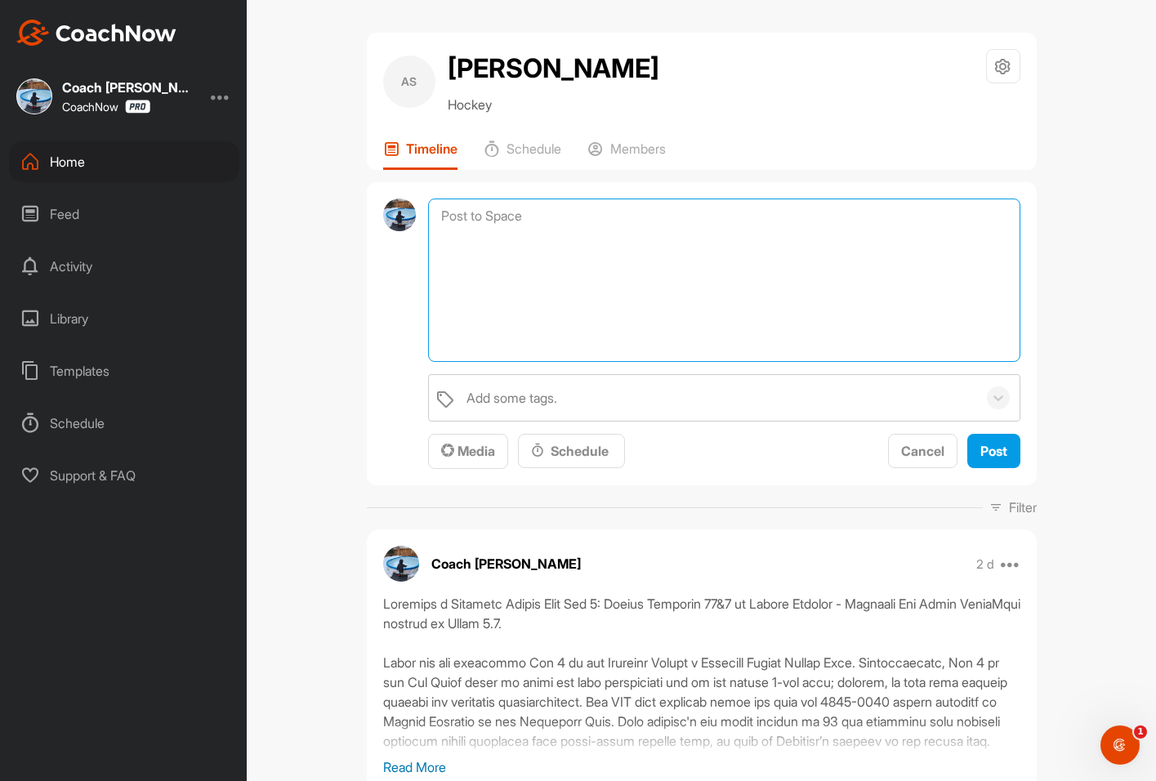
paste textarea "Paradigm x Conacher Hockey Summer Camp: Day 2 - Nathan MacKinnon Drive Wide Par…"
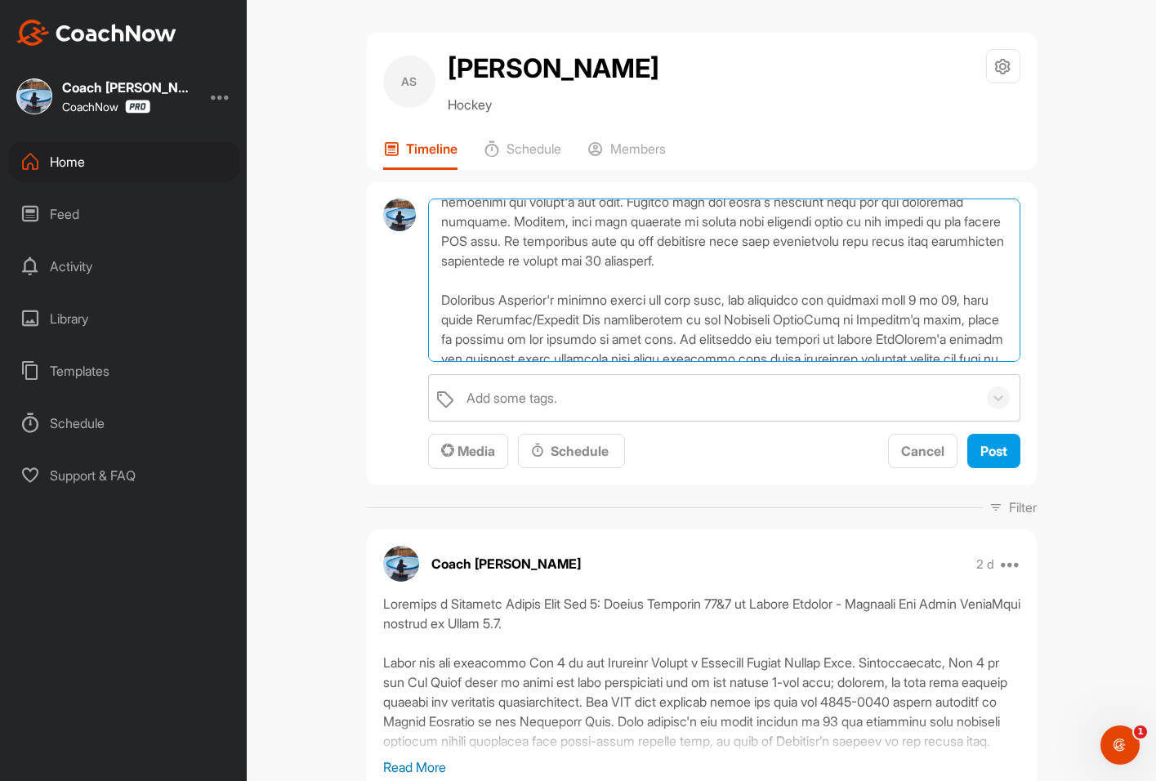
scroll to position [408, 0]
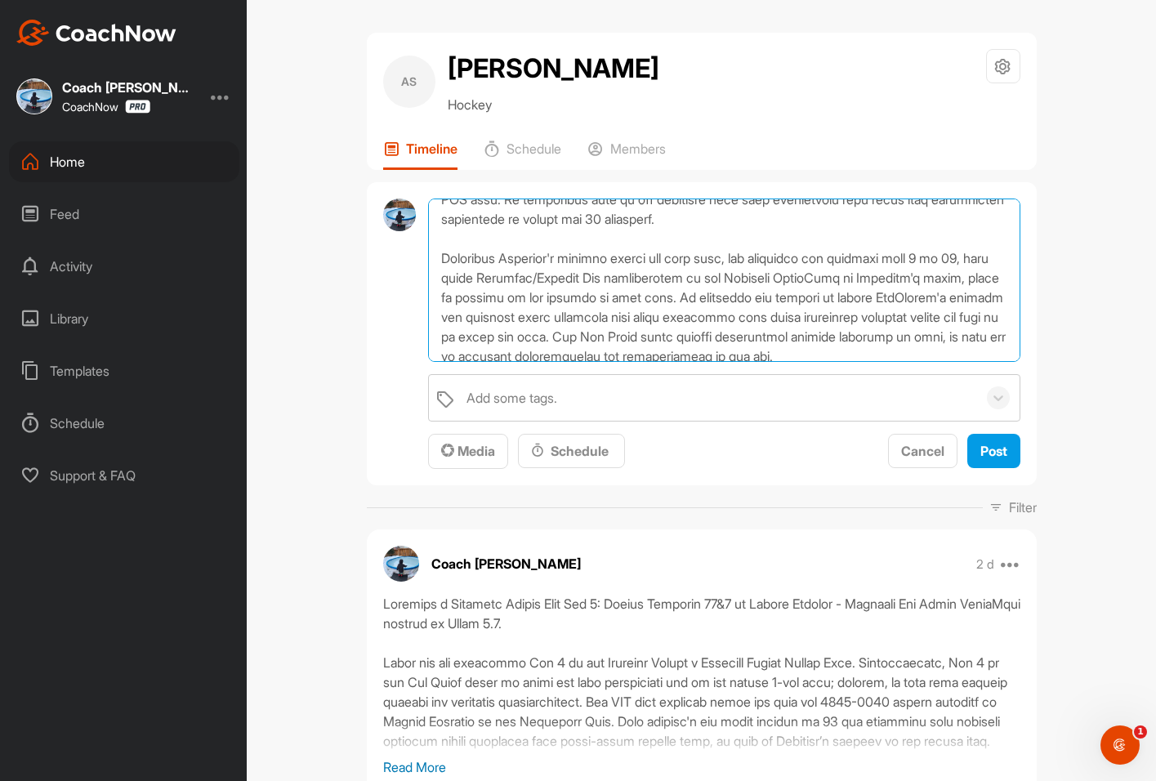
click at [567, 281] on textarea at bounding box center [723, 279] width 591 height 163
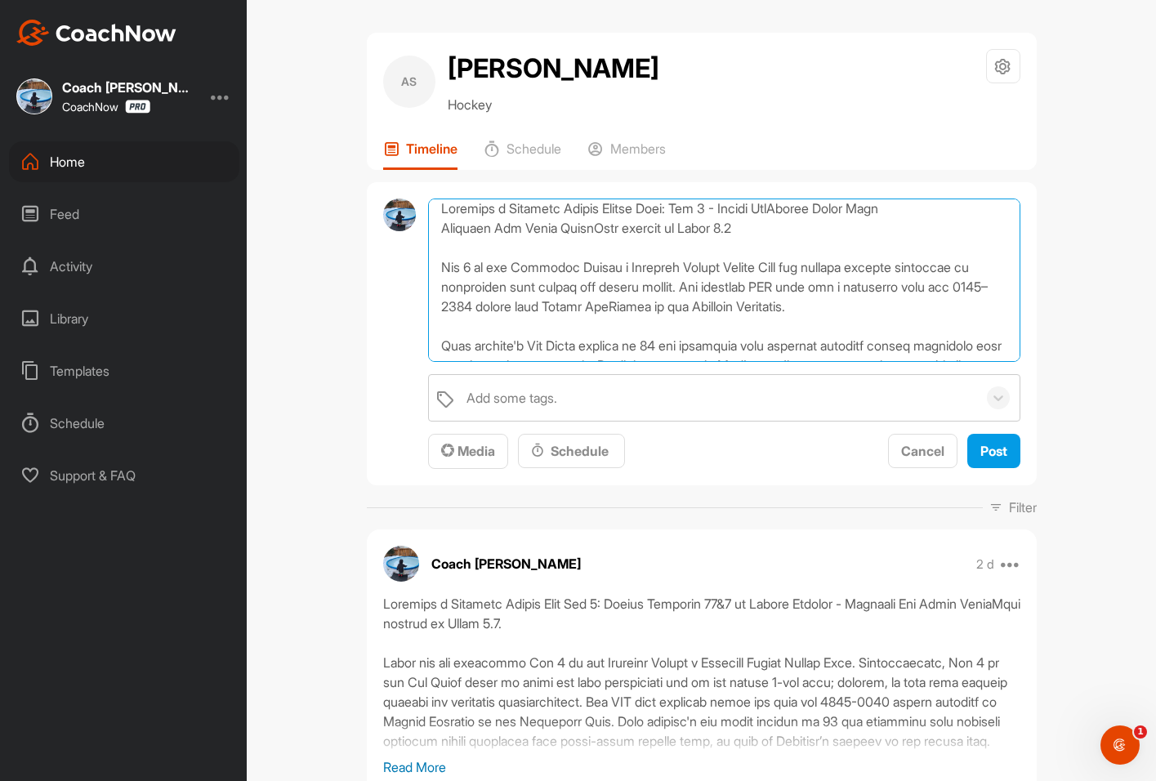
scroll to position [0, 0]
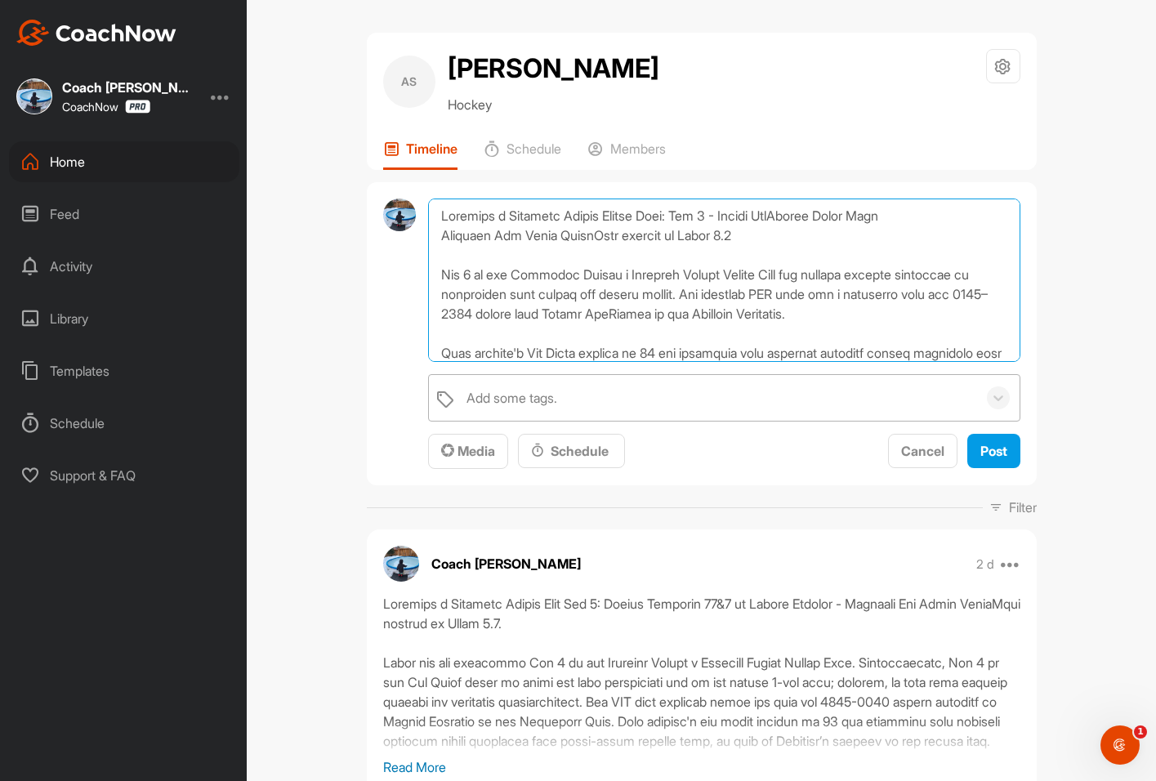
type textarea "Paradigm x Conacher Hockey Summer Camp: Day 2 - Nathan MacKinnon Drive Wide Par…"
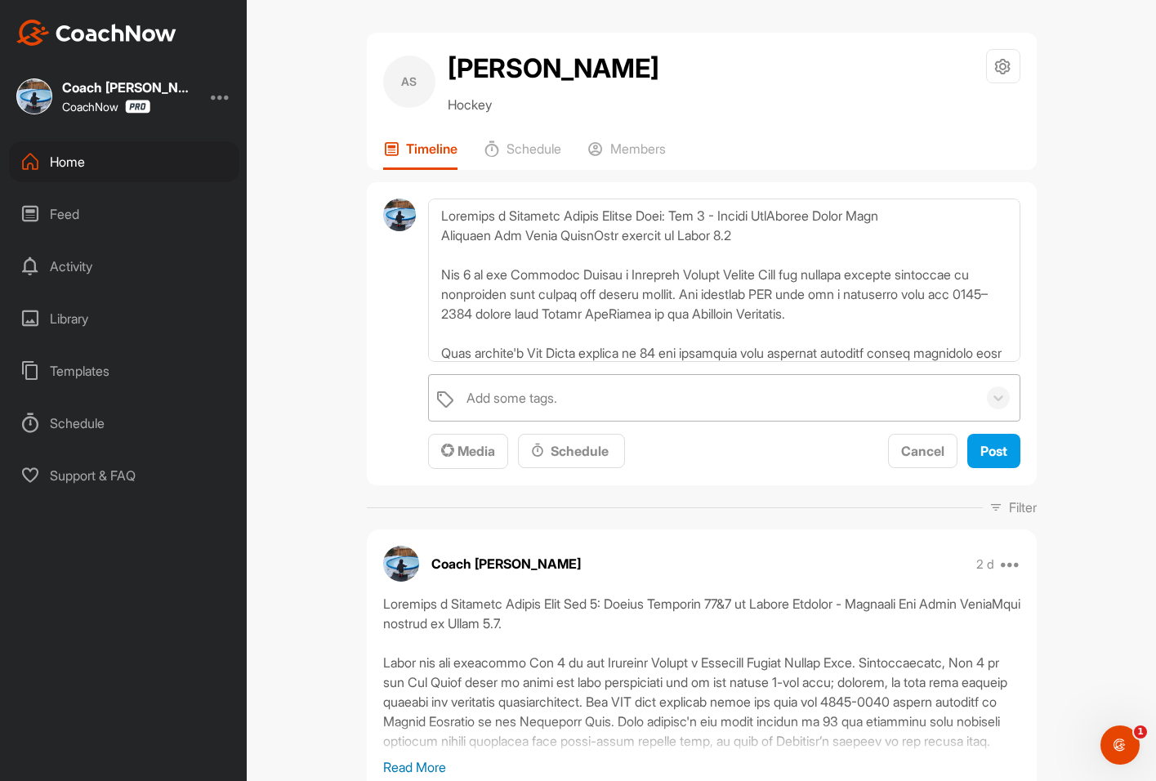
drag, startPoint x: 477, startPoint y: 408, endPoint x: 488, endPoint y: 408, distance: 10.6
click at [478, 408] on div "Add some tags." at bounding box center [717, 398] width 518 height 46
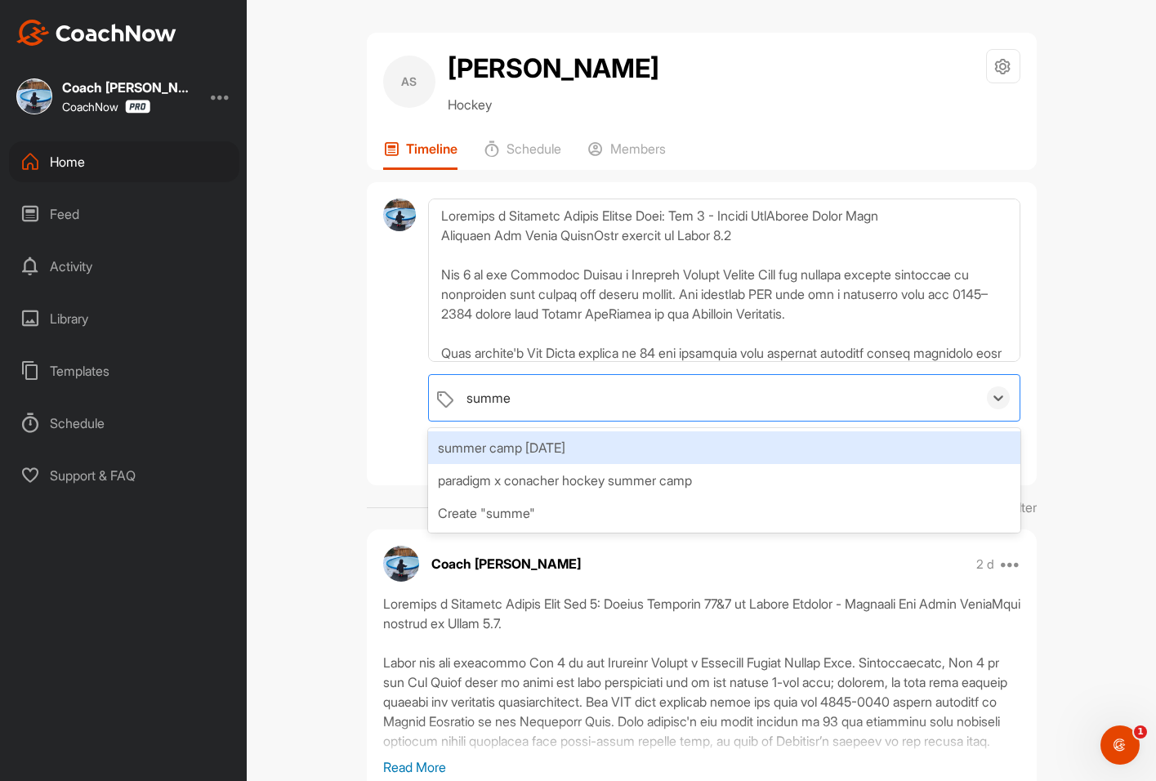
type input "summer"
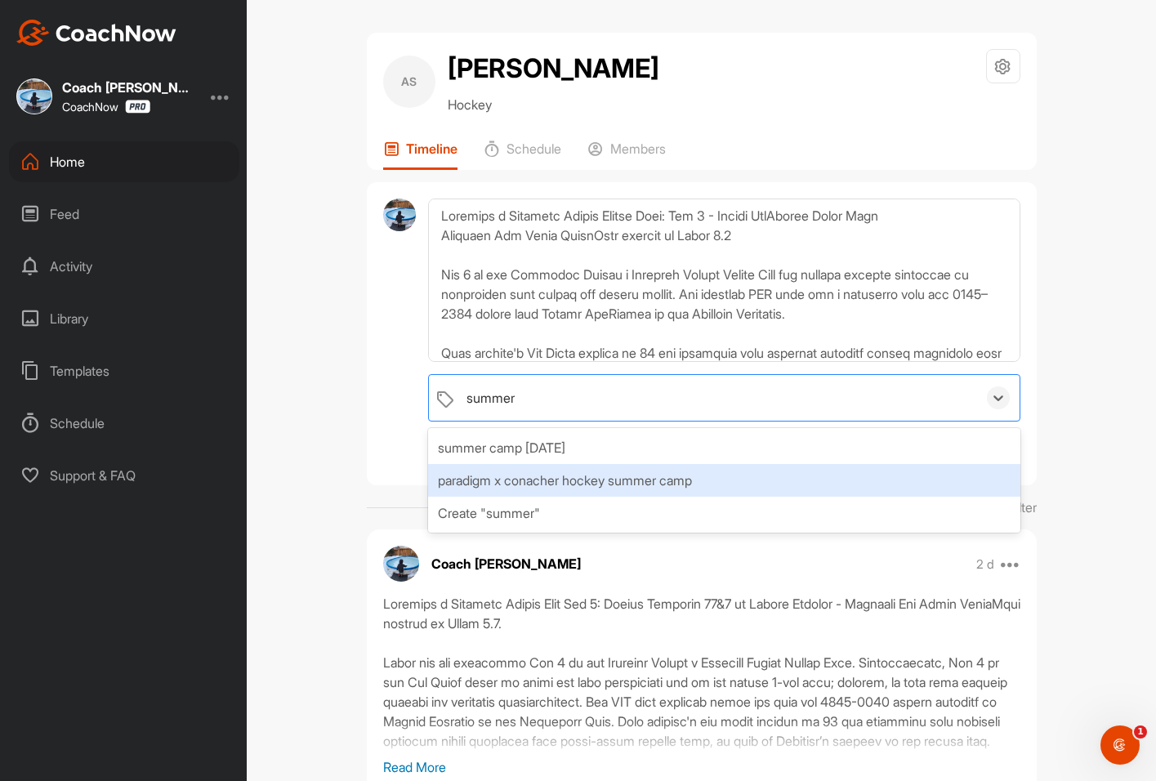
click at [615, 478] on div "paradigm x conacher hockey summer camp" at bounding box center [723, 480] width 591 height 33
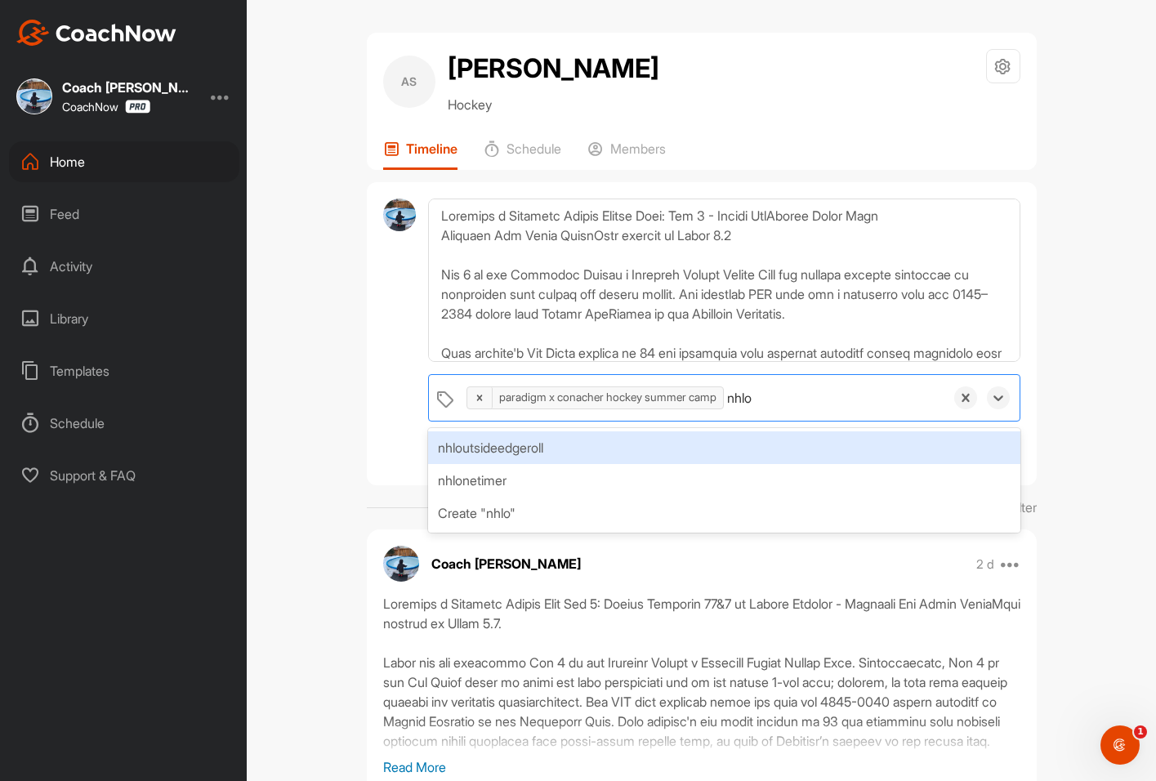
type input "nhlou"
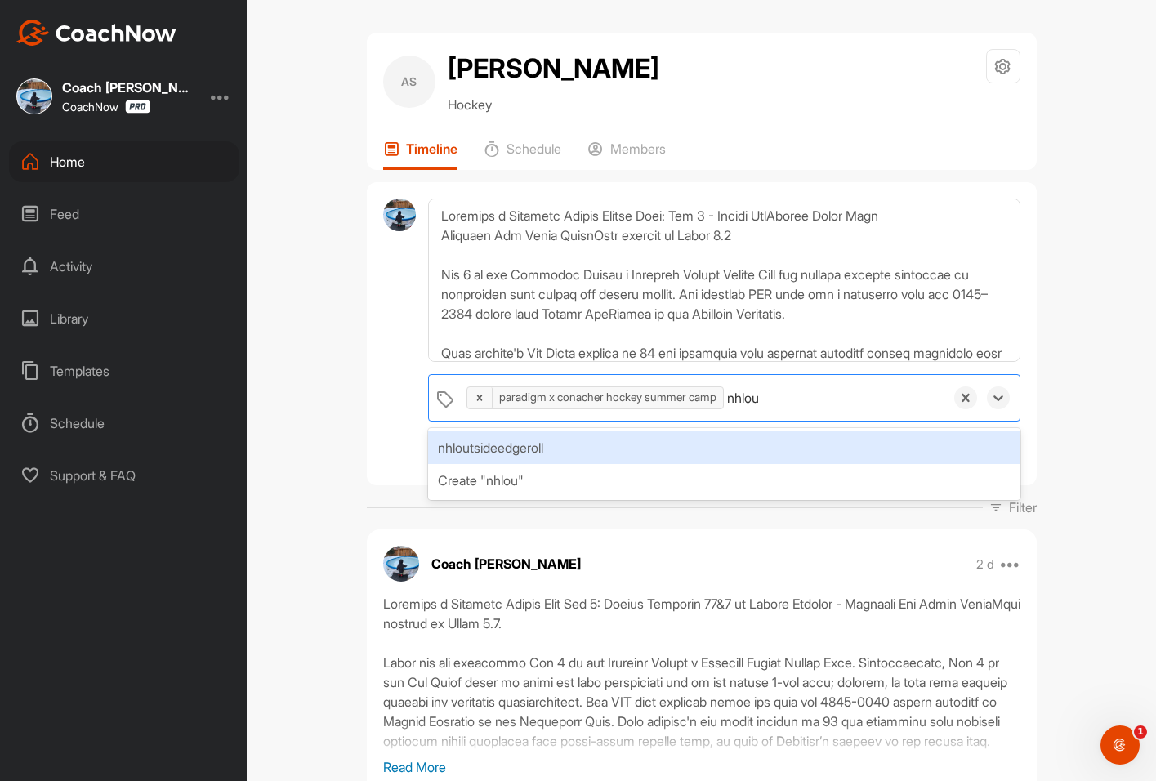
click at [629, 452] on div "nhloutsideedgeroll" at bounding box center [723, 447] width 591 height 33
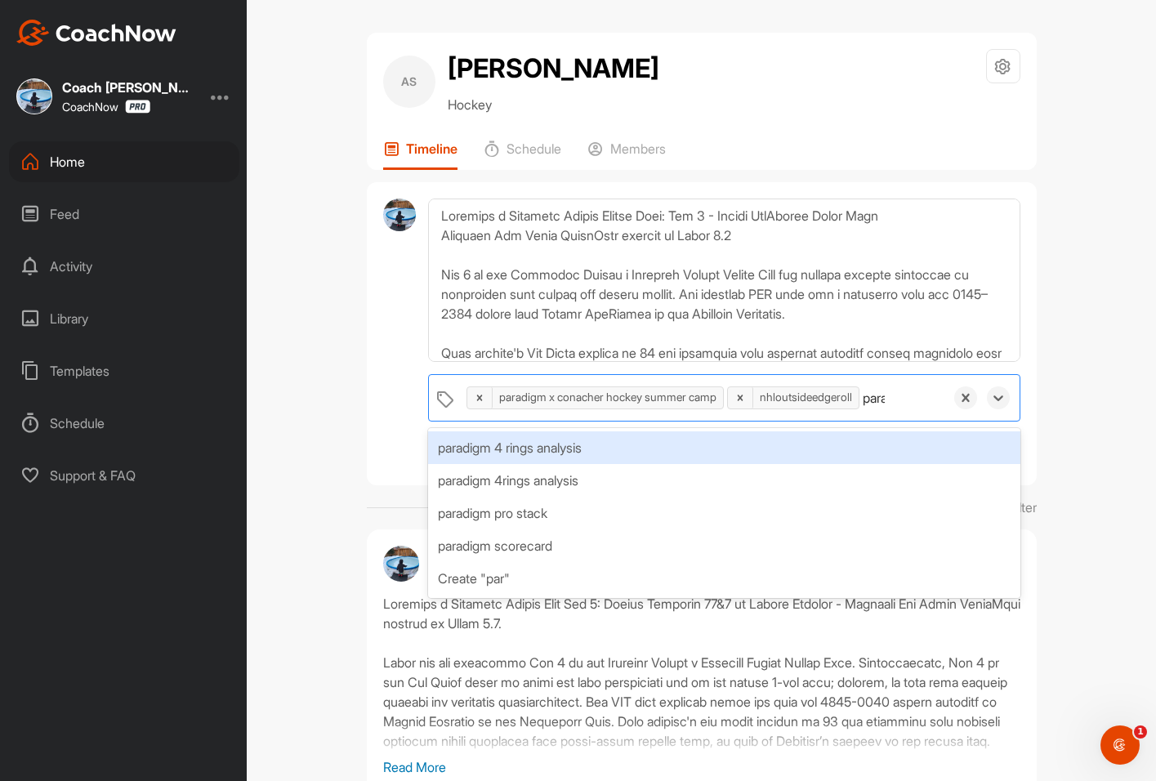
type input "parad"
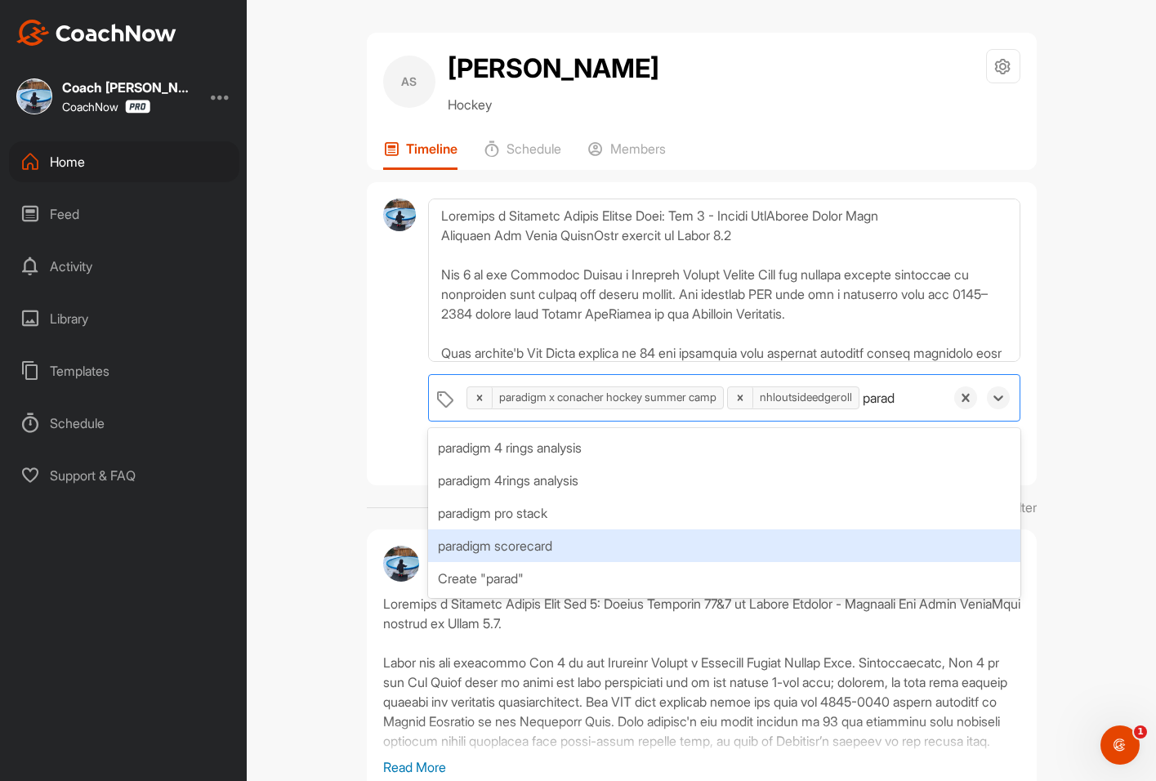
click at [605, 546] on div "paradigm scorecard" at bounding box center [723, 545] width 591 height 33
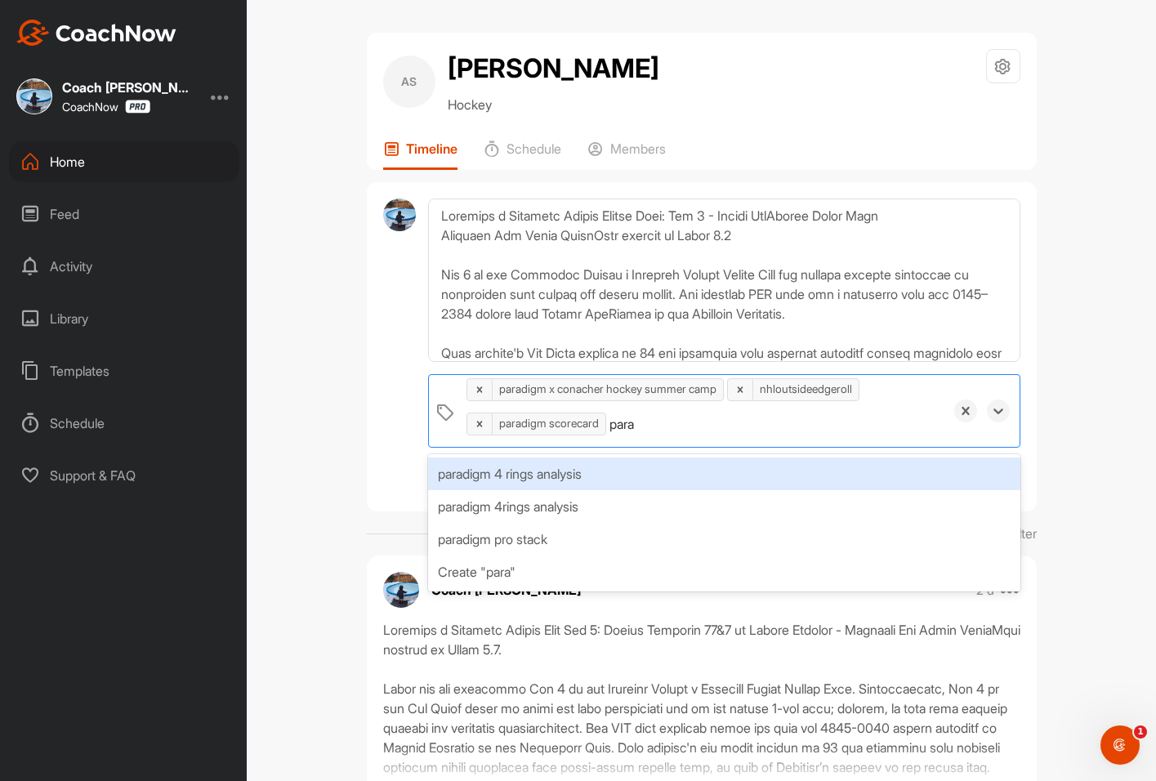
type input "parad"
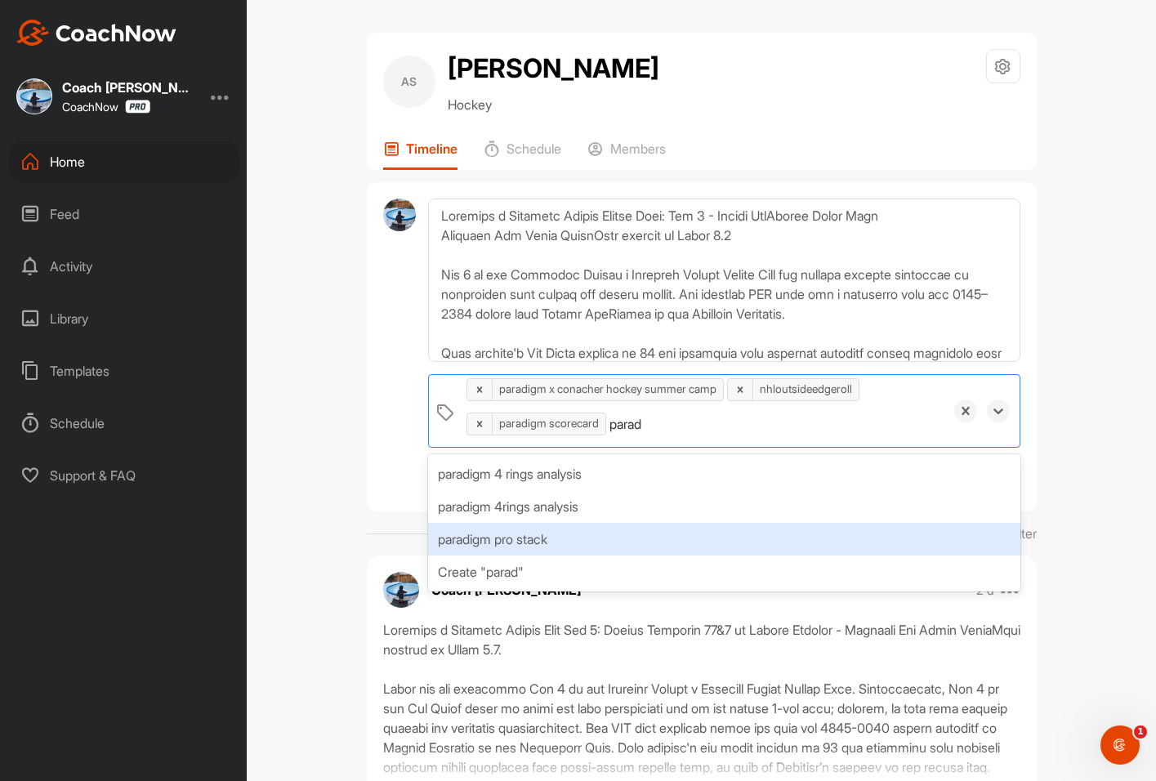
click at [604, 548] on div "paradigm pro stack" at bounding box center [723, 539] width 591 height 33
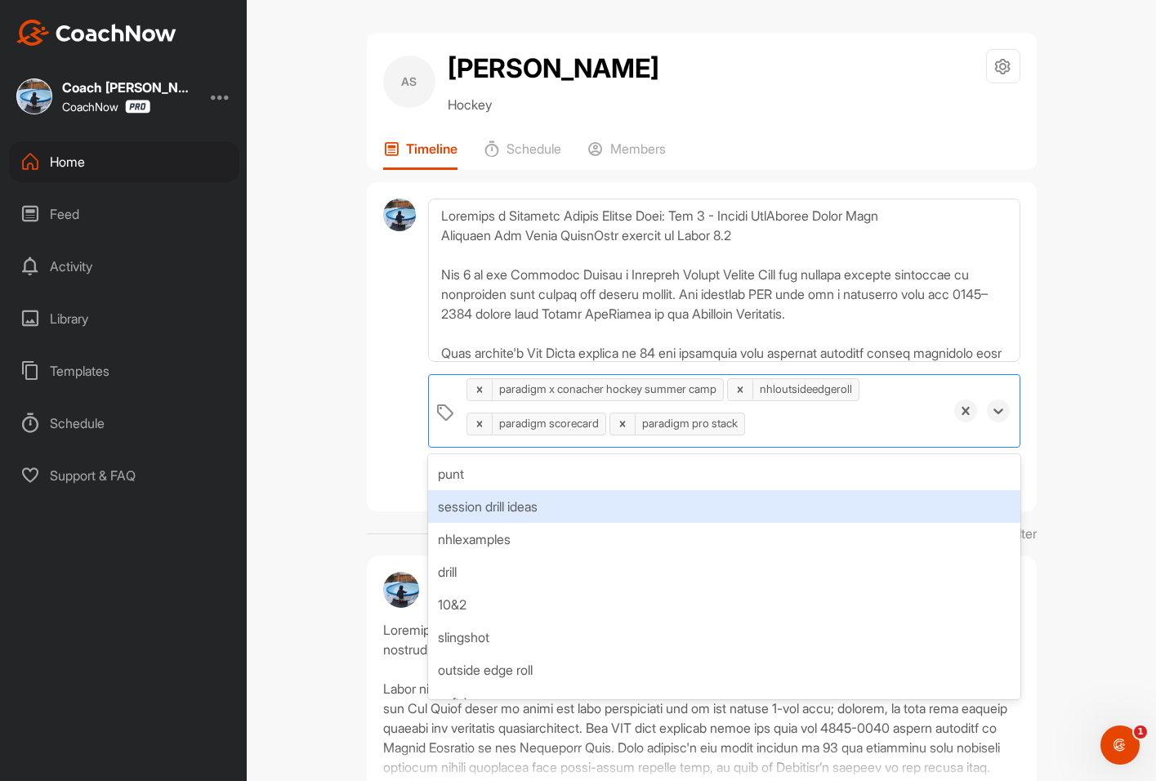
click at [329, 496] on div "AS Akkadius Shiba Hockey Space Settings Your Notifications Leave Space Timeline…" at bounding box center [701, 390] width 909 height 781
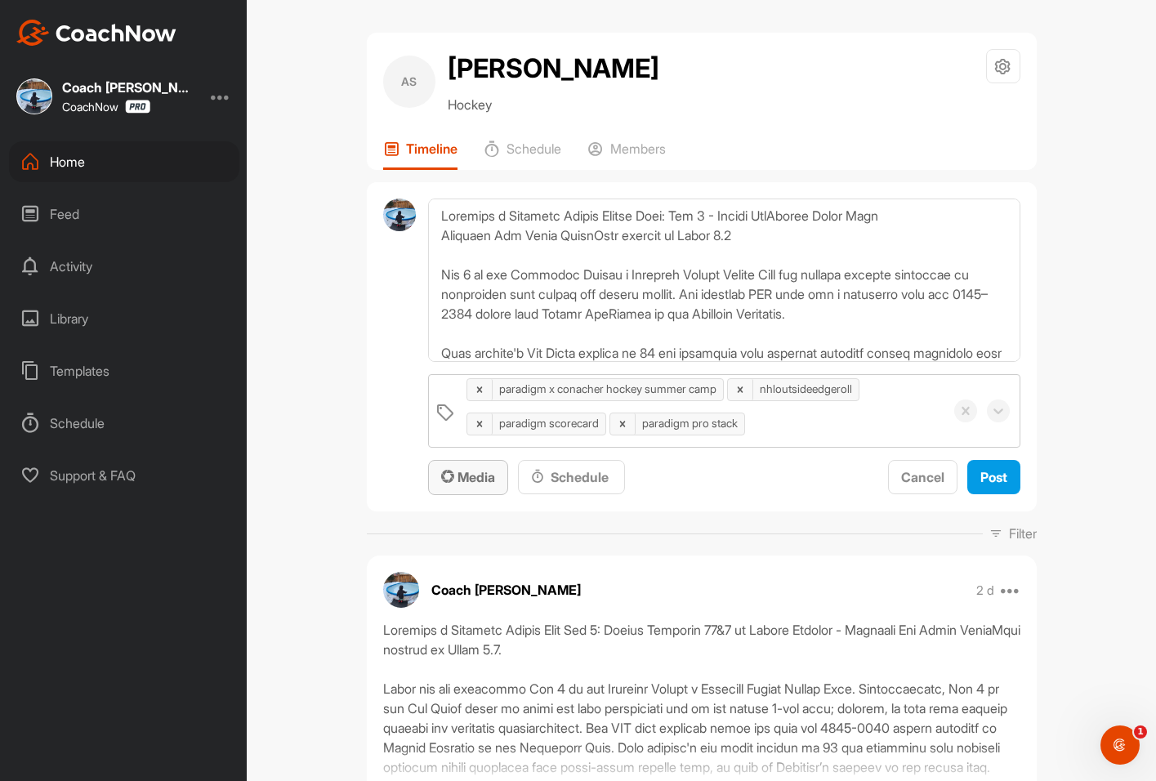
click at [471, 472] on span "Media" at bounding box center [468, 477] width 54 height 16
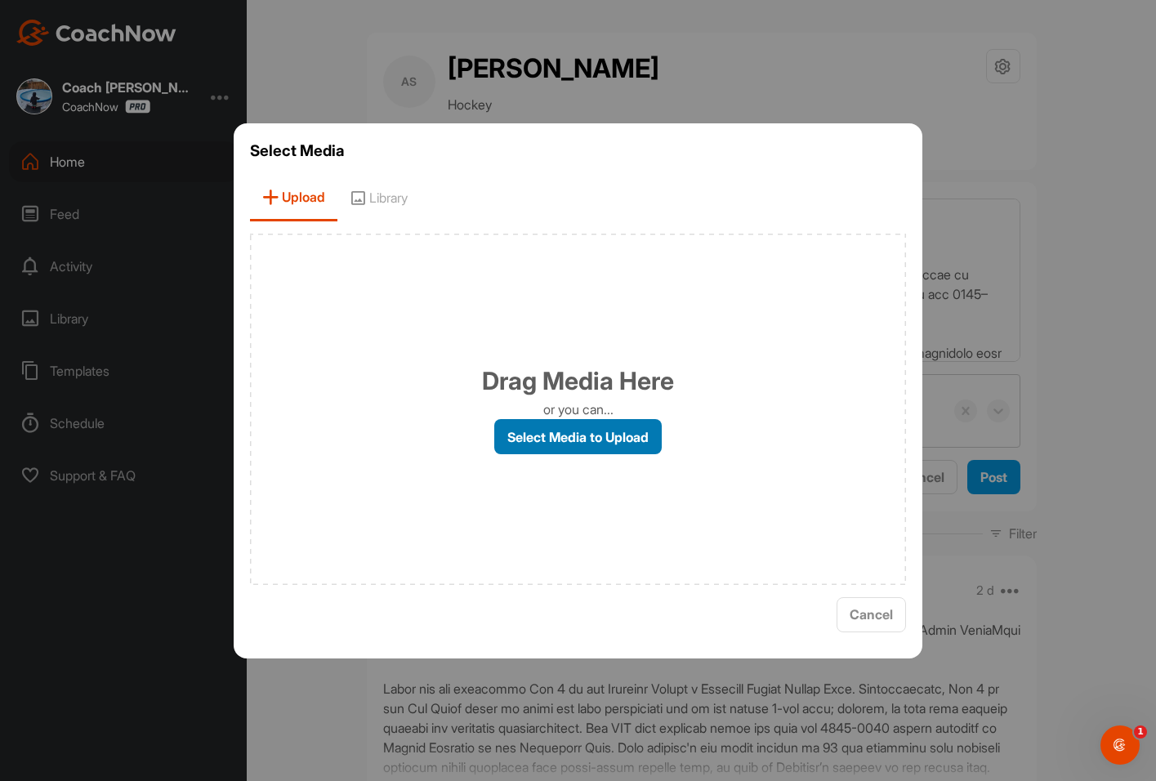
click at [573, 426] on label "Select Media to Upload" at bounding box center [577, 436] width 167 height 35
click at [0, 0] on input "Select Media to Upload" at bounding box center [0, 0] width 0 height 0
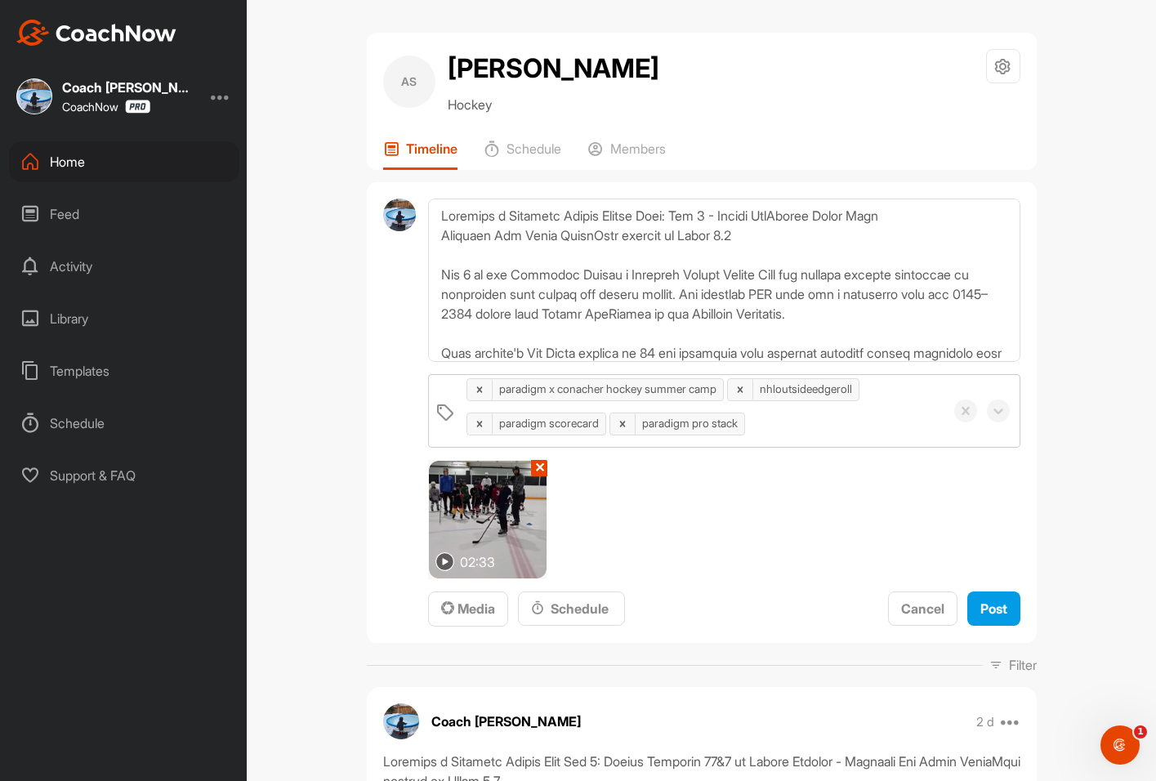
click at [325, 221] on div "AS Akkadius Shiba Hockey Space Settings Your Notifications Leave Space Timeline…" at bounding box center [701, 390] width 909 height 781
click at [985, 604] on span "Post" at bounding box center [993, 608] width 27 height 16
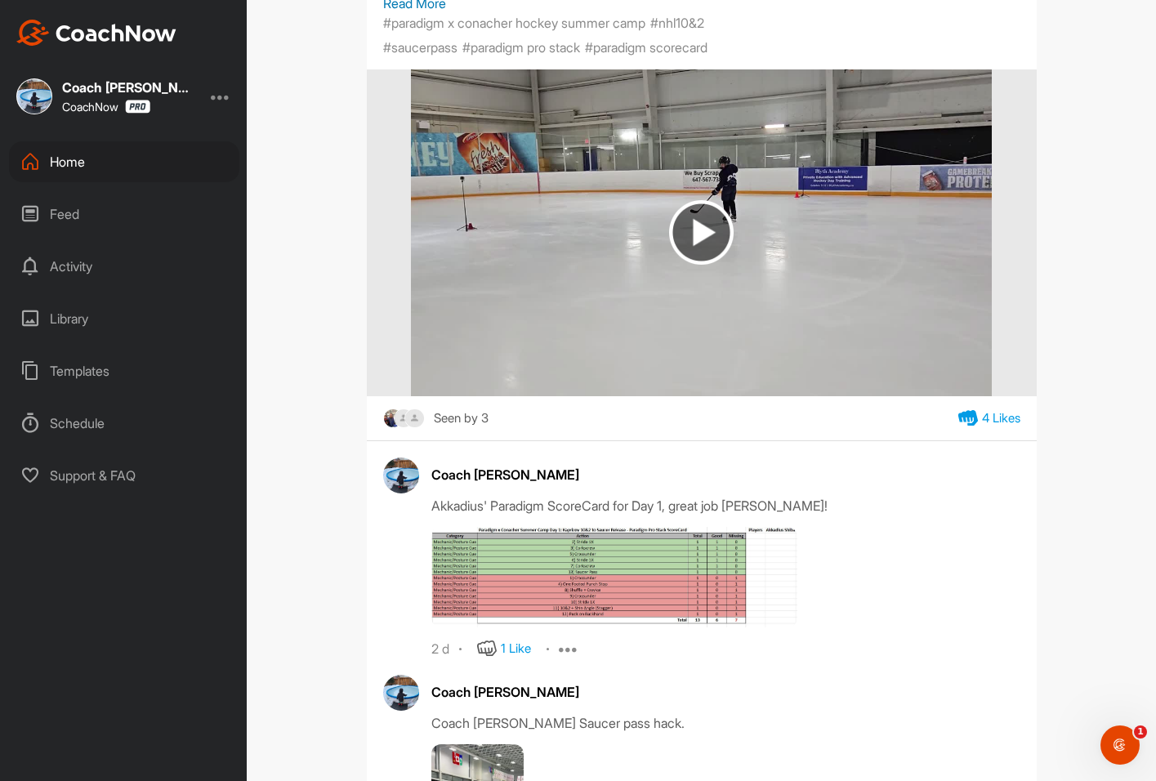
scroll to position [1307, 0]
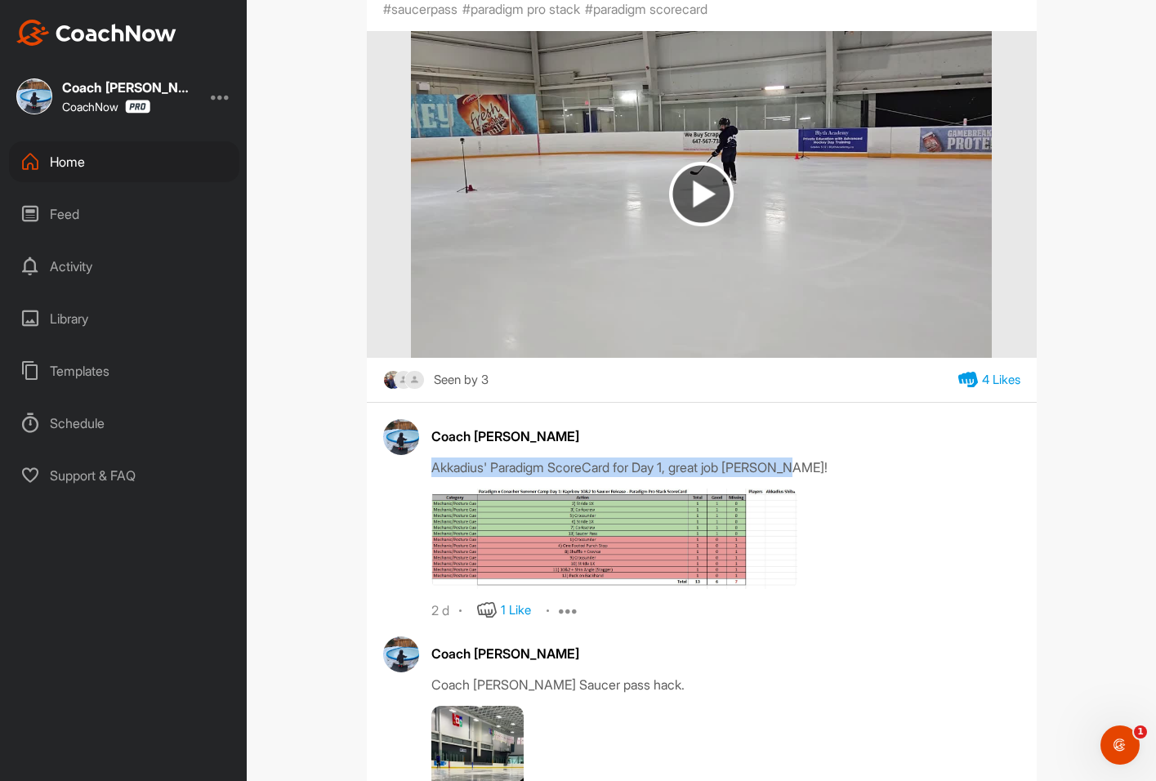
drag, startPoint x: 818, startPoint y: 494, endPoint x: 423, endPoint y: 489, distance: 394.5
click at [423, 489] on div "Coach Bruce Wayne Akkadius' Paradigm ScoreCard for Day 1, great job Akkadius! 2…" at bounding box center [701, 519] width 637 height 201
copy div "Akkadius' Paradigm ScoreCard for Day 1, great job Akkadius!"
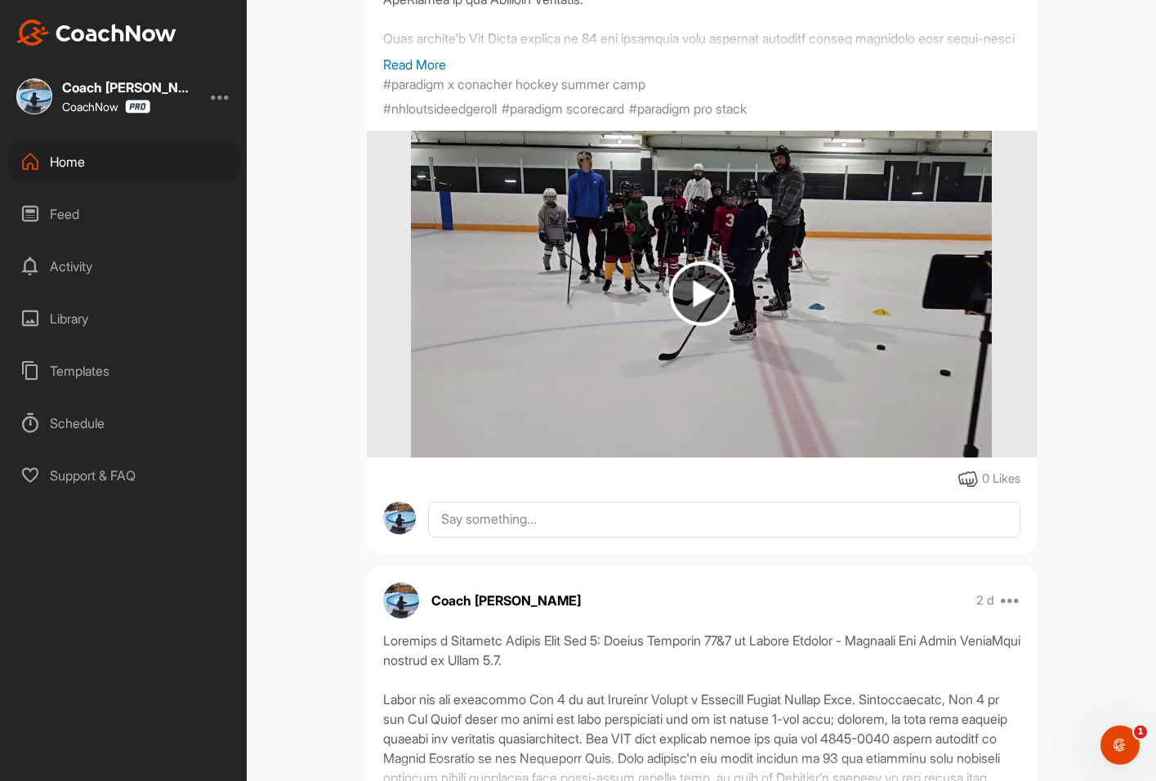
scroll to position [490, 0]
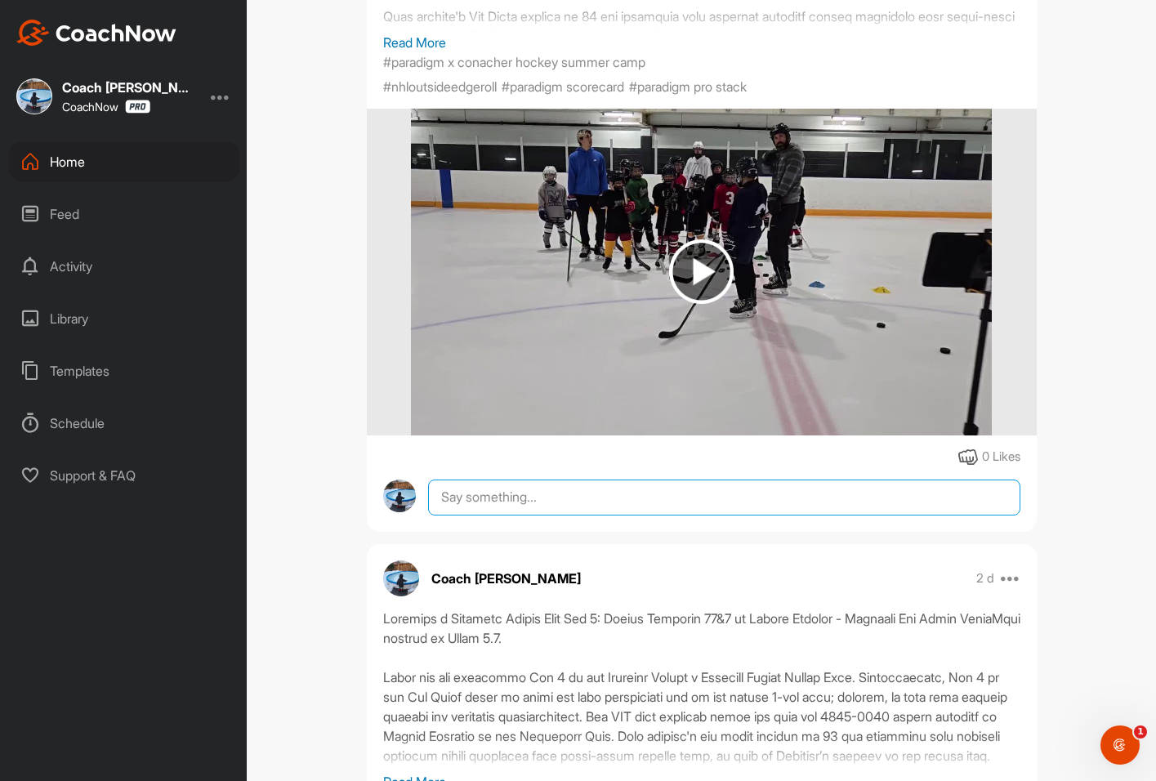
click at [504, 515] on textarea at bounding box center [723, 497] width 591 height 36
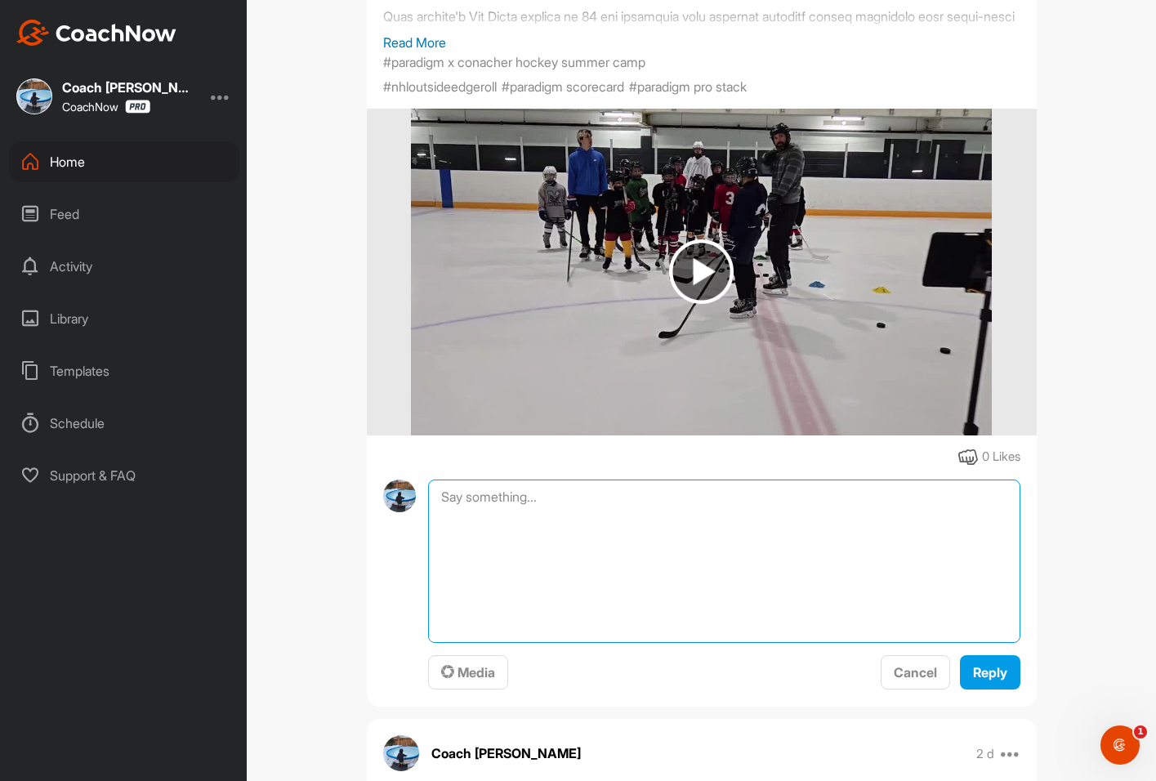
paste textarea "Akkadius' Paradigm ScoreCard for Day 1, great job Akkadius!"
click at [680, 519] on textarea "Akkadius' Paradigm ScoreCard for Day 1, great job Akkadius!" at bounding box center [723, 560] width 591 height 163
click at [823, 524] on textarea "Akkadius' Paradigm ScoreCard for Day 2, great job Akkadius!" at bounding box center [723, 560] width 591 height 163
type textarea "Akkadius' Paradigm ScoreCard for Day 2, great job Akkadius!"
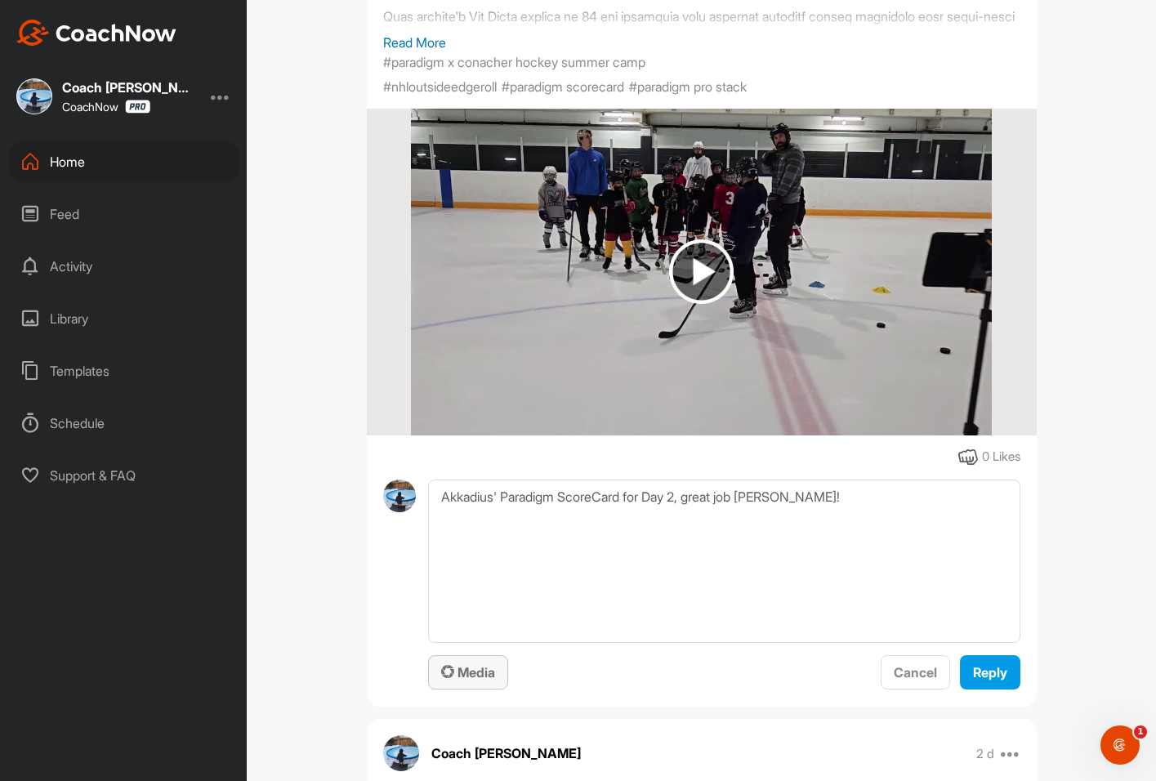
click at [466, 680] on span "Media" at bounding box center [468, 672] width 54 height 16
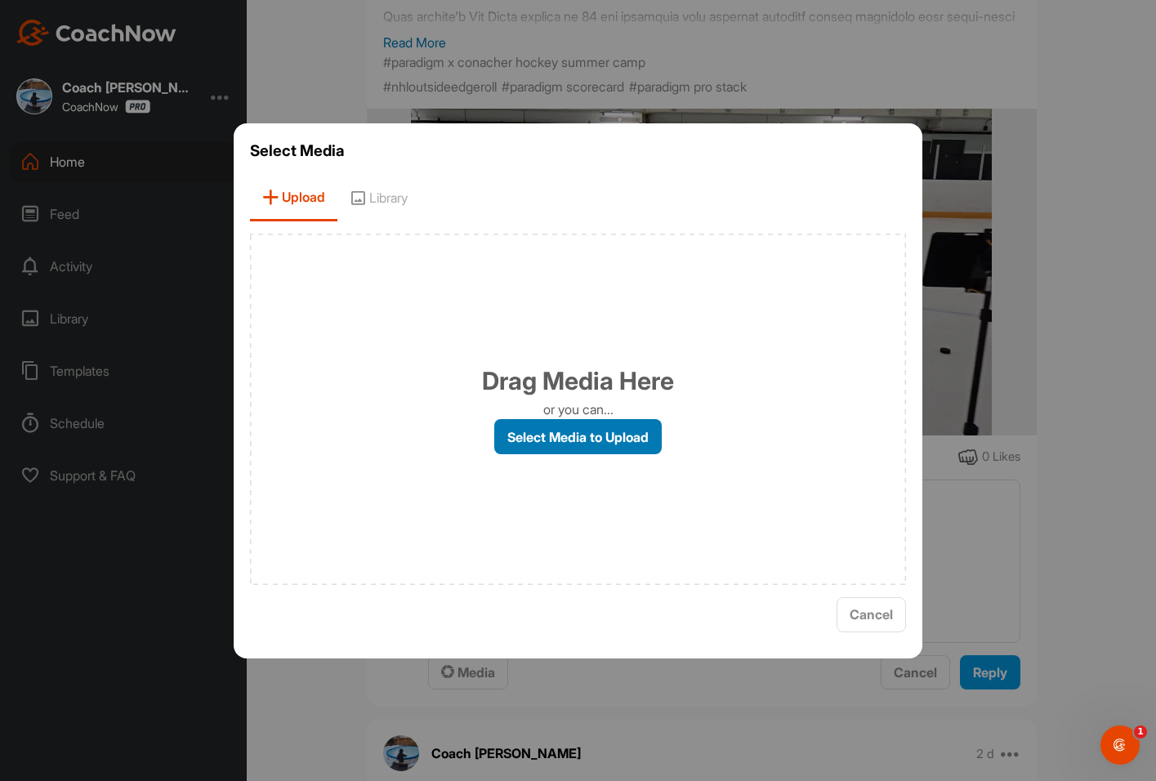
click at [554, 436] on label "Select Media to Upload" at bounding box center [577, 436] width 167 height 35
click at [0, 0] on input "Select Media to Upload" at bounding box center [0, 0] width 0 height 0
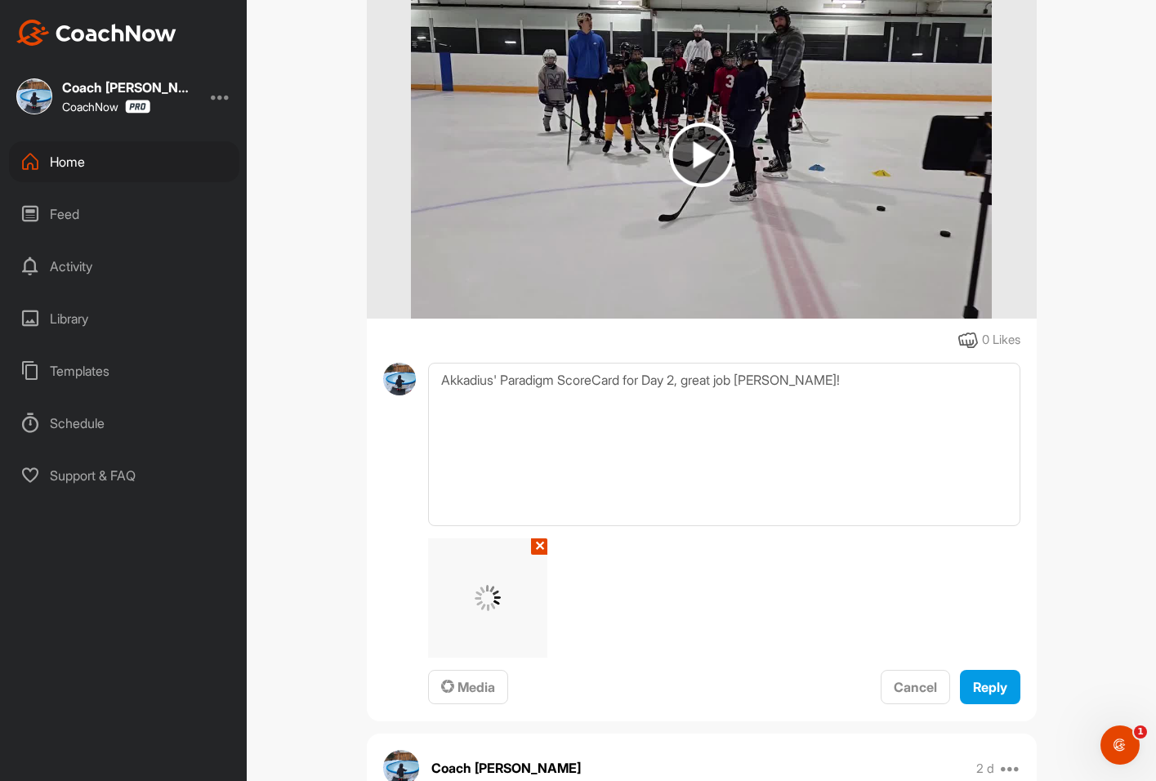
scroll to position [653, 0]
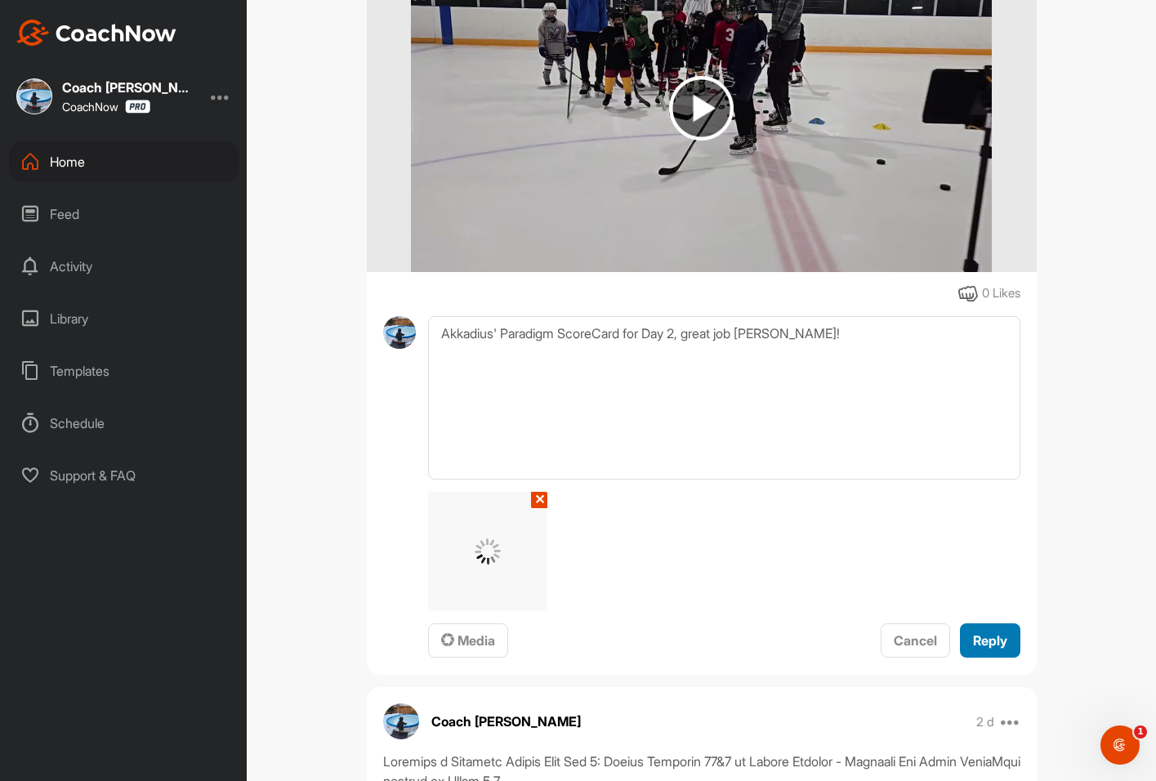
click at [990, 653] on button "Reply" at bounding box center [990, 640] width 60 height 35
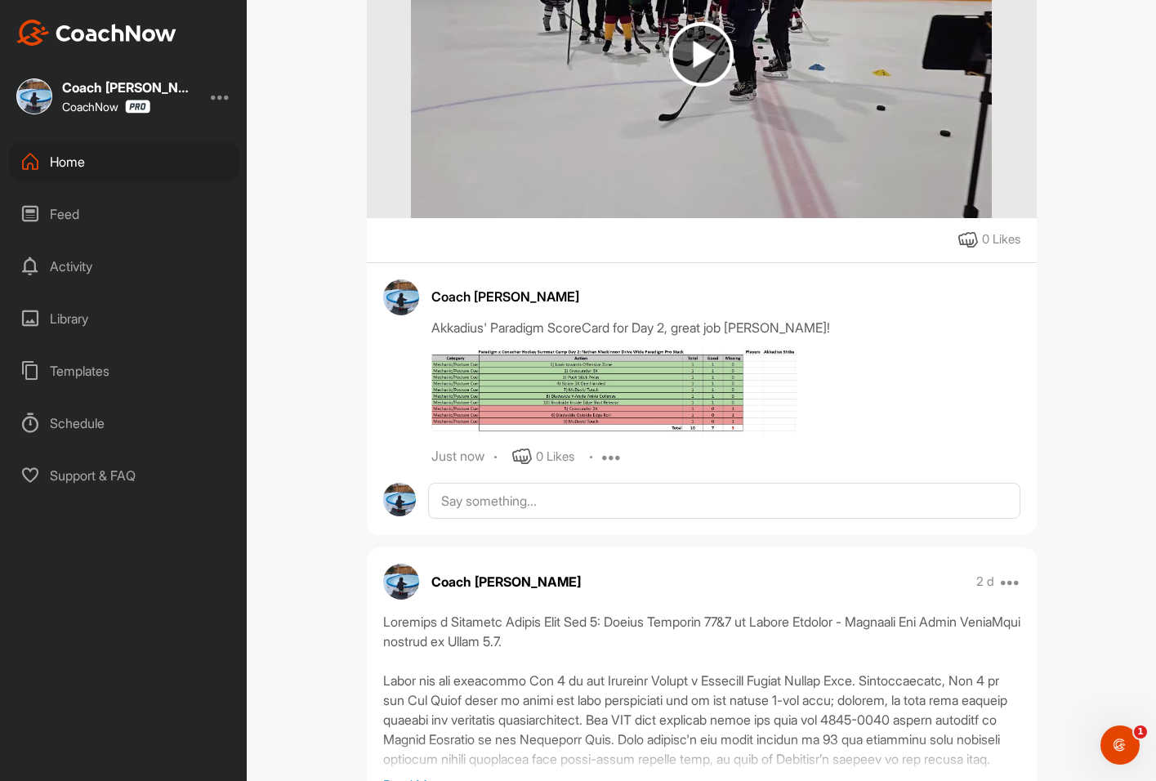
scroll to position [735, 0]
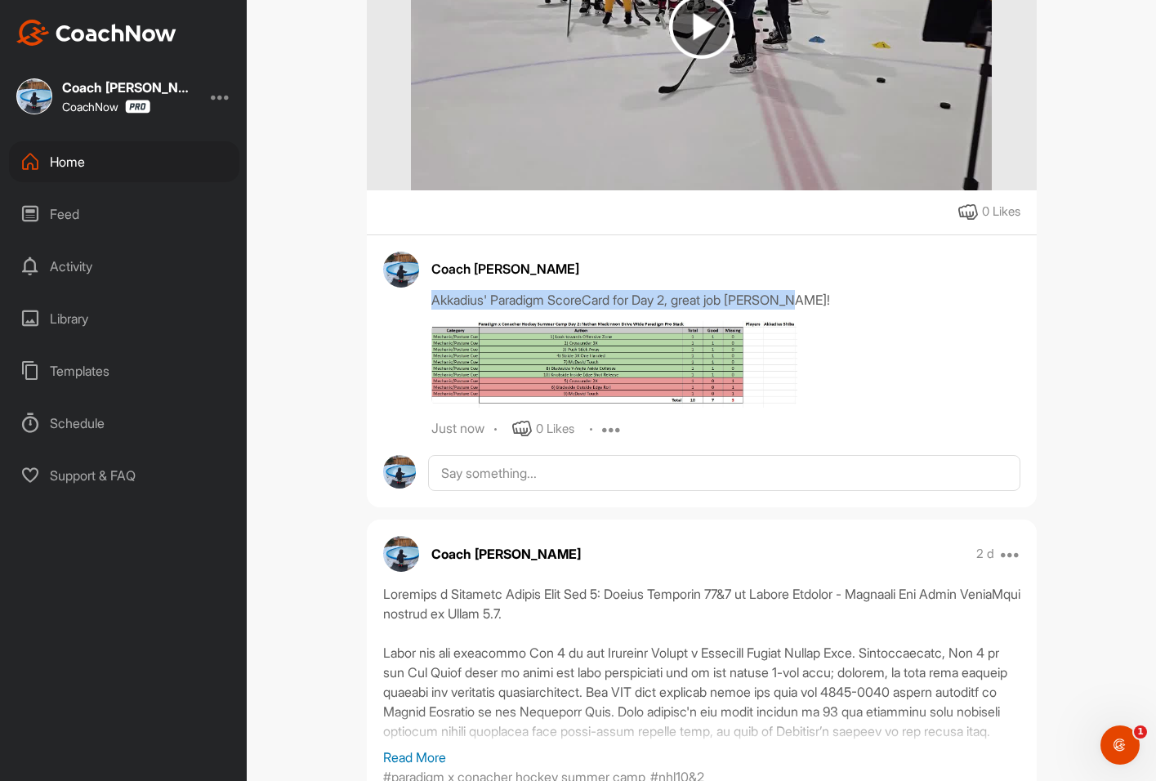
drag, startPoint x: 852, startPoint y: 327, endPoint x: 410, endPoint y: 328, distance: 441.9
click at [410, 328] on div "Coach Bruce Wayne Akkadius' Paradigm ScoreCard for Day 2, great job Akkadius! J…" at bounding box center [701, 346] width 637 height 188
copy div "Akkadius' Paradigm ScoreCard for Day 2, great job Akkadius!"
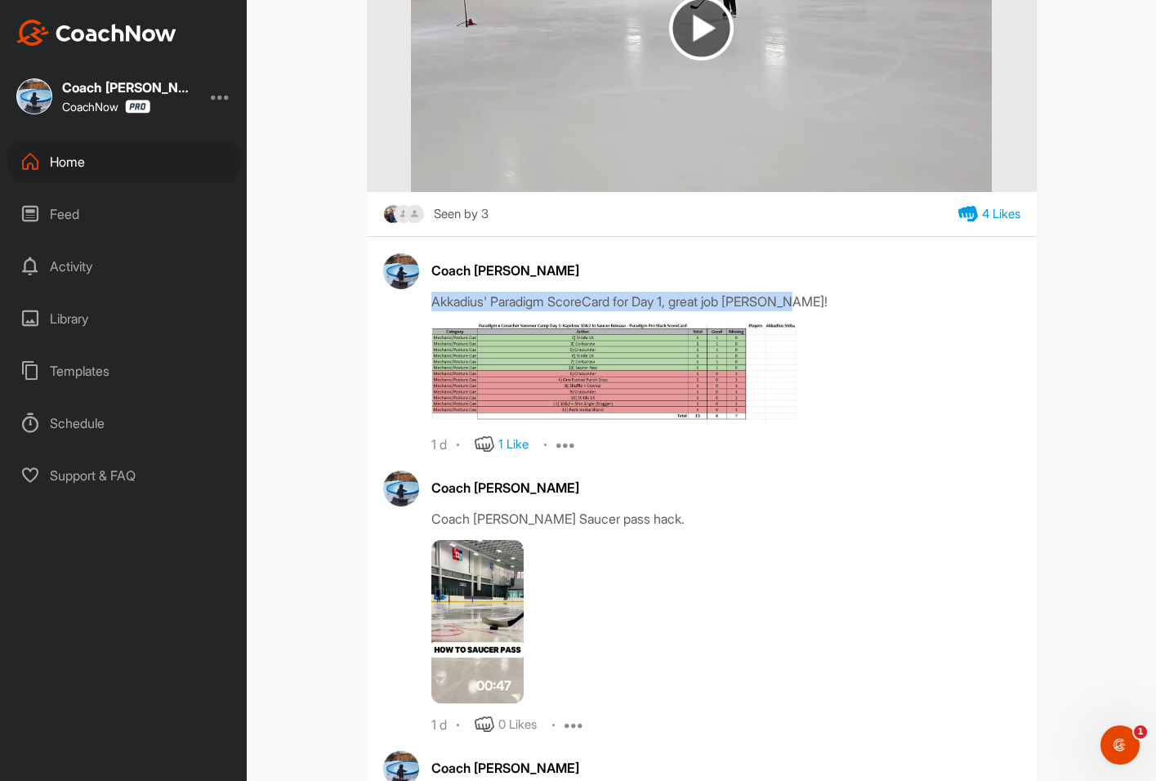
scroll to position [653, 0]
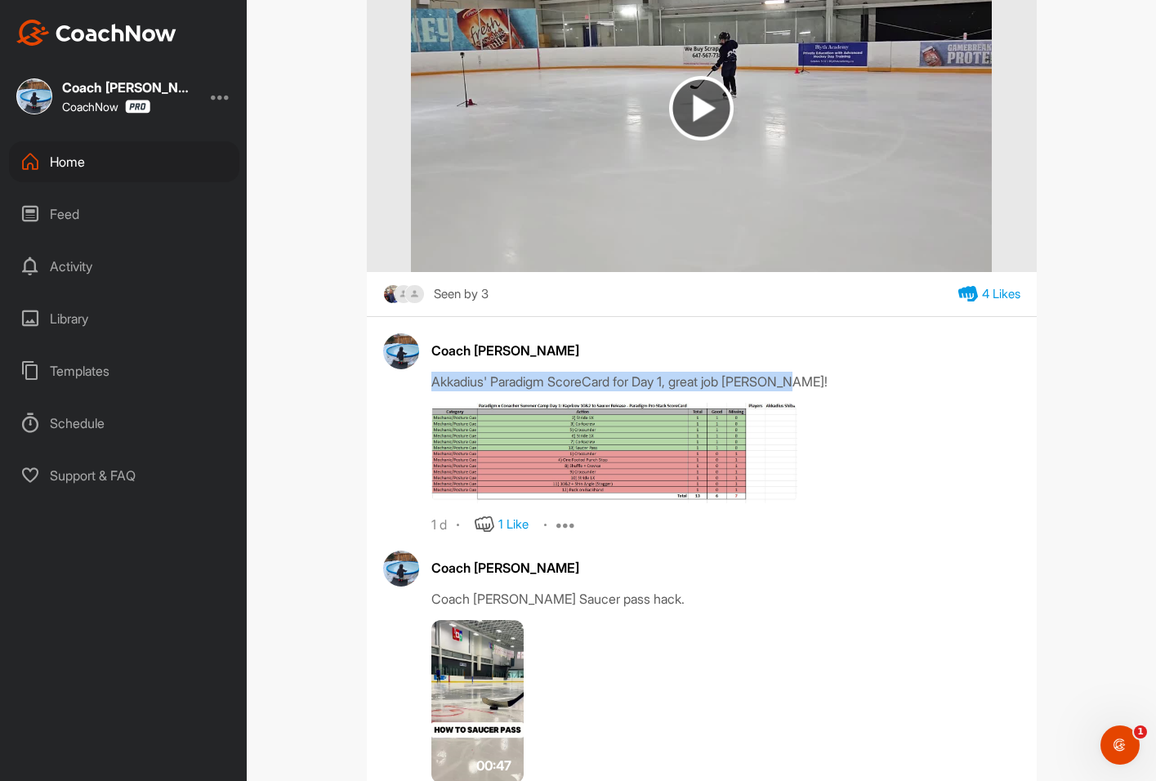
click at [810, 377] on div "Akkadius' Paradigm ScoreCard for Day 1, great job [PERSON_NAME]!" at bounding box center [725, 382] width 589 height 20
drag, startPoint x: 844, startPoint y: 377, endPoint x: 424, endPoint y: 393, distance: 420.2
click at [424, 393] on div "Coach [PERSON_NAME]' Paradigm ScoreCard for Day 1, great job [PERSON_NAME]! 1 d…" at bounding box center [701, 433] width 637 height 201
copy div "Akkadius' Paradigm ScoreCard for Day 1, great job [PERSON_NAME]!"
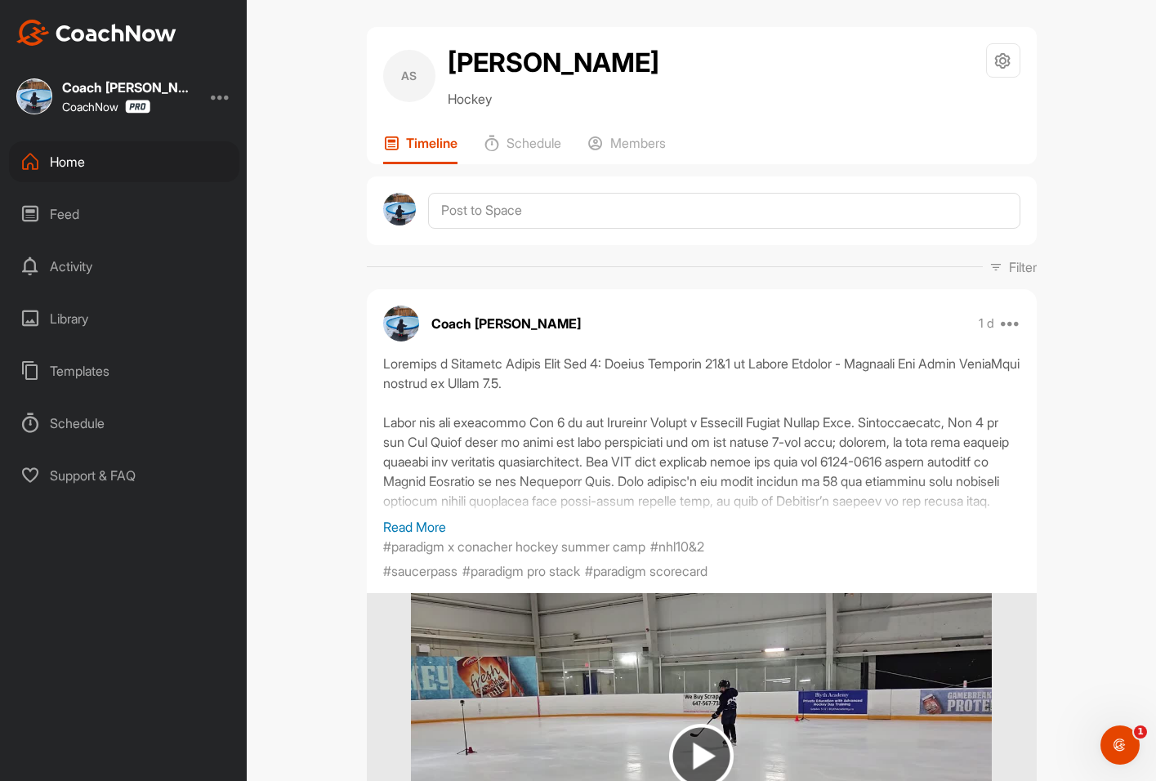
scroll to position [0, 0]
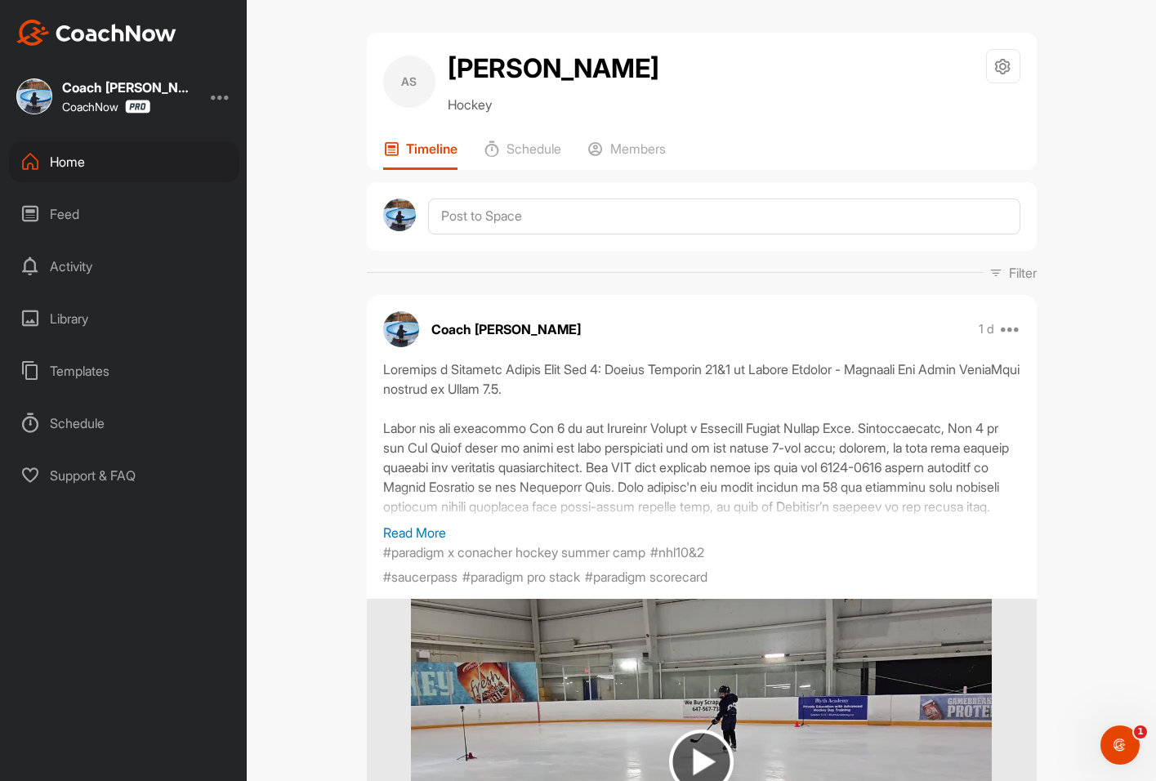
click at [78, 164] on div "Home" at bounding box center [124, 161] width 230 height 41
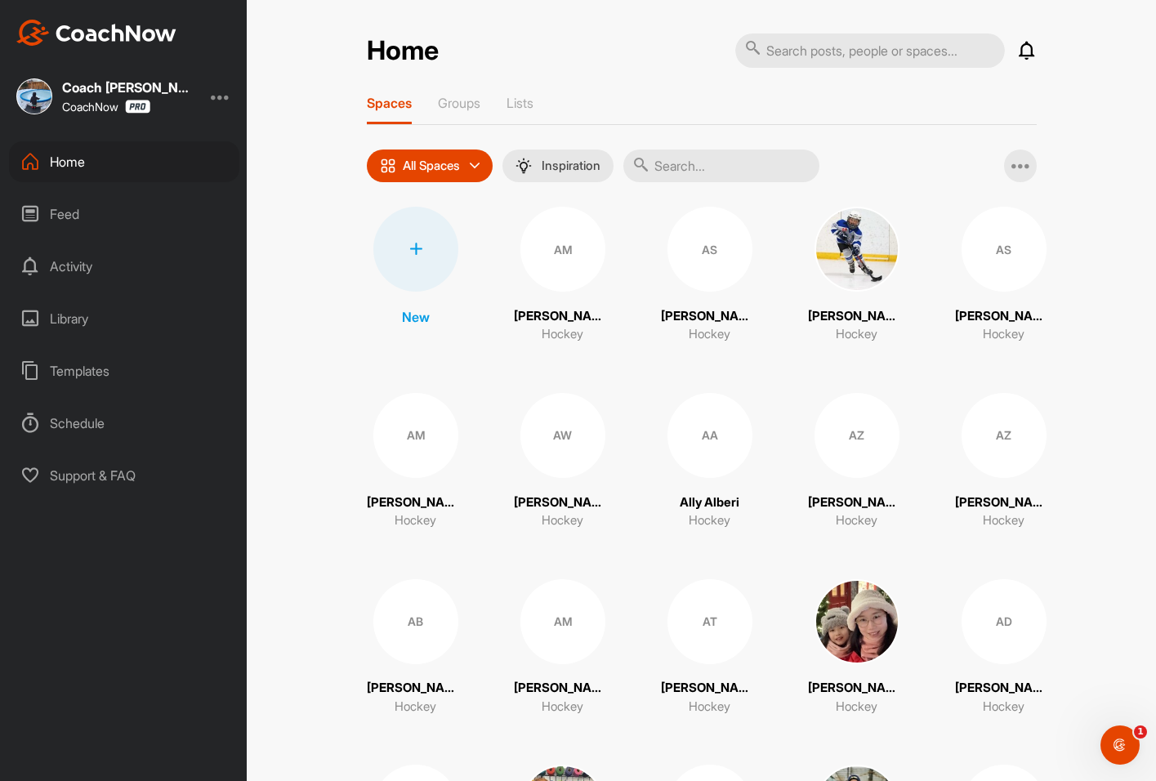
click at [810, 52] on input "text" at bounding box center [870, 50] width 270 height 34
click at [678, 172] on input "text" at bounding box center [721, 165] width 196 height 33
type input "[PERSON_NAME]"
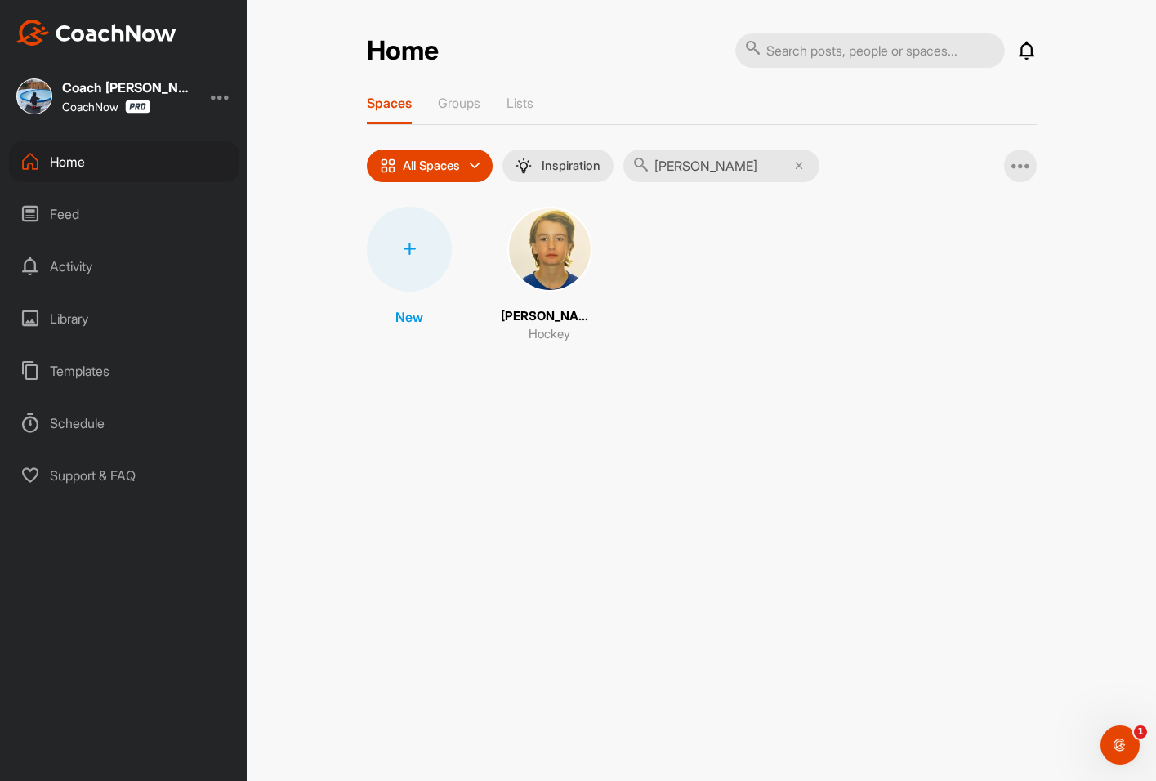
click at [529, 233] on img at bounding box center [549, 249] width 85 height 85
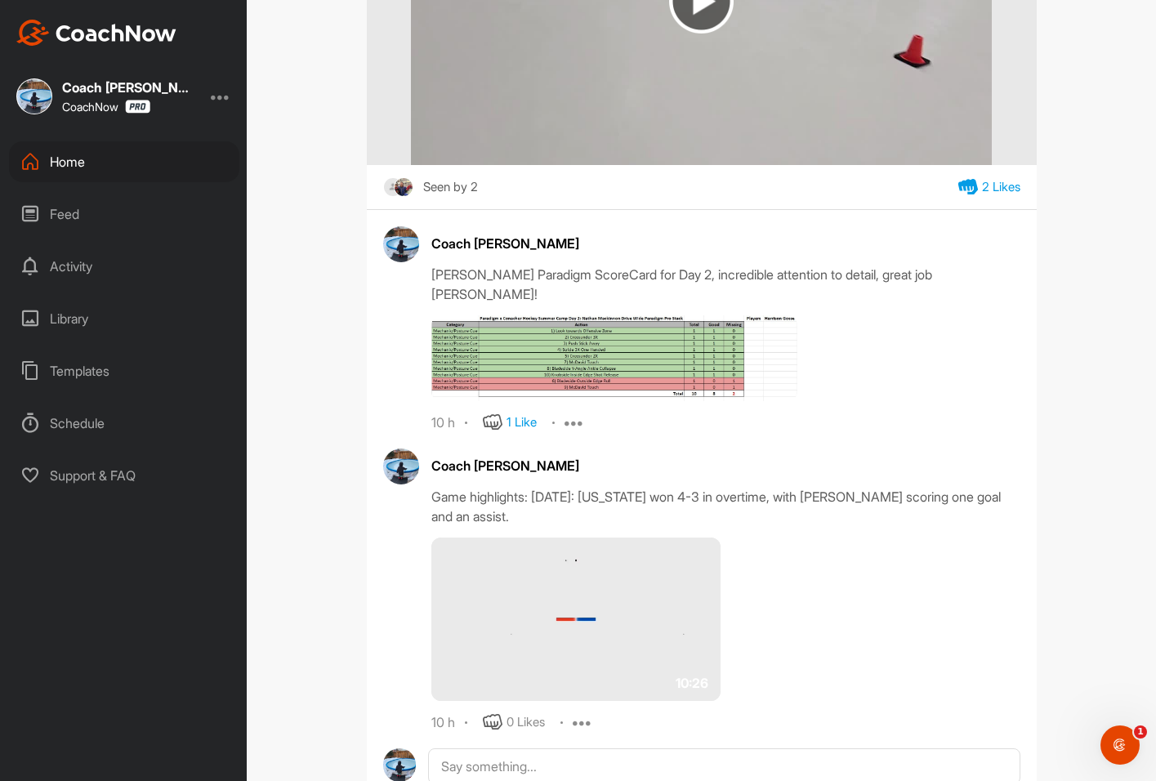
scroll to position [817, 0]
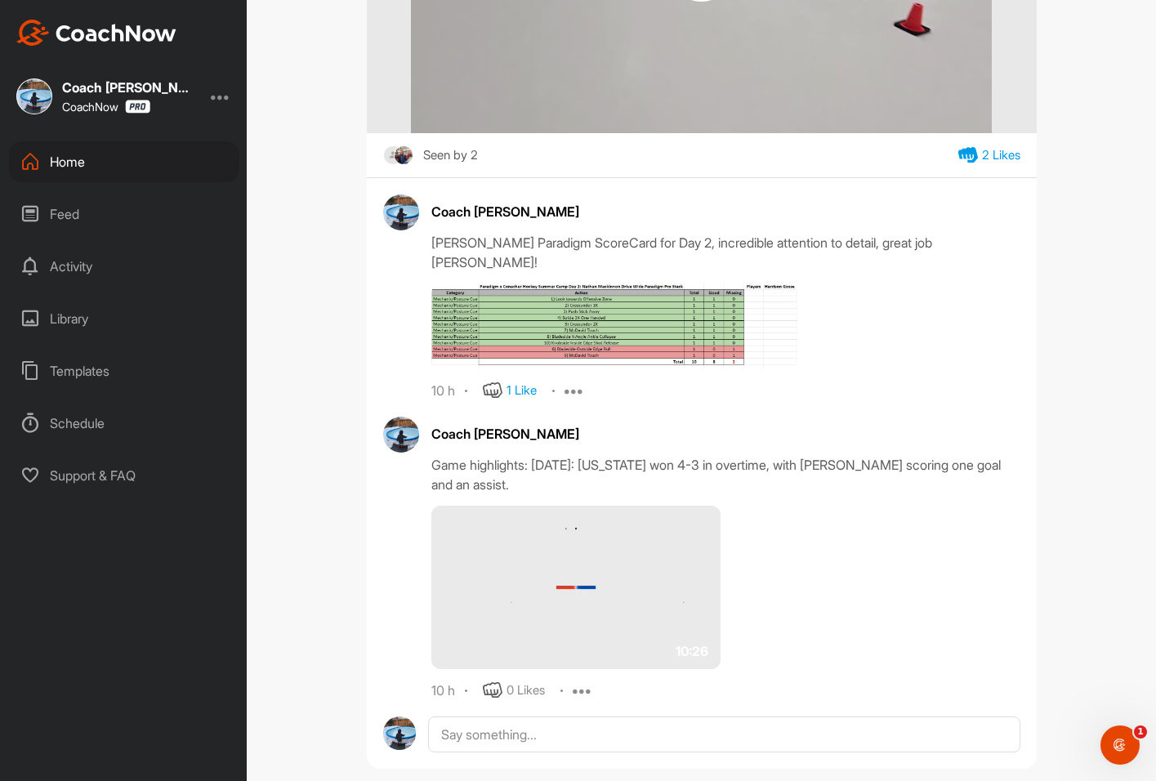
drag, startPoint x: 564, startPoint y: 469, endPoint x: 407, endPoint y: 448, distance: 158.3
click at [407, 448] on div "Coach [PERSON_NAME] Game highlights: [DATE]: [US_STATE] won 4-3 in overtime, wi…" at bounding box center [701, 558] width 637 height 283
click at [568, 457] on div "Game highlights: [DATE]: [US_STATE] won 4-3 in overtime, with [PERSON_NAME] sco…" at bounding box center [725, 474] width 589 height 39
drag, startPoint x: 540, startPoint y: 468, endPoint x: 426, endPoint y: 450, distance: 115.8
click at [431, 455] on div "Game highlights: [DATE]: [US_STATE] won 4-3 in overtime, with [PERSON_NAME] sco…" at bounding box center [725, 474] width 589 height 39
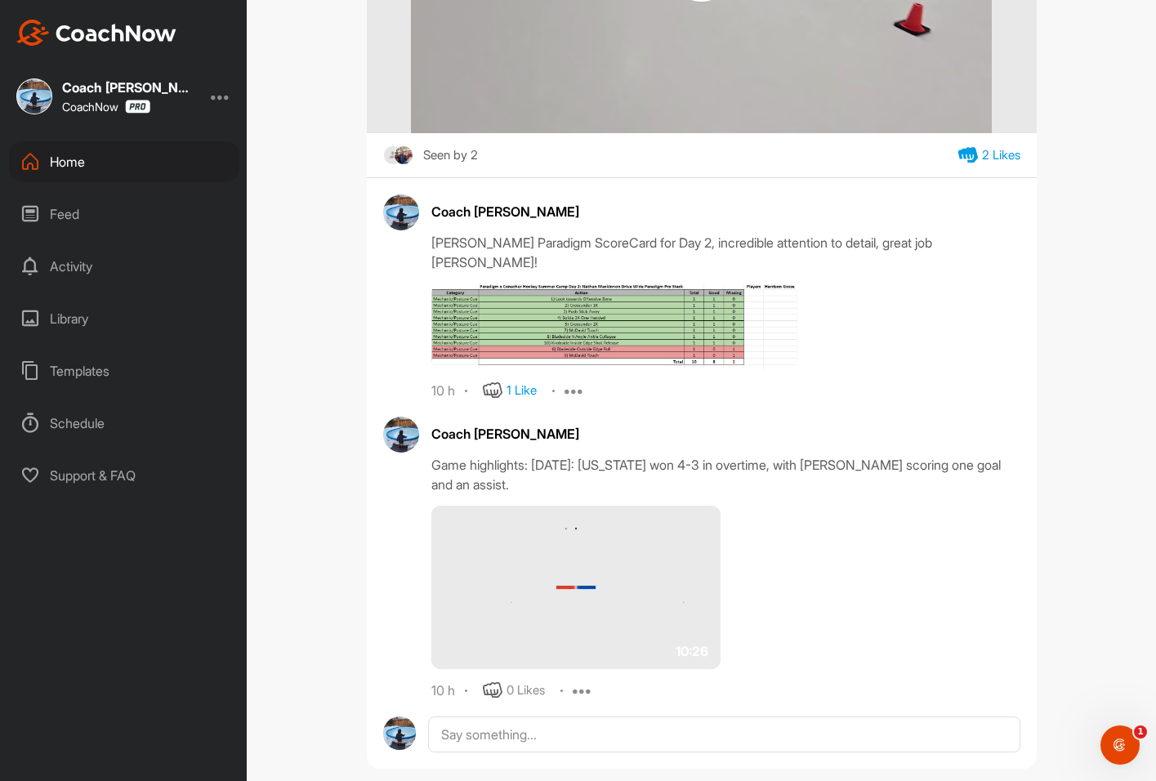
copy div "Game highlights: [DATE]: [US_STATE] won 4-3 in overtime, with [PERSON_NAME] sco…"
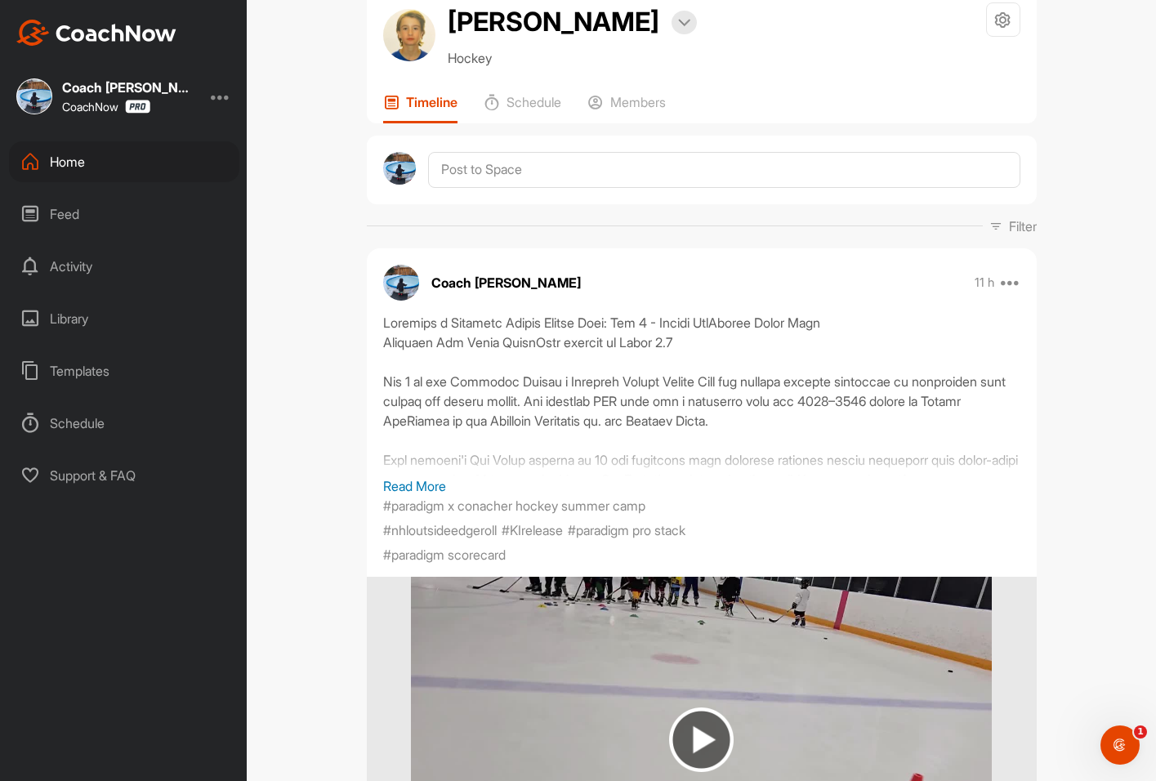
scroll to position [0, 0]
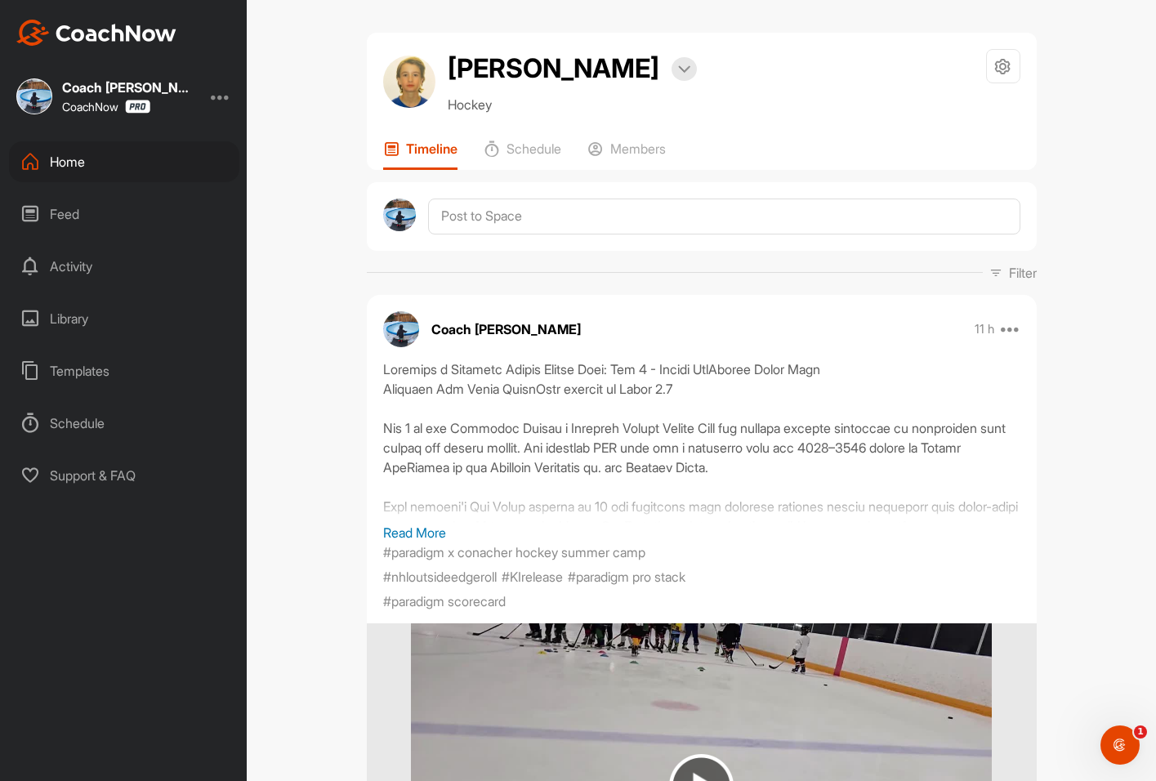
click at [102, 164] on div "Home" at bounding box center [124, 161] width 230 height 41
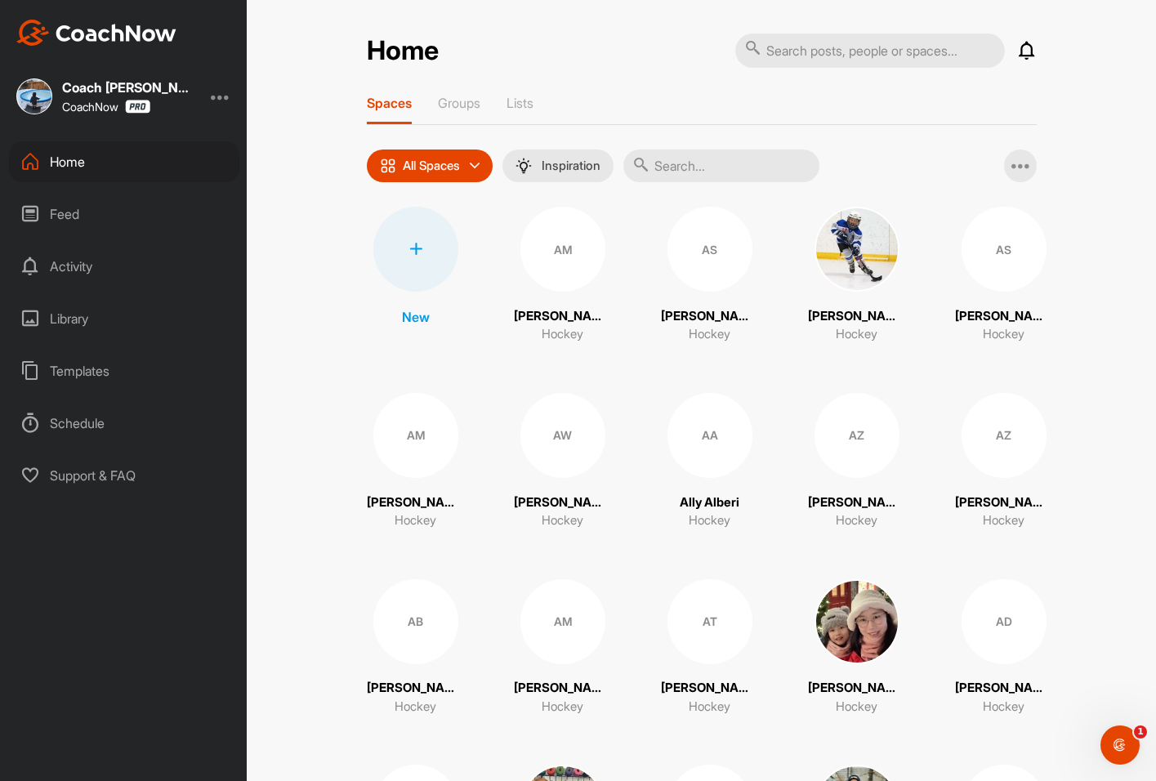
click at [707, 162] on input "text" at bounding box center [721, 165] width 196 height 33
type input "river"
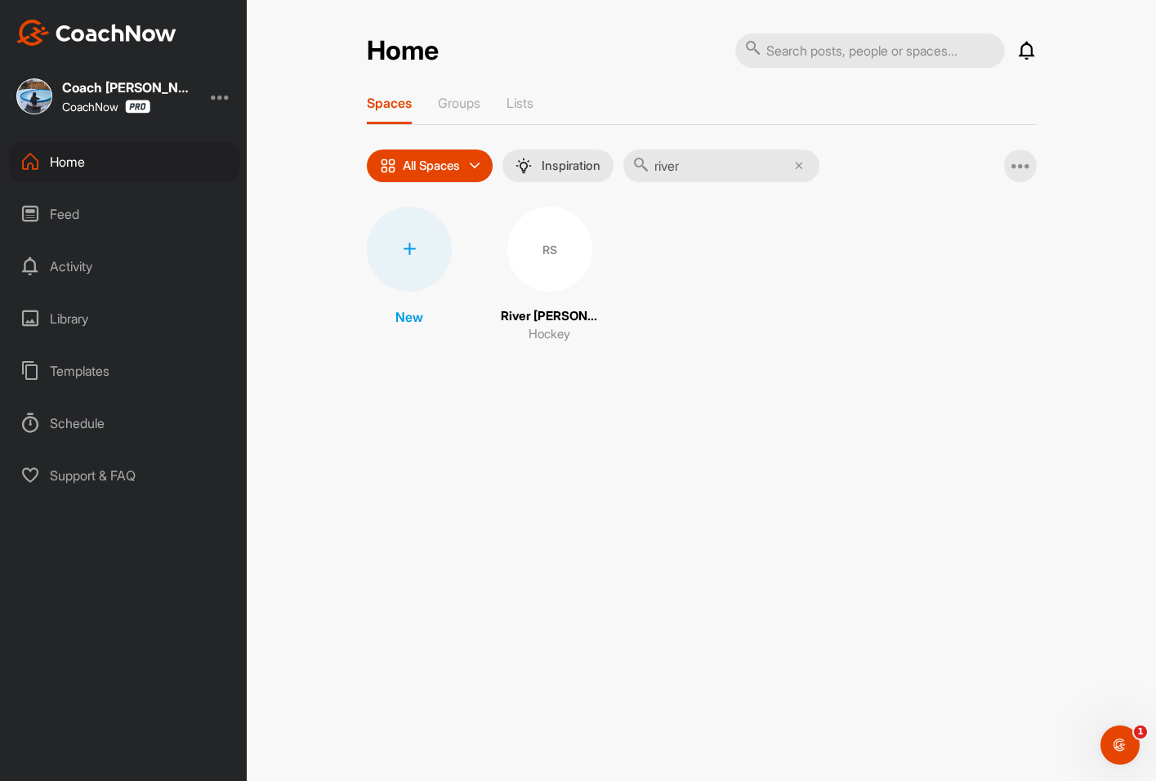
click at [552, 239] on div "RS" at bounding box center [549, 249] width 85 height 85
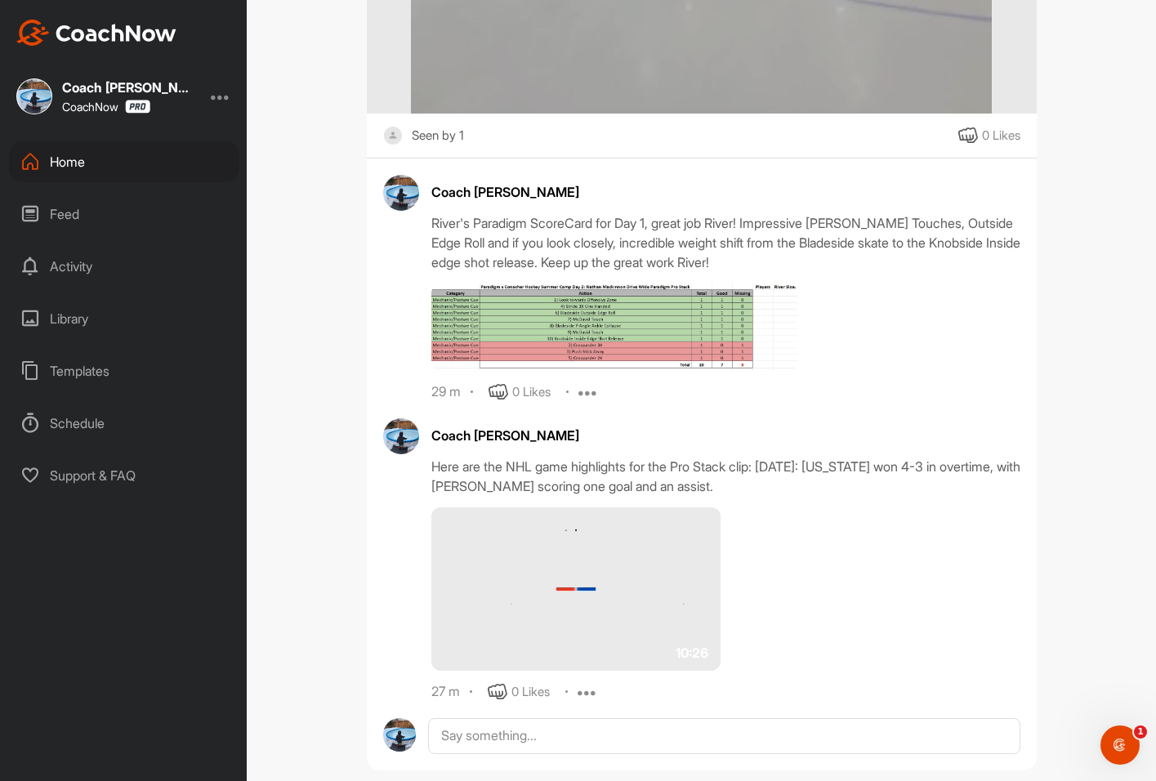
scroll to position [898, 0]
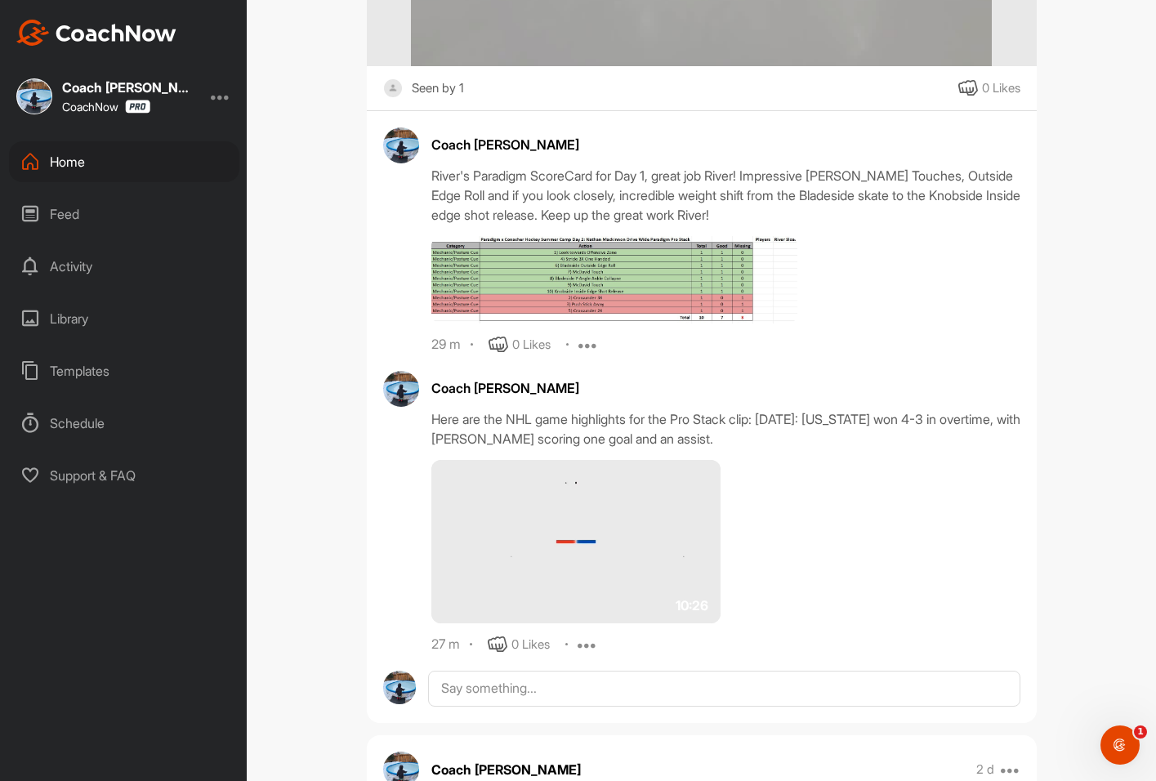
drag, startPoint x: 860, startPoint y: 425, endPoint x: 424, endPoint y: 409, distance: 436.4
click at [424, 409] on div "Coach Bruce Wayne Here are the NHL game highlights for the Pro Stack clip: Octo…" at bounding box center [701, 512] width 637 height 283
copy div "Here are the NHL game highlights for the Pro Stack clip: October 18, 2024: Colo…"
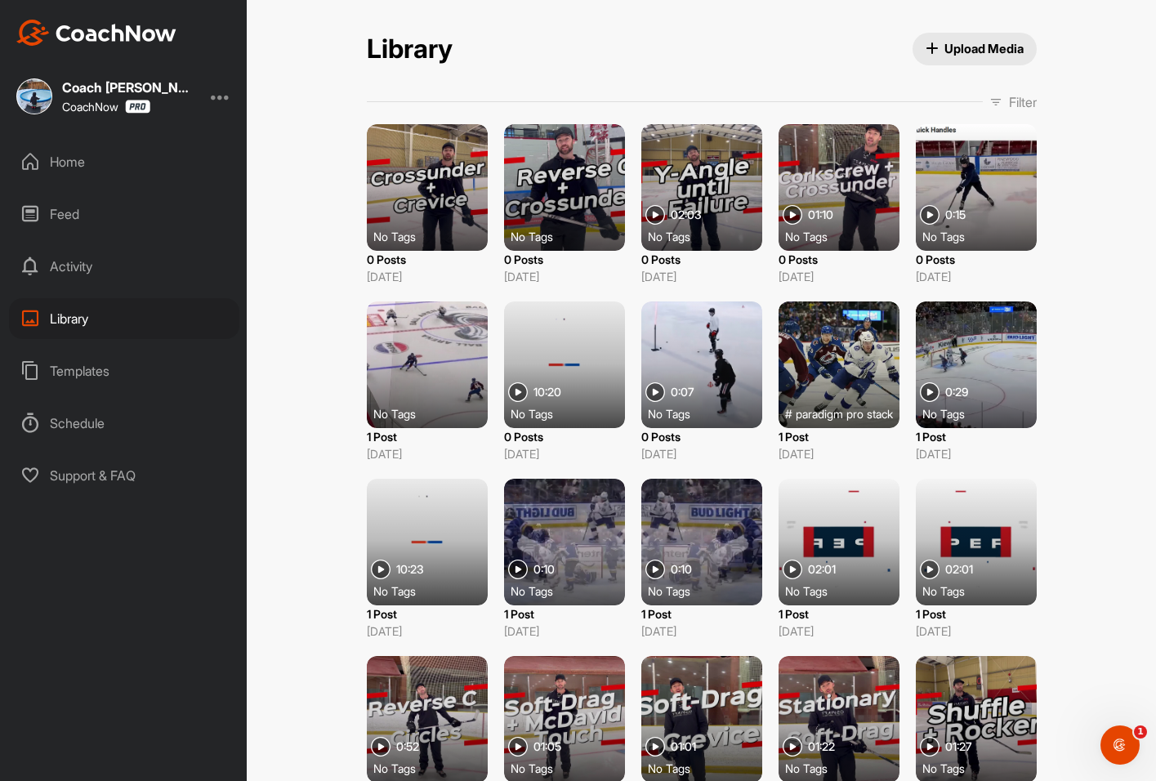
scroll to position [74, 0]
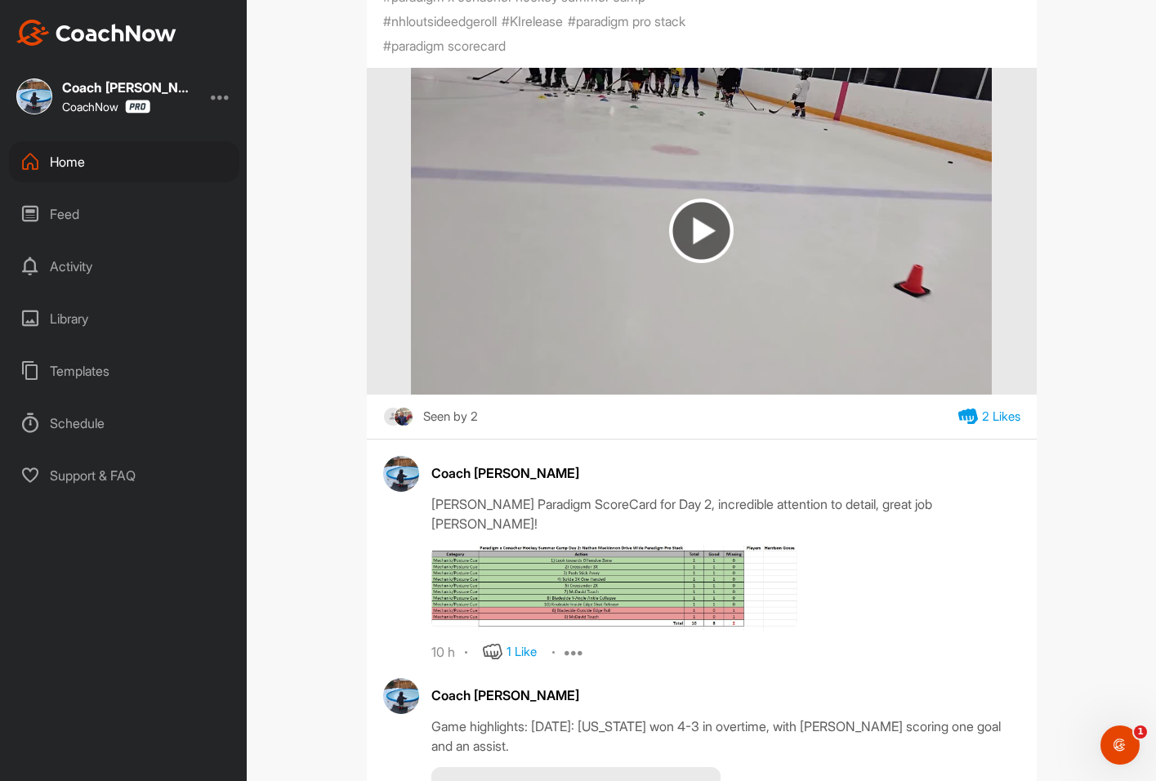
scroll to position [980, 0]
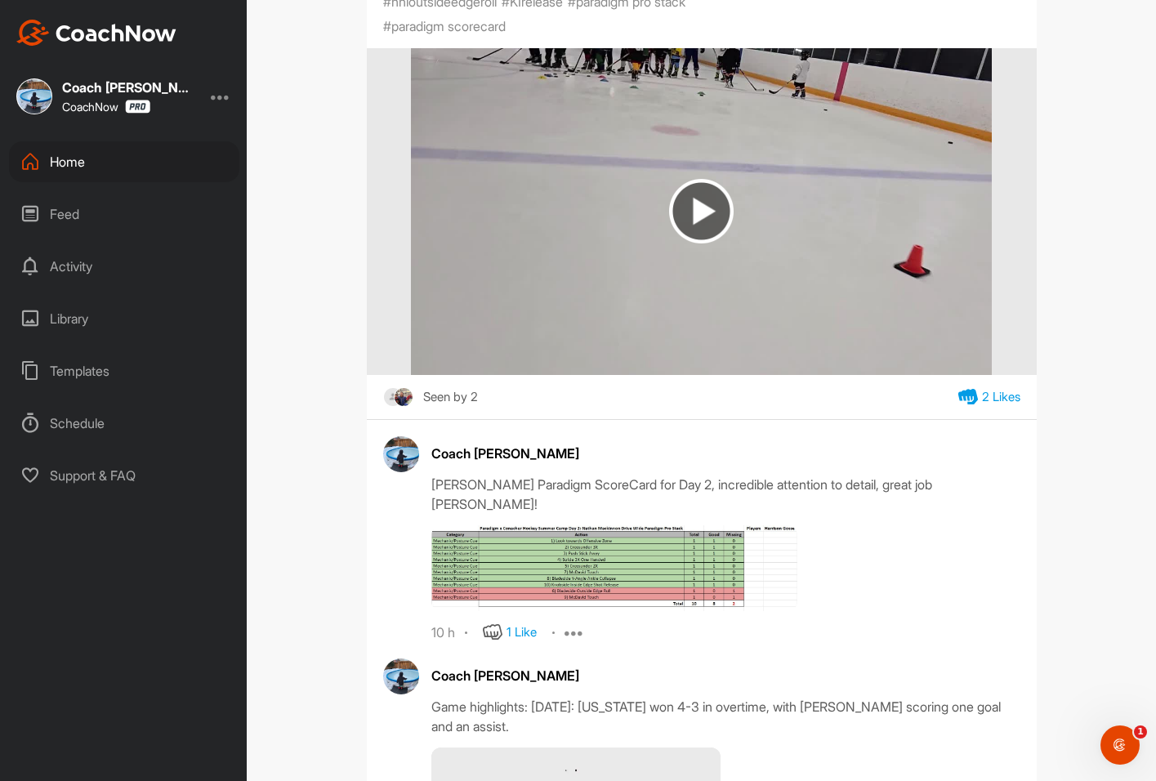
click at [120, 164] on div "Home" at bounding box center [124, 161] width 230 height 41
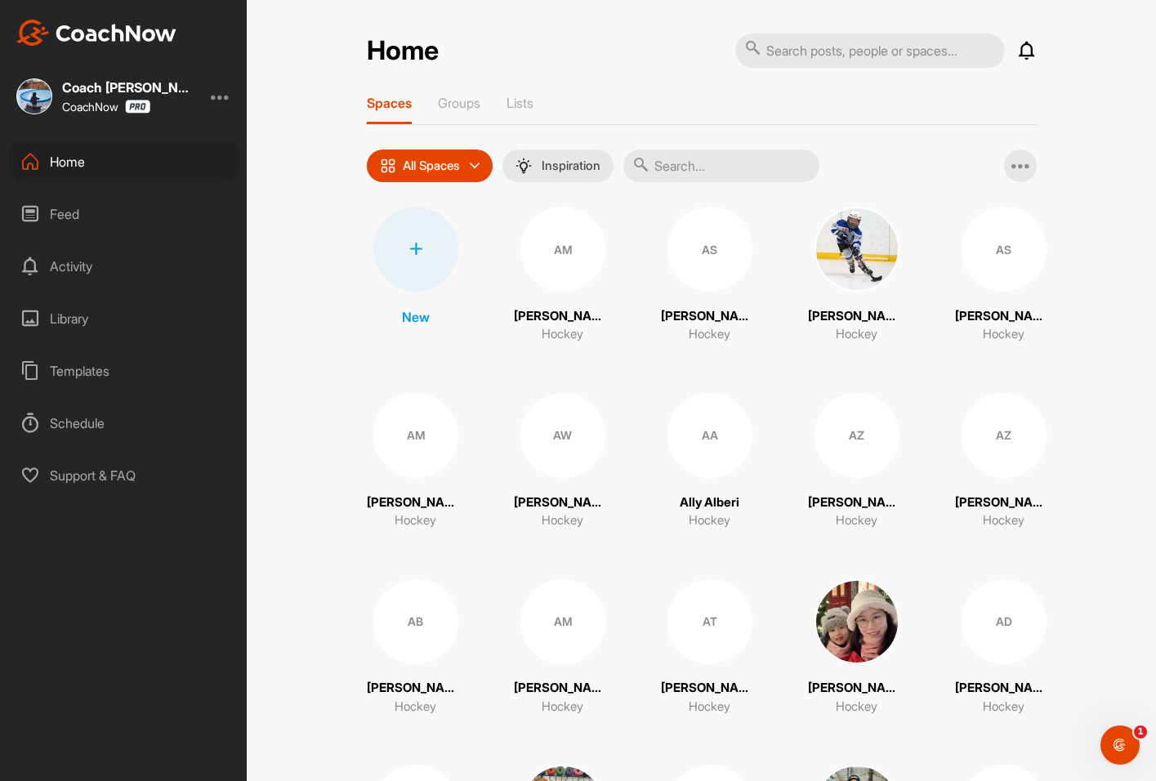
click at [716, 170] on input "text" at bounding box center [721, 165] width 196 height 33
type input "r"
type input "a"
type input "akkadius"
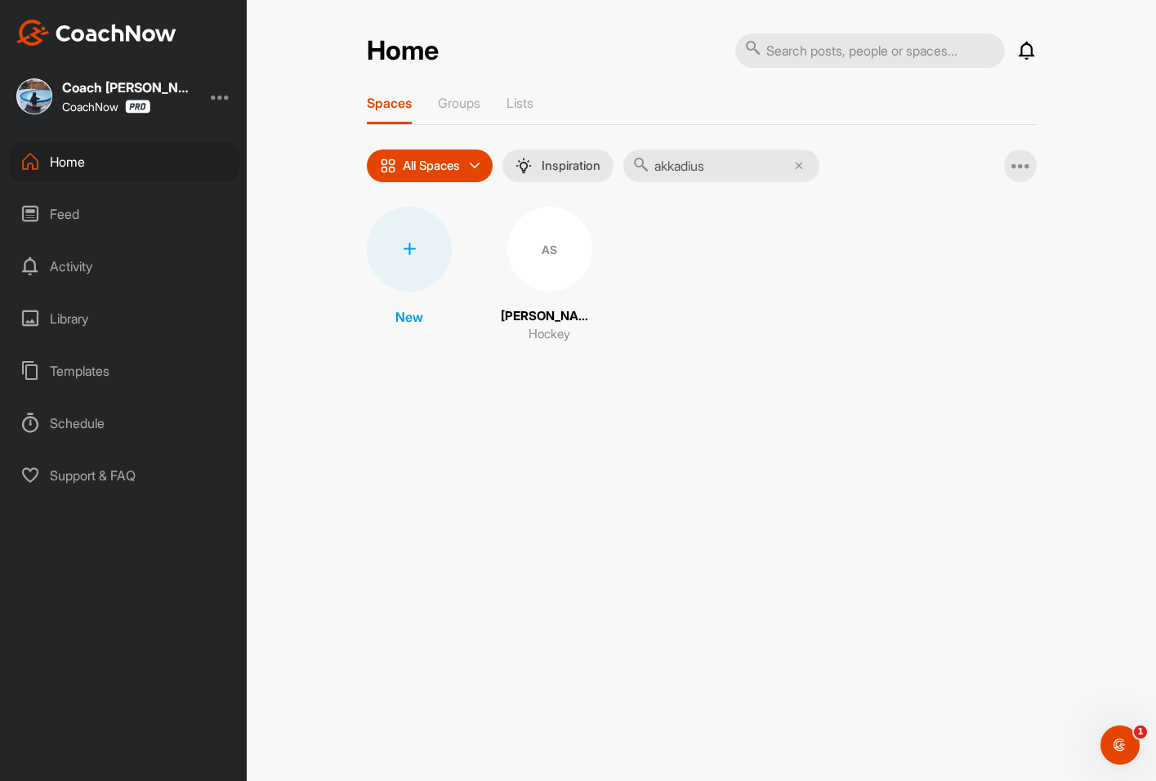
click at [532, 242] on div "AS" at bounding box center [549, 249] width 85 height 85
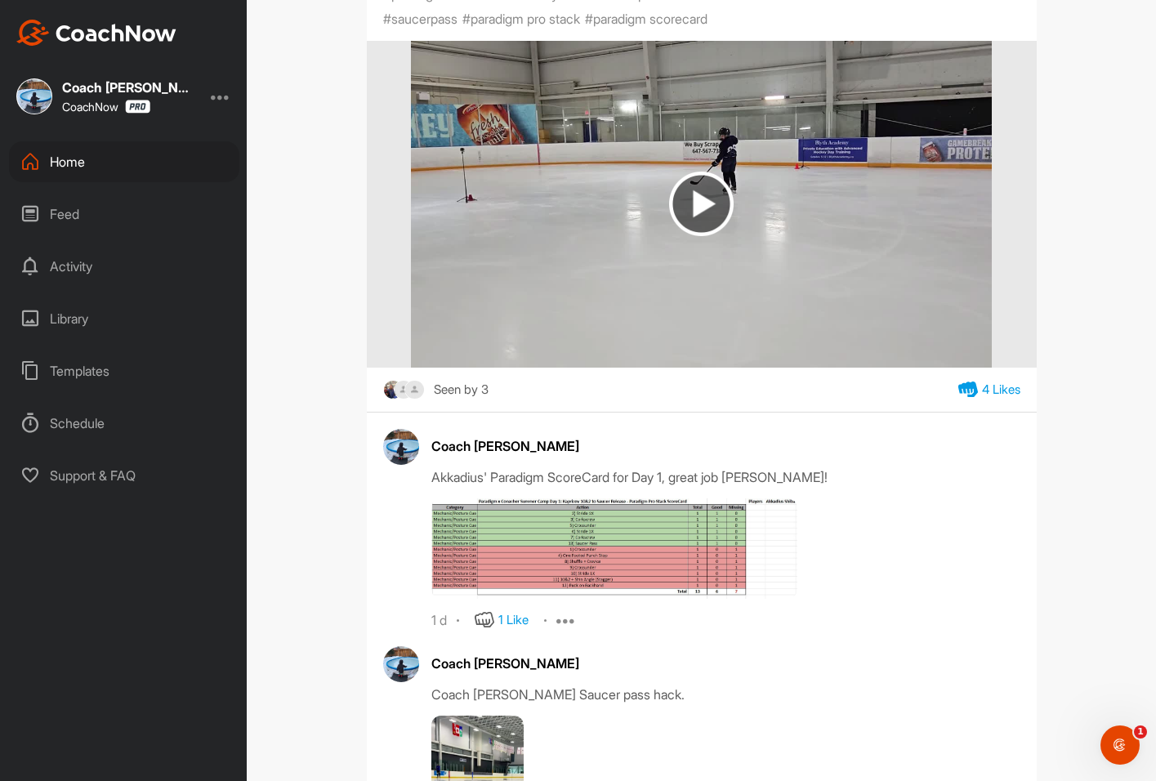
scroll to position [572, 0]
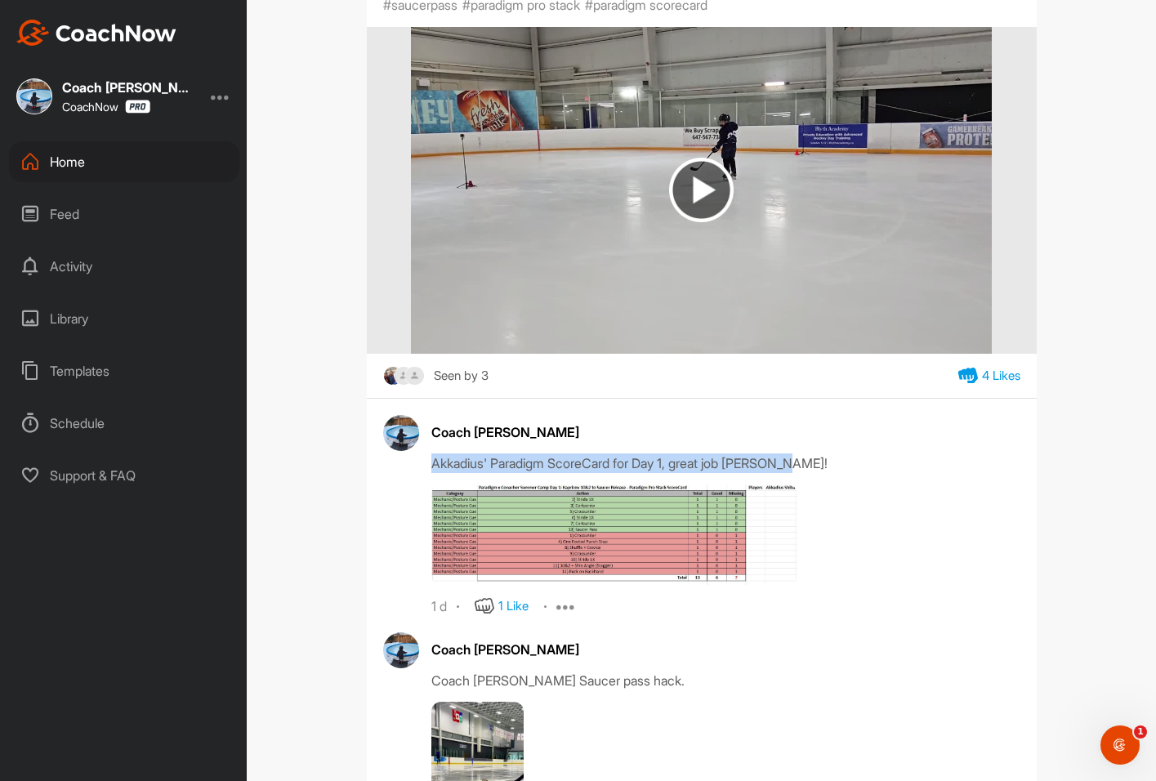
drag, startPoint x: 834, startPoint y: 457, endPoint x: 420, endPoint y: 465, distance: 414.2
click at [420, 465] on div "Coach Bruce Wayne Akkadius' Paradigm ScoreCard for Day 1, great job Akkadius! 1…" at bounding box center [701, 515] width 637 height 201
copy div "Akkadius' Paradigm ScoreCard for Day 1, great job [PERSON_NAME]!"
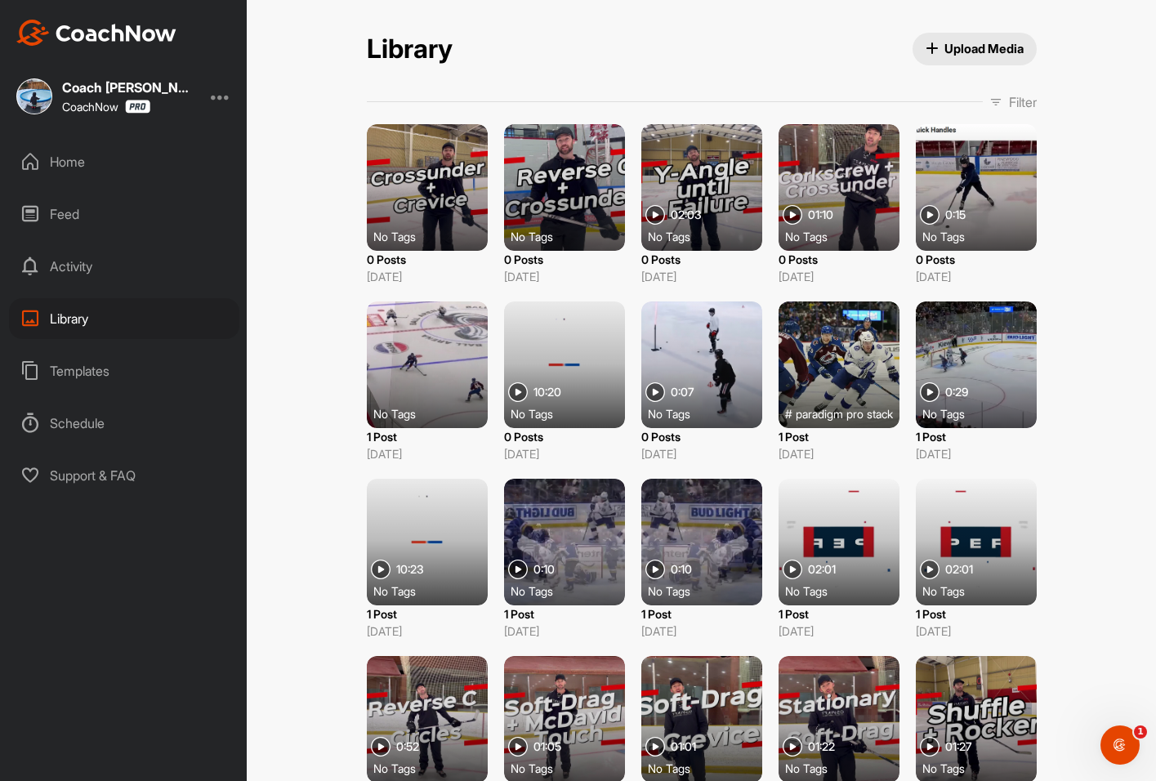
scroll to position [74, 0]
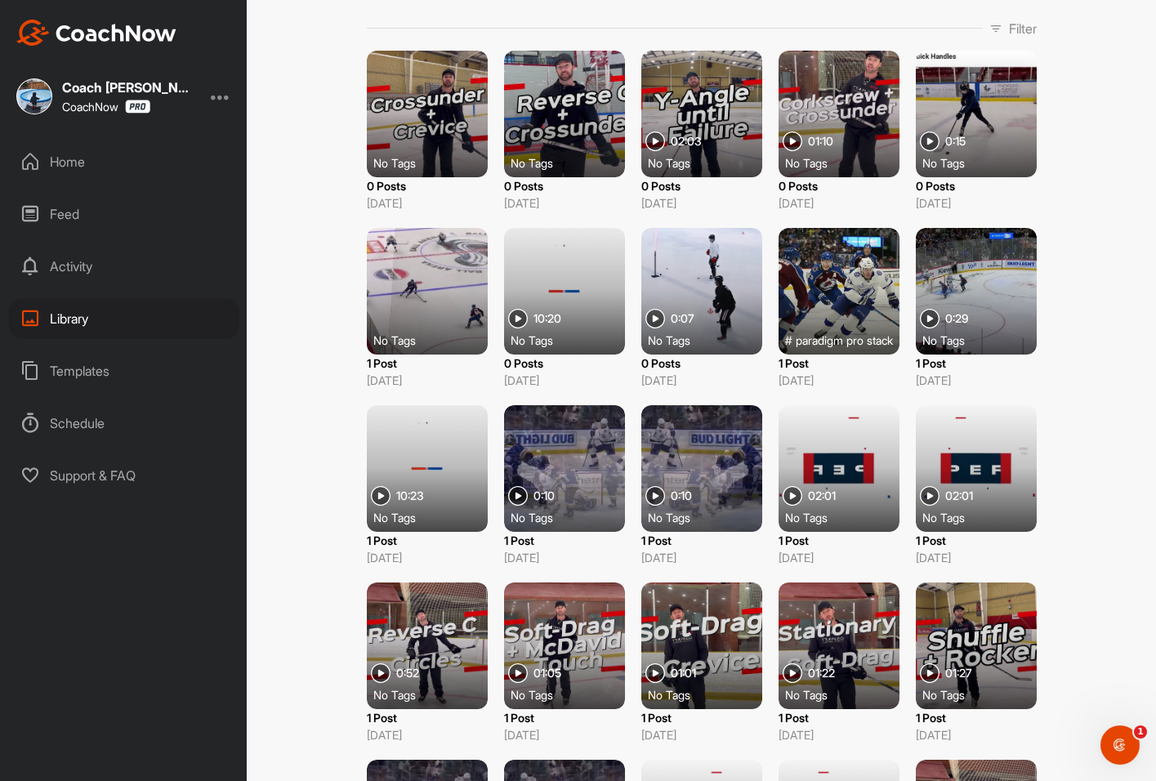
click at [96, 167] on div "Home" at bounding box center [124, 161] width 230 height 41
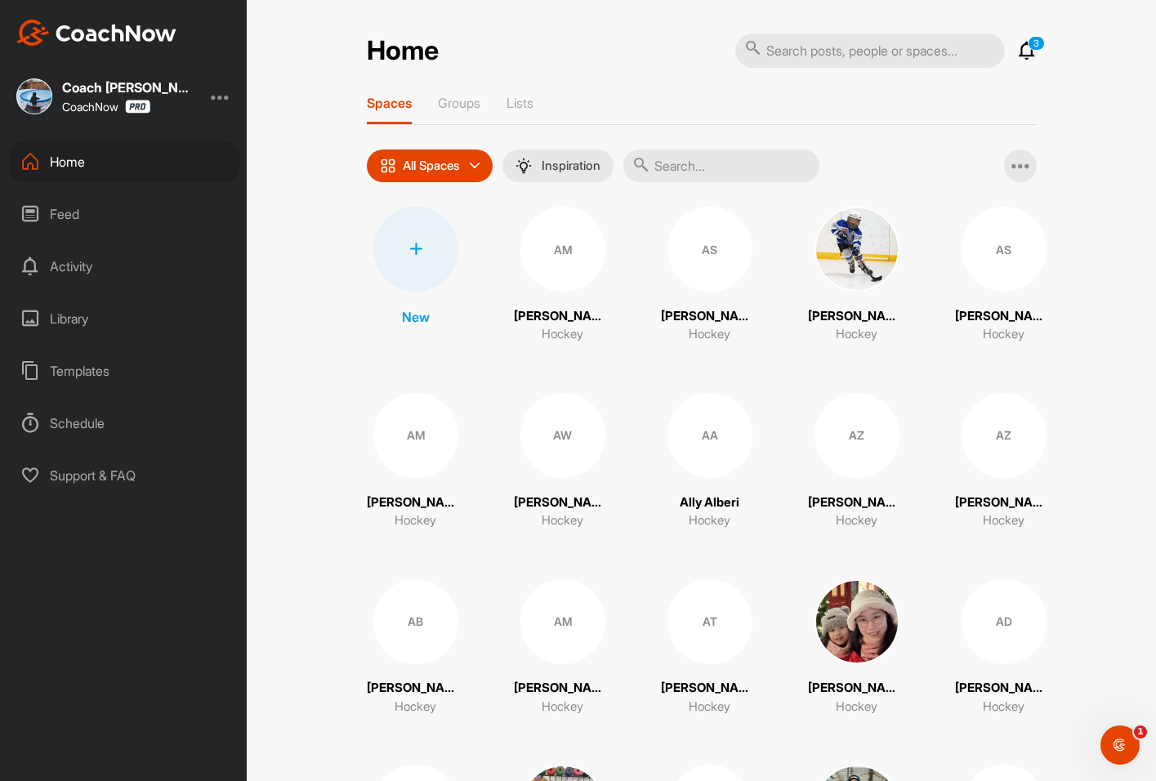
click at [1017, 47] on icon at bounding box center [1027, 51] width 20 height 20
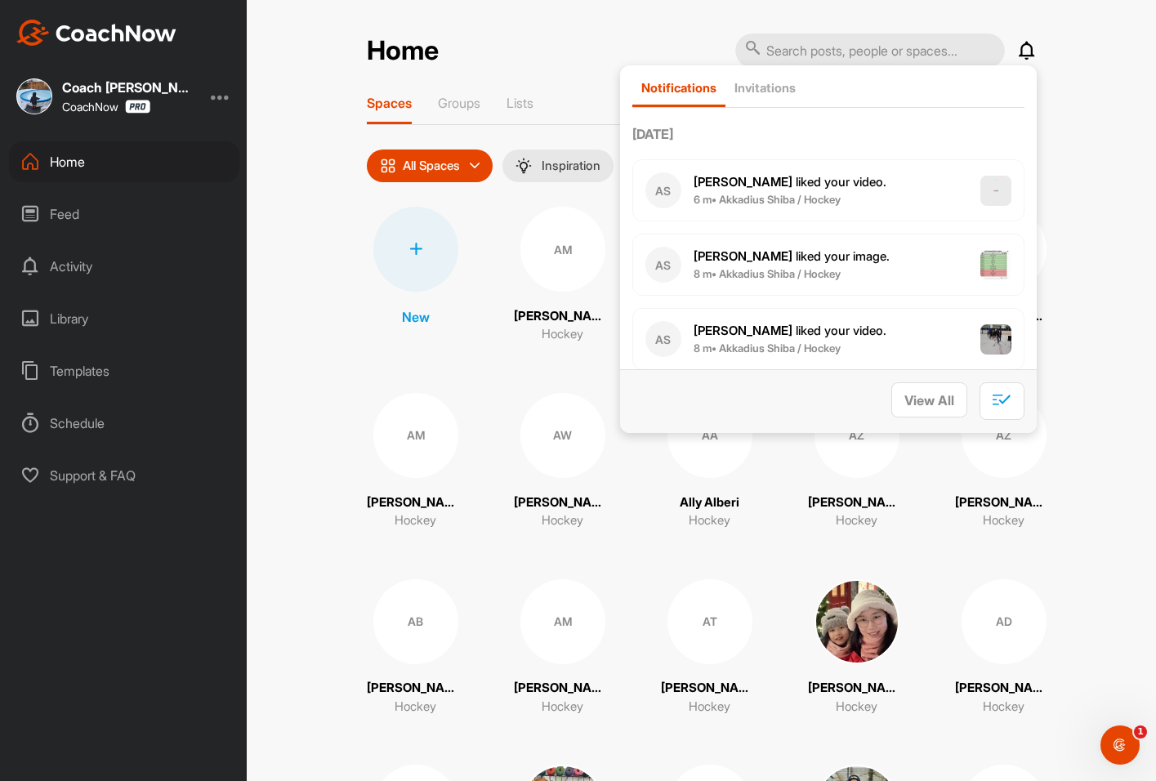
click at [1105, 56] on div "Home Notifications Invitations Today AS Ayden S. liked your video . 6 m • Akkad…" at bounding box center [701, 390] width 909 height 781
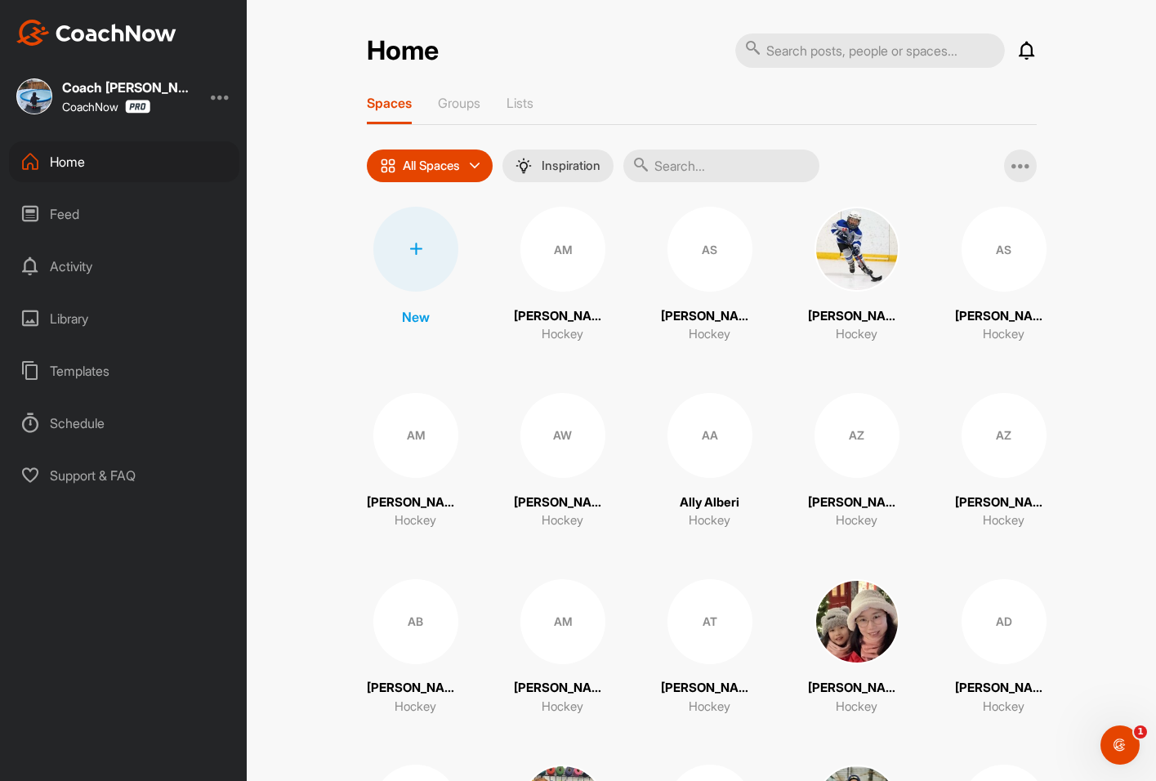
click at [688, 166] on input "text" at bounding box center [721, 165] width 196 height 33
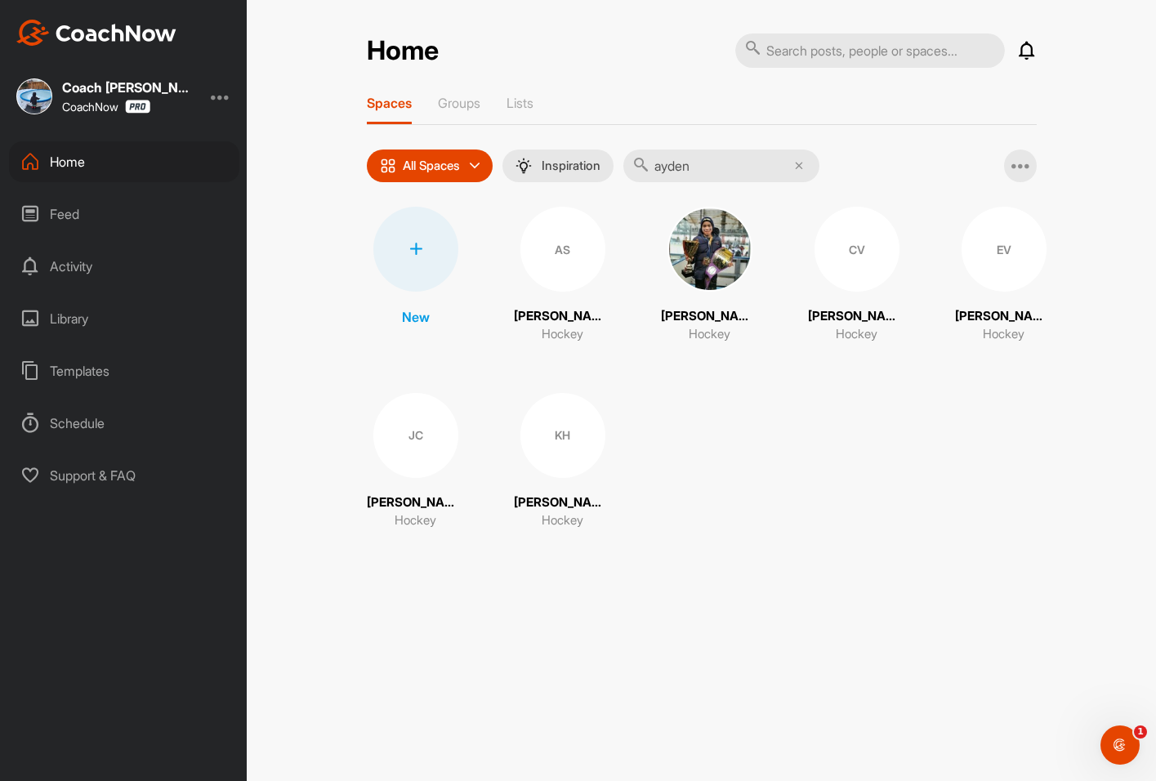
type input "ayden"
click at [553, 226] on div "AS" at bounding box center [562, 249] width 85 height 85
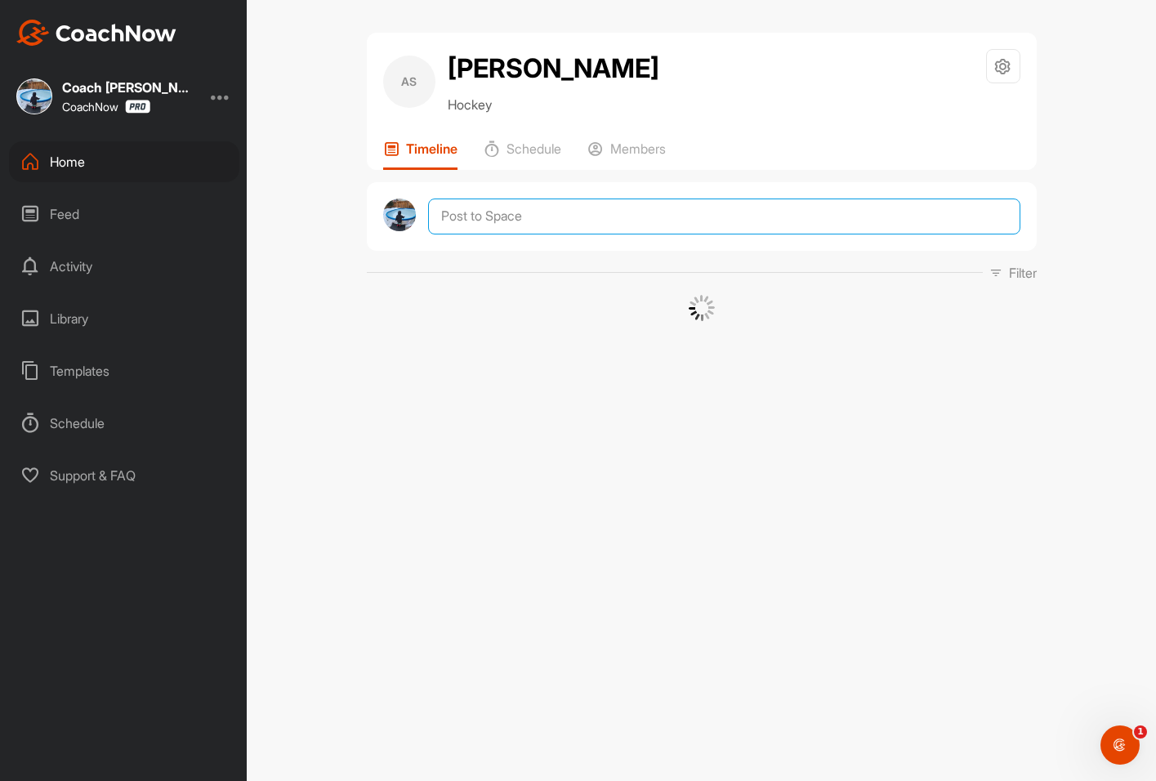
click at [466, 218] on textarea at bounding box center [723, 216] width 591 height 36
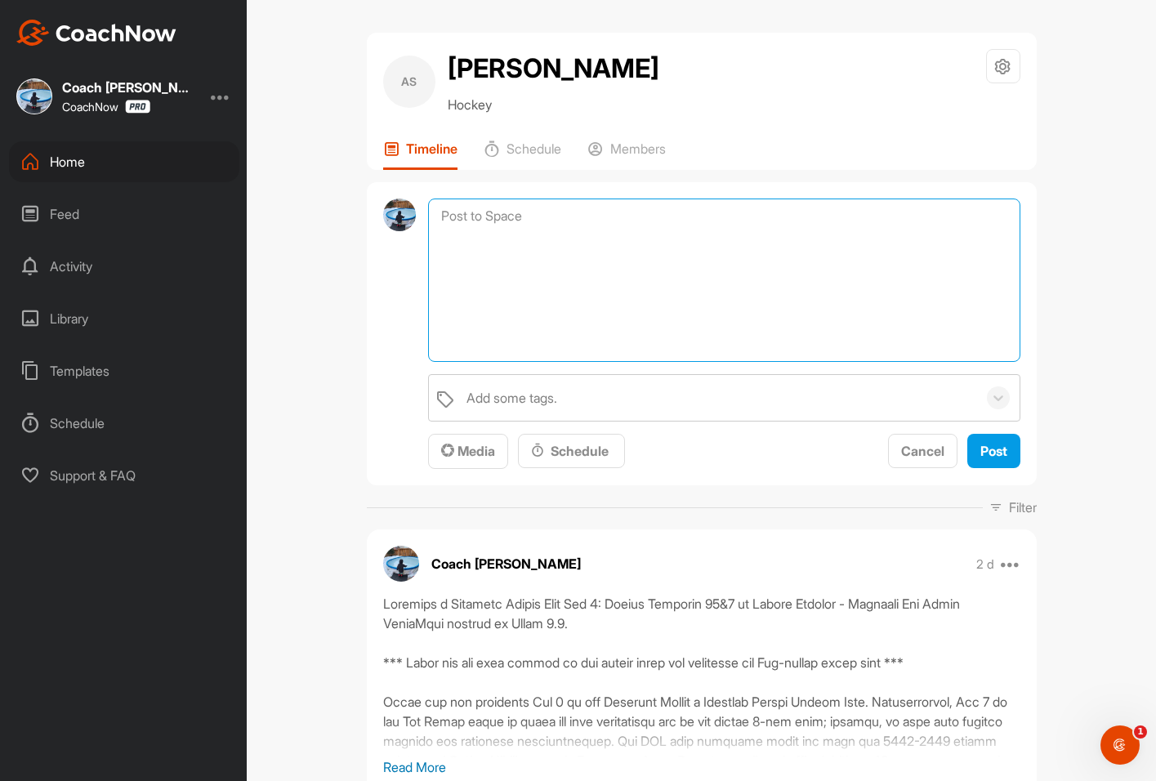
paste textarea "Paradigm x Conacher Hockey Summer Camp: Day 2 - Nathan MacKinnon Drive Wide Par…"
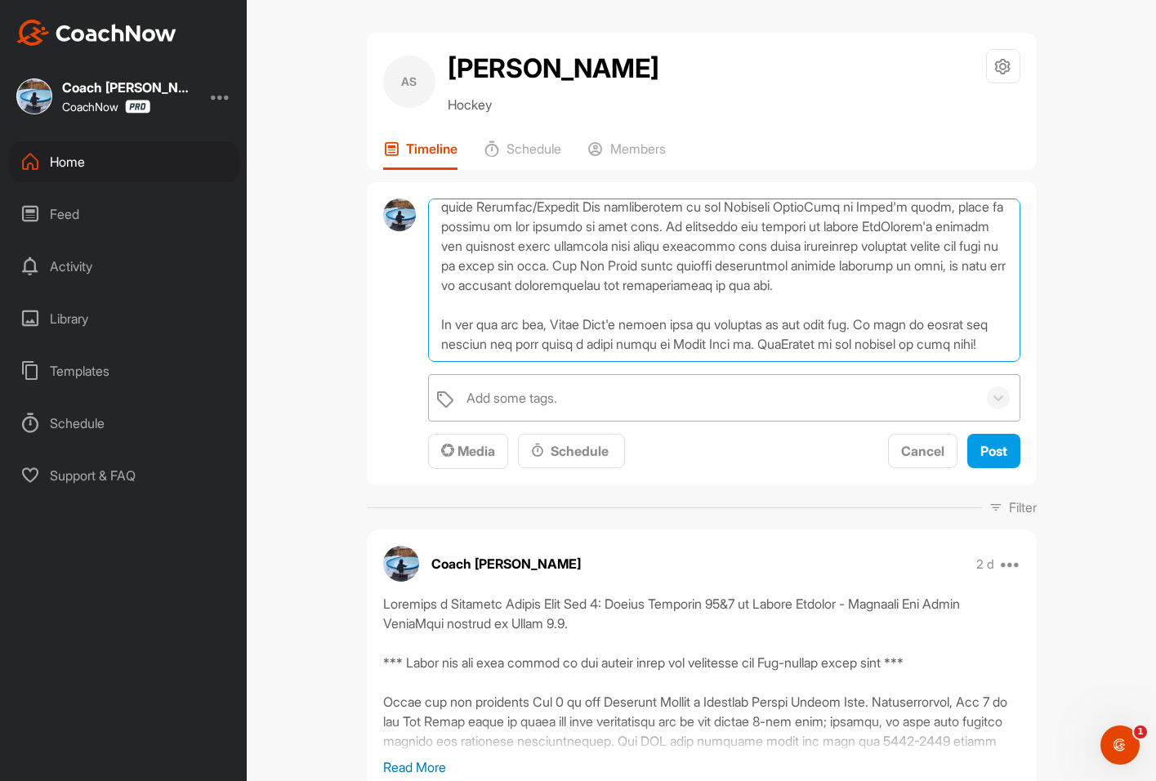
scroll to position [518, 0]
type textarea "Paradigm x Conacher Hockey Summer Camp: Day 2 - Nathan MacKinnon Drive Wide Par…"
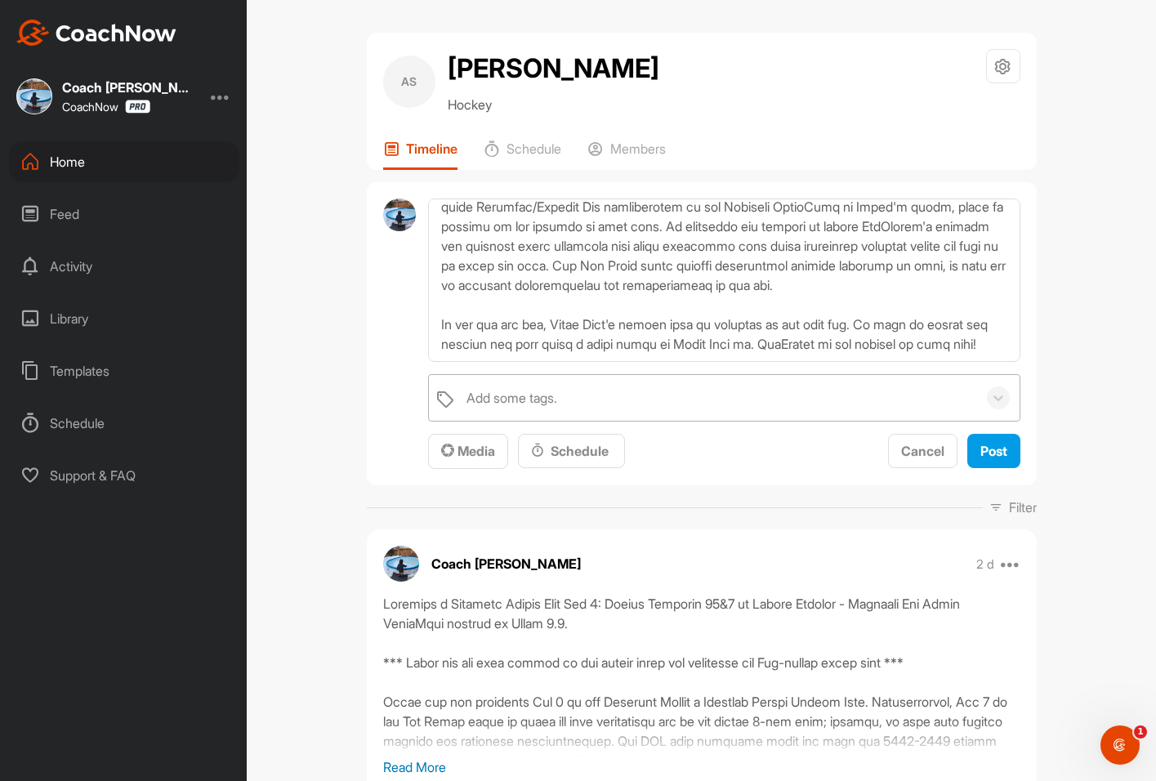
click at [488, 390] on div "Add some tags." at bounding box center [511, 398] width 91 height 20
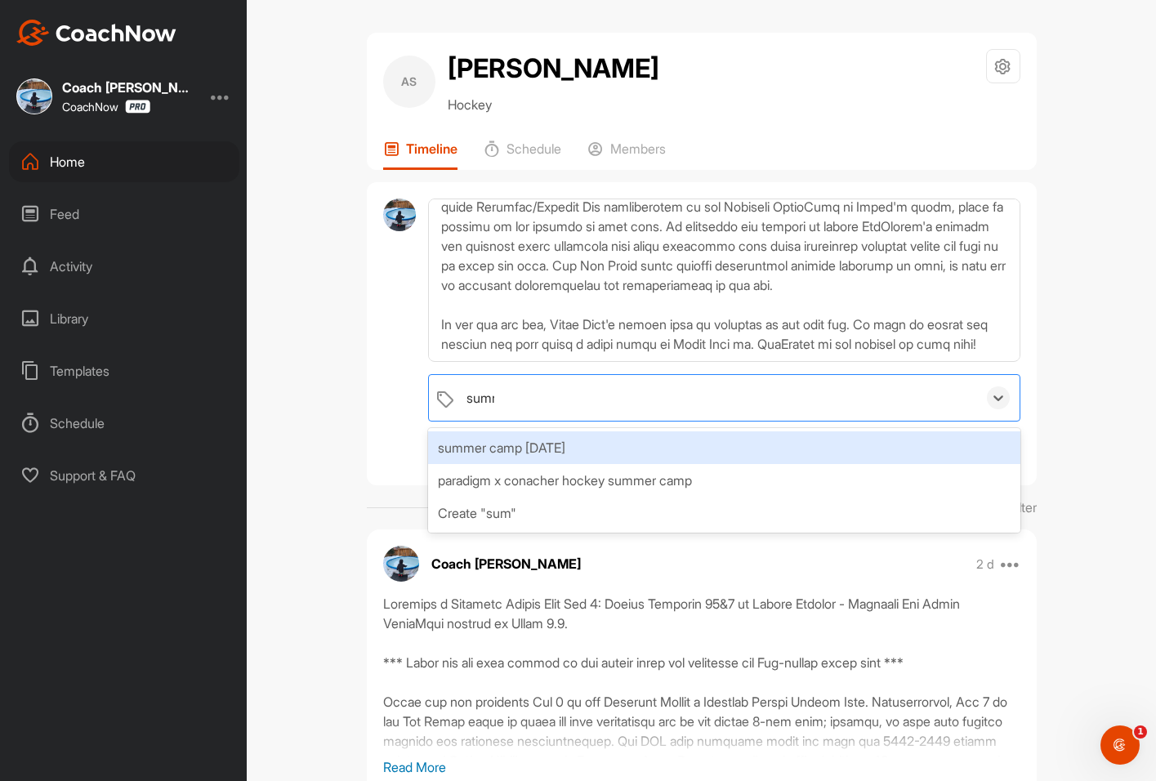
type input "summer"
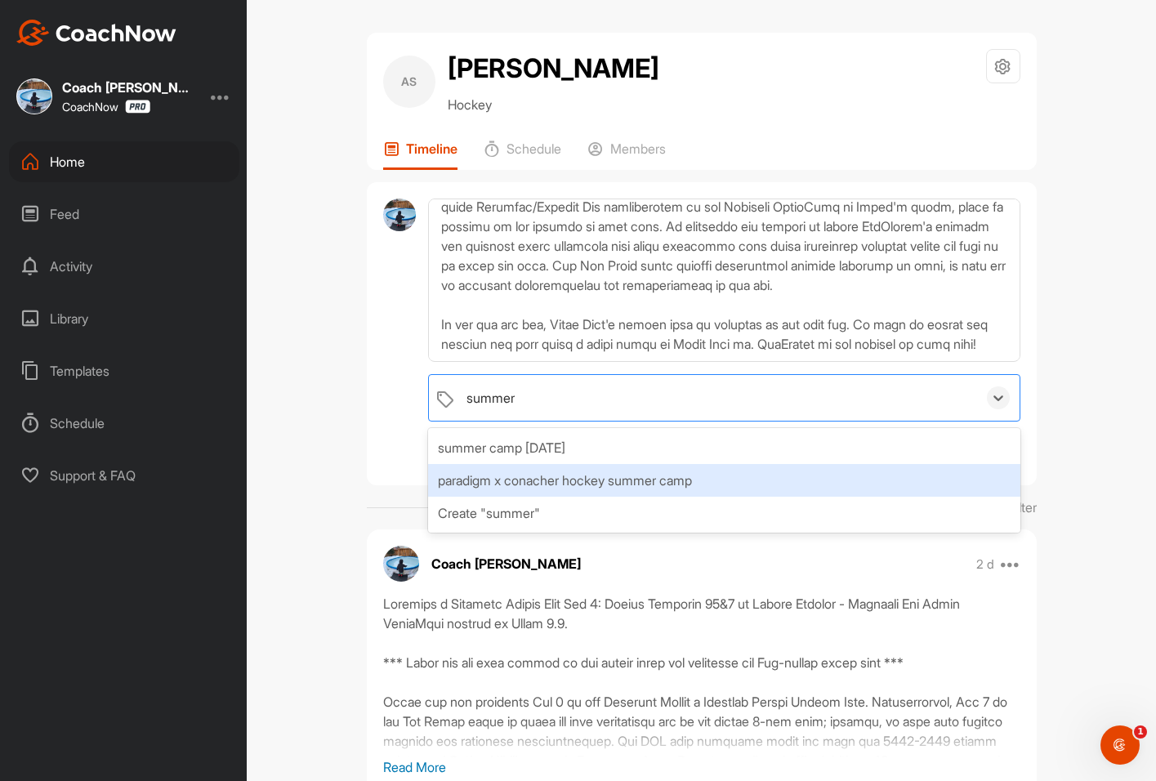
click at [545, 477] on div "paradigm x conacher hockey summer camp" at bounding box center [723, 480] width 591 height 33
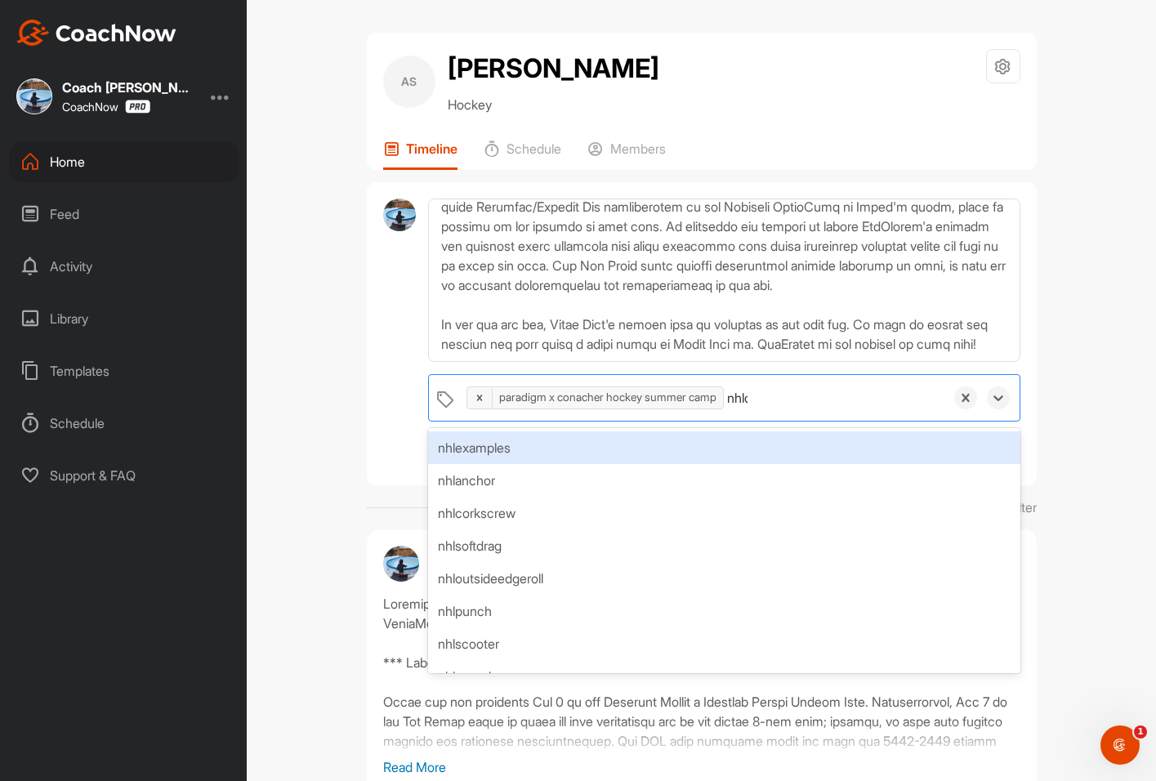
type input "nhlout"
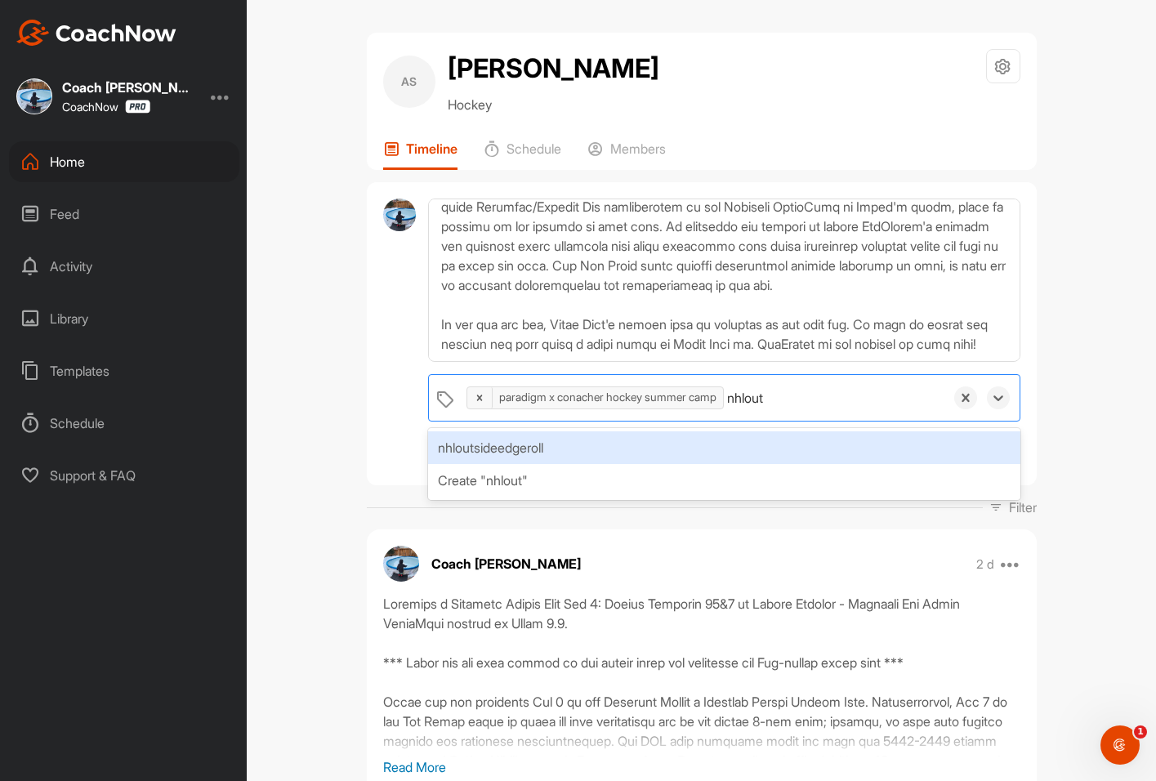
click at [621, 452] on div "nhloutsideedgeroll" at bounding box center [723, 447] width 591 height 33
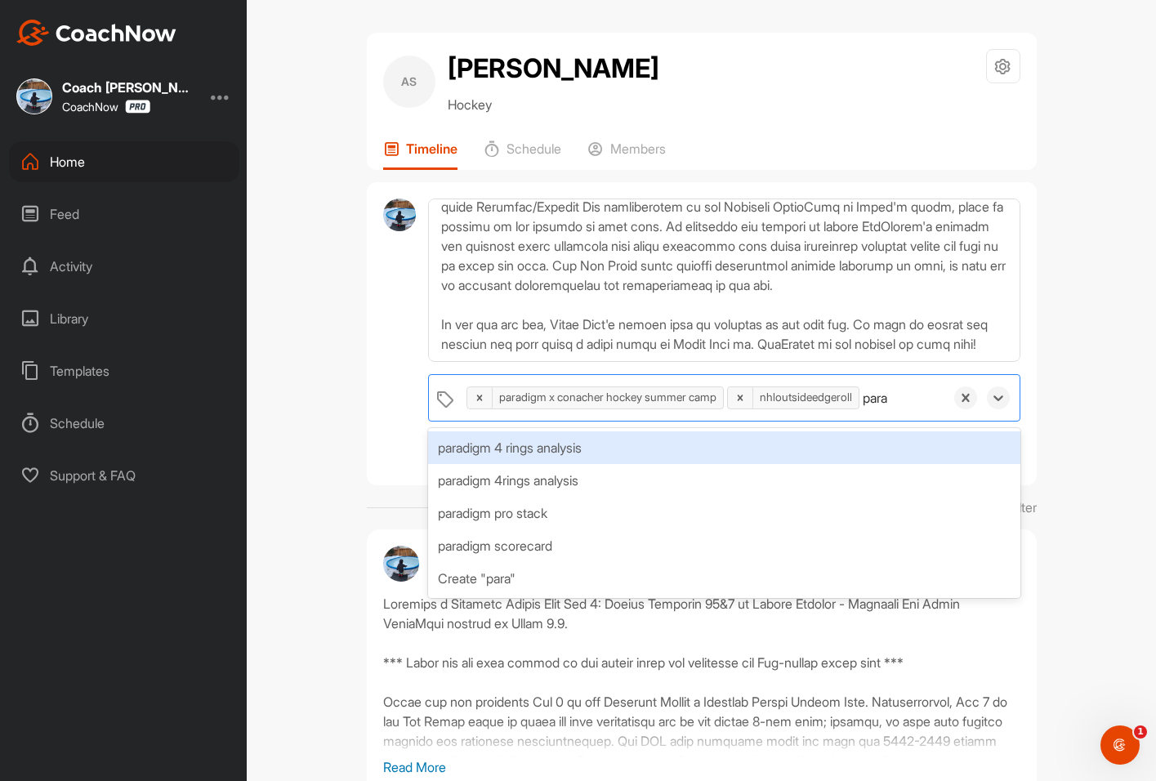
type input "parad"
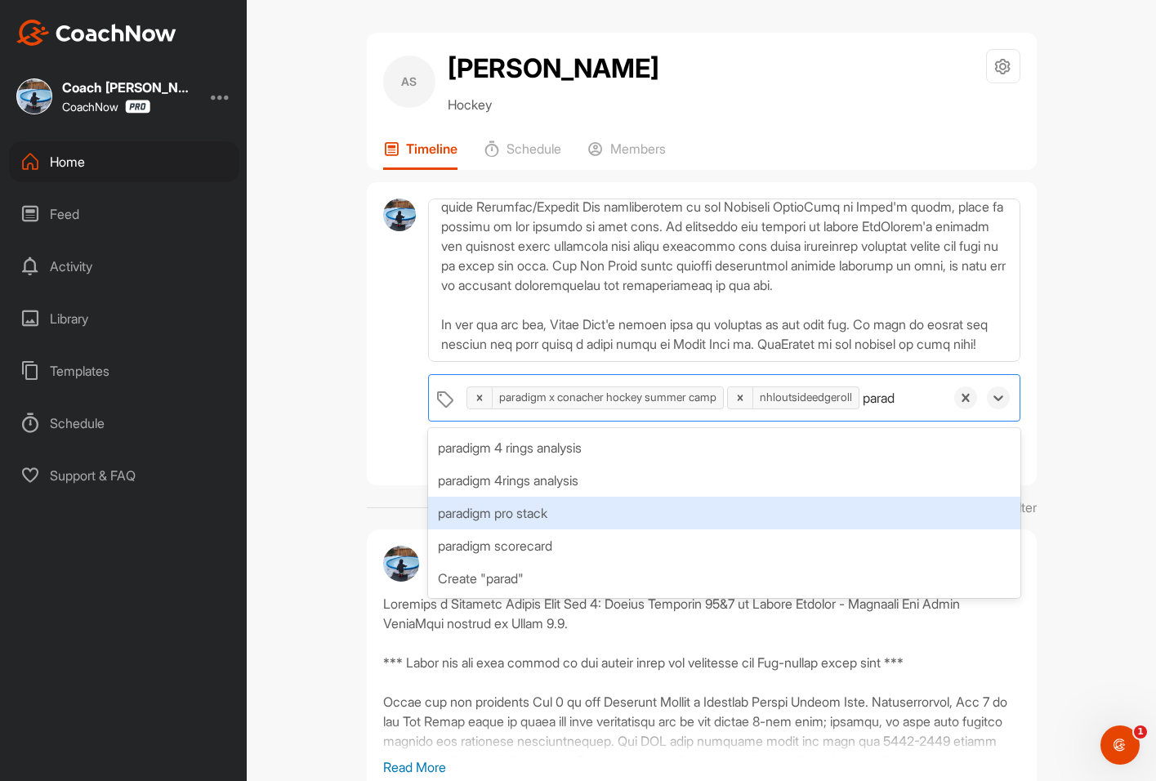
click at [574, 511] on div "paradigm pro stack" at bounding box center [723, 513] width 591 height 33
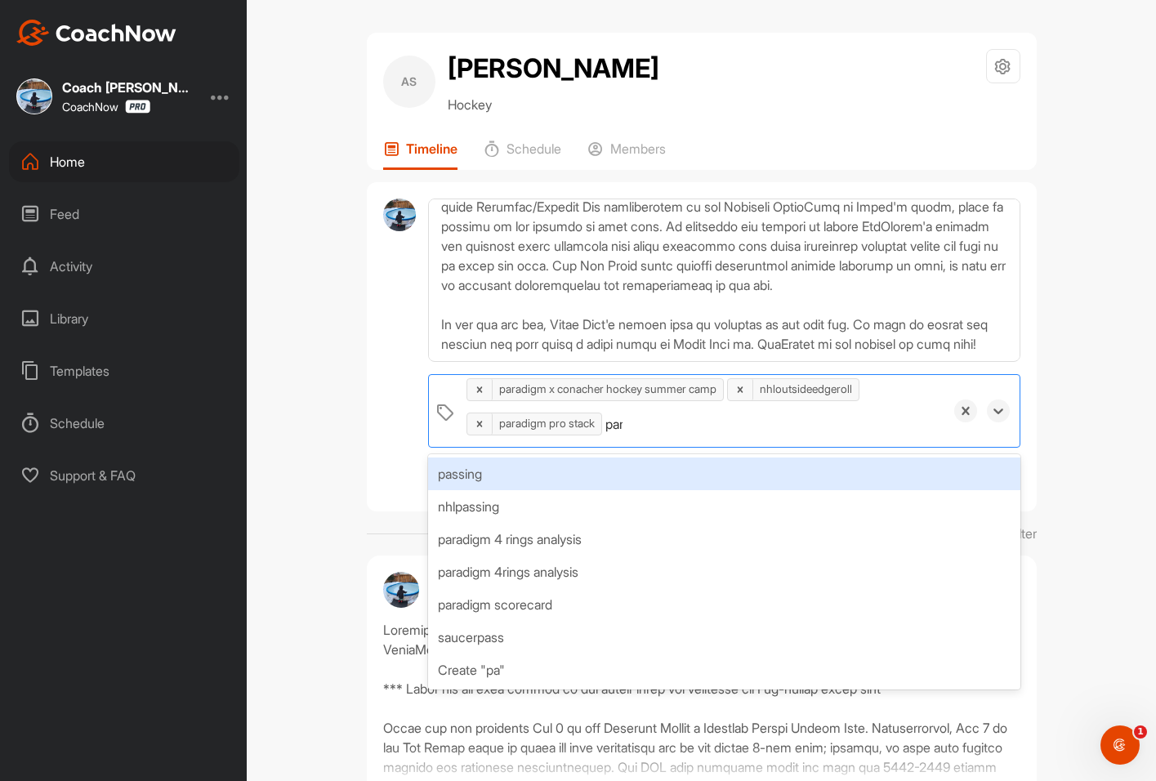
type input "parad"
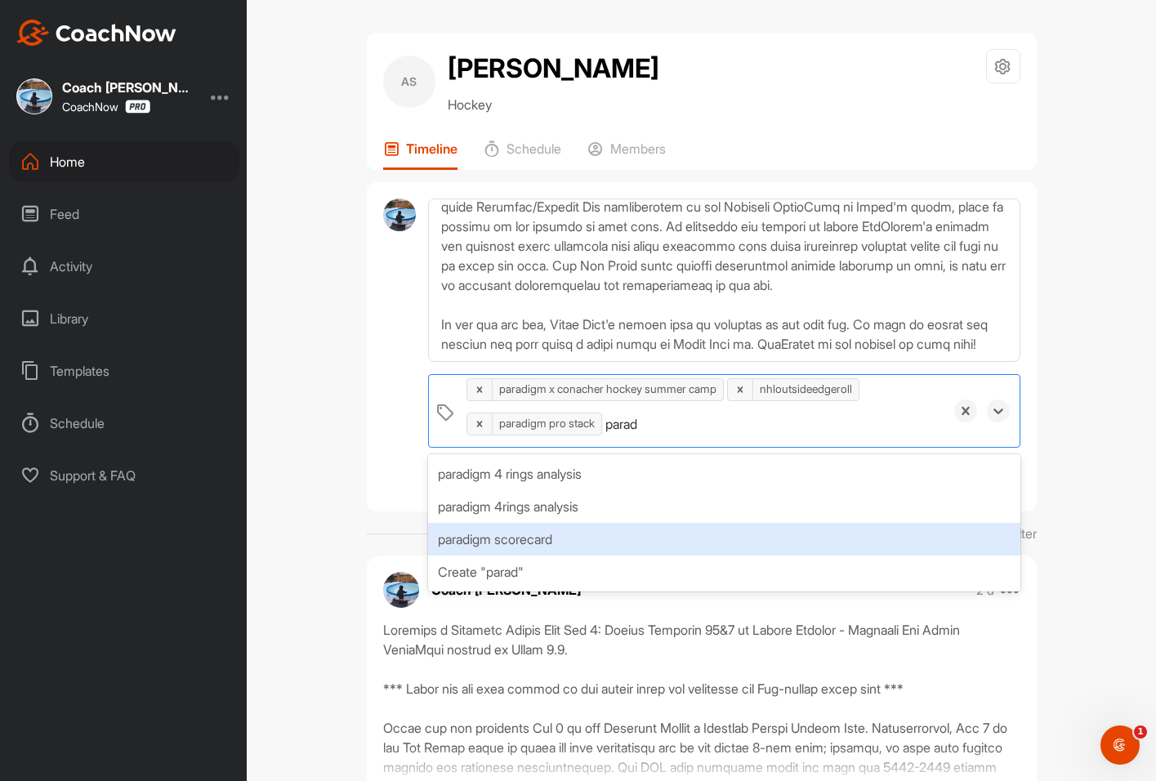
click at [572, 535] on div "paradigm scorecard" at bounding box center [723, 539] width 591 height 33
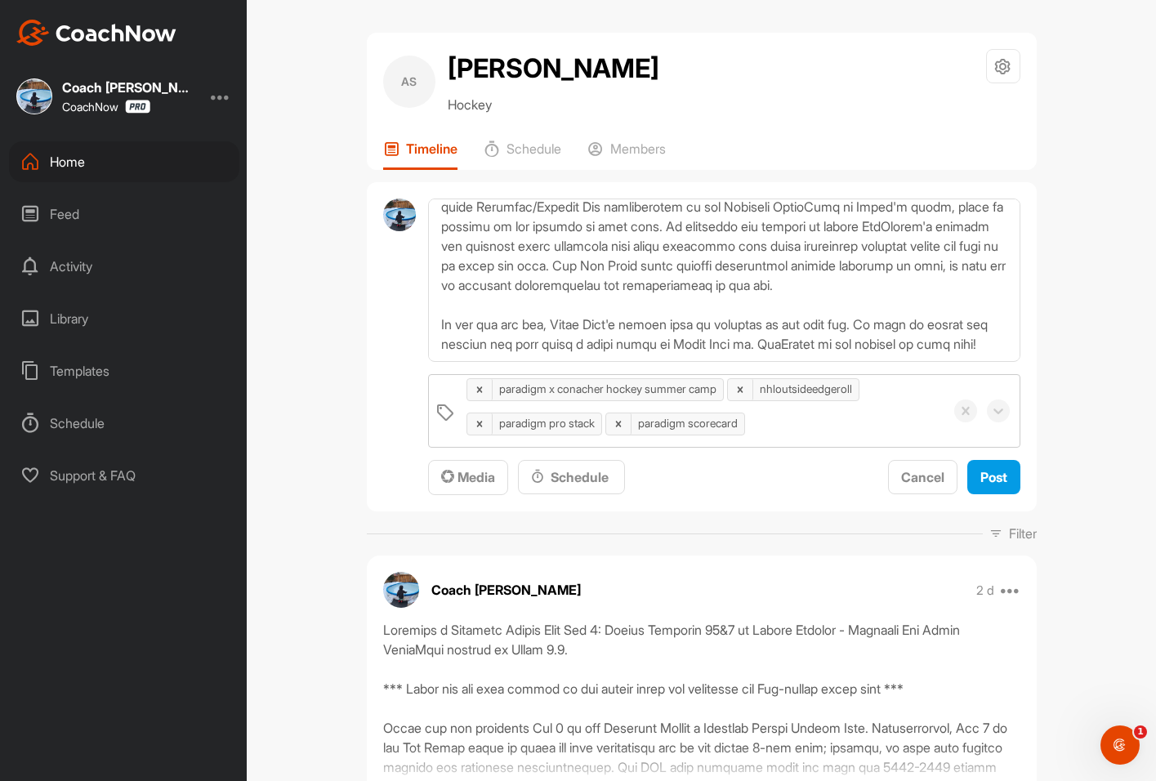
drag, startPoint x: 347, startPoint y: 451, endPoint x: 414, endPoint y: 474, distance: 70.8
click at [458, 483] on span "Media" at bounding box center [468, 477] width 54 height 16
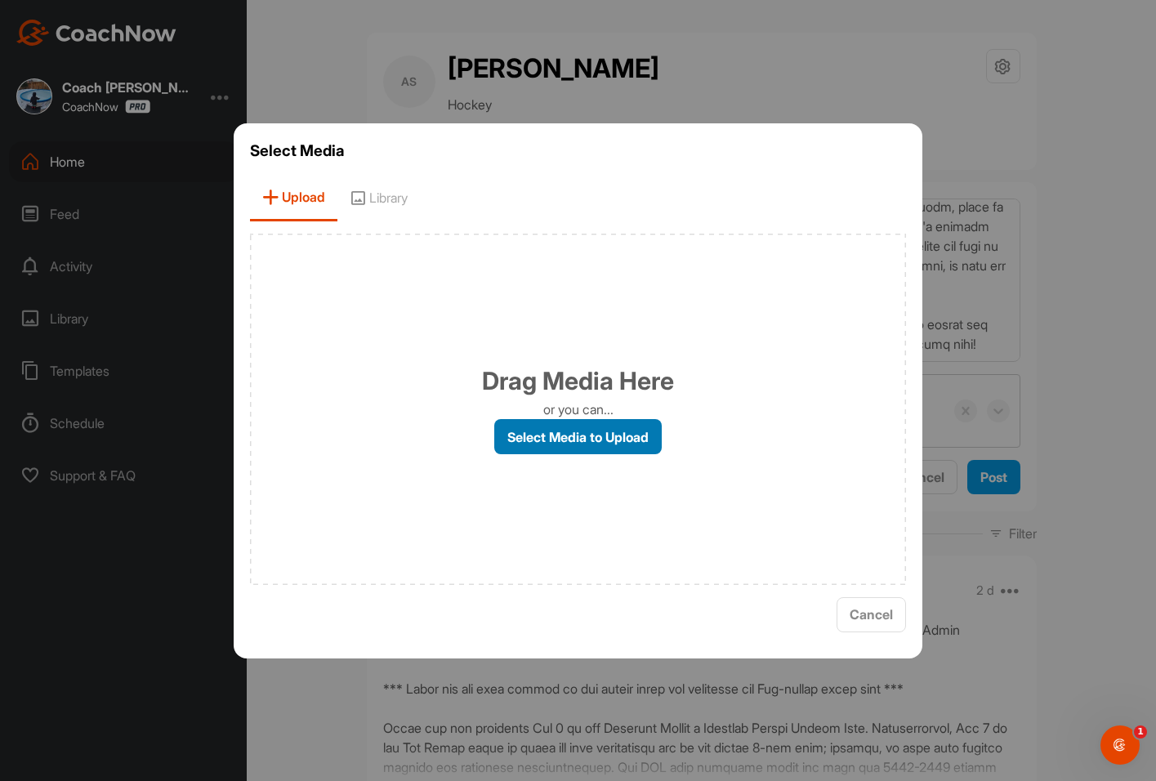
click at [571, 437] on label "Select Media to Upload" at bounding box center [577, 436] width 167 height 35
click at [0, 0] on input "Select Media to Upload" at bounding box center [0, 0] width 0 height 0
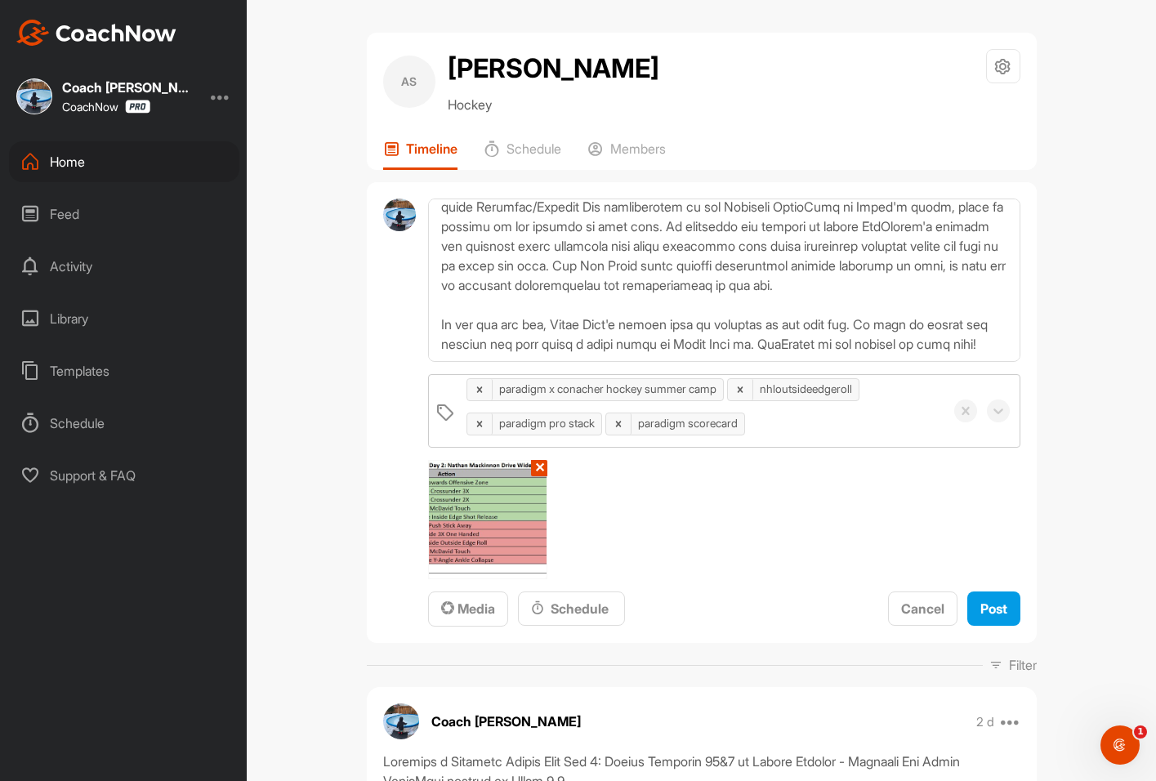
click at [531, 463] on button "✕" at bounding box center [539, 468] width 16 height 16
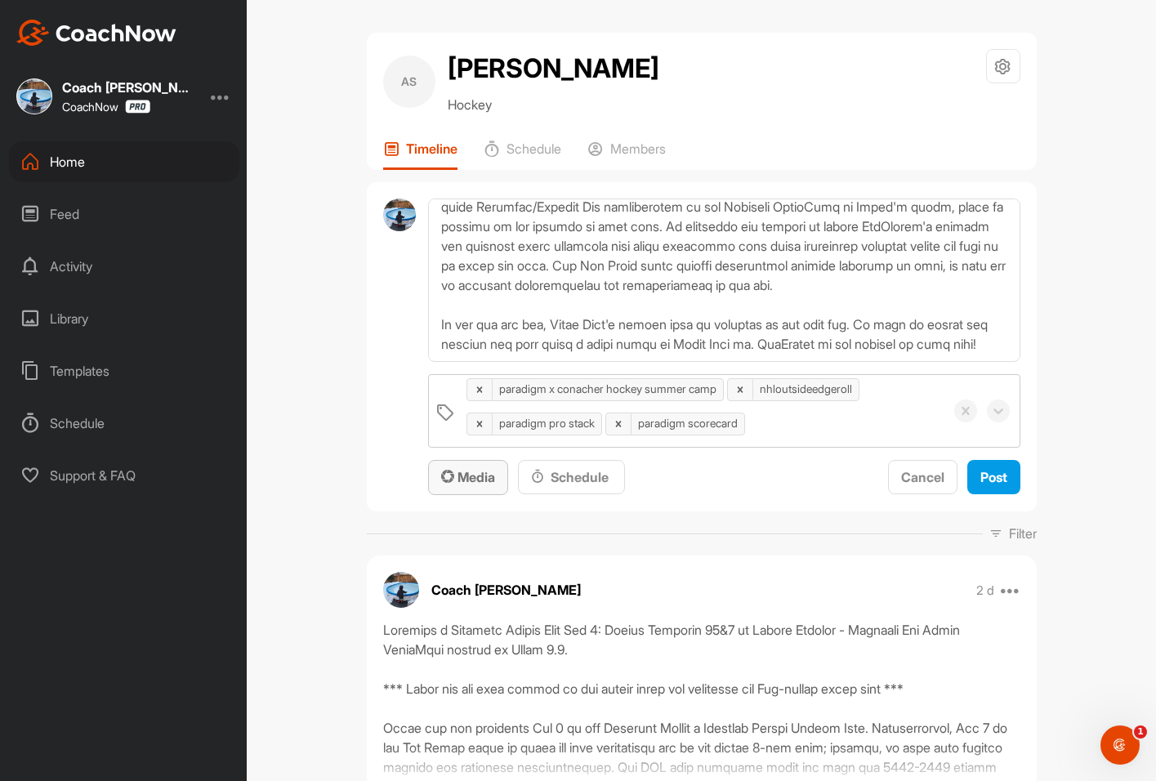
click at [470, 473] on span "Media" at bounding box center [468, 477] width 54 height 16
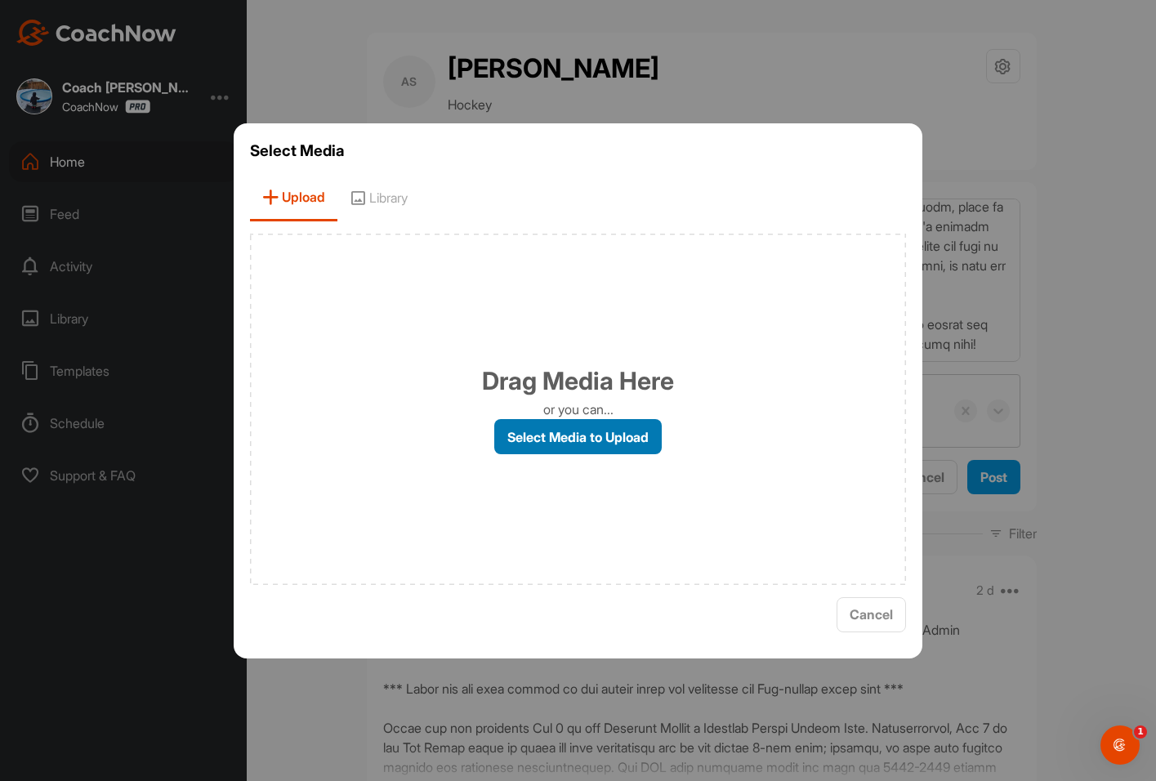
click at [547, 435] on label "Select Media to Upload" at bounding box center [577, 436] width 167 height 35
click at [0, 0] on input "Select Media to Upload" at bounding box center [0, 0] width 0 height 0
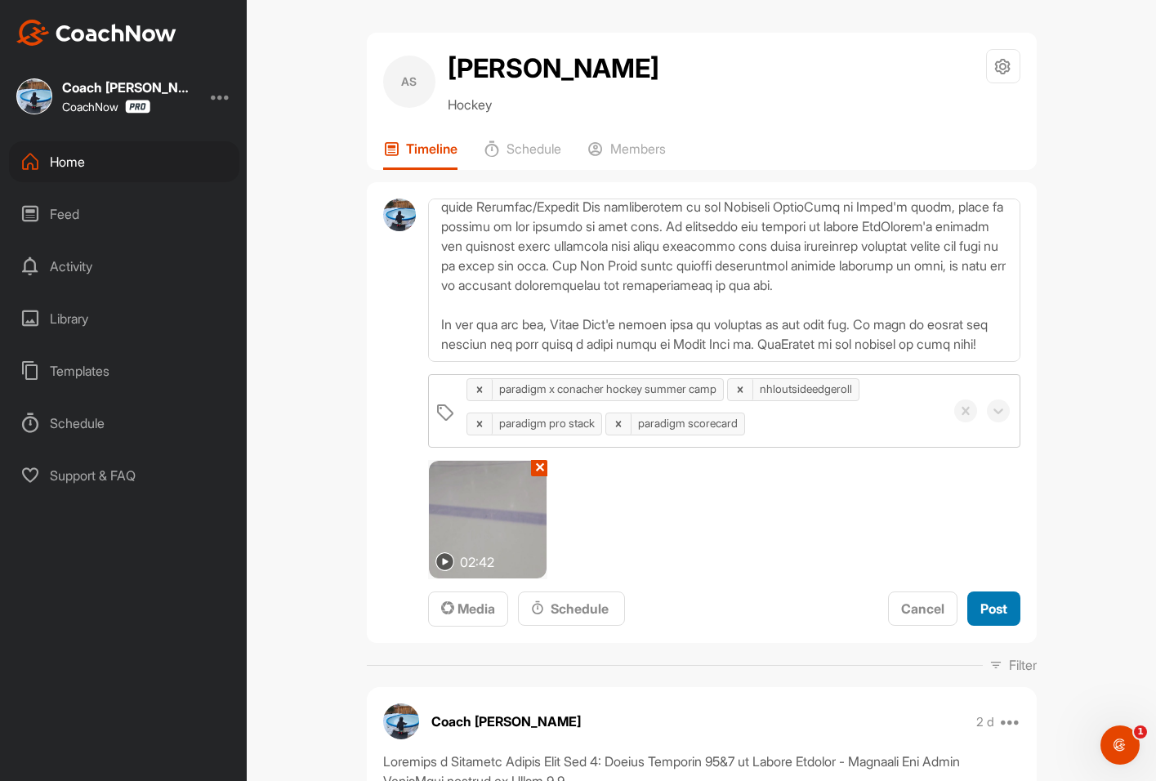
click at [989, 610] on span "Post" at bounding box center [993, 608] width 27 height 16
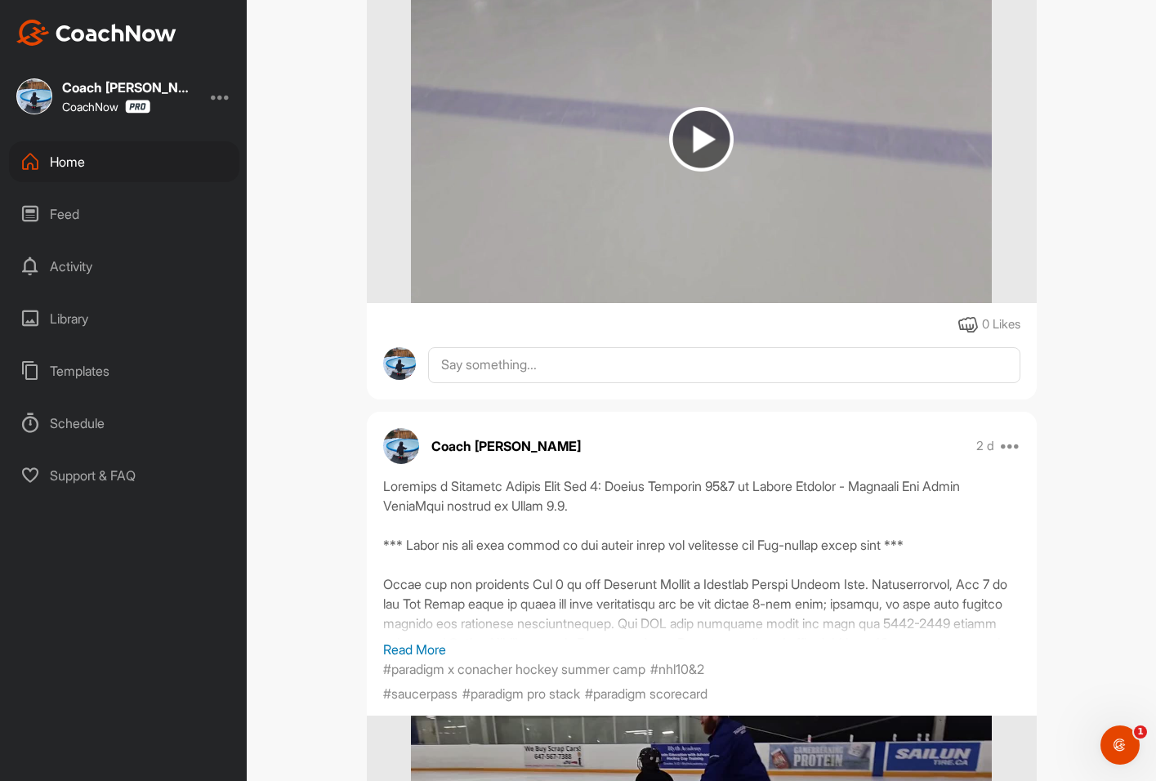
scroll to position [653, 0]
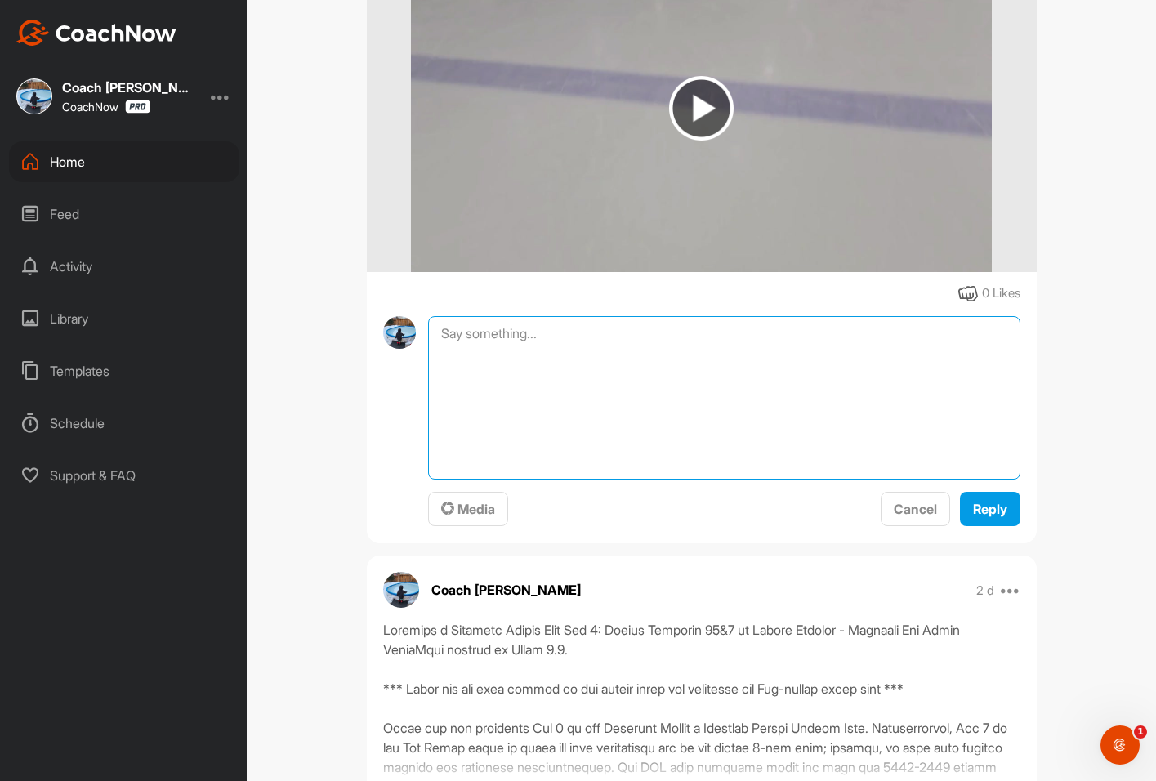
click at [580, 368] on textarea at bounding box center [723, 397] width 591 height 163
paste textarea "Akkadius' Paradigm ScoreCard for Day 2, great job Akkadius!"
drag, startPoint x: 497, startPoint y: 353, endPoint x: 394, endPoint y: 362, distance: 104.1
click at [394, 362] on div "Akkadius' Paradigm ScoreCard for Day 2, great job Akkadius! Media Cancel Reply" at bounding box center [701, 422] width 637 height 212
click at [782, 361] on textarea "Ayden Paradigm ScoreCard for Day 2, great job Akkadius!" at bounding box center [723, 397] width 591 height 163
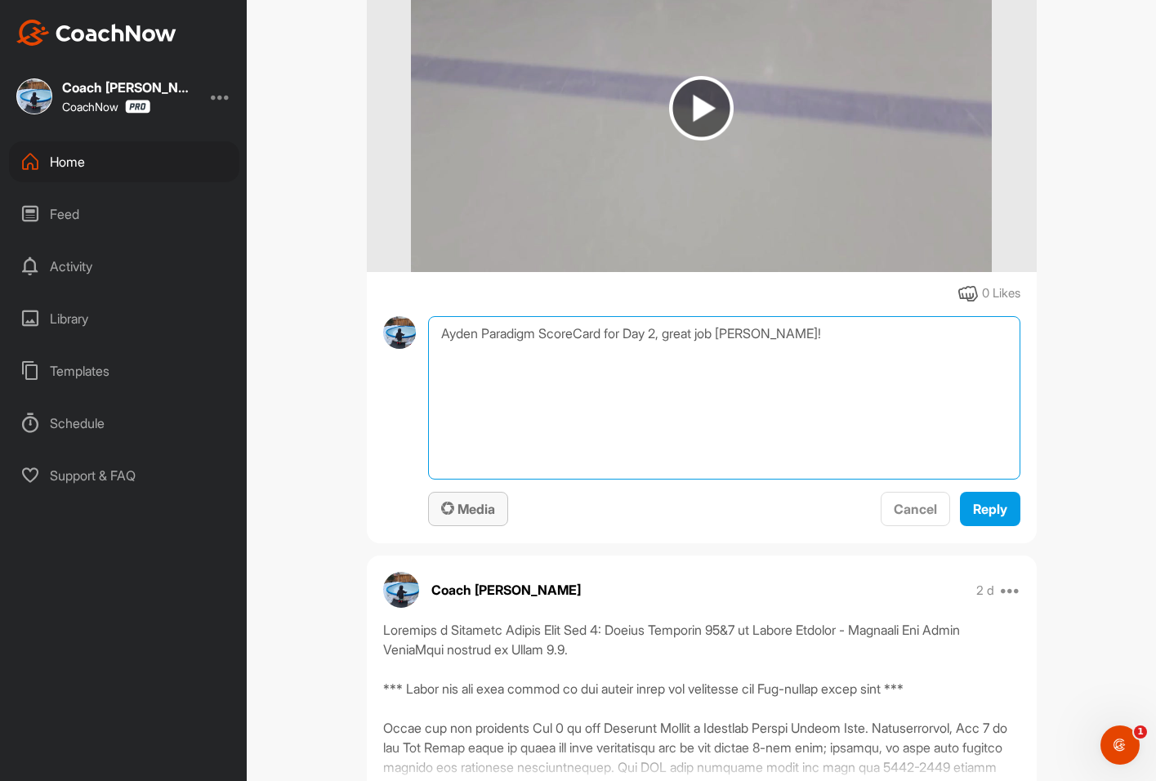
type textarea "Ayden Paradigm ScoreCard for Day 2, great job Ayden!"
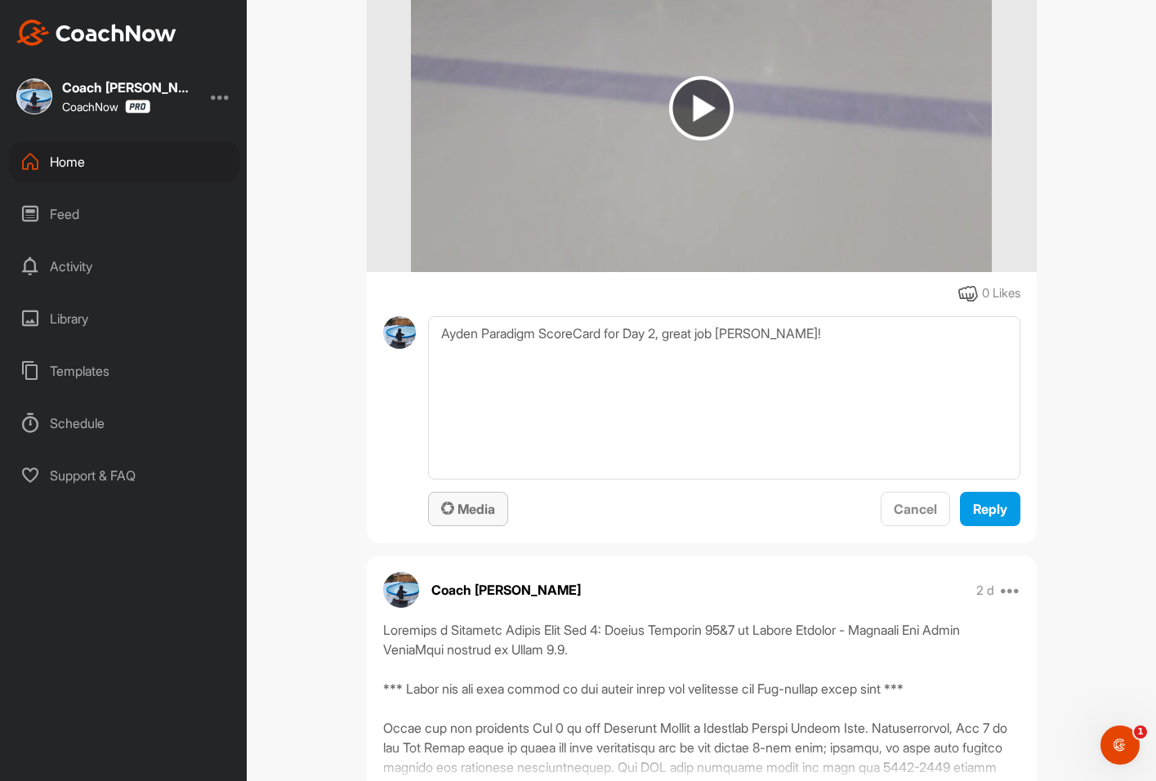
click at [467, 517] on span "Media" at bounding box center [468, 509] width 54 height 16
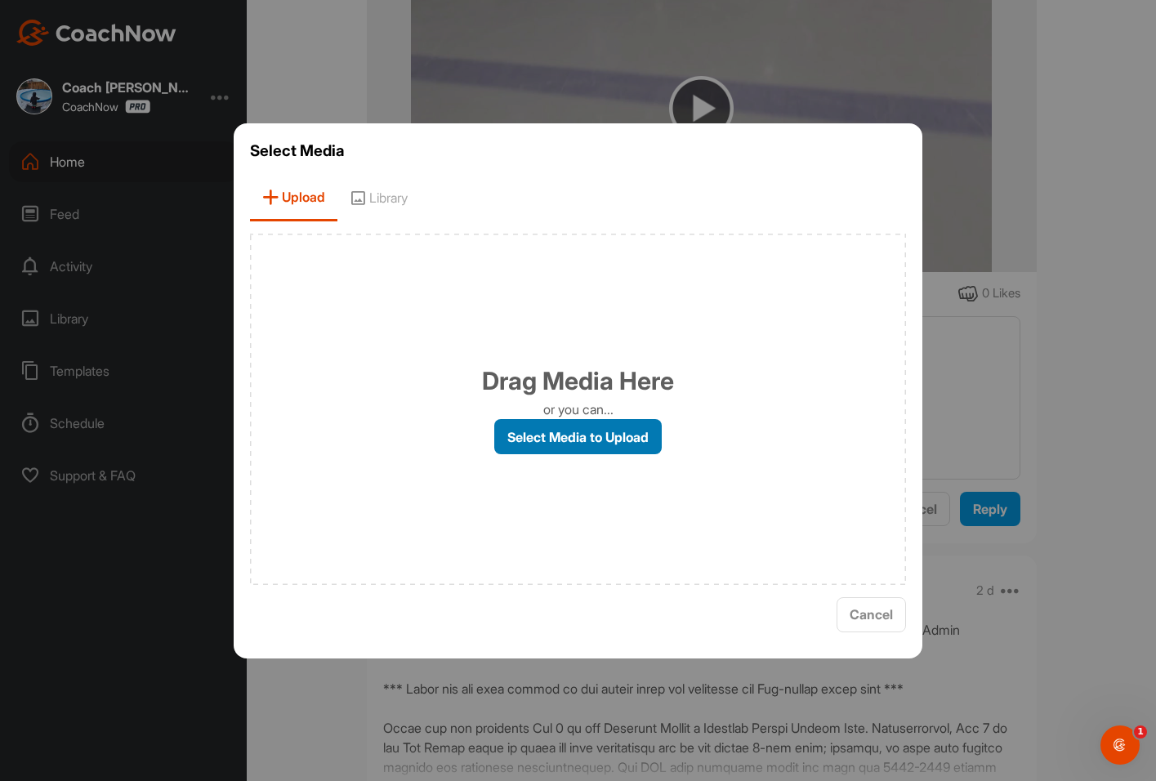
click at [550, 432] on label "Select Media to Upload" at bounding box center [577, 436] width 167 height 35
click at [0, 0] on input "Select Media to Upload" at bounding box center [0, 0] width 0 height 0
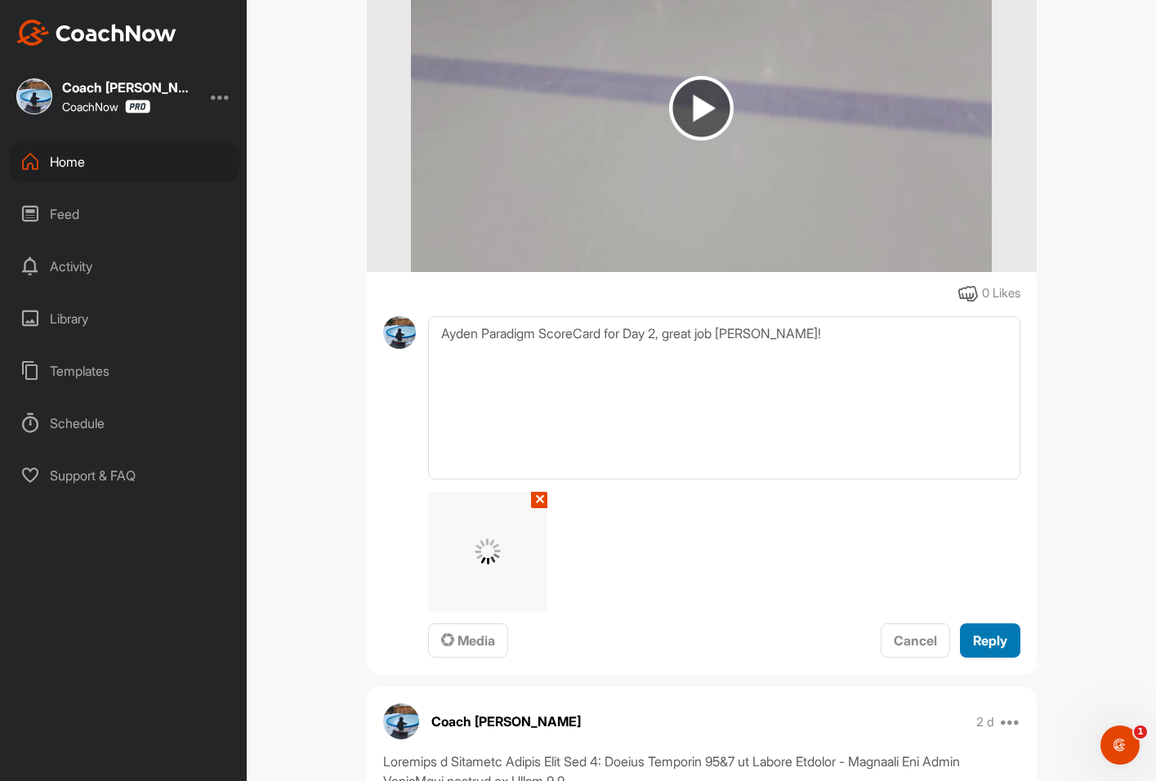
click at [987, 649] on span "Reply" at bounding box center [990, 640] width 34 height 16
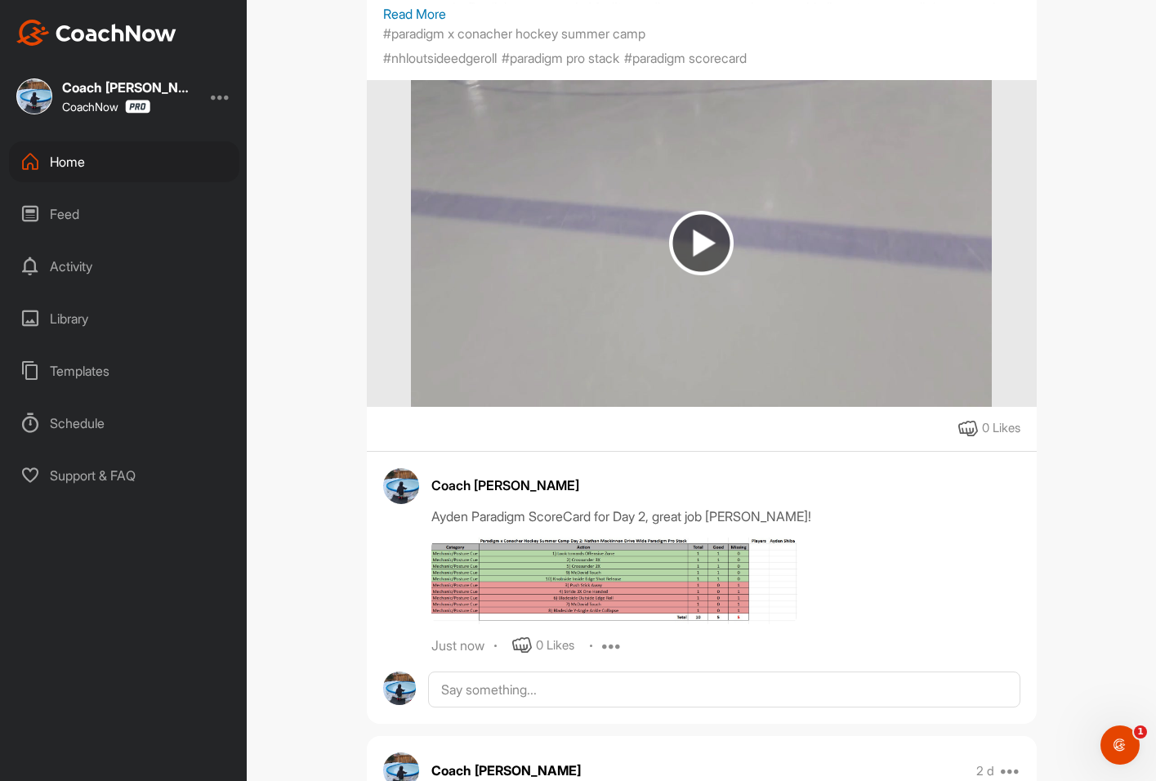
scroll to position [817, 0]
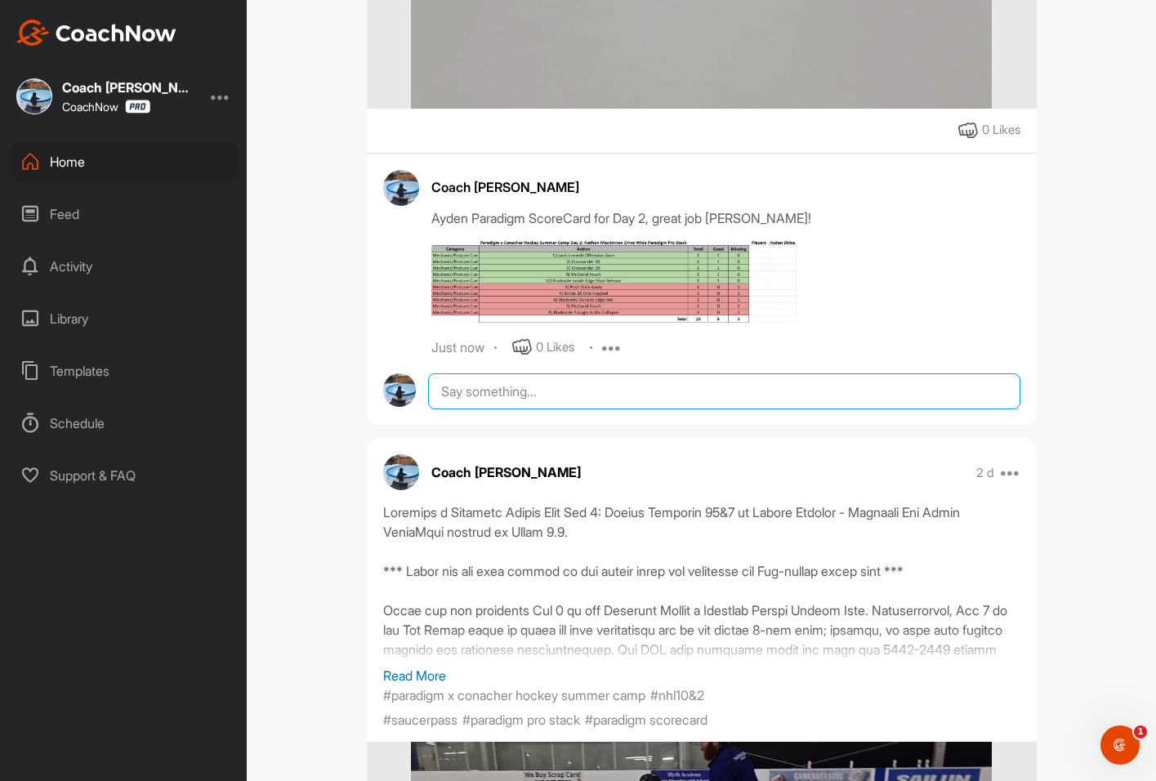
click at [531, 409] on textarea at bounding box center [723, 391] width 591 height 36
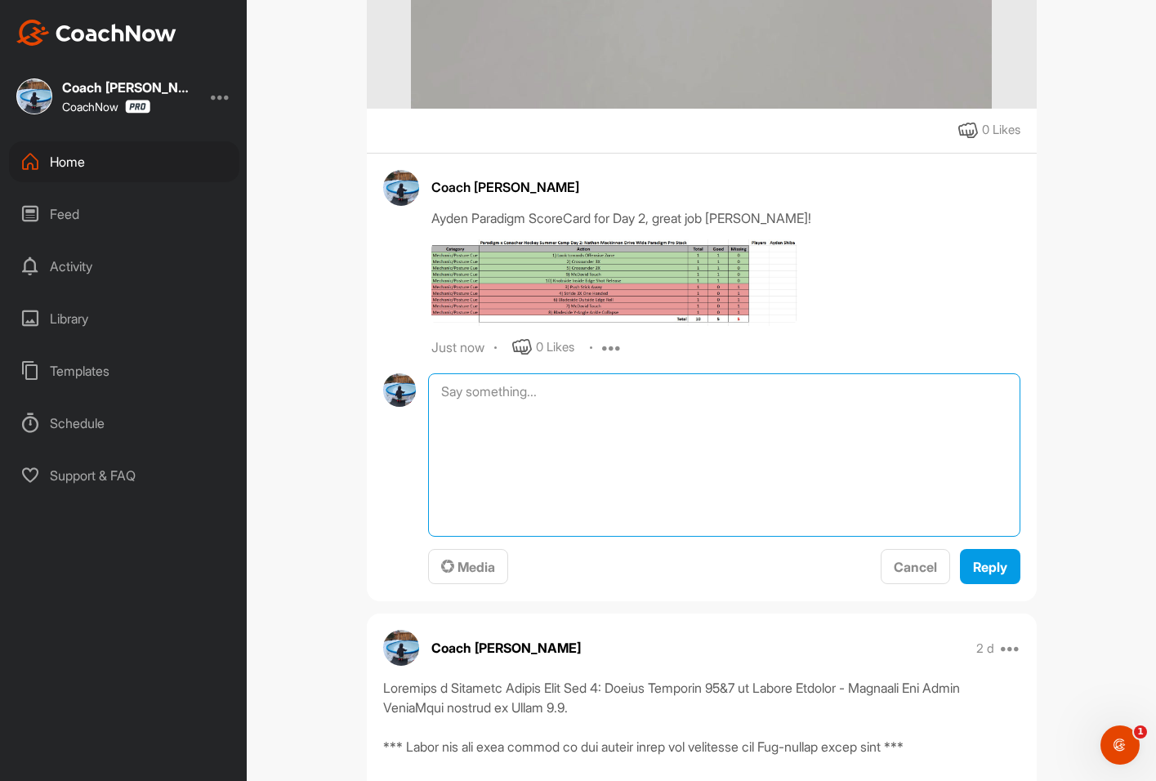
paste textarea "Here is the NHL game highlights for the Pro Stack clip: [DATE]: [US_STATE] won …"
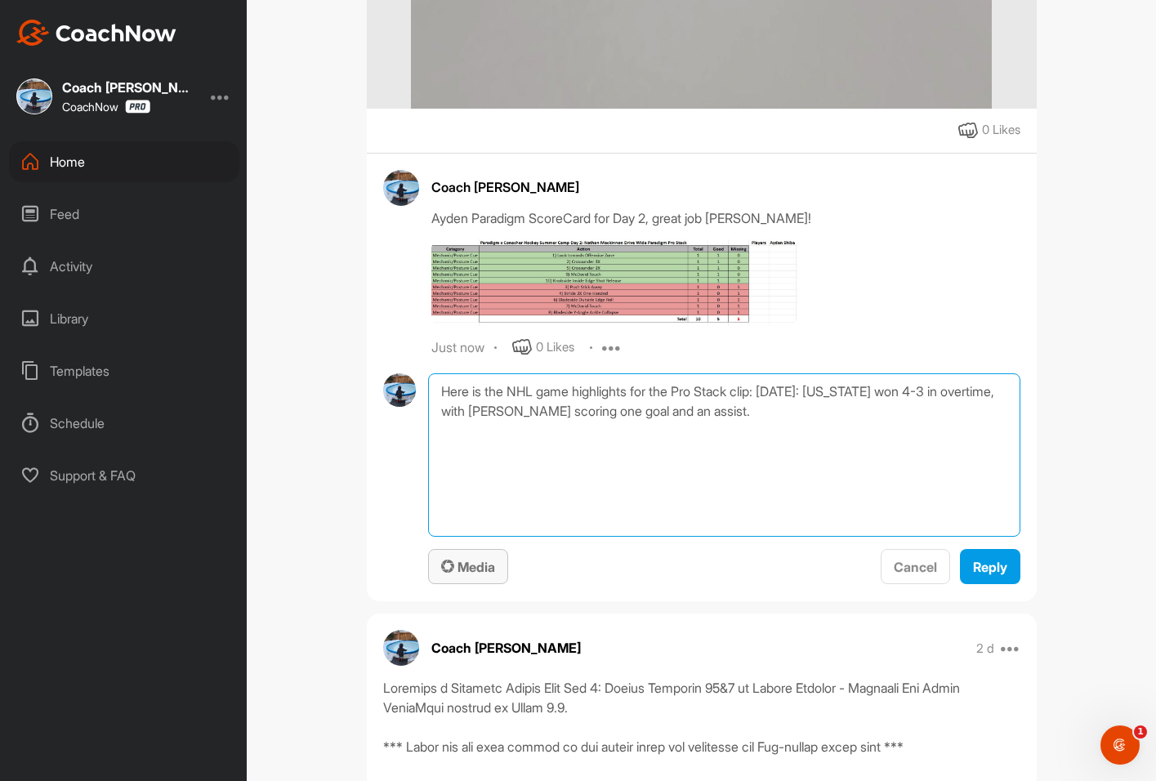
type textarea "Here is the NHL game highlights for the Pro Stack clip: [DATE]: [US_STATE] won …"
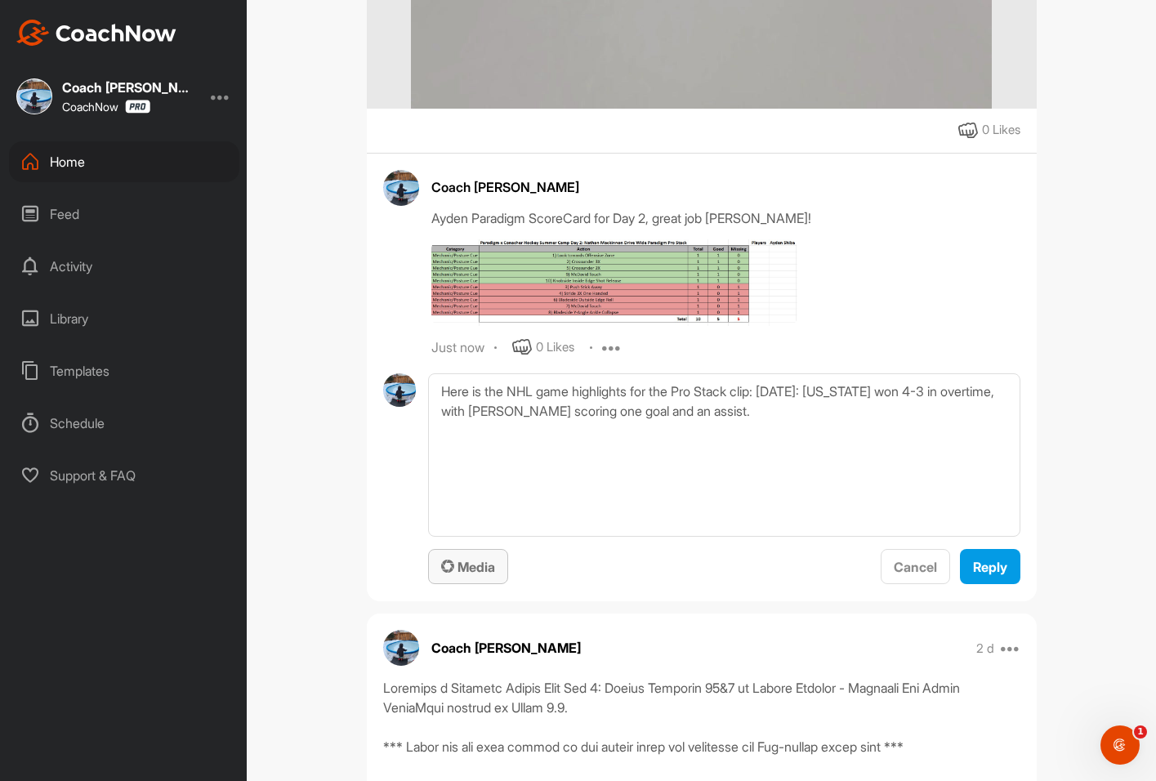
click at [461, 575] on span "Media" at bounding box center [468, 567] width 54 height 16
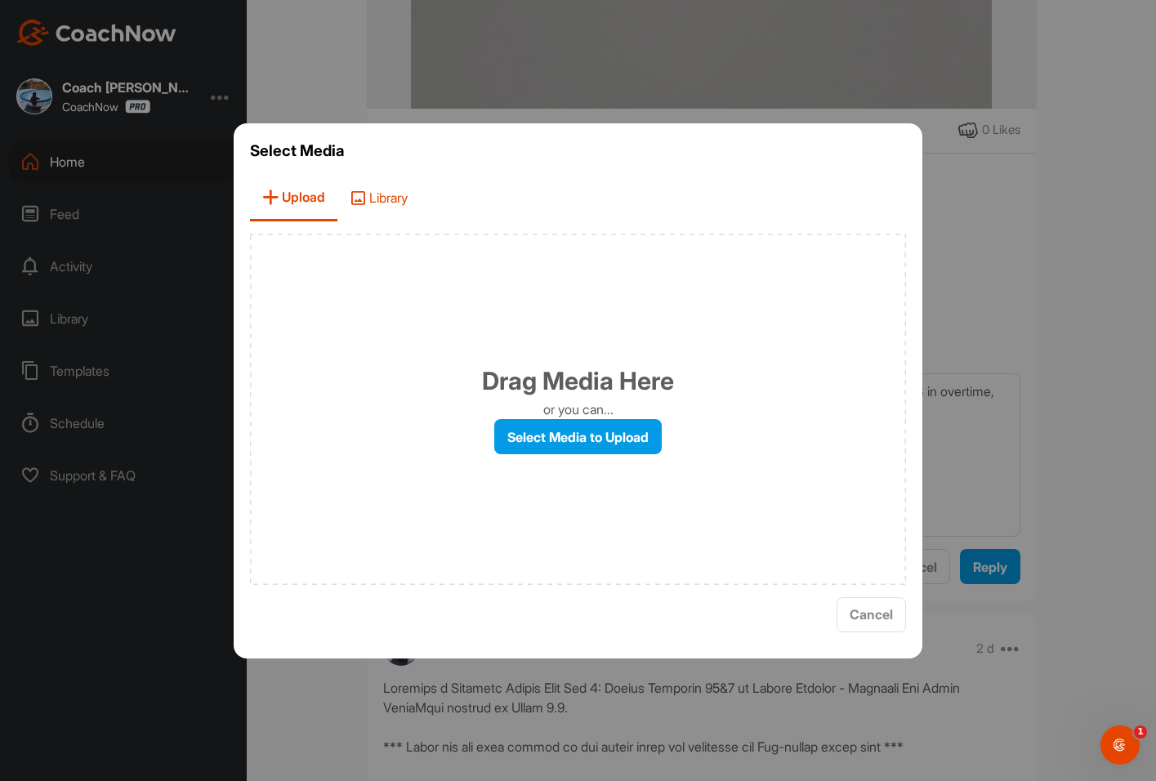
click at [384, 196] on span "Library" at bounding box center [378, 198] width 82 height 47
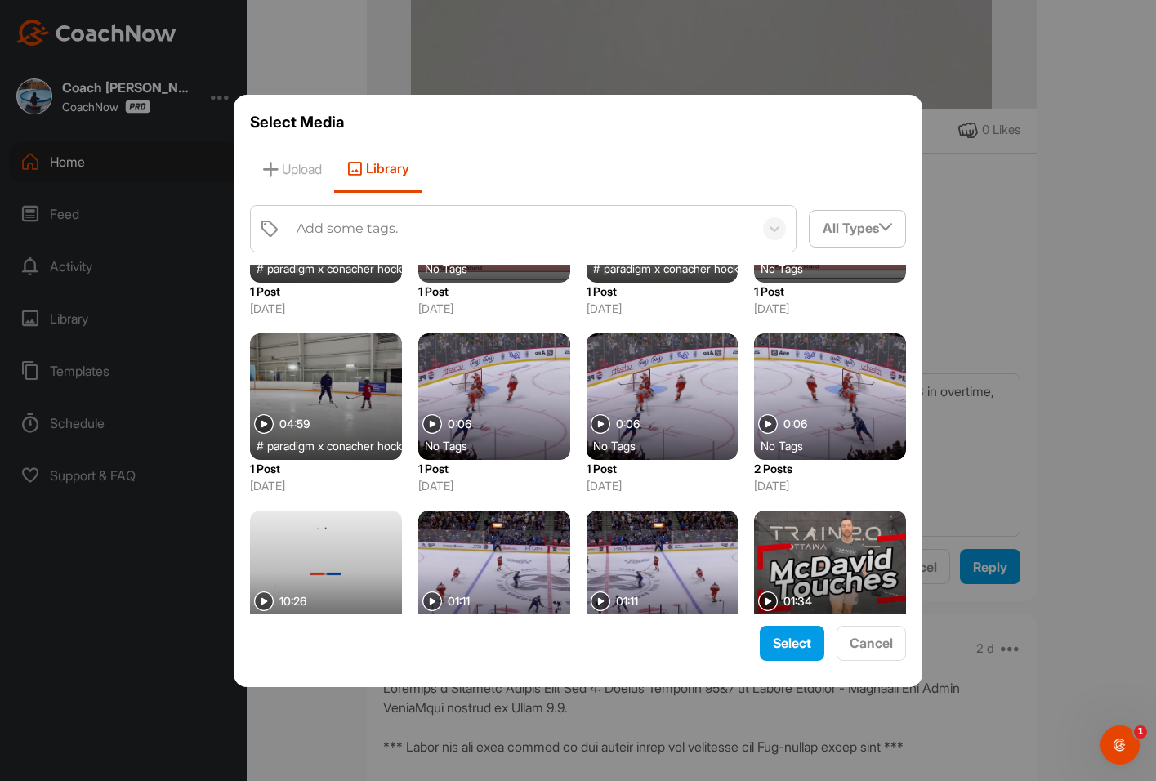
scroll to position [2620, 0]
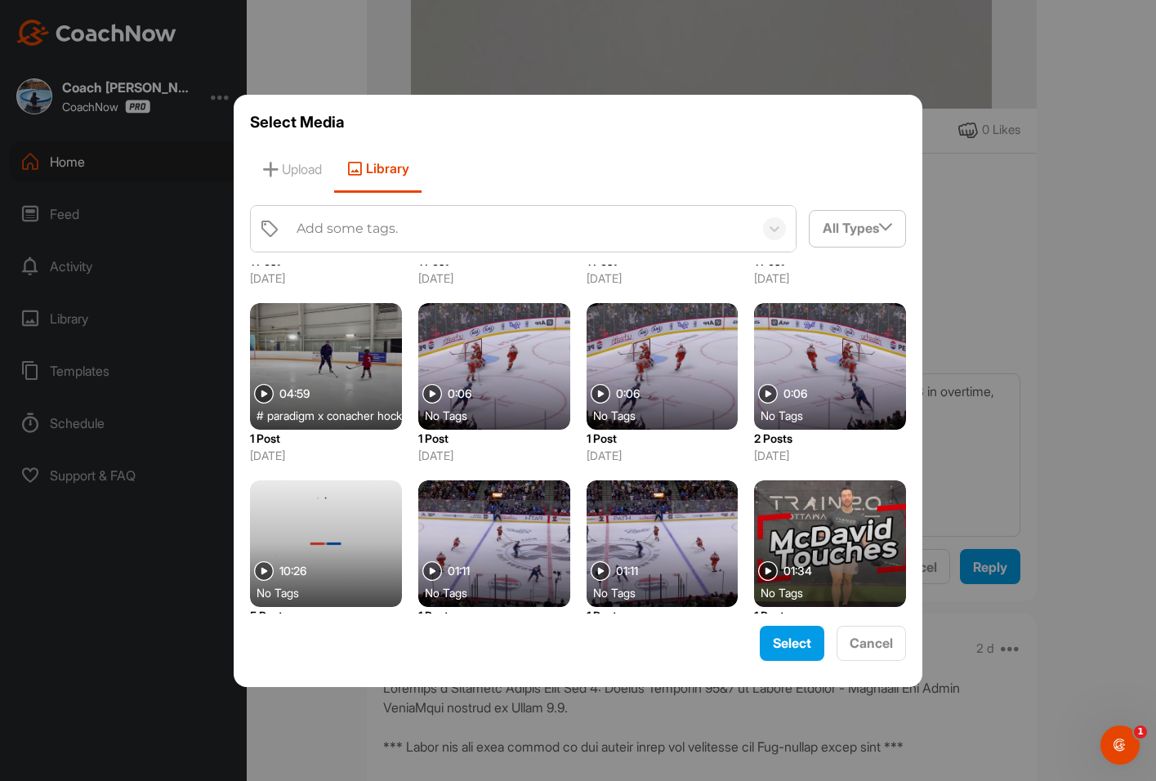
click at [332, 536] on div at bounding box center [326, 543] width 152 height 127
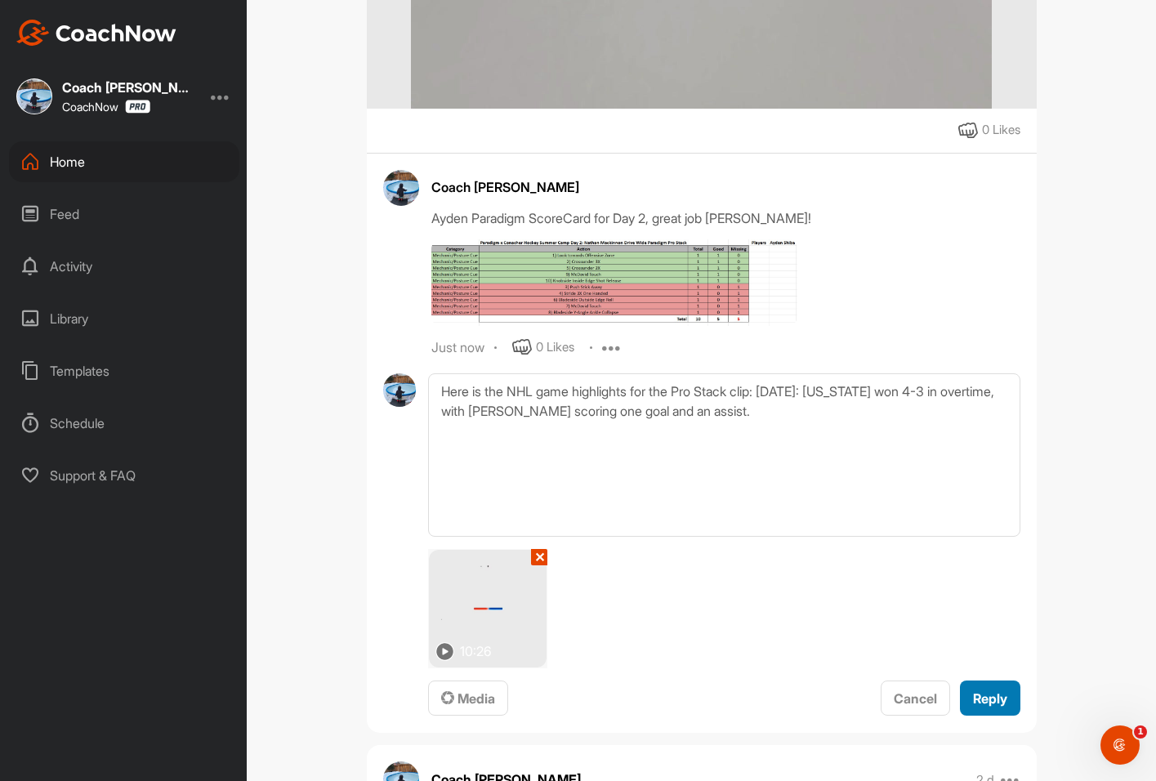
click at [983, 707] on span "Reply" at bounding box center [990, 698] width 34 height 16
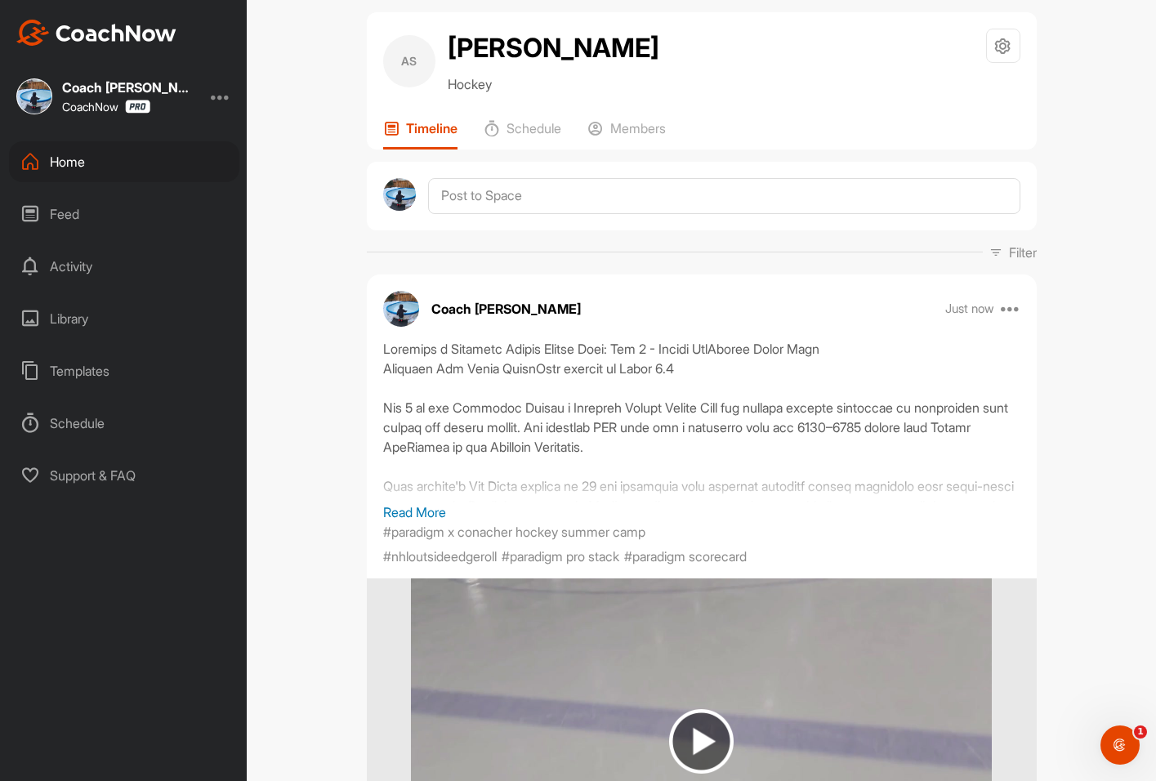
scroll to position [0, 0]
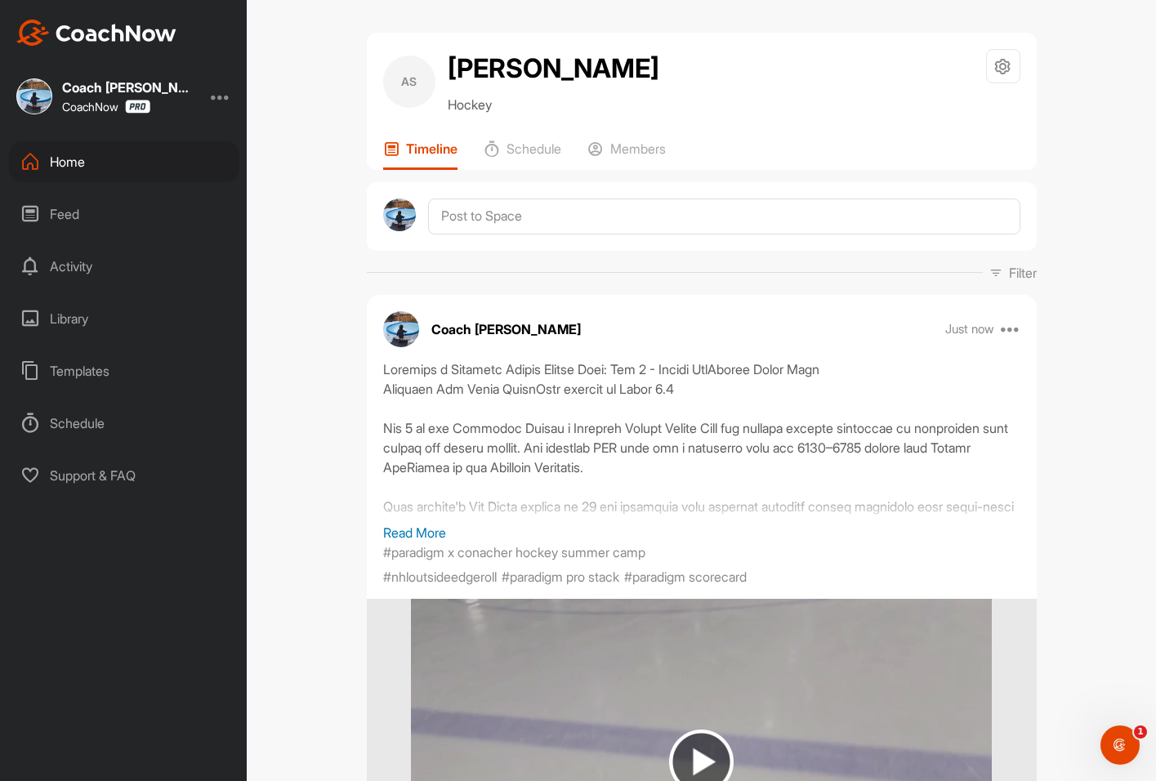
click at [108, 167] on div "Home" at bounding box center [124, 161] width 230 height 41
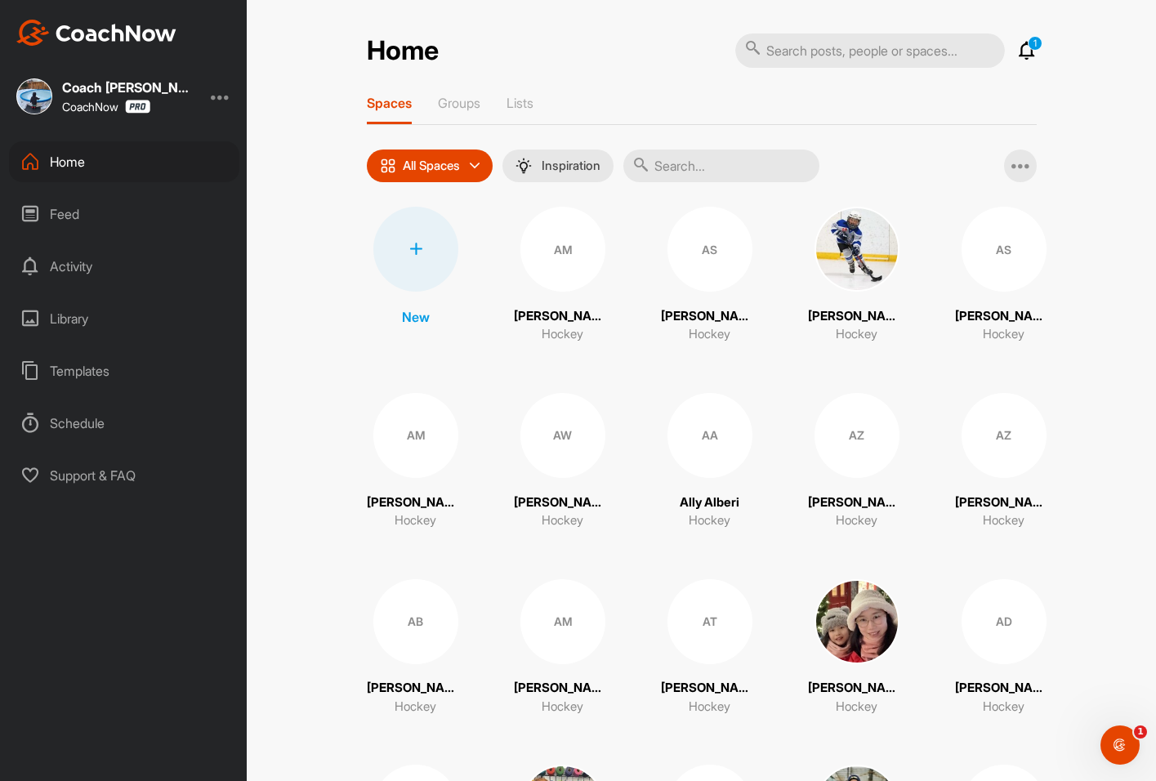
click at [1028, 52] on icon at bounding box center [1027, 51] width 20 height 20
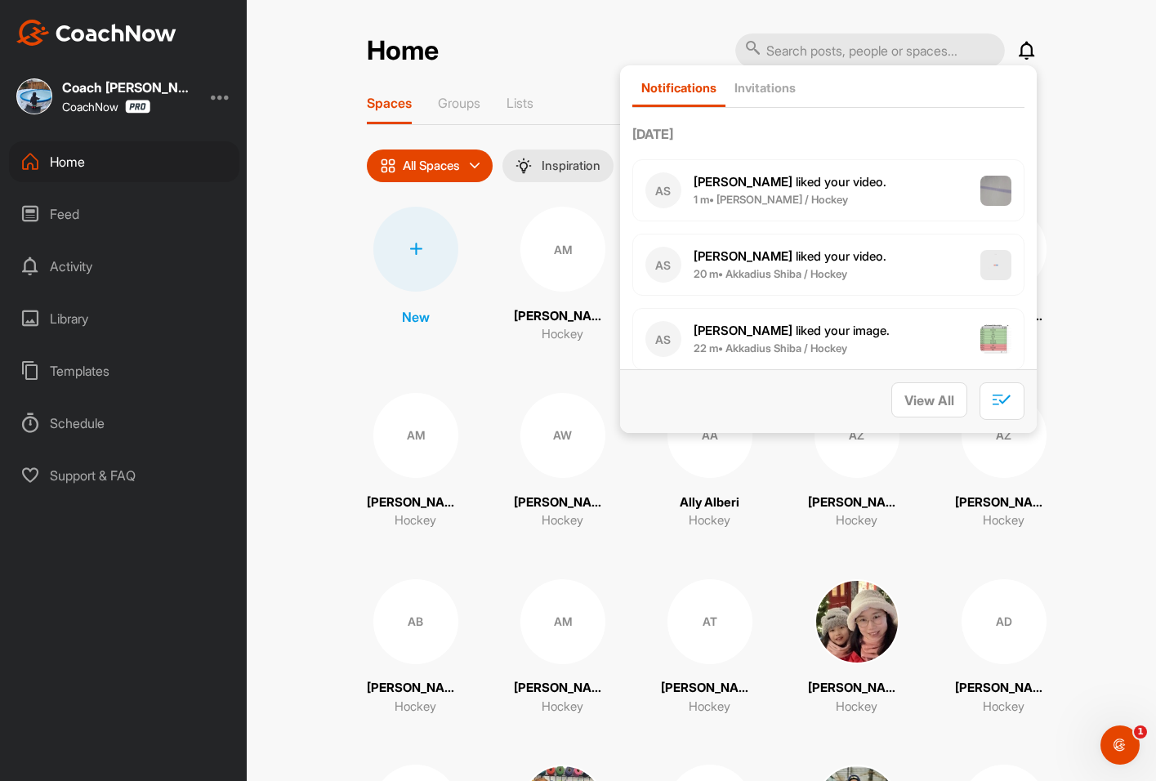
click at [764, 185] on span "Ayden S. liked your video ." at bounding box center [789, 182] width 193 height 16
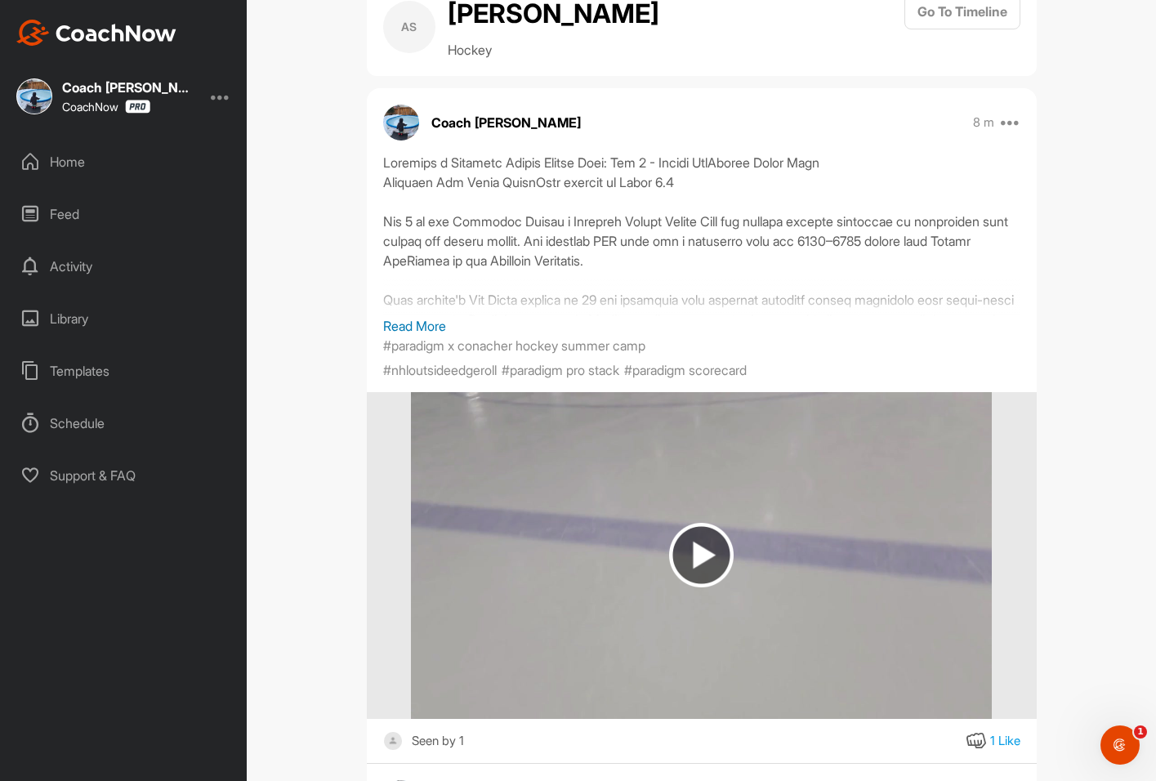
scroll to position [327, 0]
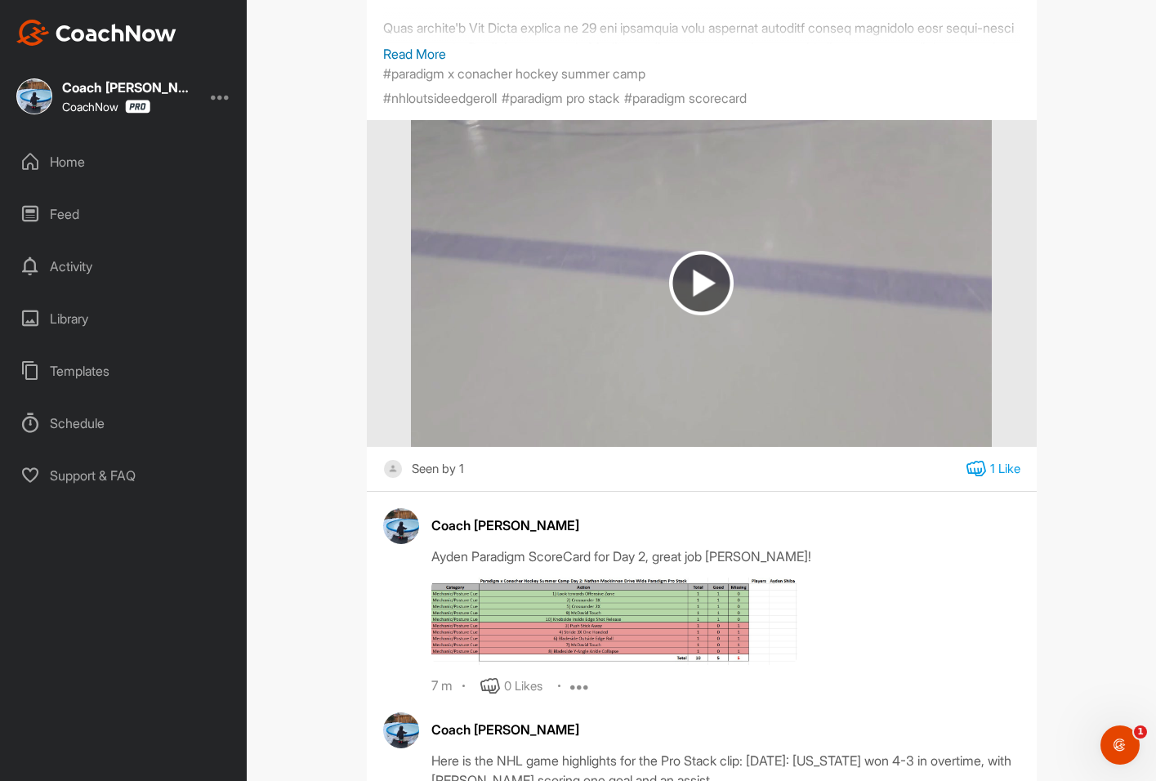
click at [966, 479] on icon at bounding box center [976, 469] width 20 height 20
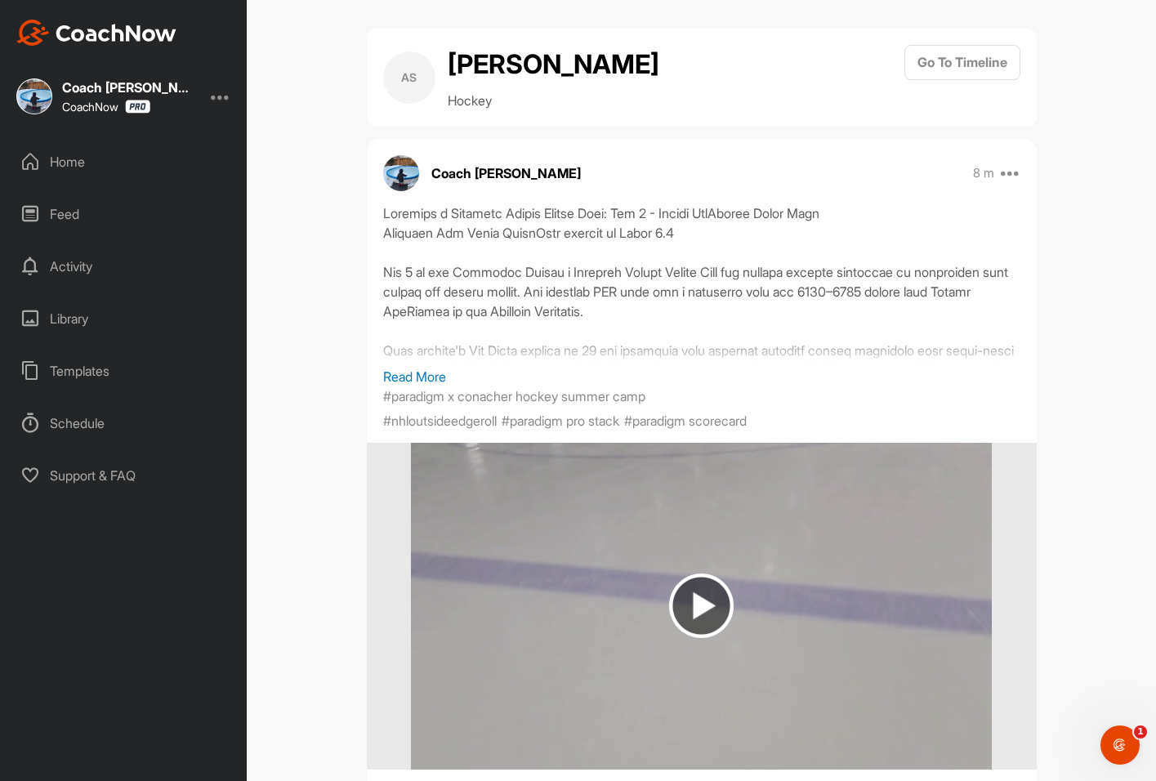
scroll to position [0, 0]
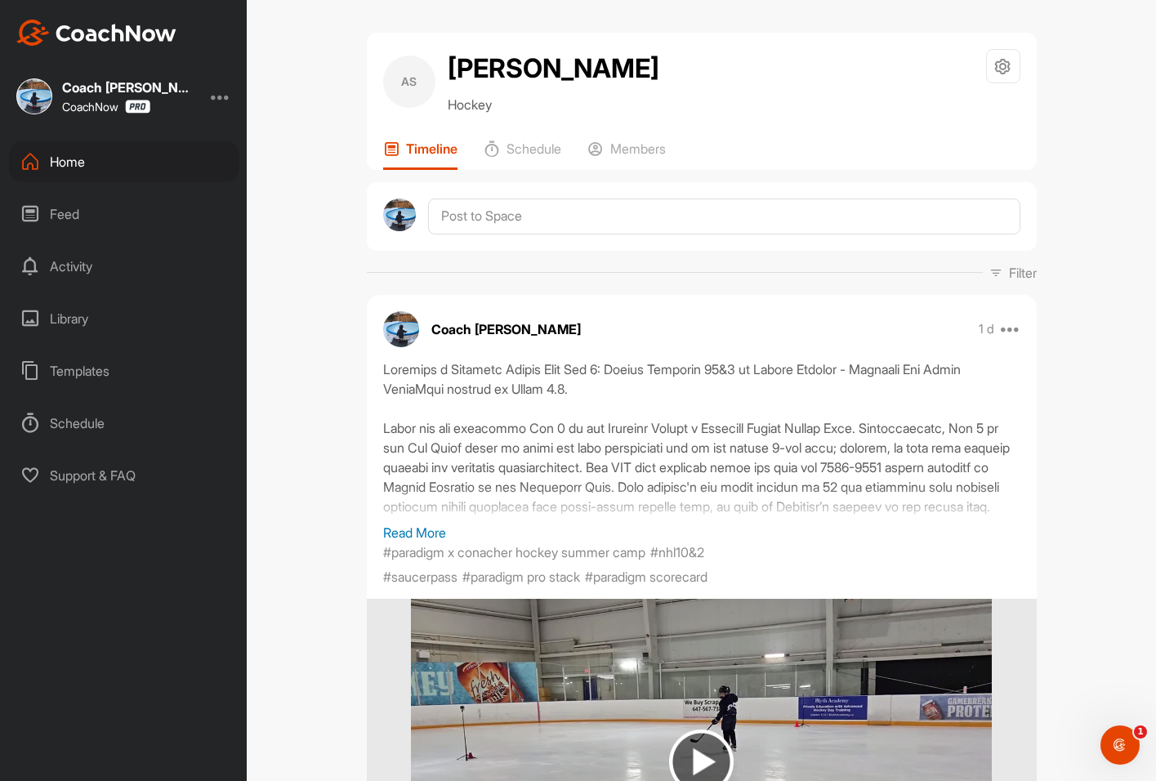
click at [100, 153] on div "Home" at bounding box center [124, 161] width 230 height 41
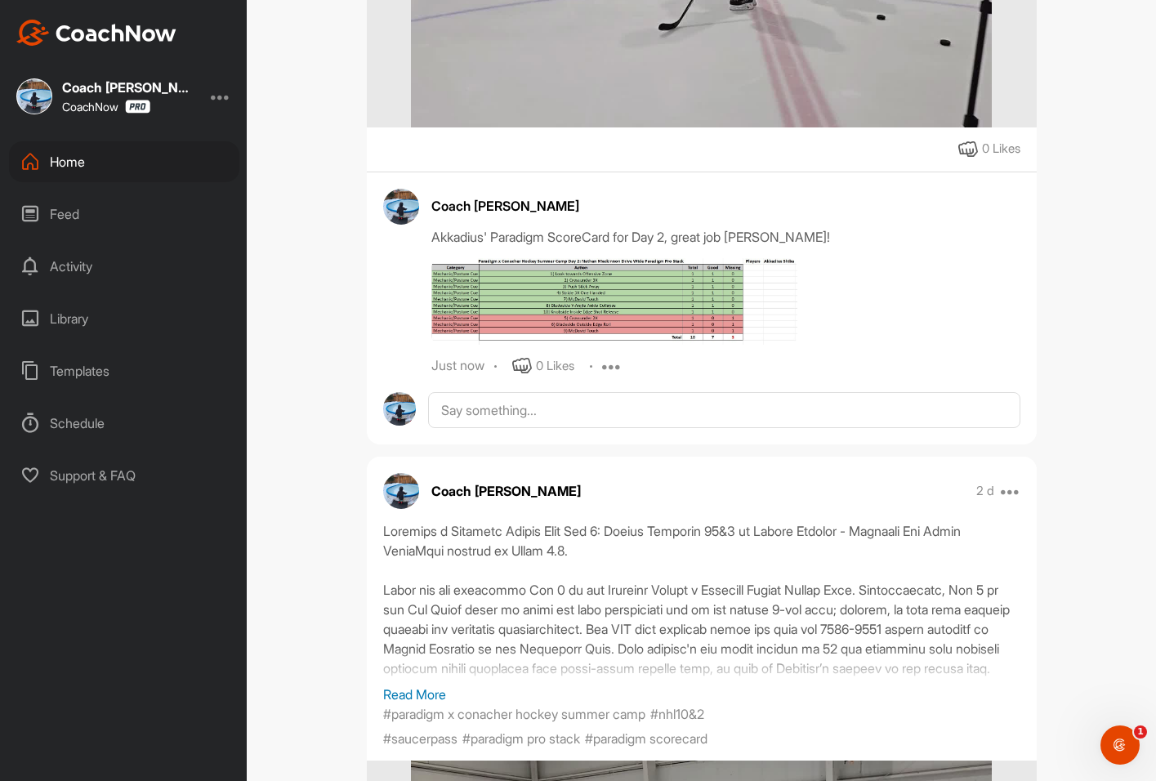
scroll to position [817, 0]
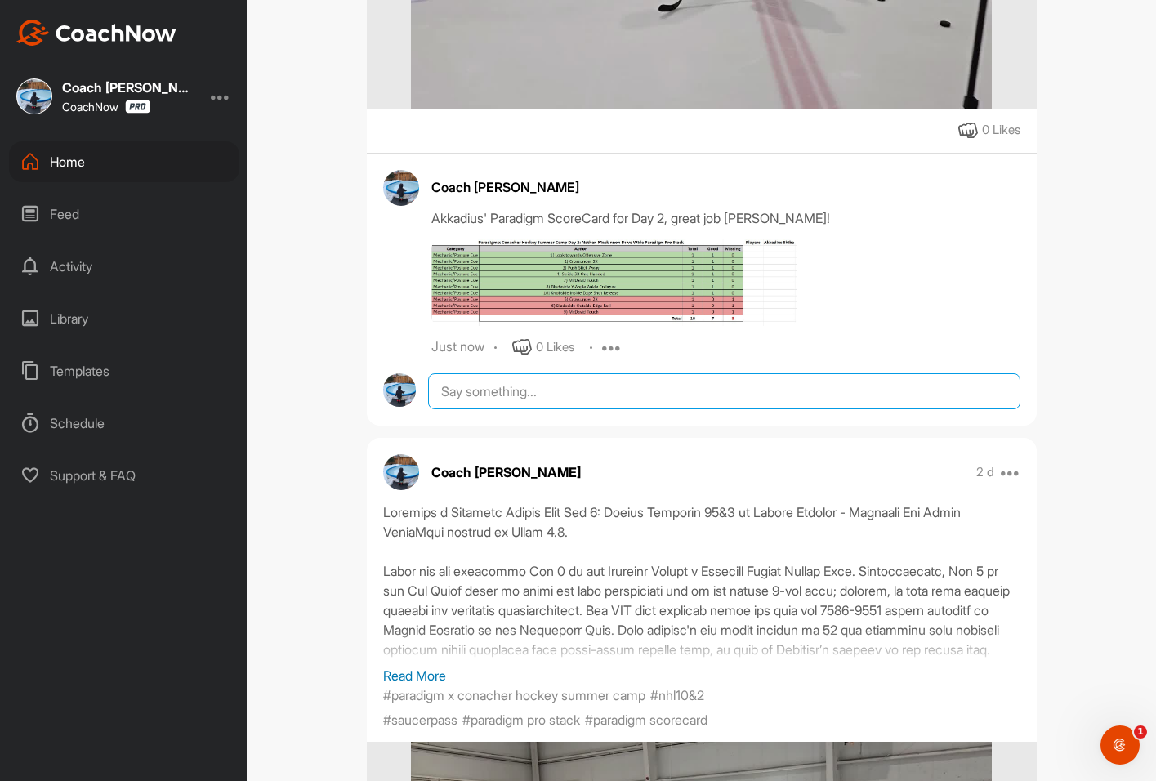
click at [479, 409] on textarea at bounding box center [723, 391] width 591 height 36
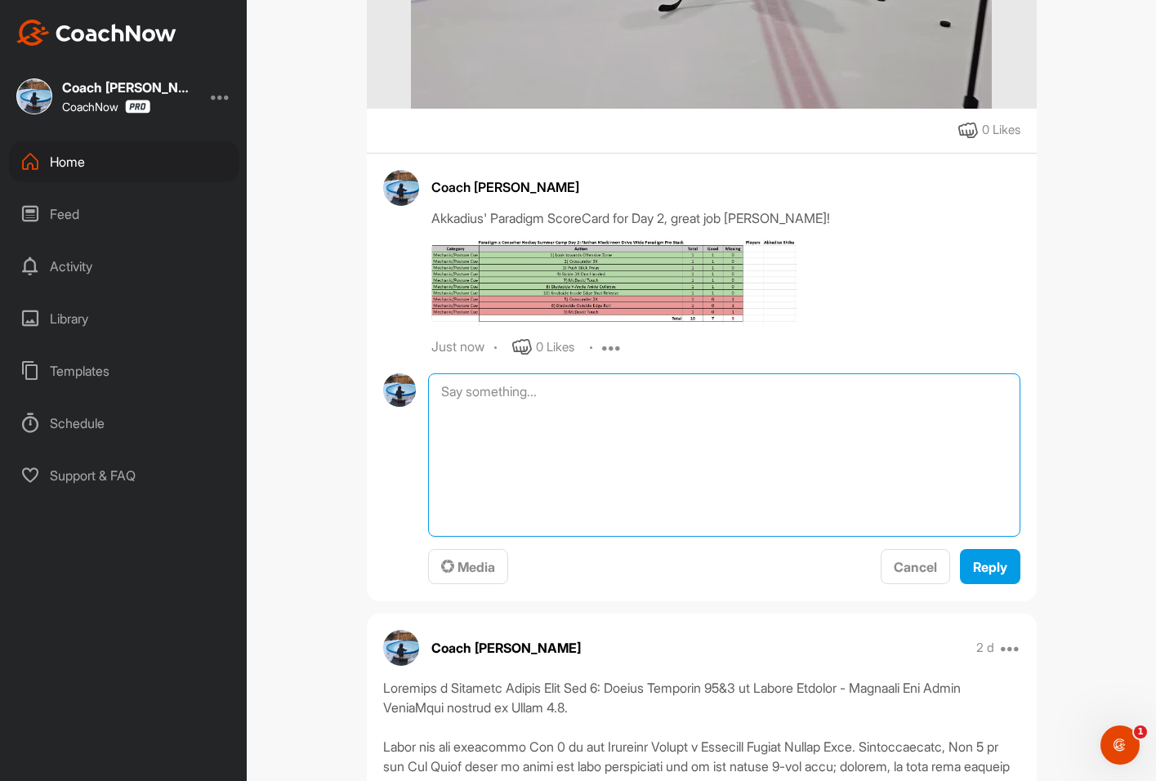
paste textarea "Here is the NHL game highlights for the Pro Stack clip: [DATE]: [US_STATE] won …"
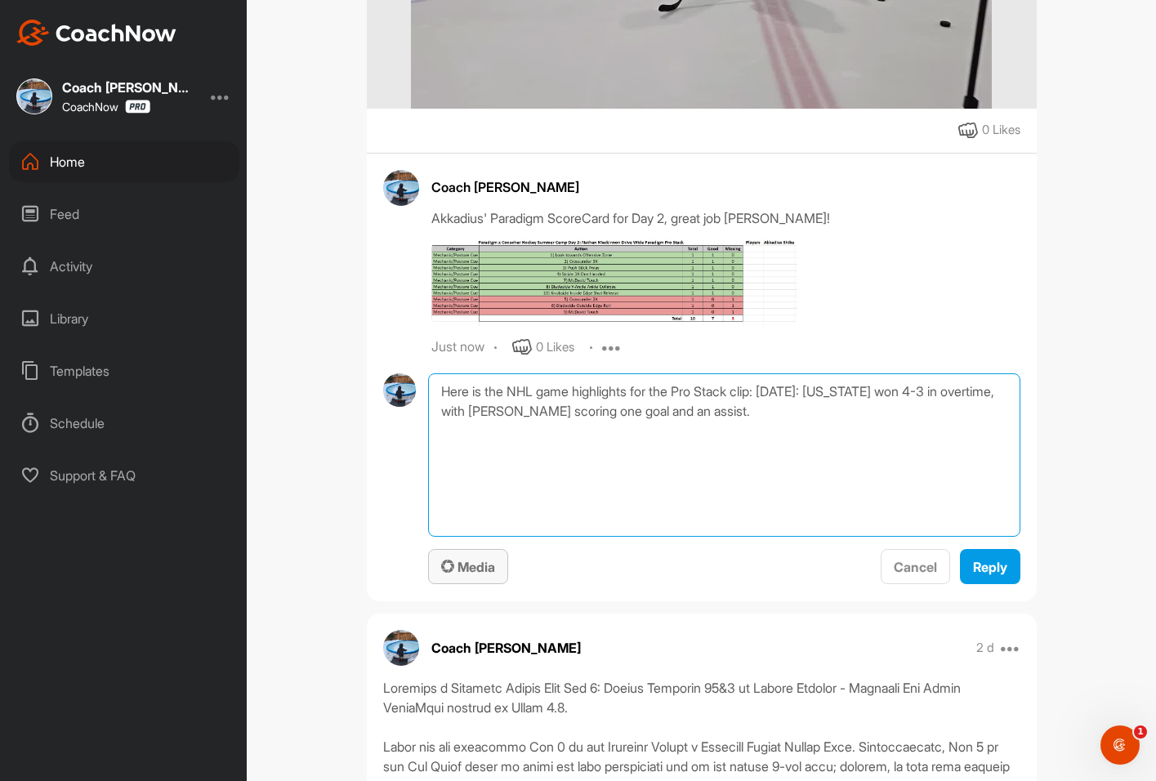
type textarea "Here is the NHL game highlights for the Pro Stack clip: [DATE]: [US_STATE] won …"
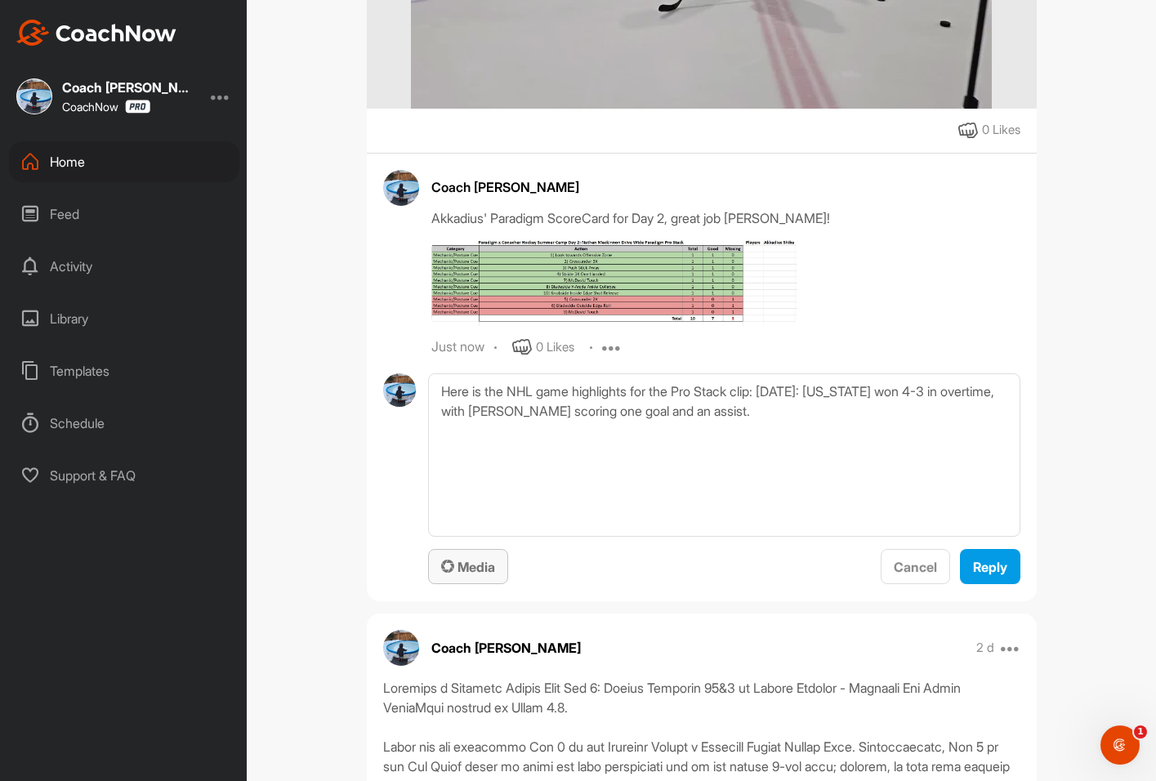
click at [459, 575] on span "Media" at bounding box center [468, 567] width 54 height 16
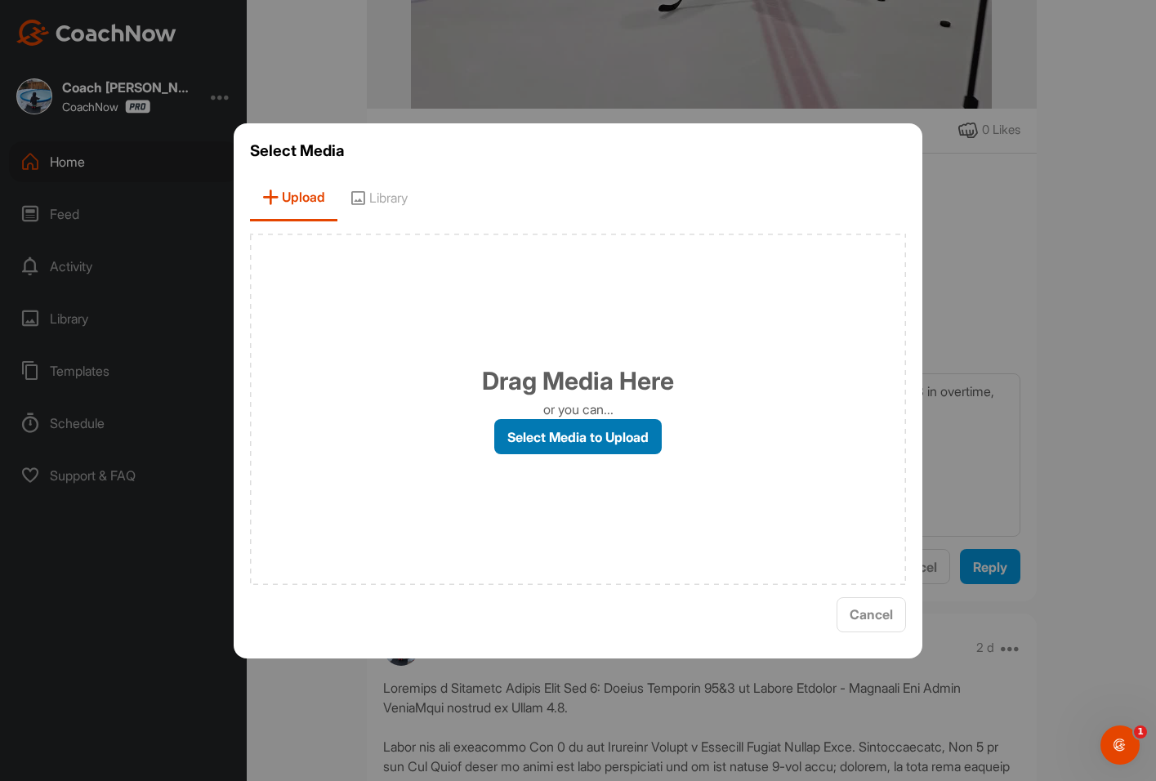
click at [533, 430] on label "Select Media to Upload" at bounding box center [577, 436] width 167 height 35
click at [0, 0] on input "Select Media to Upload" at bounding box center [0, 0] width 0 height 0
click at [404, 194] on span "Library" at bounding box center [378, 198] width 82 height 47
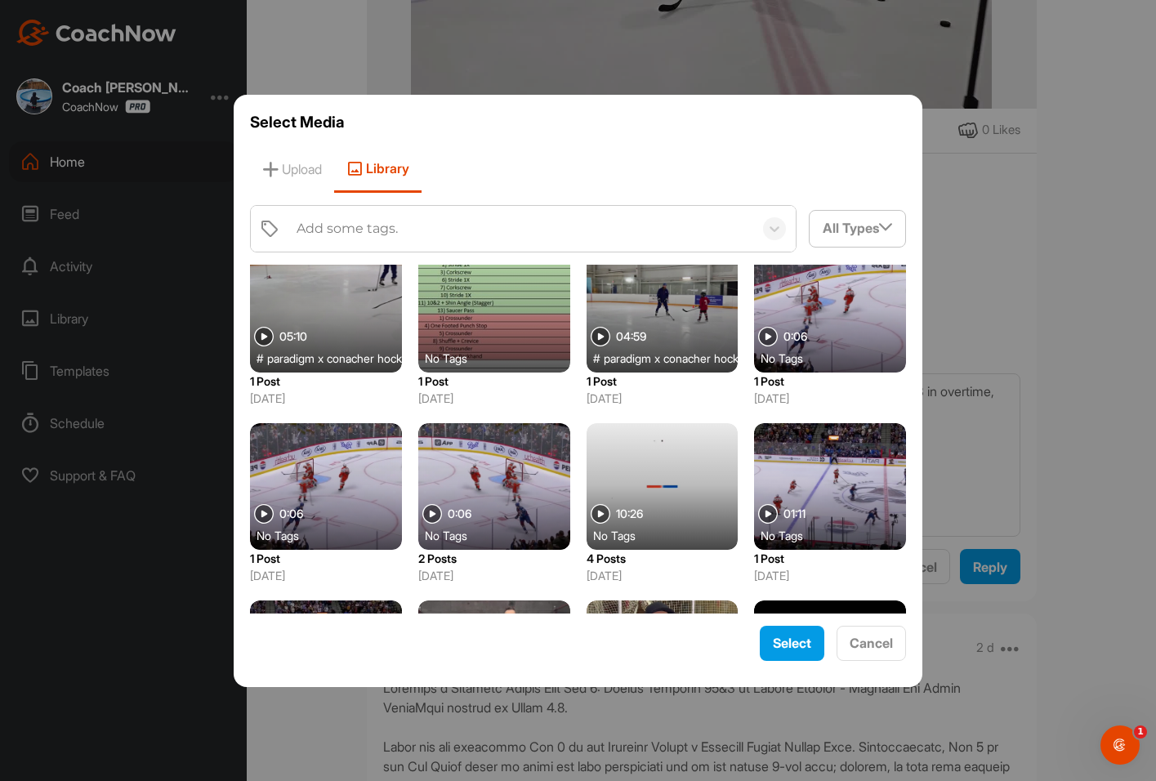
scroll to position [2539, 0]
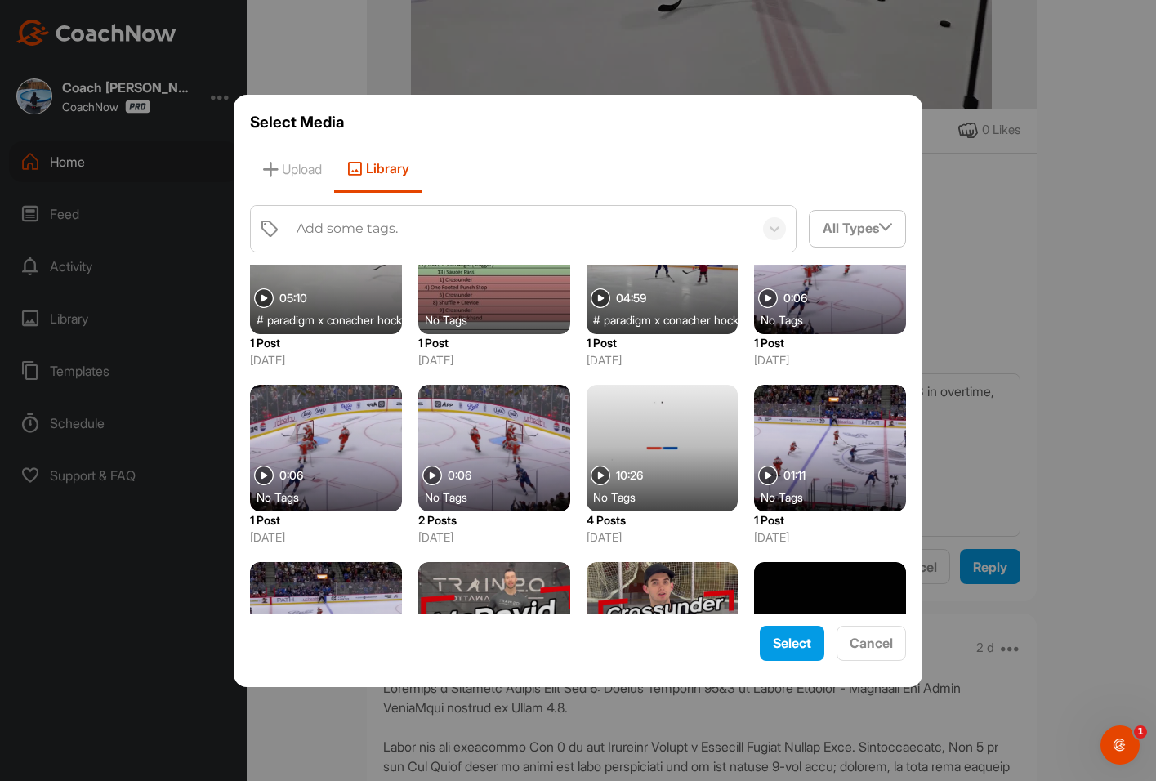
click at [658, 421] on div at bounding box center [662, 448] width 152 height 127
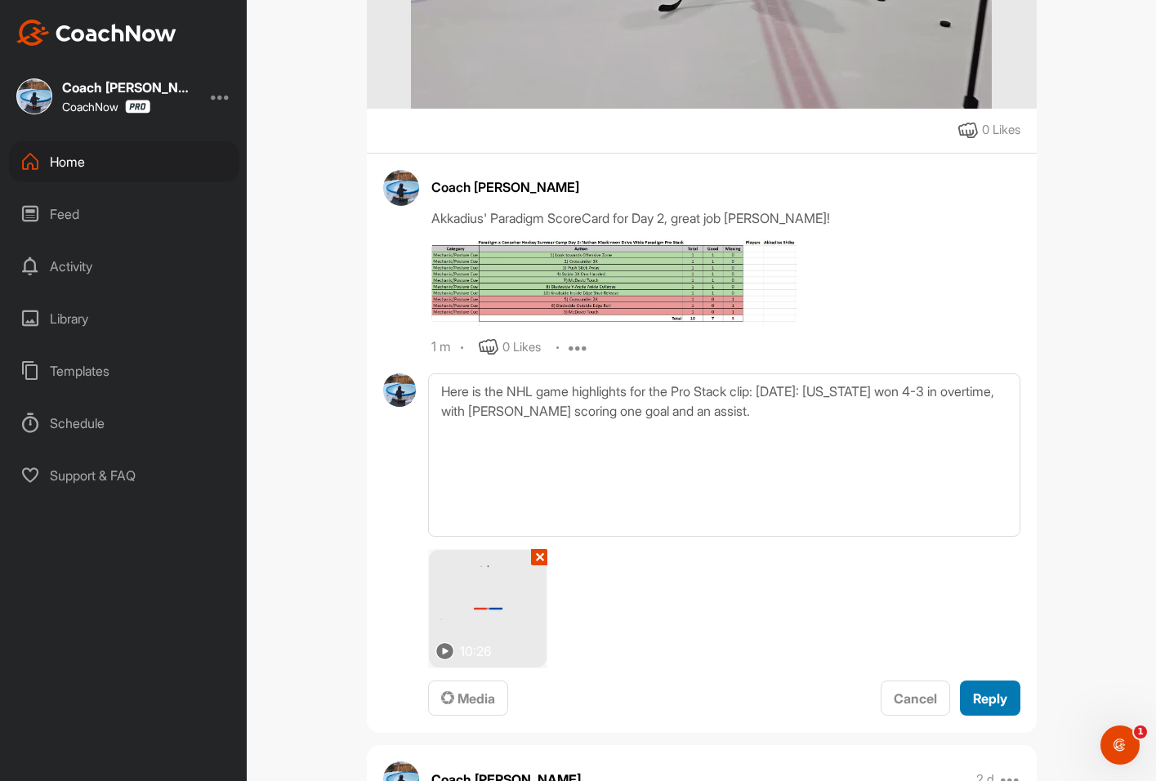
click at [997, 707] on span "Reply" at bounding box center [990, 698] width 34 height 16
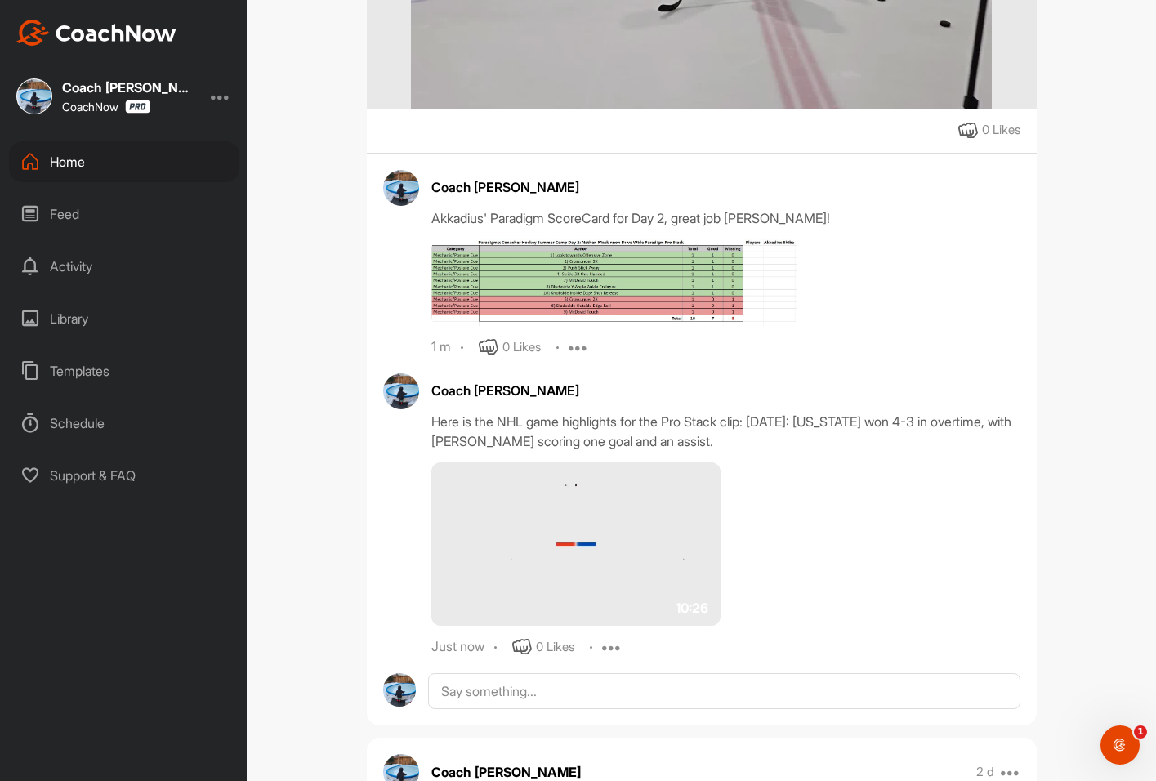
click at [583, 555] on img at bounding box center [576, 543] width 290 height 163
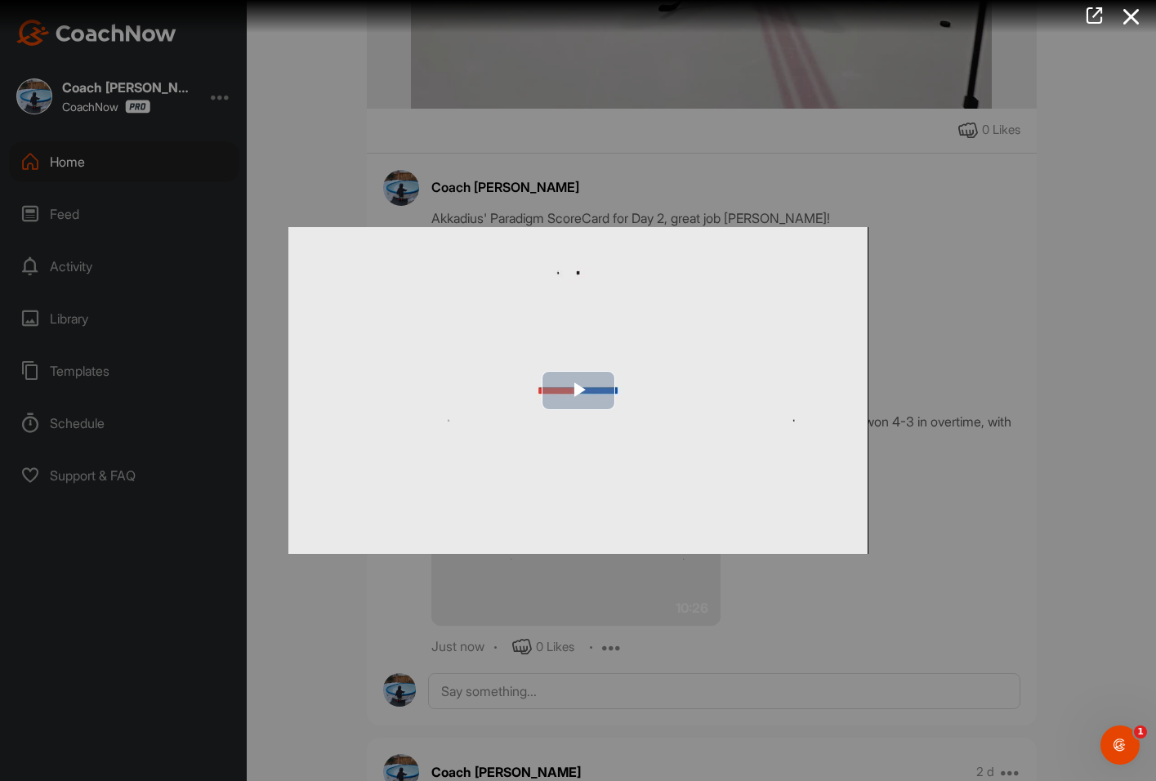
click at [578, 390] on span "Video Player" at bounding box center [578, 390] width 0 height 0
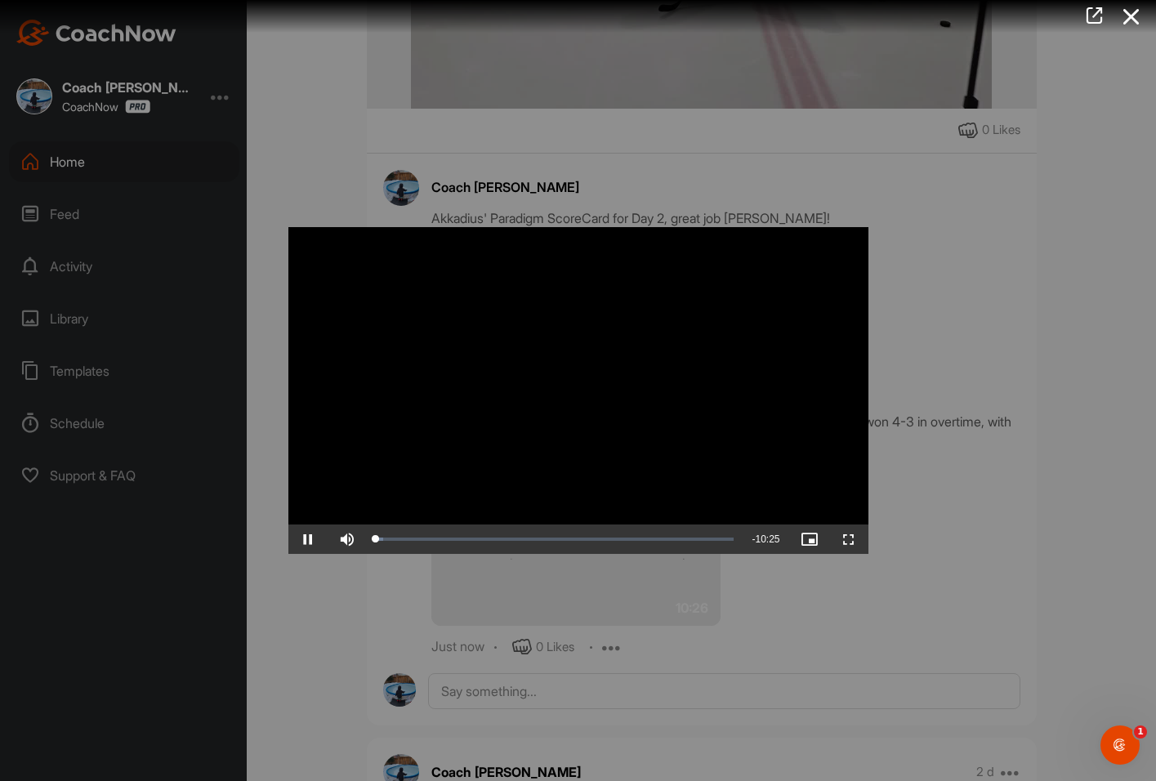
click at [997, 301] on div at bounding box center [578, 390] width 1156 height 781
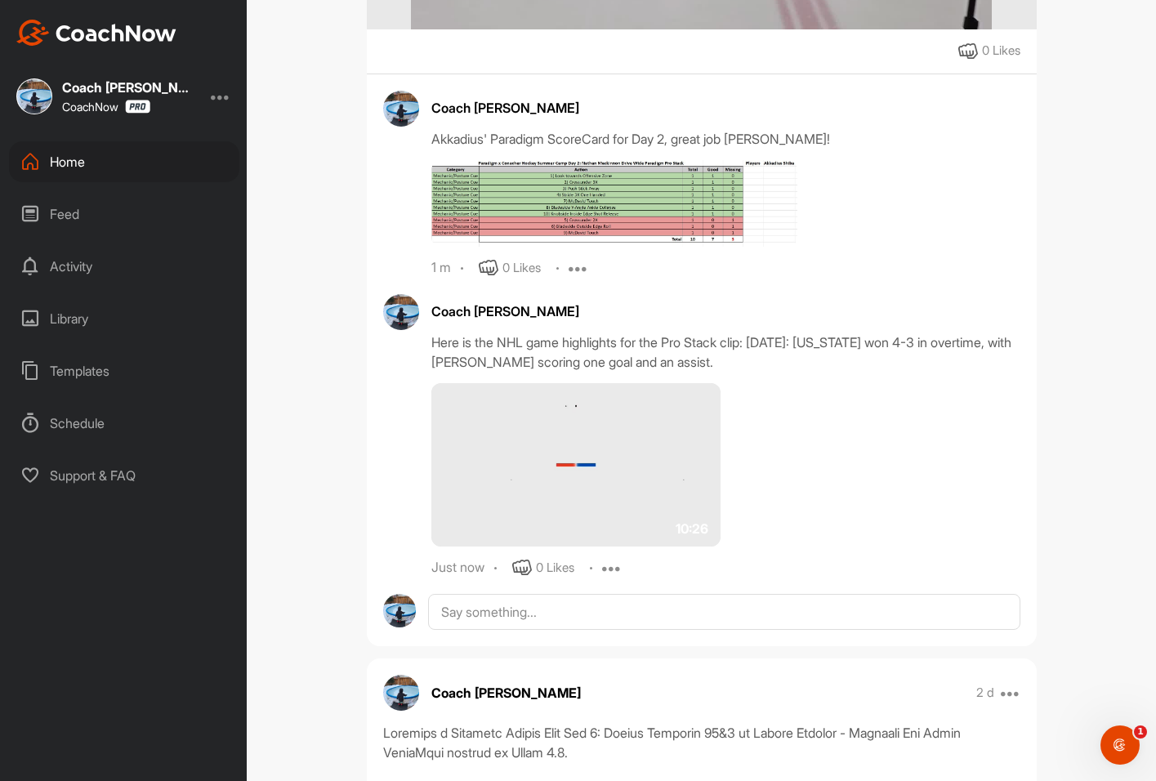
scroll to position [898, 0]
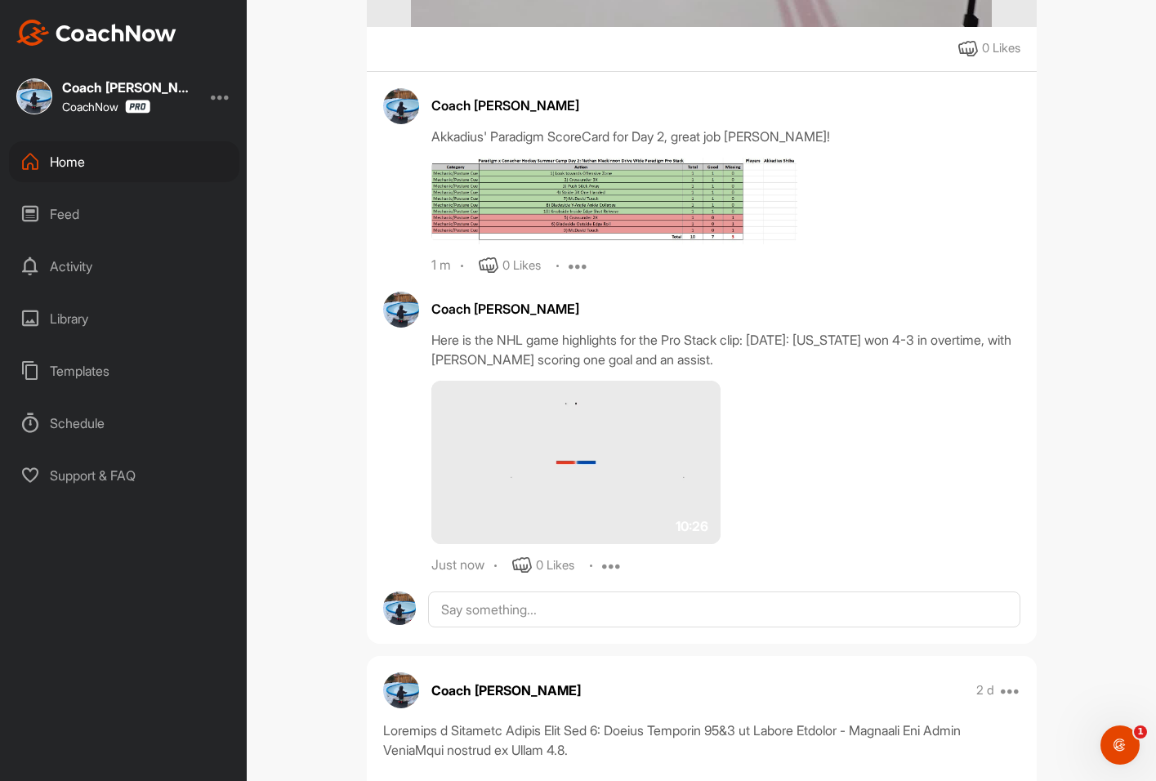
click at [96, 266] on div "Activity" at bounding box center [124, 266] width 230 height 41
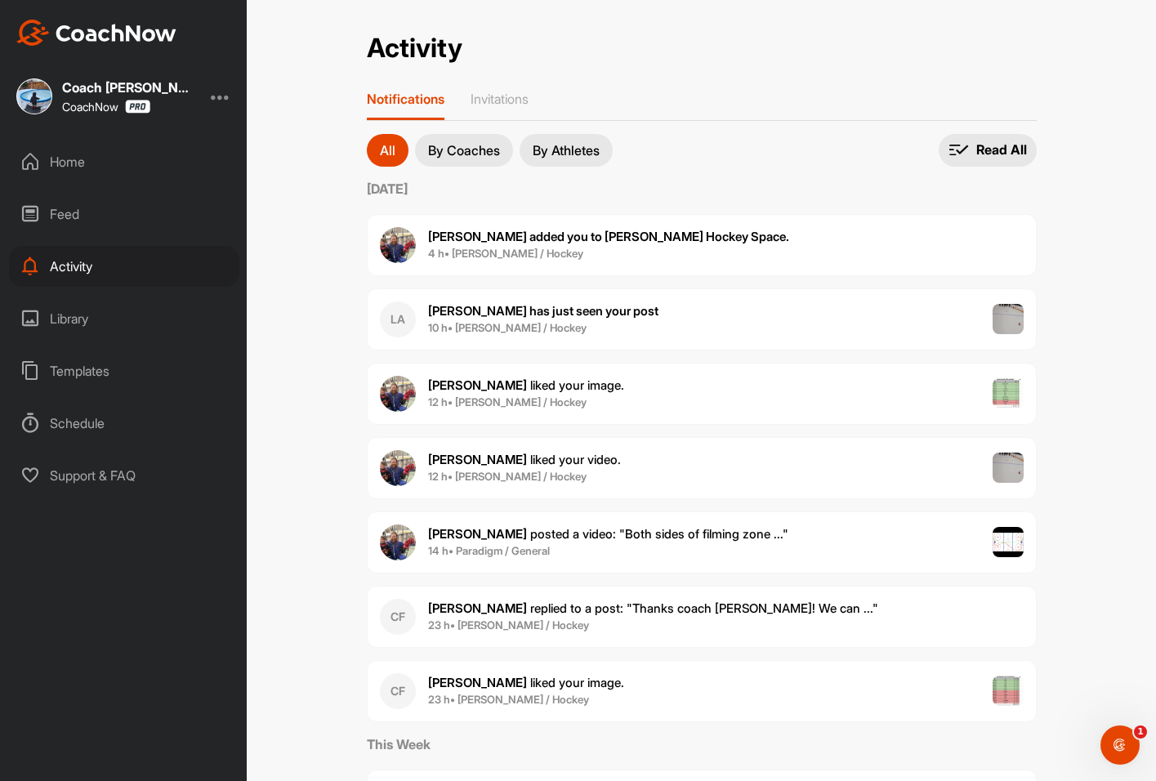
click at [127, 157] on div "Home" at bounding box center [124, 161] width 230 height 41
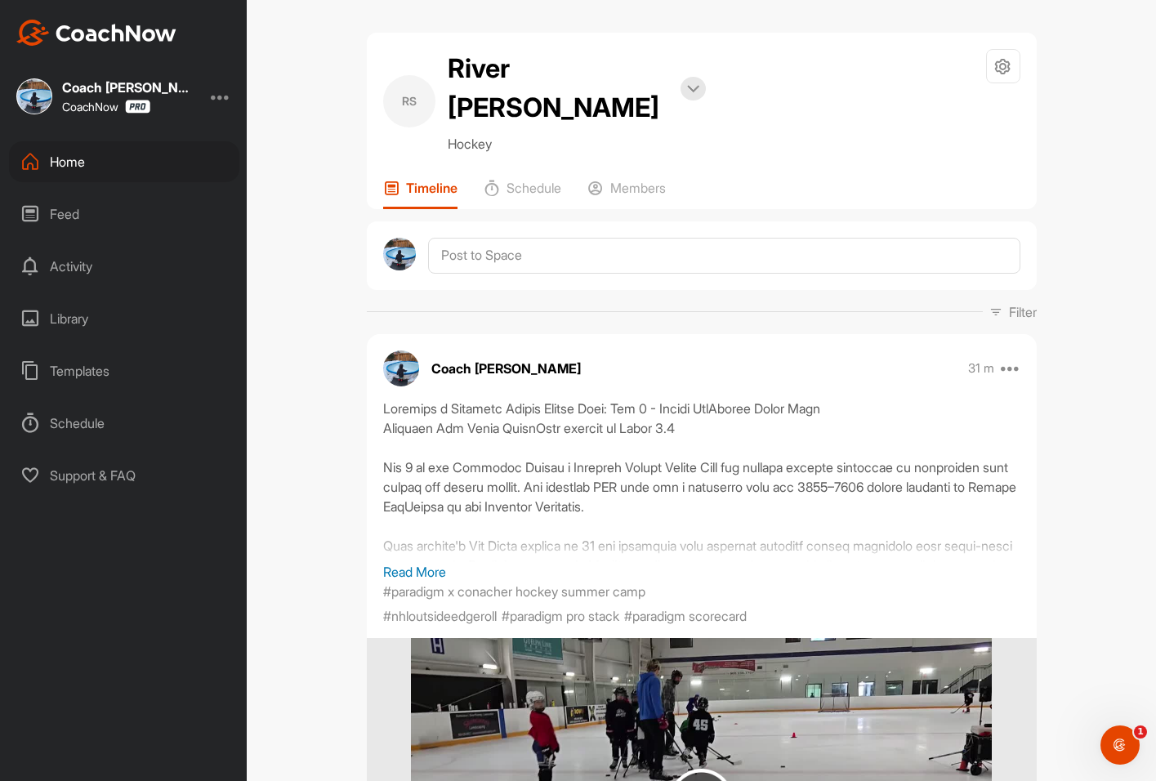
scroll to position [898, 0]
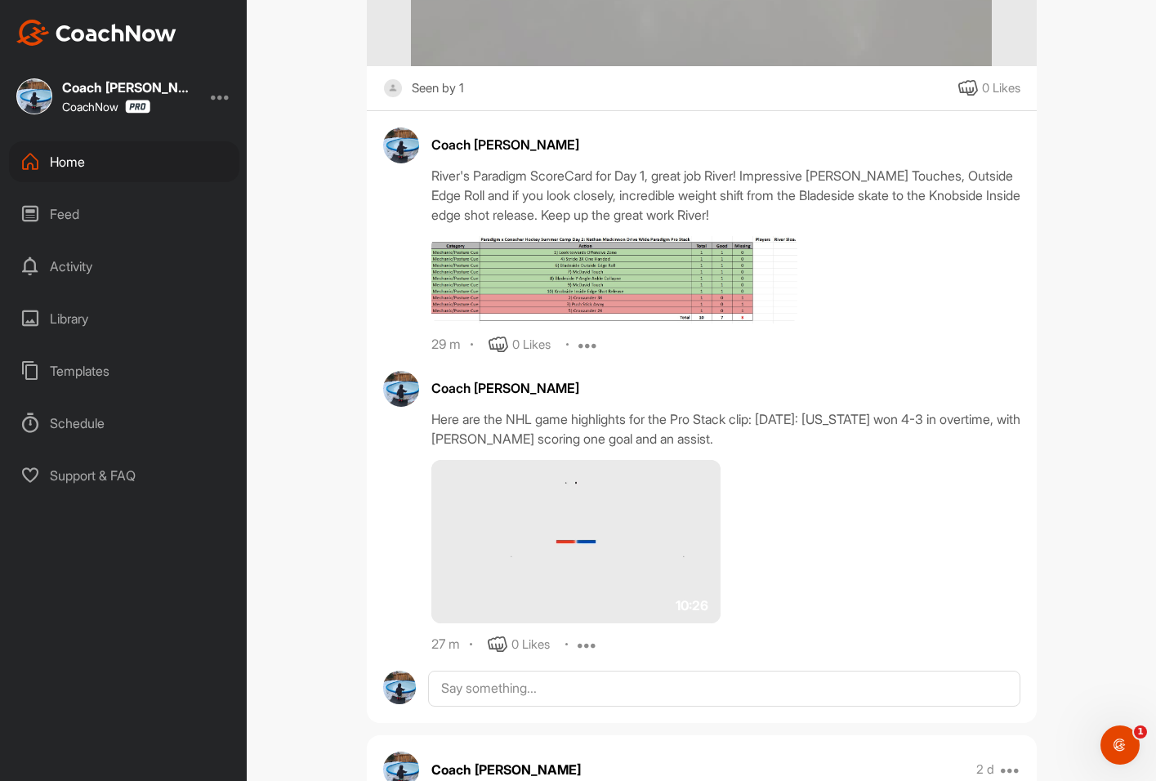
click at [583, 635] on icon at bounding box center [587, 645] width 20 height 20
click at [586, 690] on p "Edit" at bounding box center [585, 698] width 22 height 17
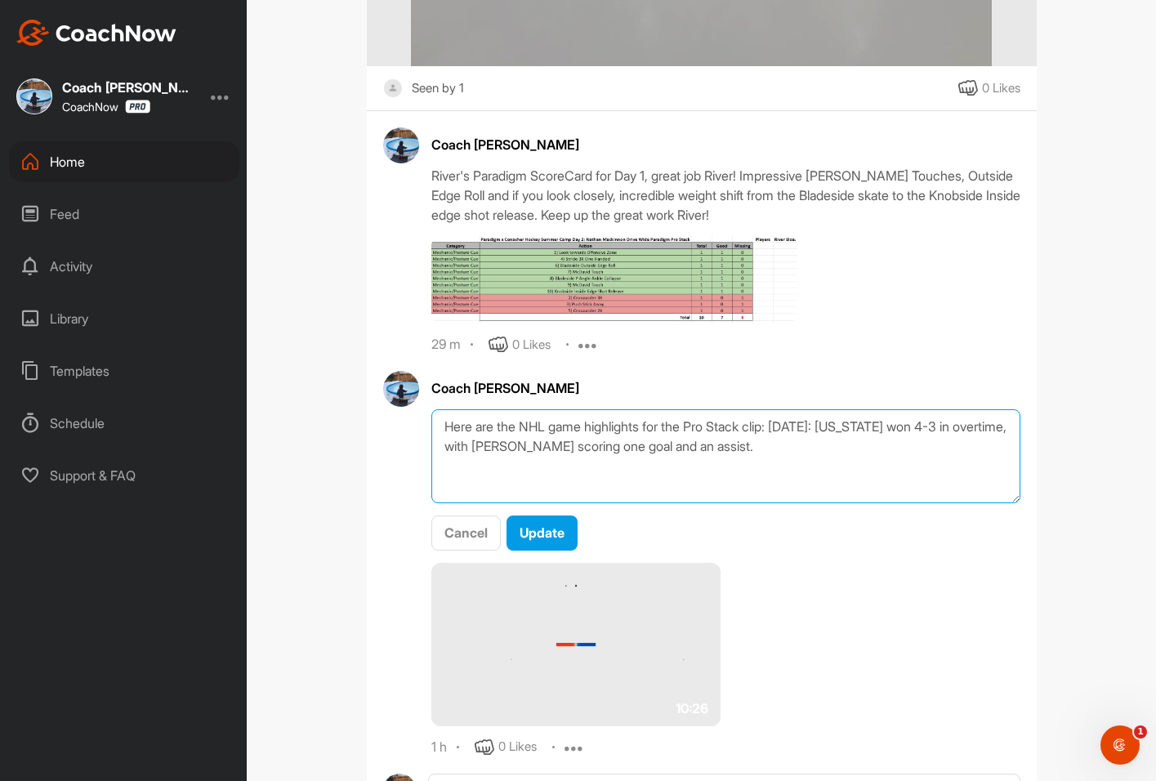
click at [515, 410] on textarea "Here are the NHL game highlights for the Pro Stack clip: [DATE]: [US_STATE] won…" at bounding box center [725, 456] width 589 height 94
click at [493, 409] on textarea "Here are the NHL game highlights for the Pro Stack clip: [DATE]: [US_STATE] won…" at bounding box center [725, 456] width 589 height 94
drag, startPoint x: 876, startPoint y: 436, endPoint x: 410, endPoint y: 408, distance: 466.5
click at [410, 408] on div "Coach [PERSON_NAME] Here is the NHL game highlights for the Pro Stack clip: [DA…" at bounding box center [701, 564] width 637 height 386
type textarea "Here is the NHL game highlights for the Pro Stack clip: [DATE]: [US_STATE] won …"
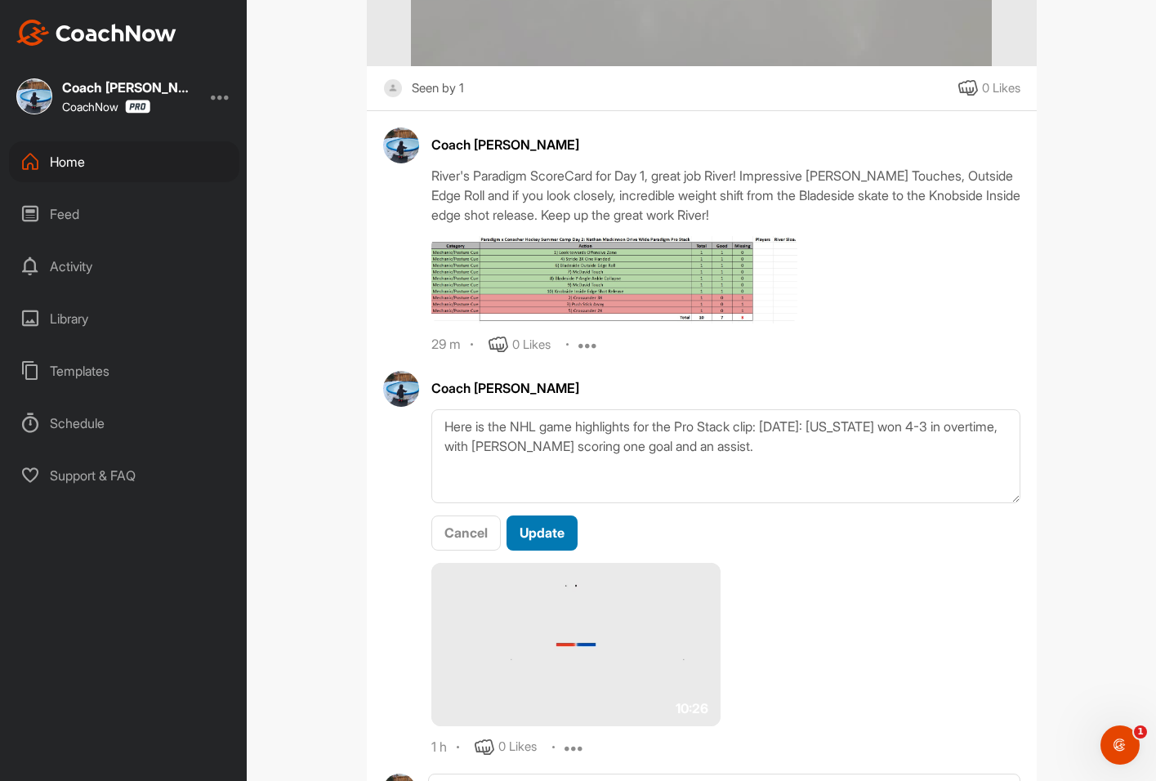
click at [537, 523] on div "Update" at bounding box center [541, 533] width 45 height 20
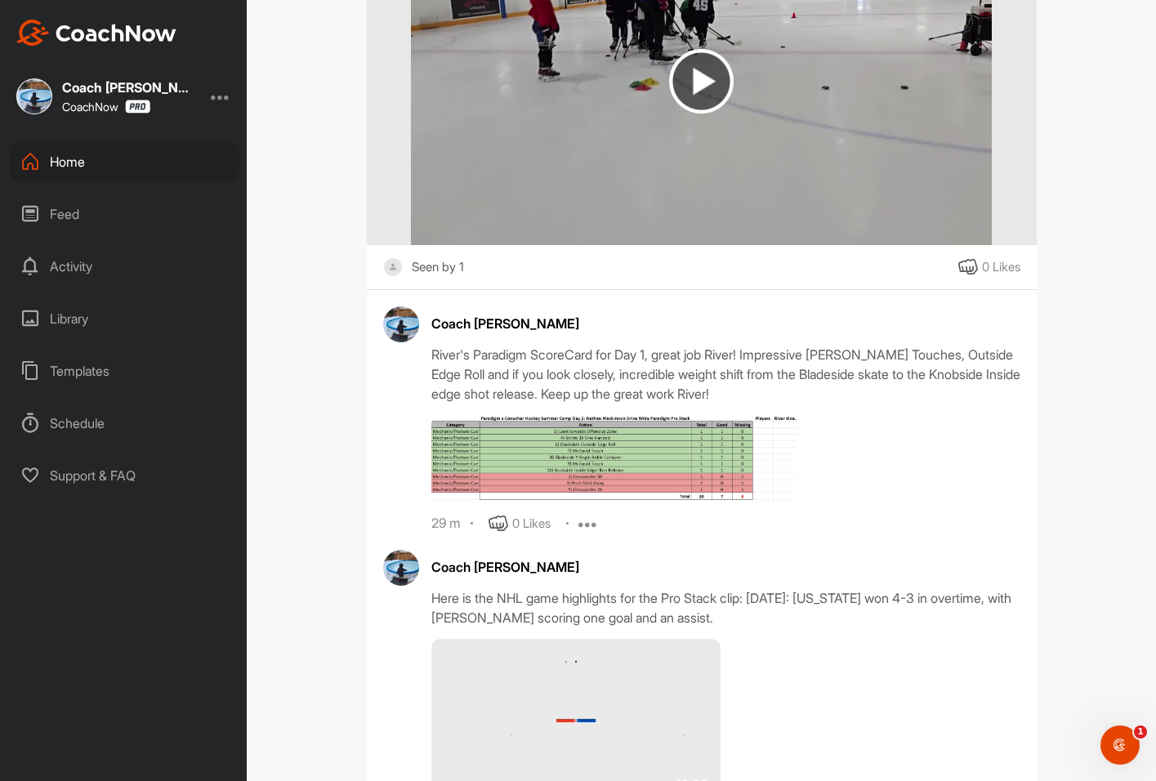
scroll to position [735, 0]
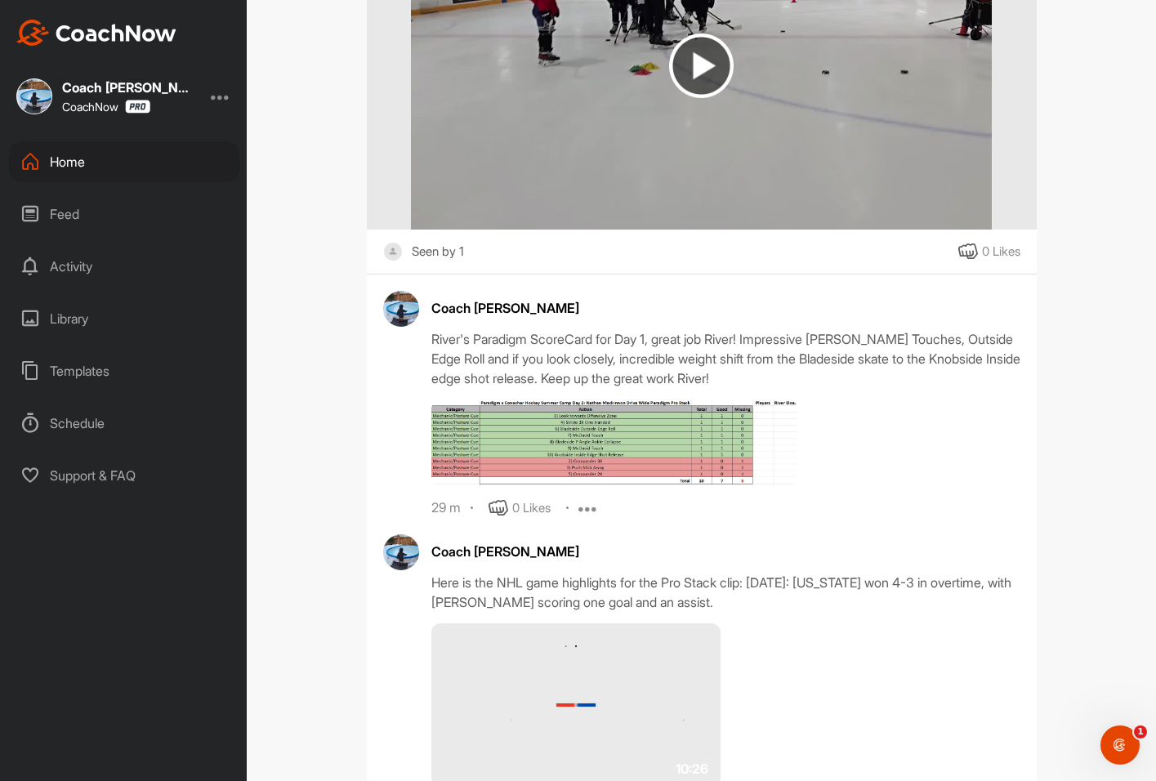
drag, startPoint x: 834, startPoint y: 593, endPoint x: 441, endPoint y: 569, distance: 393.6
click at [417, 571] on div "Coach [PERSON_NAME] Here is the NHL game highlights for the Pro Stack clip: [DA…" at bounding box center [701, 675] width 637 height 283
copy div "Here is the NHL game highlights for the Pro Stack clip: [DATE]: [US_STATE] won …"
